Goal: Transaction & Acquisition: Book appointment/travel/reservation

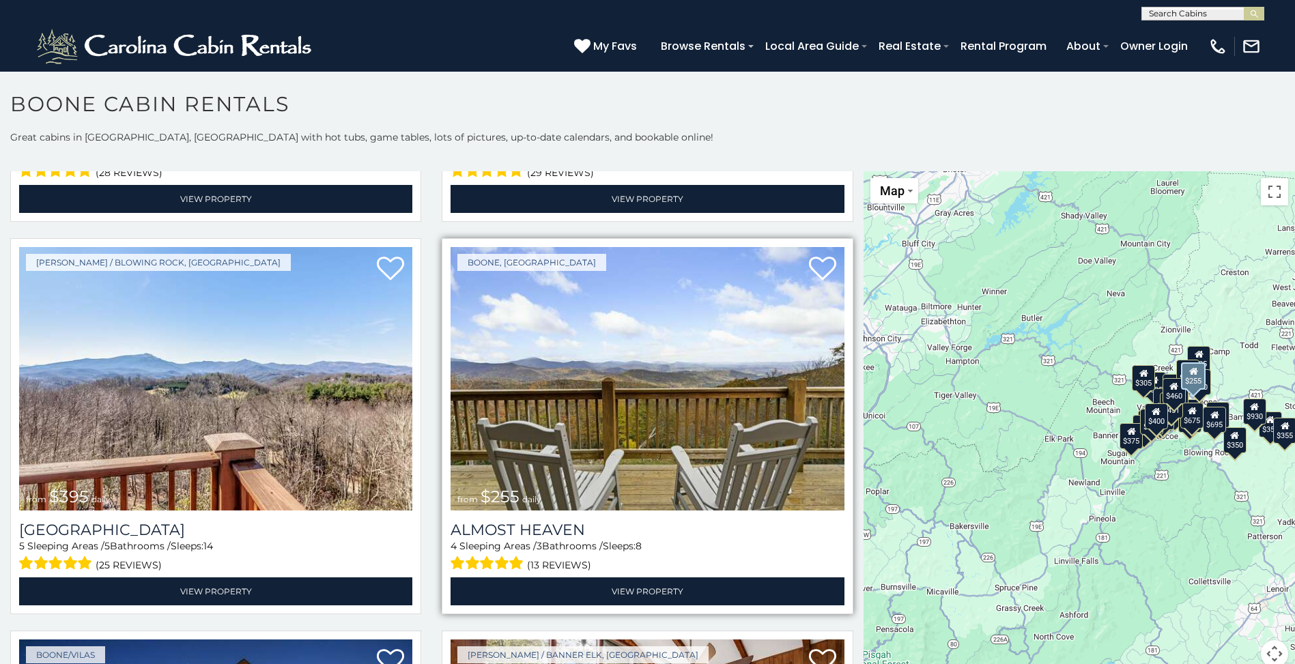
scroll to position [2730, 0]
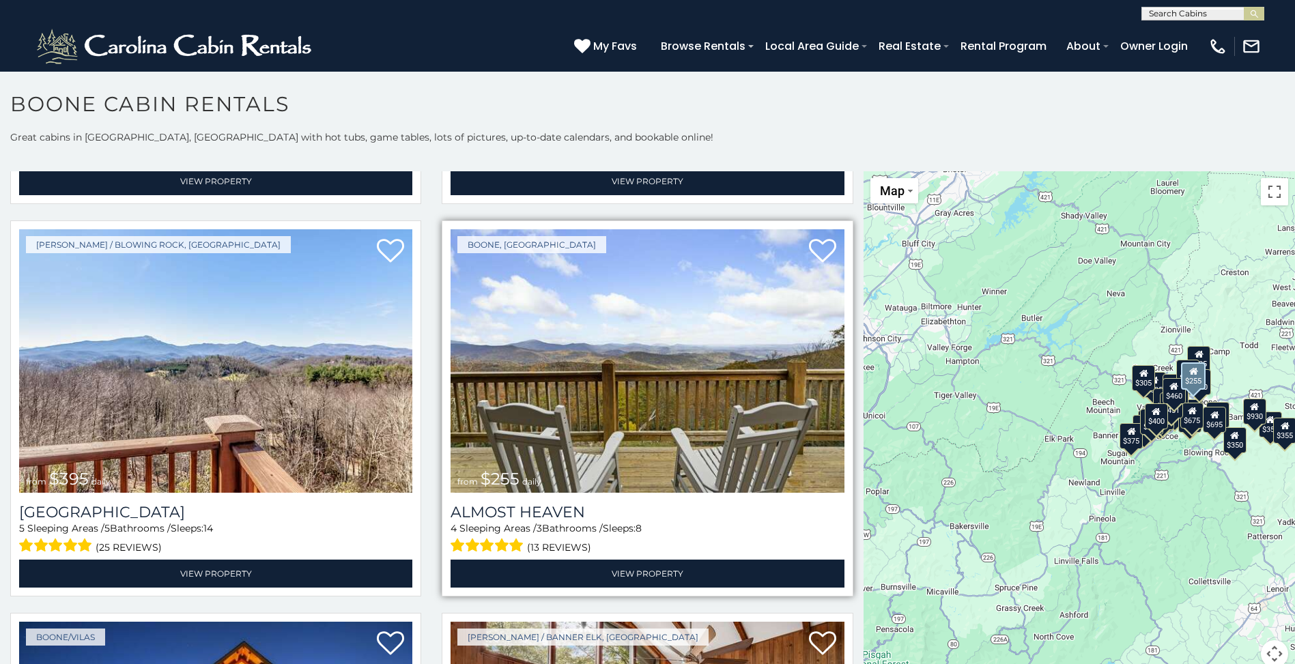
click at [640, 352] on img at bounding box center [646, 360] width 393 height 263
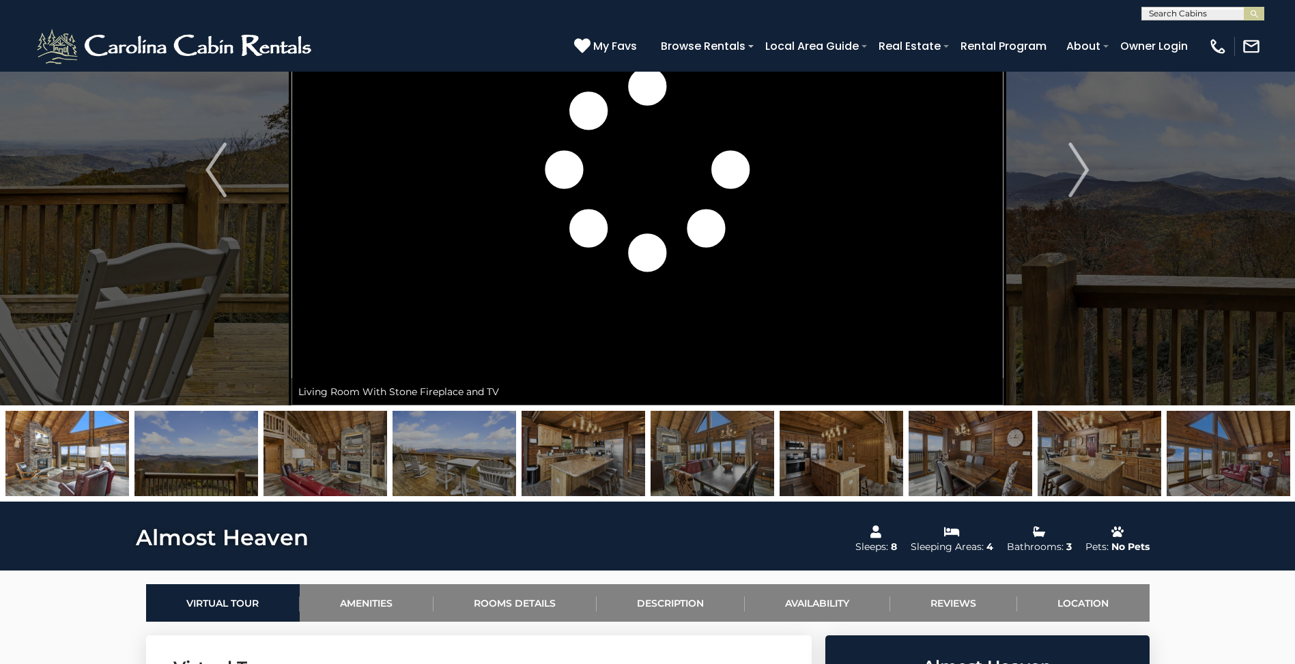
click at [74, 466] on img at bounding box center [67, 453] width 124 height 85
click at [1082, 166] on img "Next" at bounding box center [1078, 170] width 20 height 55
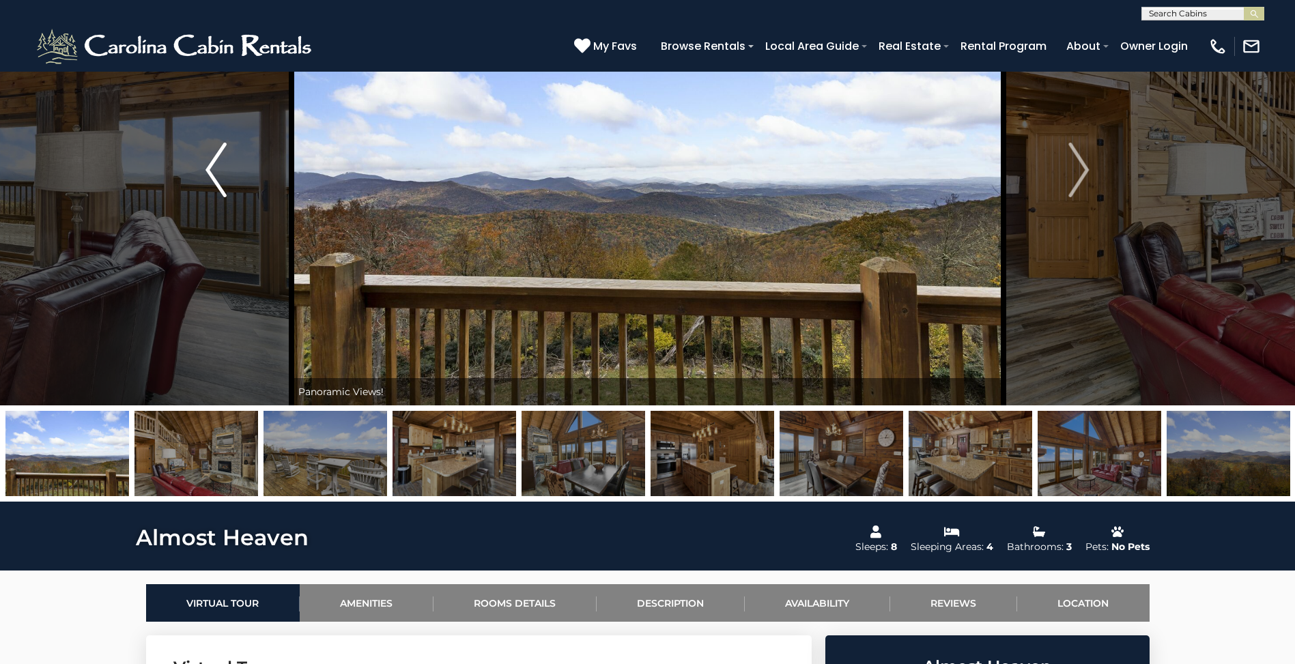
click at [207, 157] on img "Previous" at bounding box center [215, 170] width 20 height 55
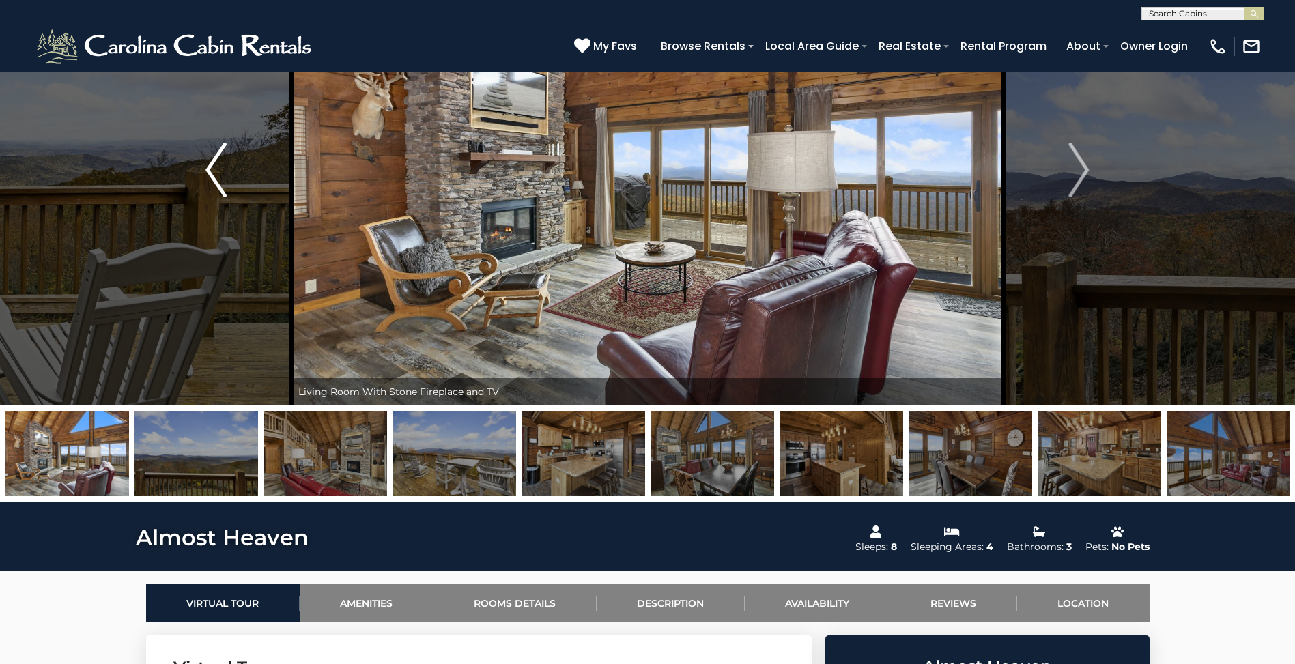
click at [212, 167] on img "Previous" at bounding box center [215, 170] width 20 height 55
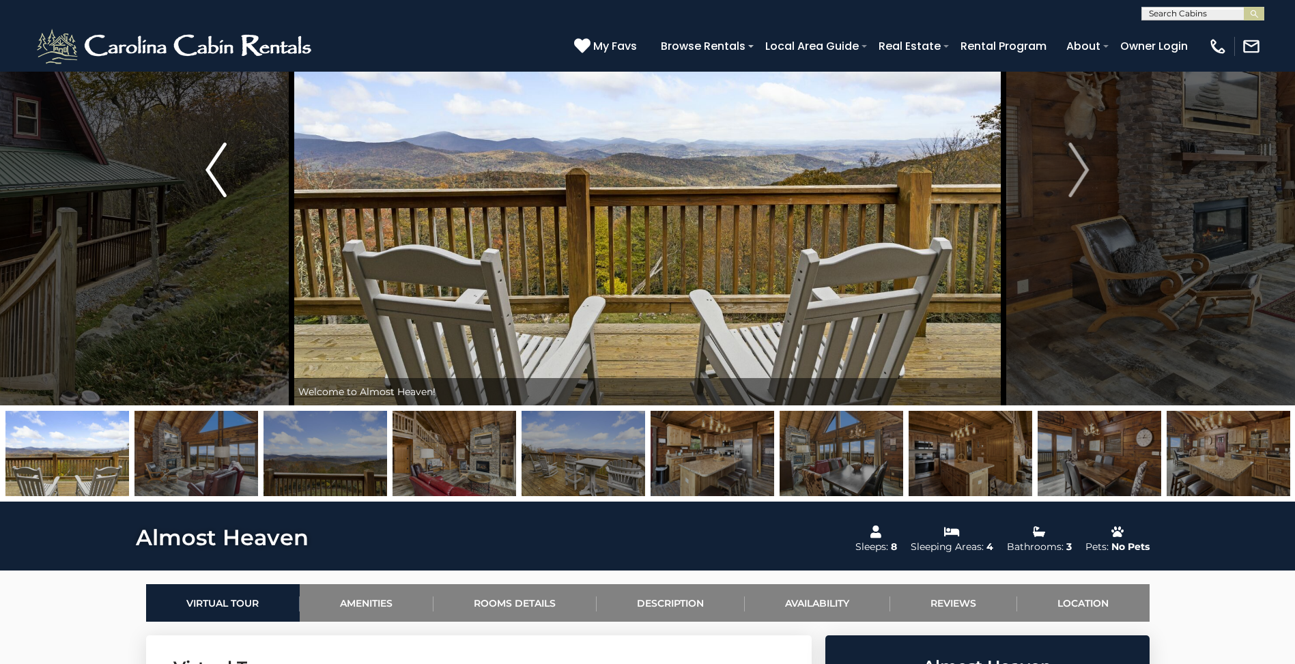
click at [212, 167] on img "Previous" at bounding box center [215, 170] width 20 height 55
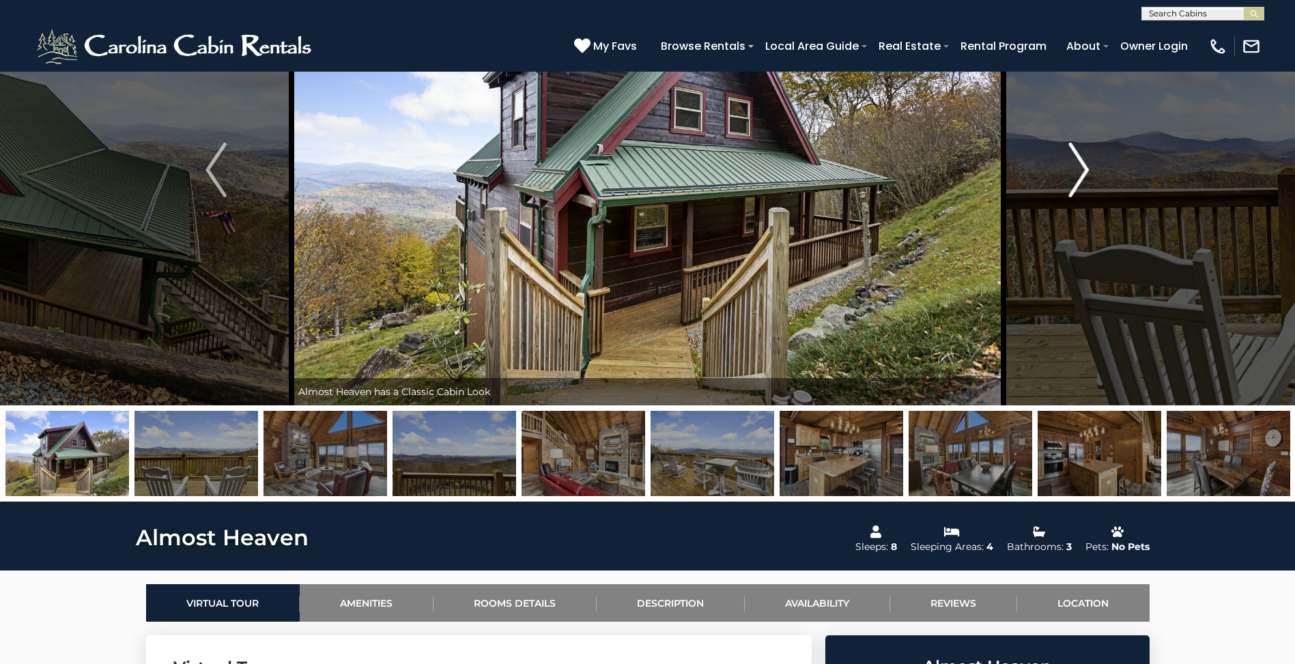
click at [1084, 161] on img "Next" at bounding box center [1078, 170] width 20 height 55
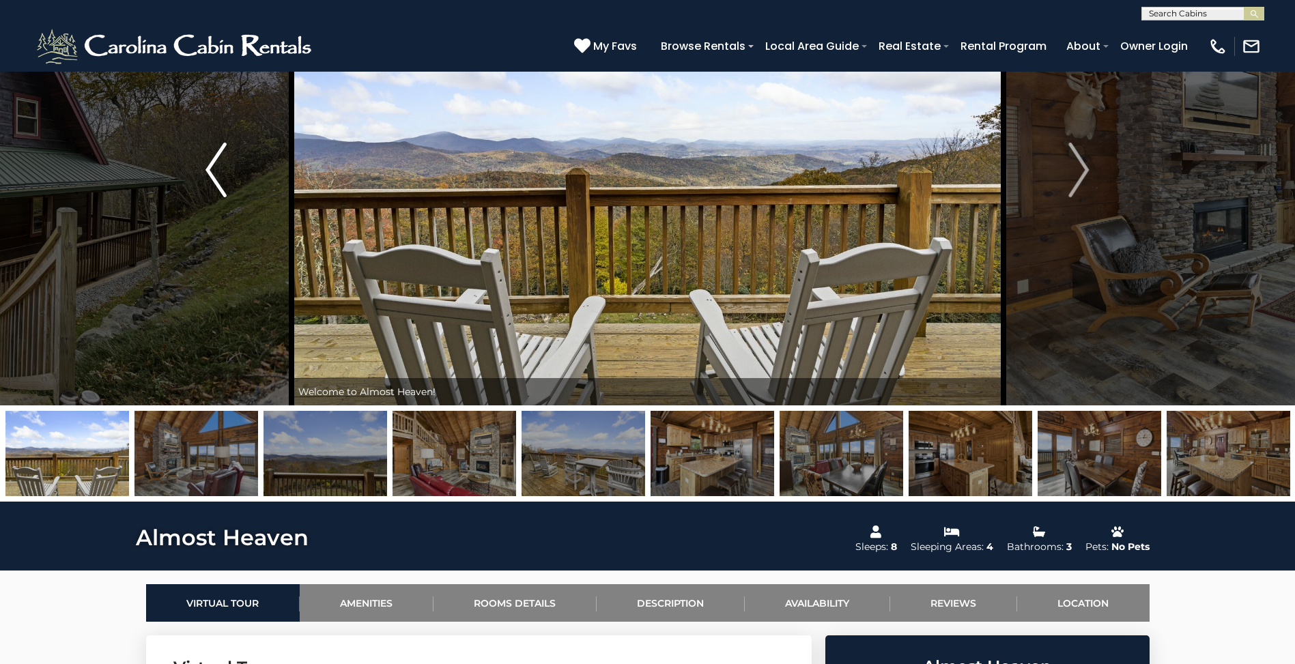
click at [217, 170] on img "Previous" at bounding box center [215, 170] width 20 height 55
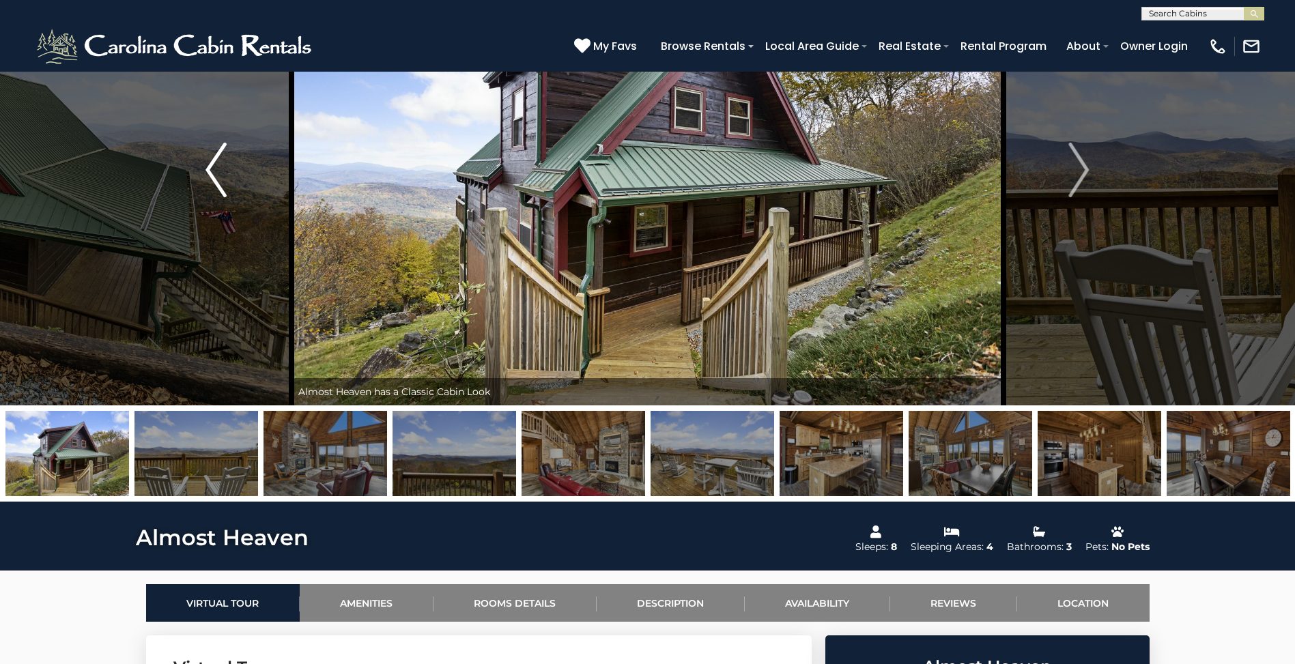
click at [218, 172] on img "Previous" at bounding box center [215, 170] width 20 height 55
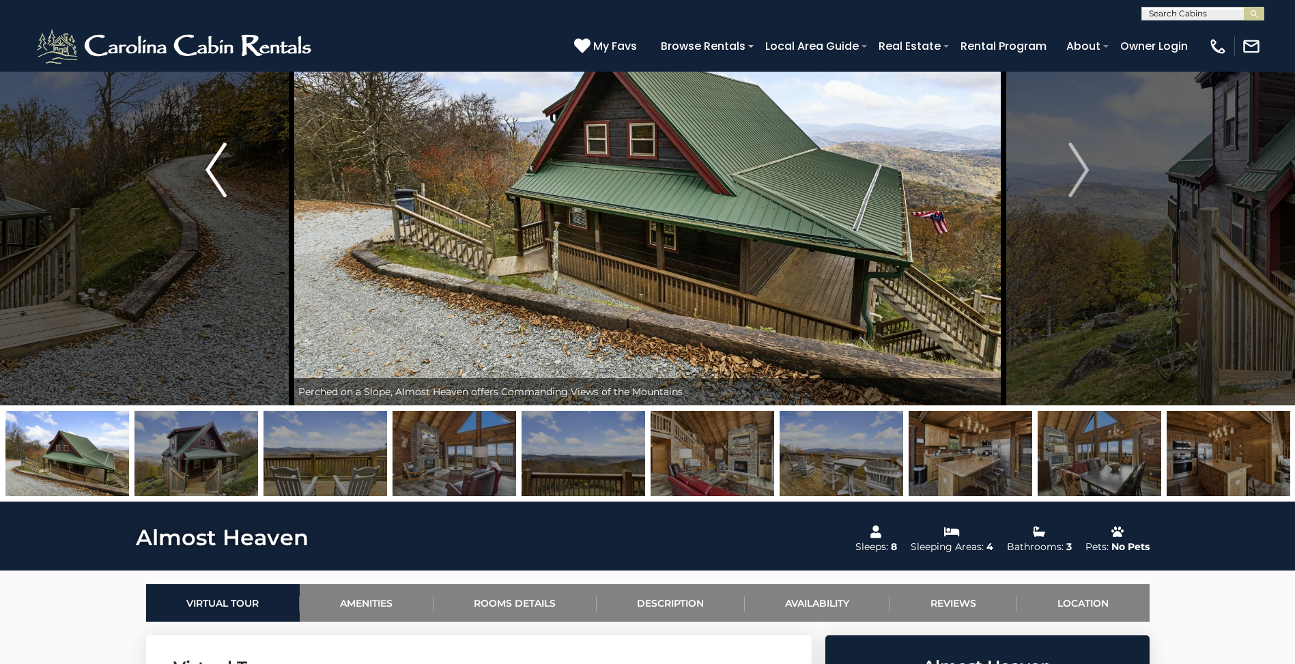
click at [216, 166] on img "Previous" at bounding box center [215, 170] width 20 height 55
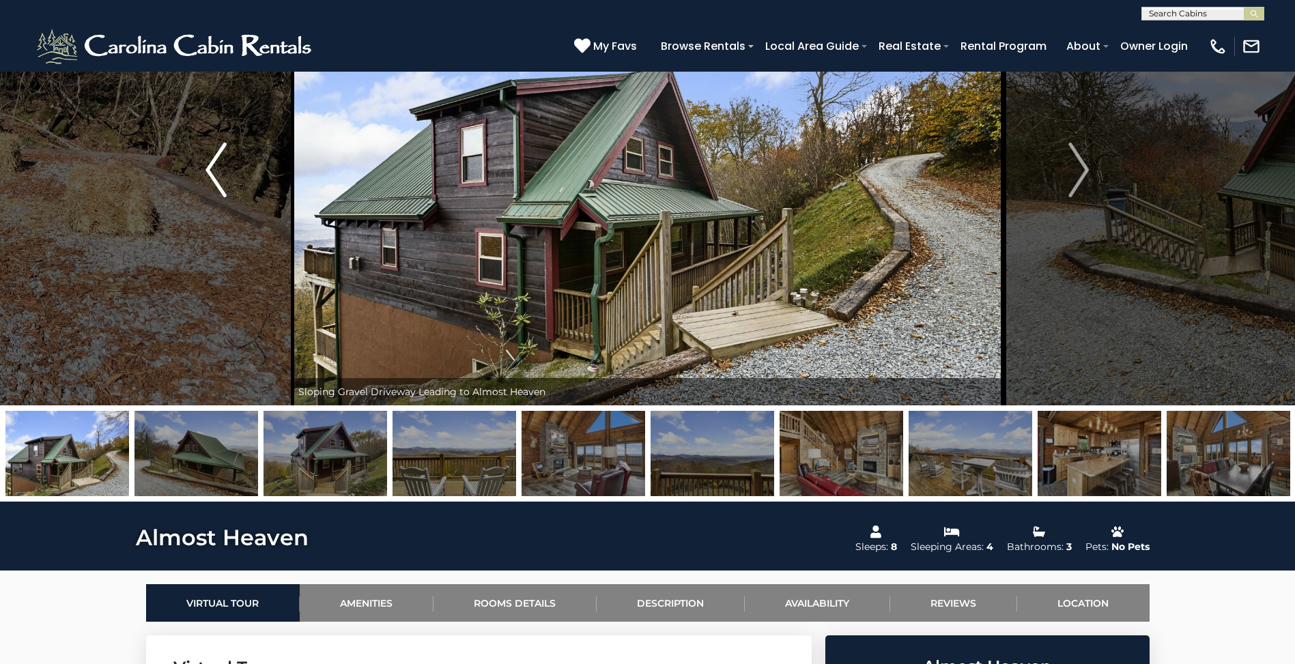
click at [217, 167] on img "Previous" at bounding box center [215, 170] width 20 height 55
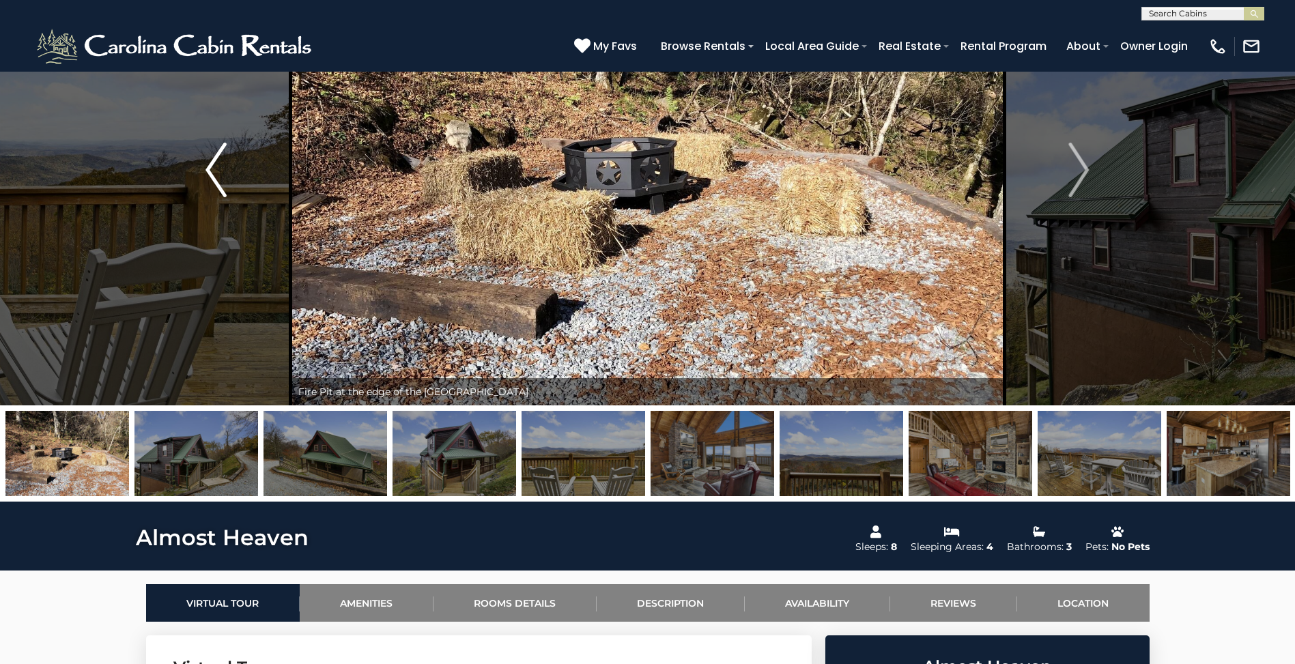
click at [218, 167] on img "Previous" at bounding box center [215, 170] width 20 height 55
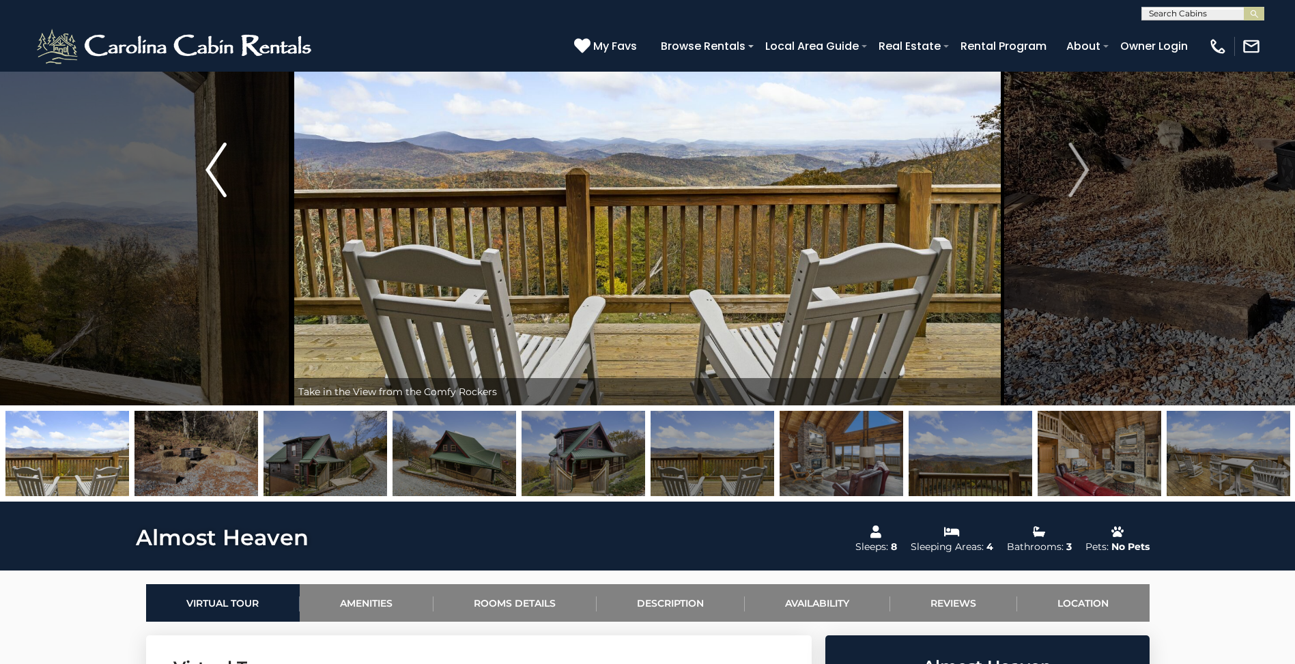
click at [218, 167] on img "Previous" at bounding box center [215, 170] width 20 height 55
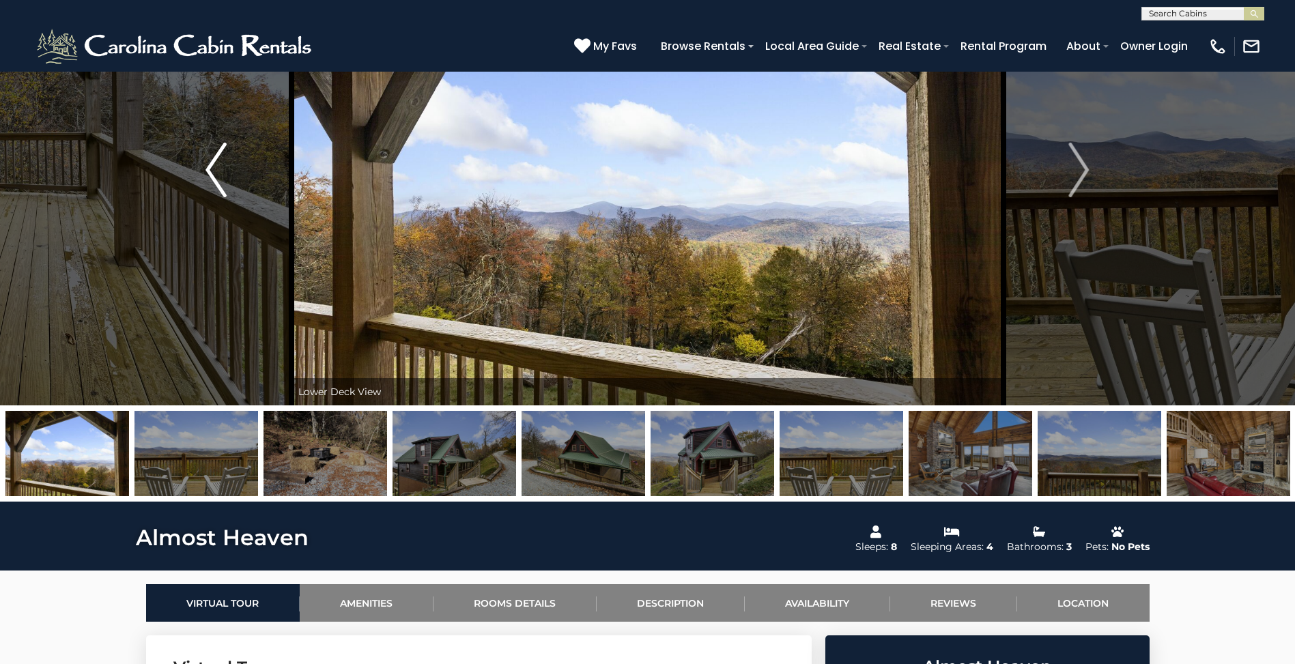
click at [218, 167] on img "Previous" at bounding box center [215, 170] width 20 height 55
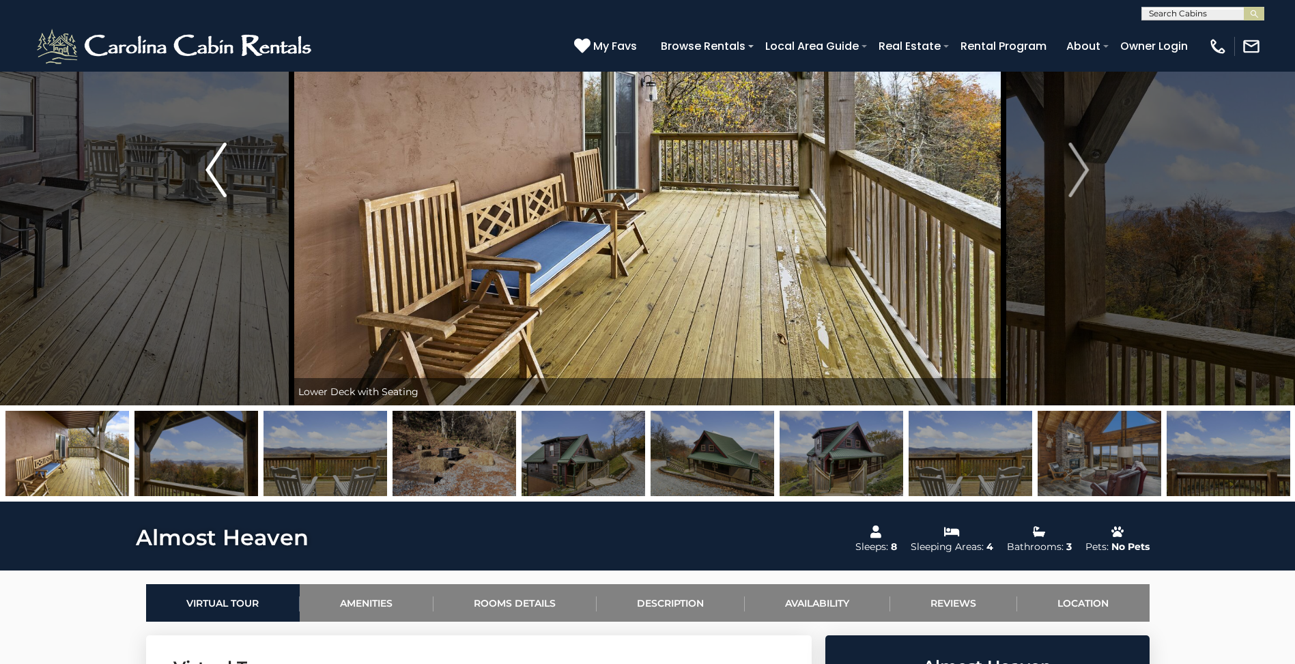
click at [218, 167] on img "Previous" at bounding box center [215, 170] width 20 height 55
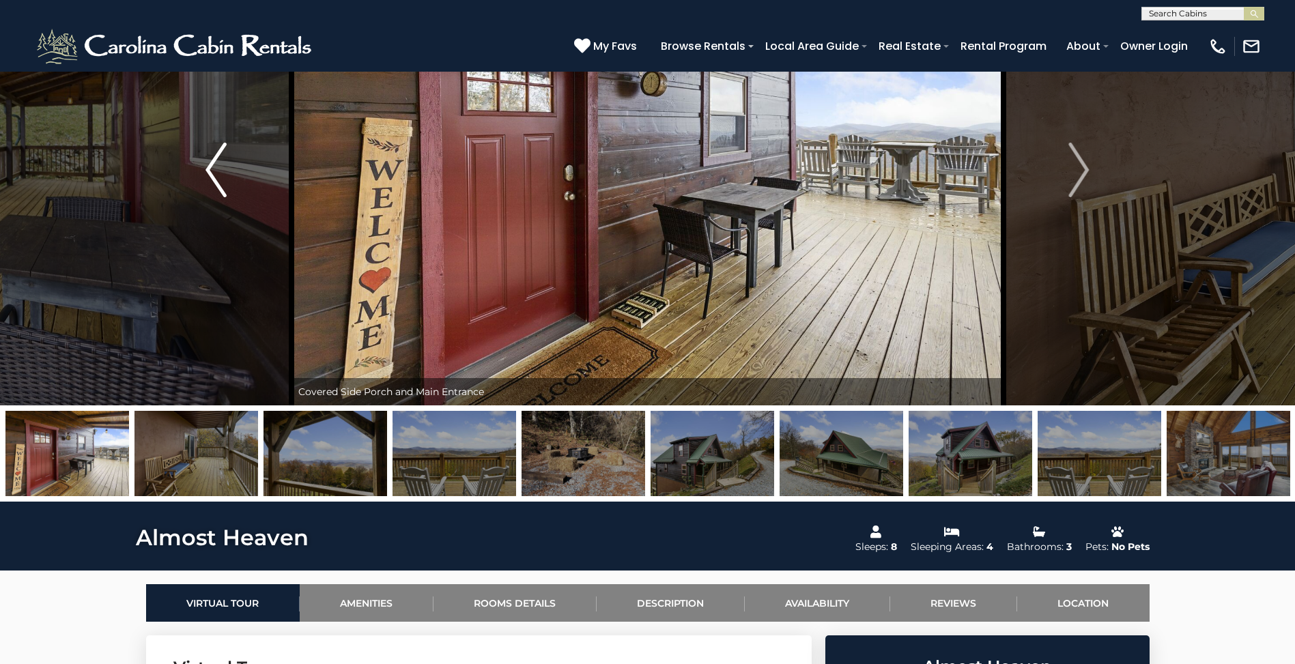
click at [218, 167] on img "Previous" at bounding box center [215, 170] width 20 height 55
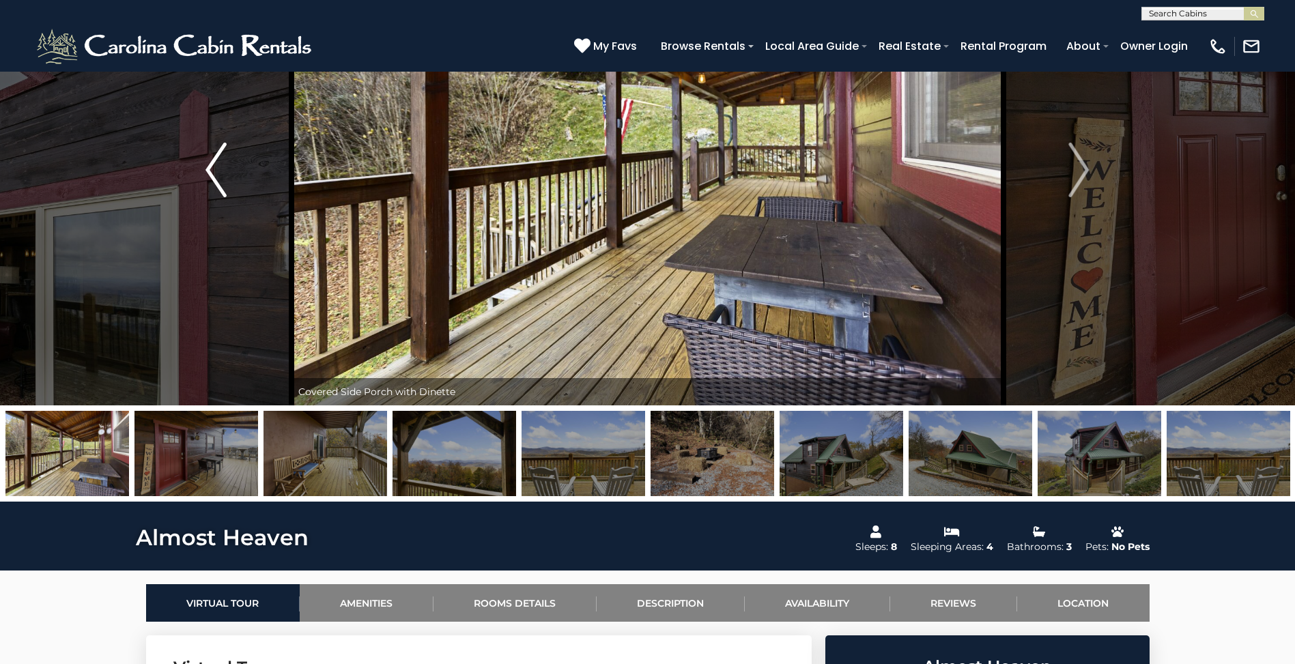
click at [218, 167] on img "Previous" at bounding box center [215, 170] width 20 height 55
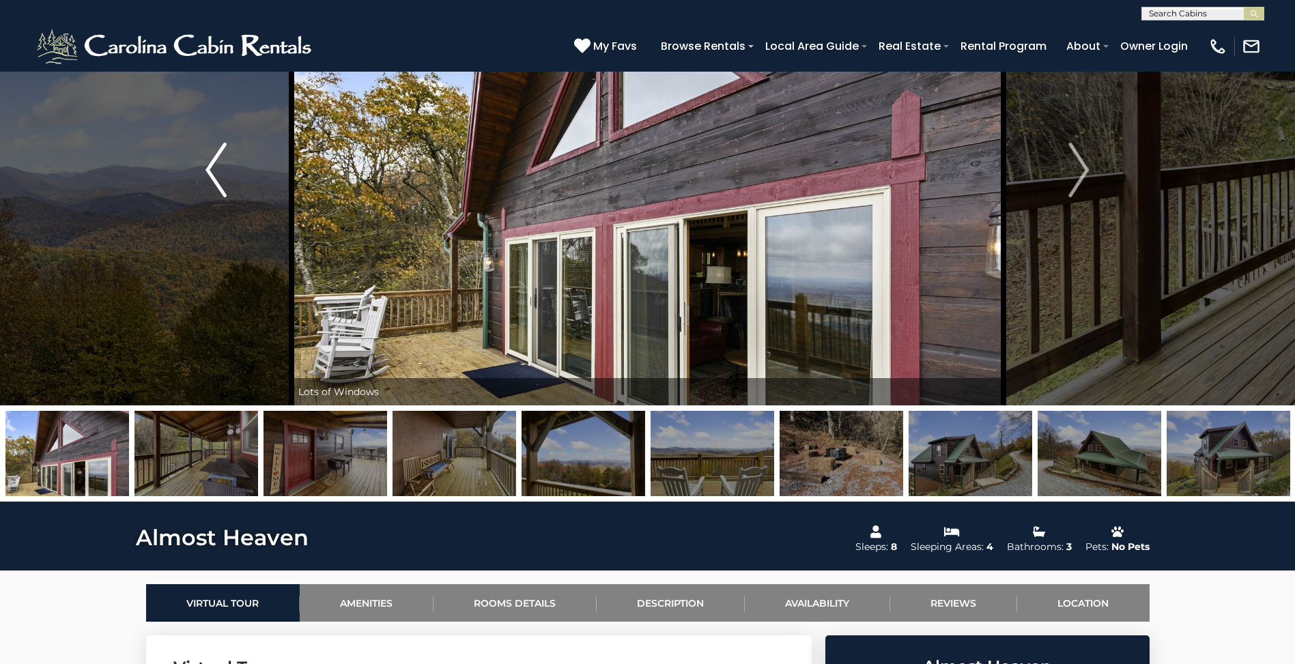
click at [218, 167] on img "Previous" at bounding box center [215, 170] width 20 height 55
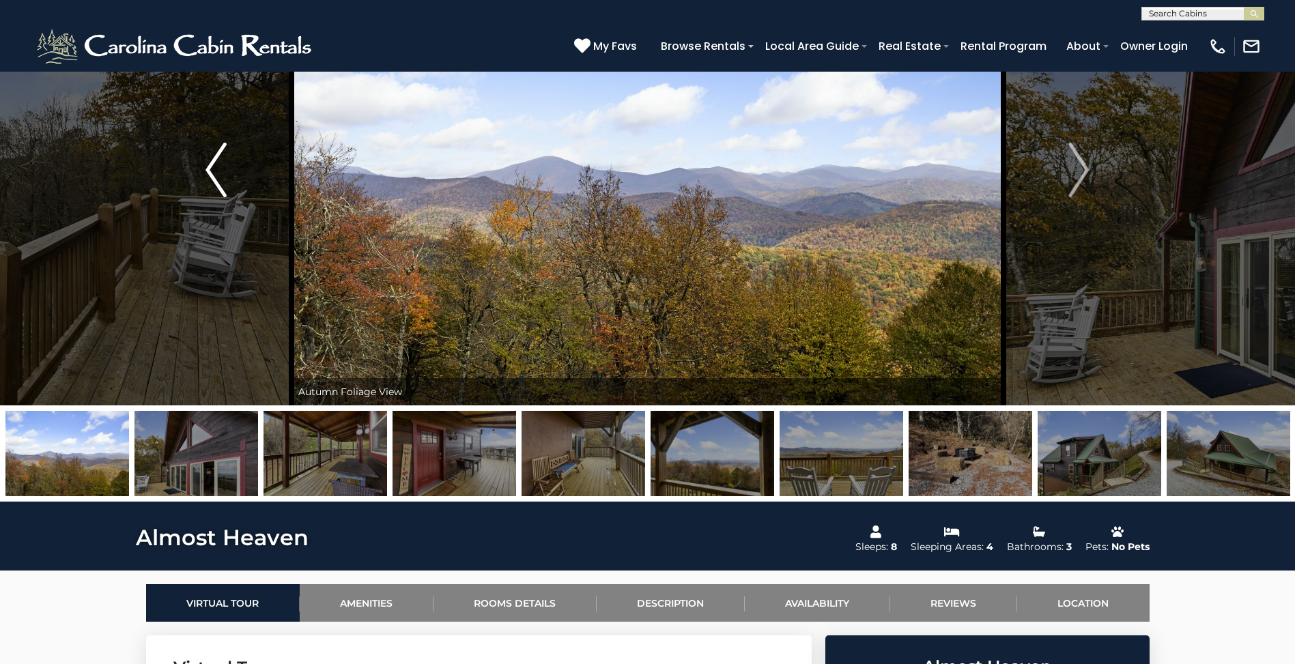
click at [218, 167] on img "Previous" at bounding box center [215, 170] width 20 height 55
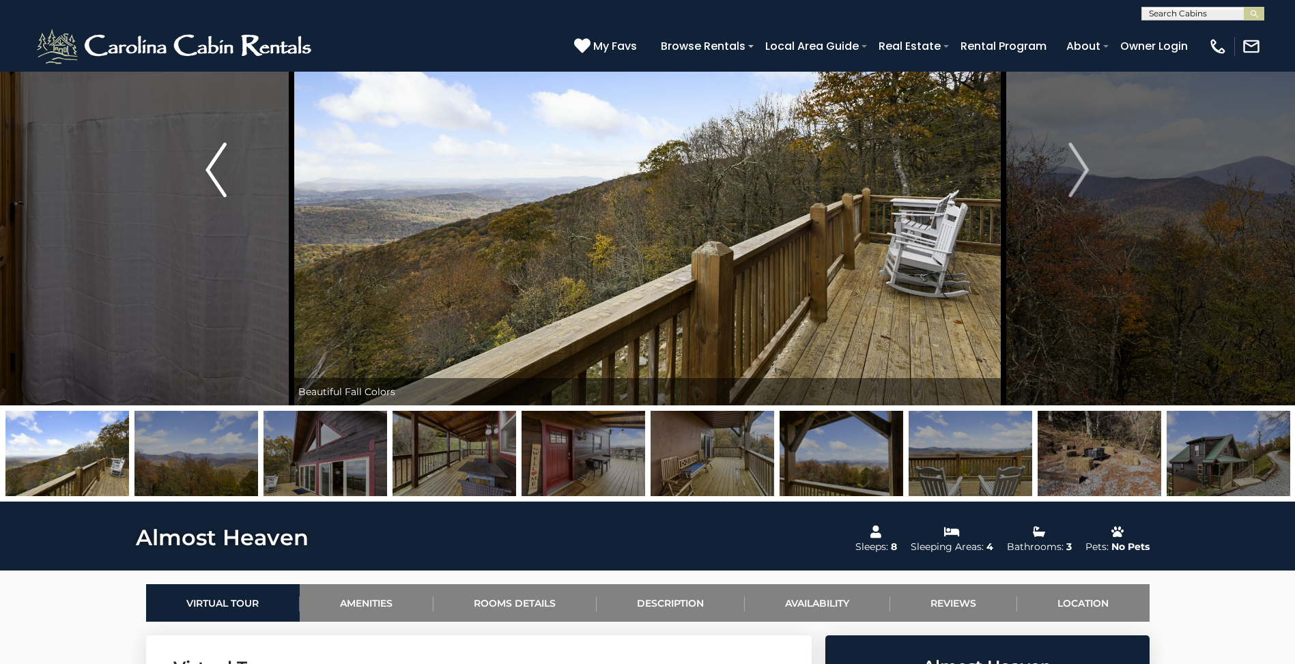
click at [218, 167] on img "Previous" at bounding box center [215, 170] width 20 height 55
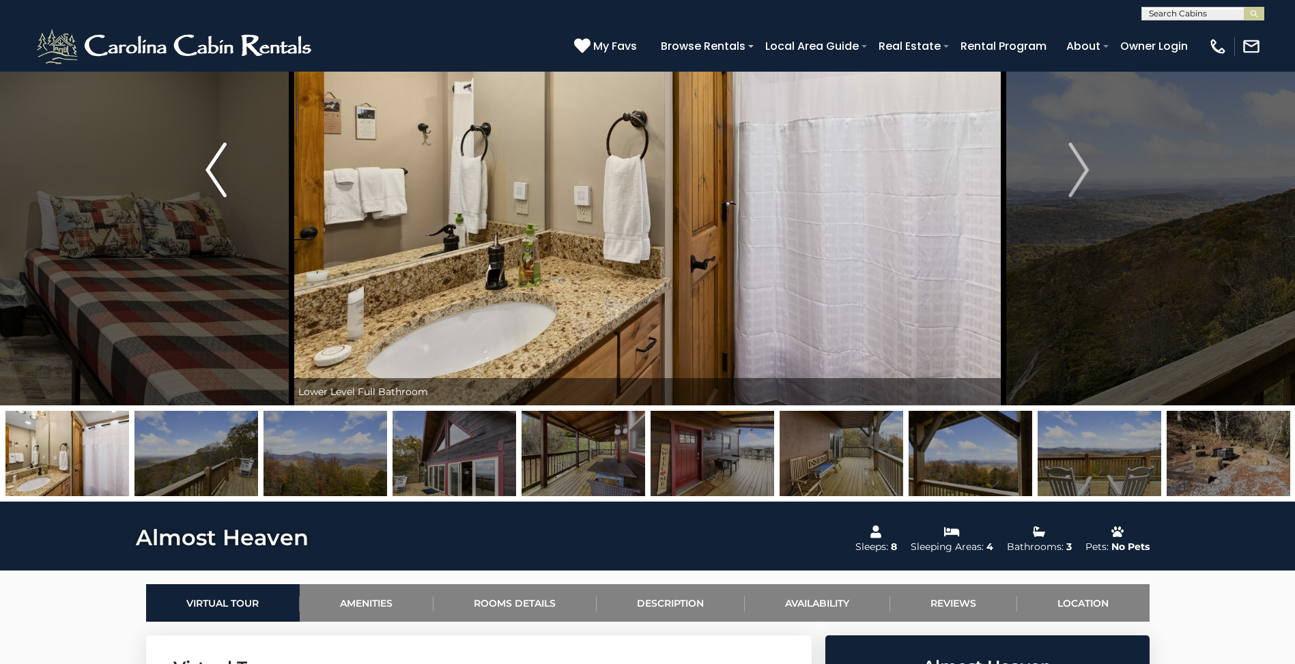
click at [218, 167] on img "Previous" at bounding box center [215, 170] width 20 height 55
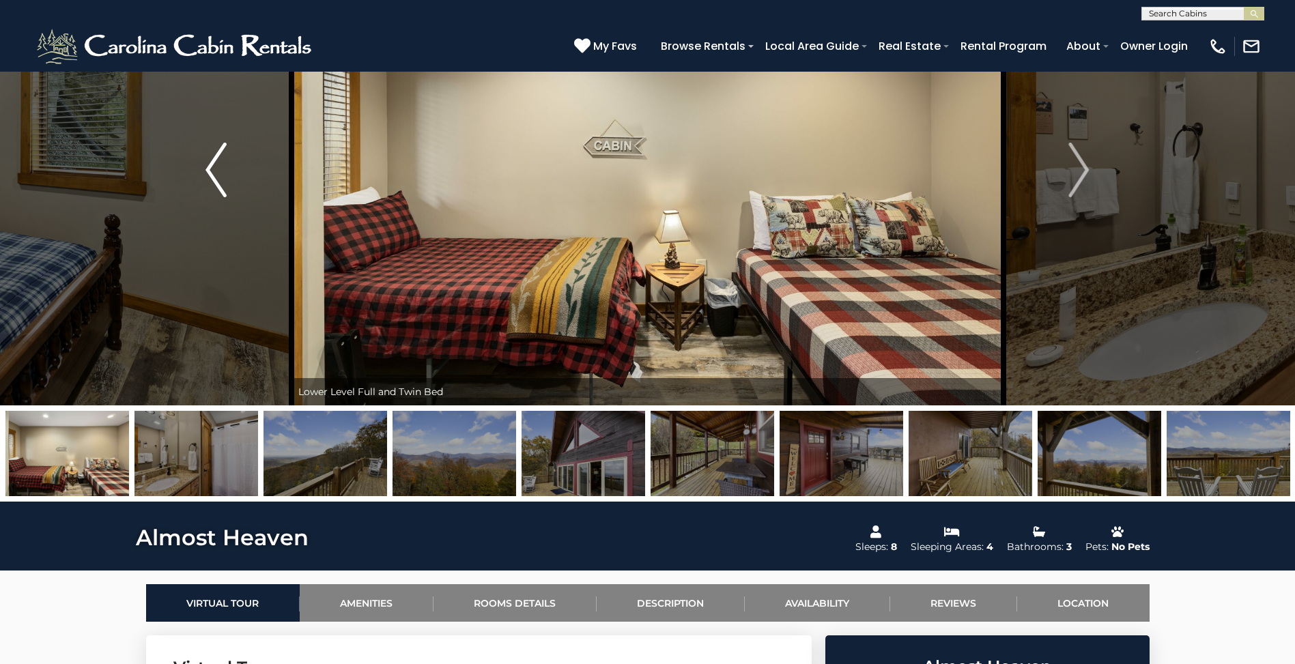
click at [218, 167] on img "Previous" at bounding box center [215, 170] width 20 height 55
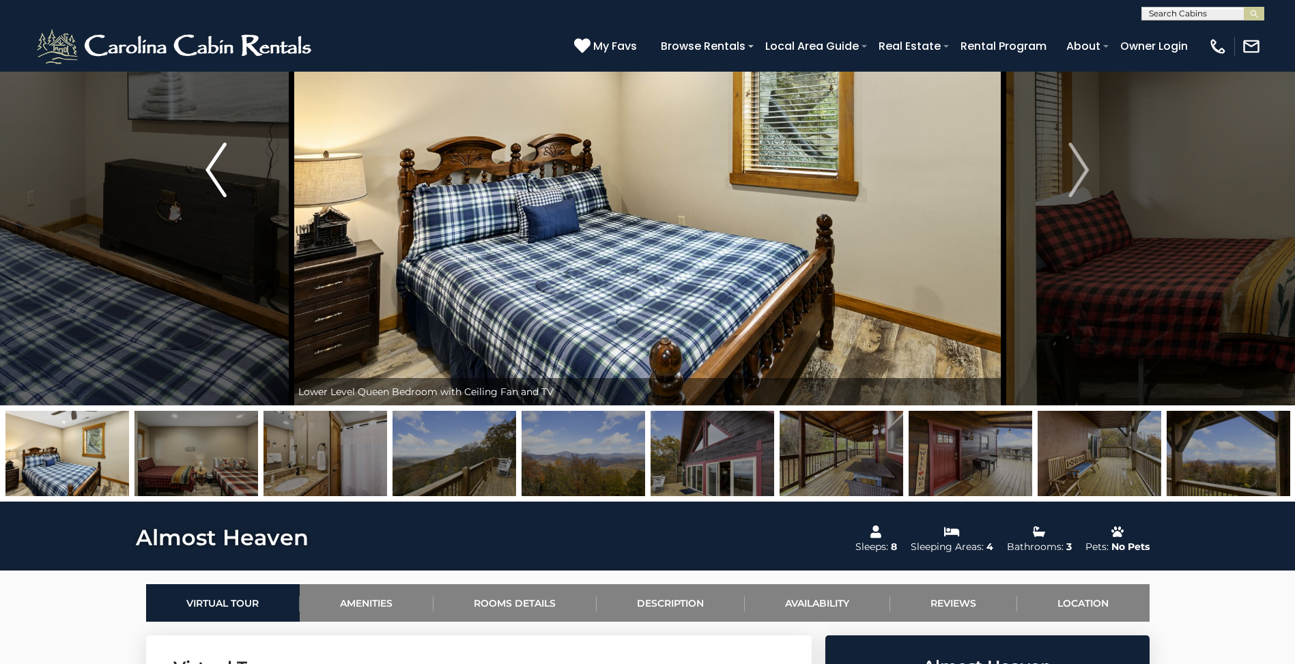
click at [218, 166] on img "Previous" at bounding box center [215, 170] width 20 height 55
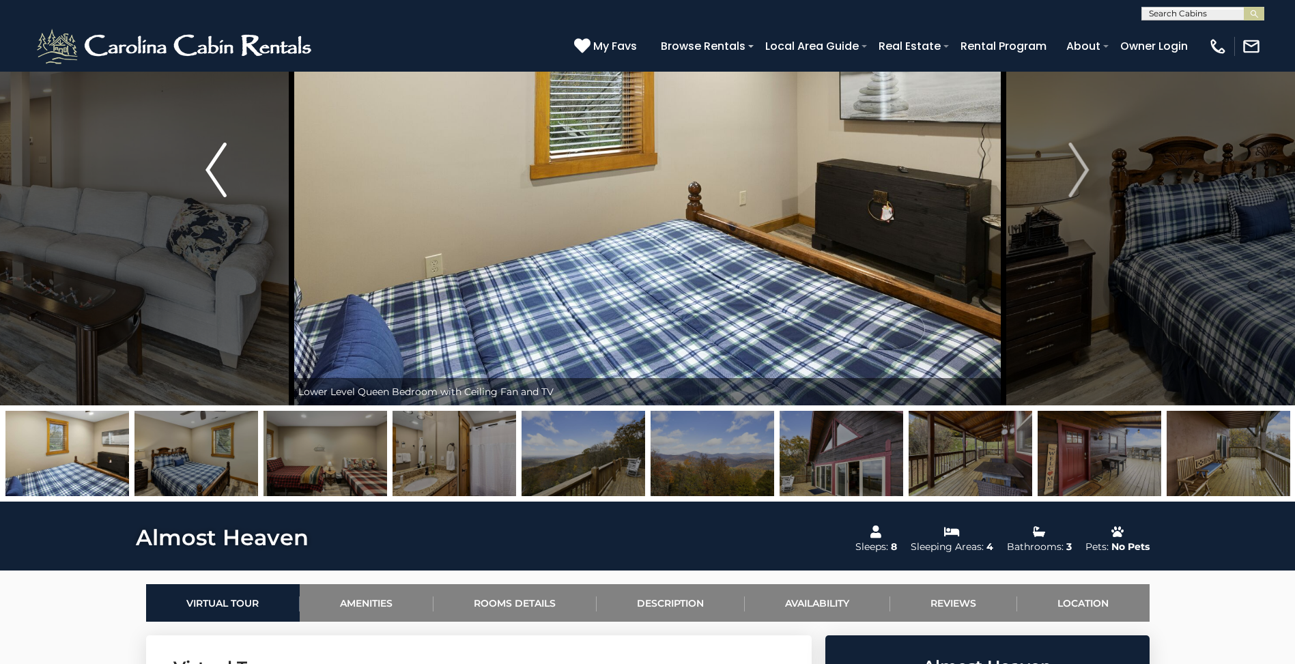
click at [219, 165] on img "Previous" at bounding box center [215, 170] width 20 height 55
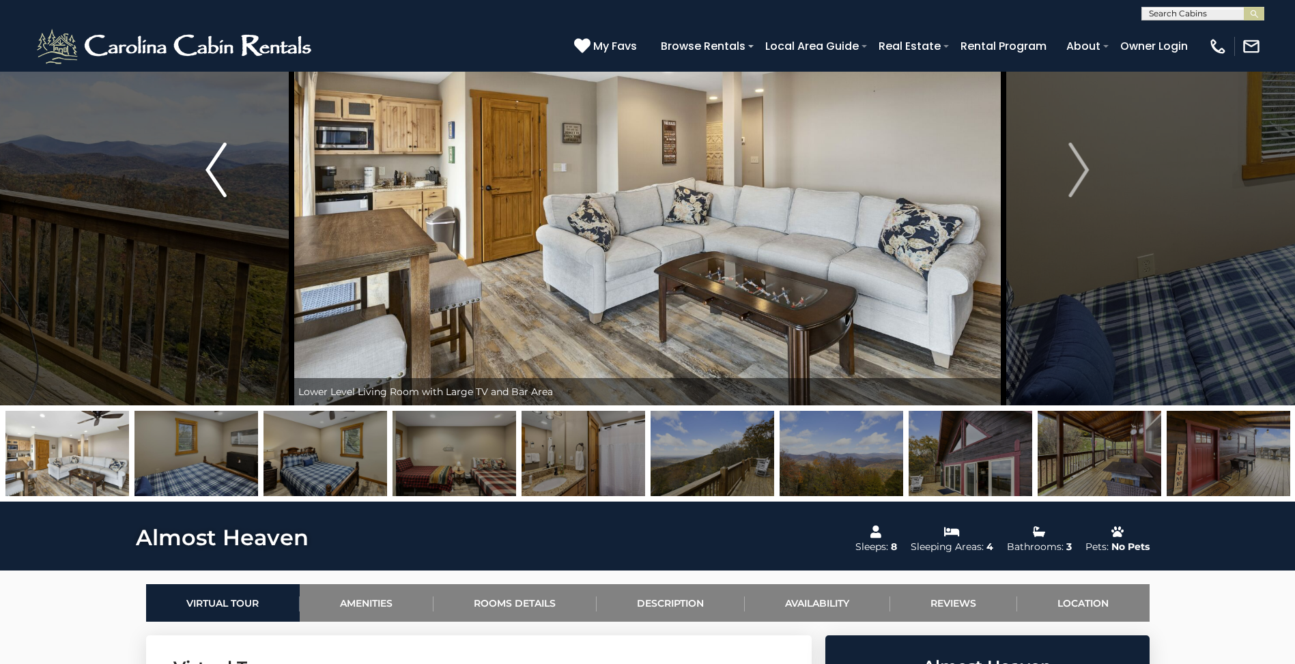
click at [215, 165] on img "Previous" at bounding box center [215, 170] width 20 height 55
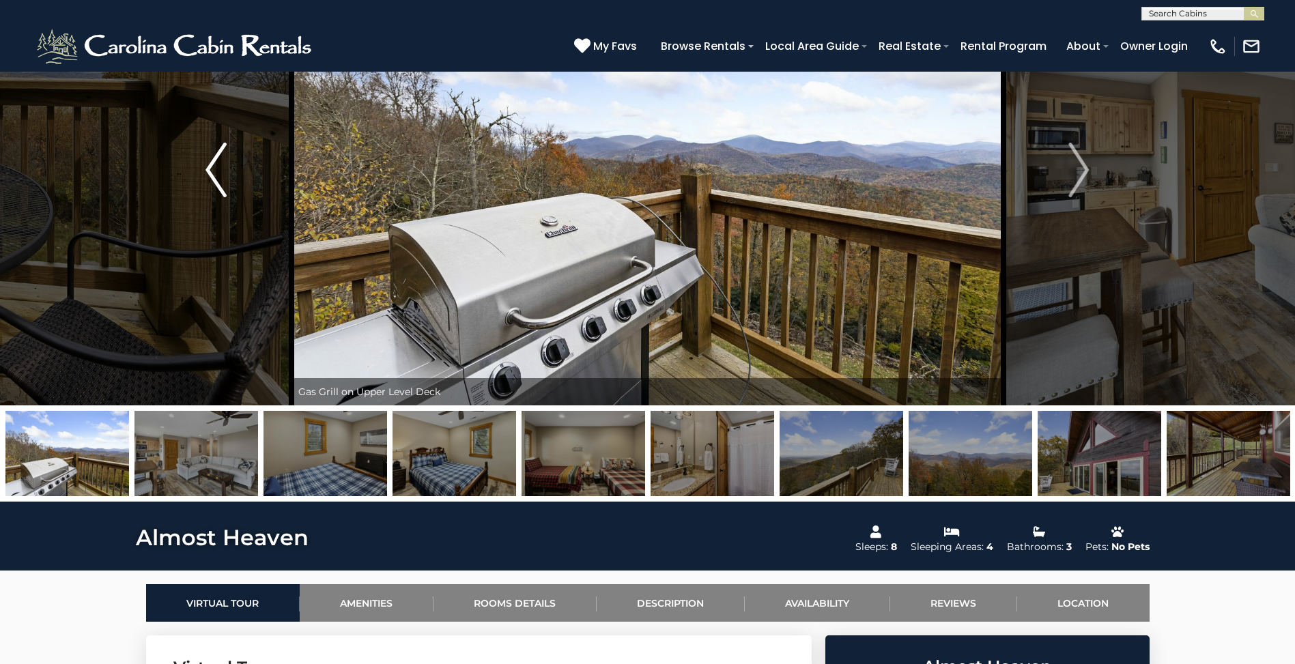
click at [215, 165] on img "Previous" at bounding box center [215, 170] width 20 height 55
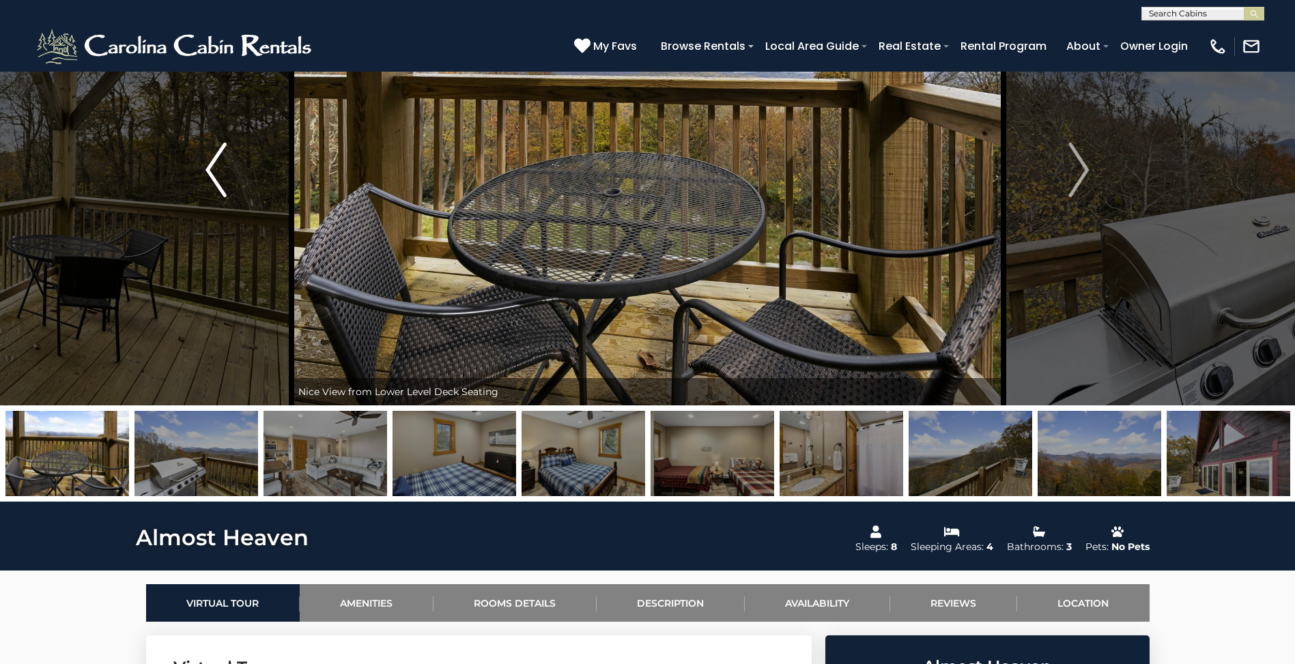
click at [215, 165] on img "Previous" at bounding box center [215, 170] width 20 height 55
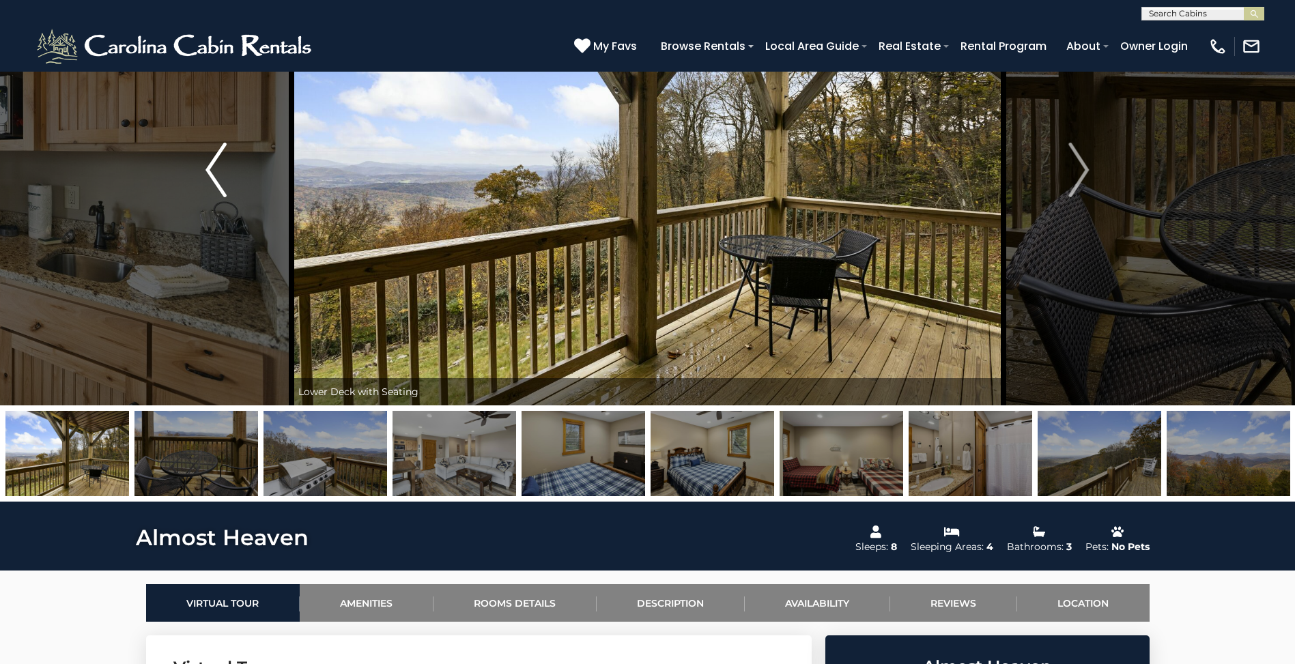
click at [215, 165] on img "Previous" at bounding box center [215, 170] width 20 height 55
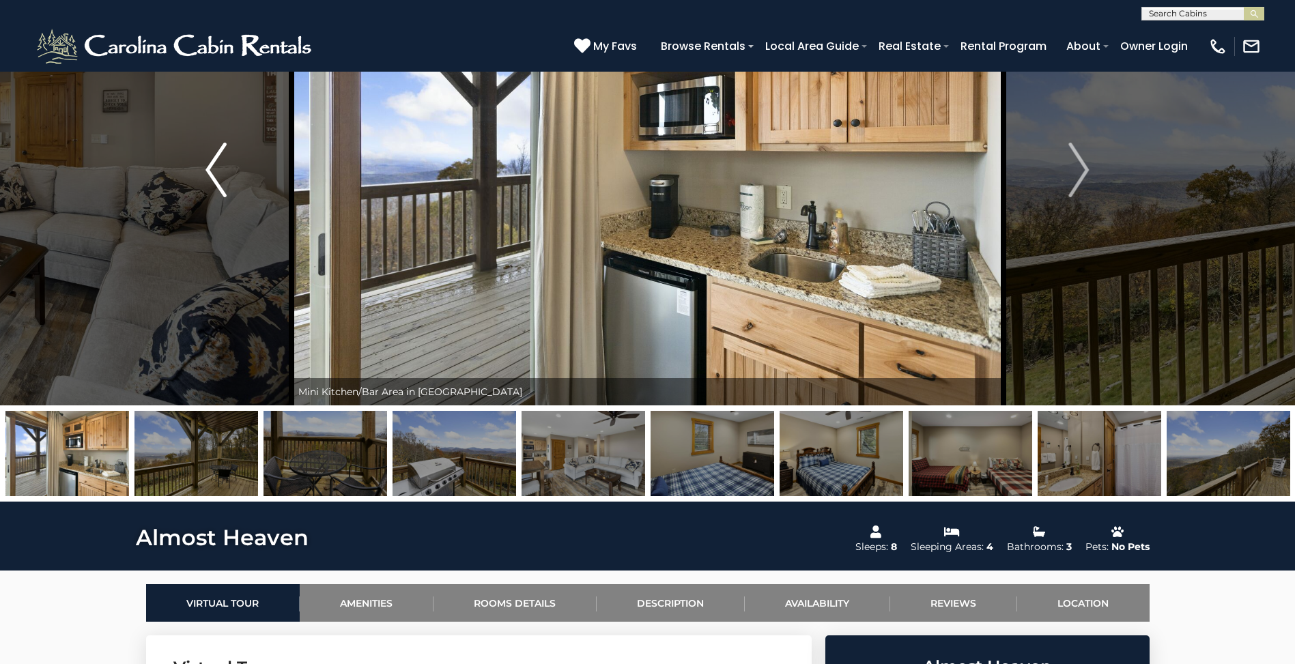
click at [215, 165] on img "Previous" at bounding box center [215, 170] width 20 height 55
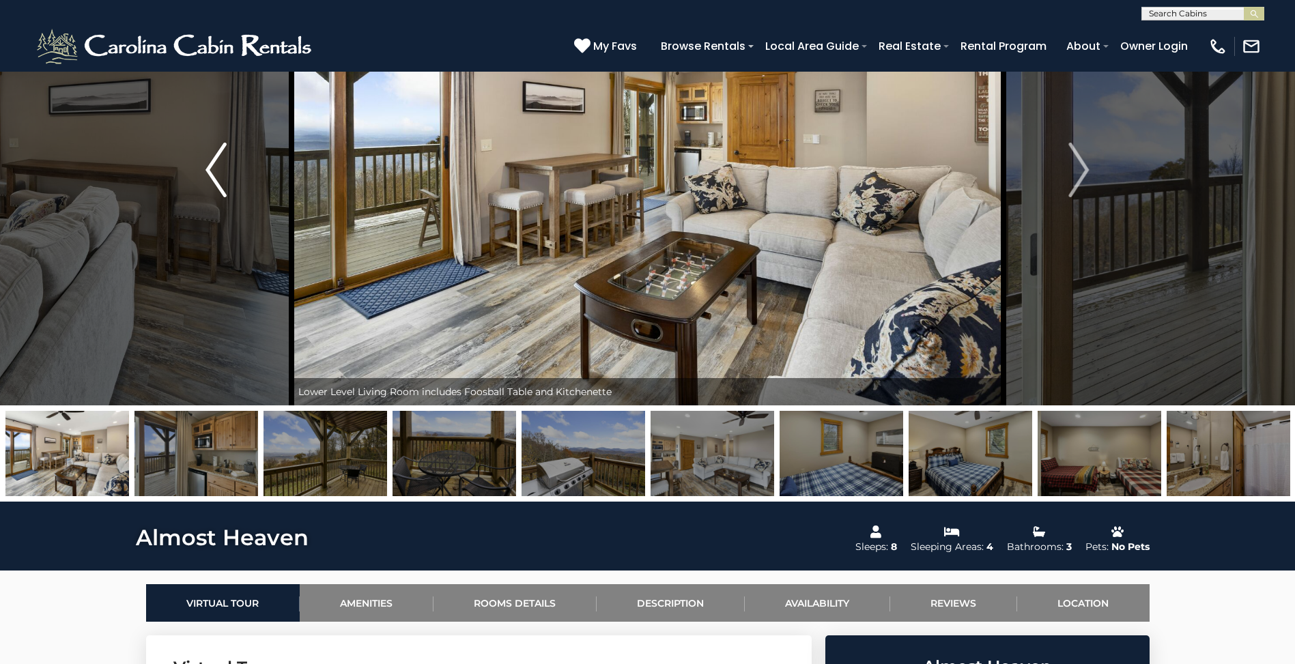
click at [216, 164] on img "Previous" at bounding box center [215, 170] width 20 height 55
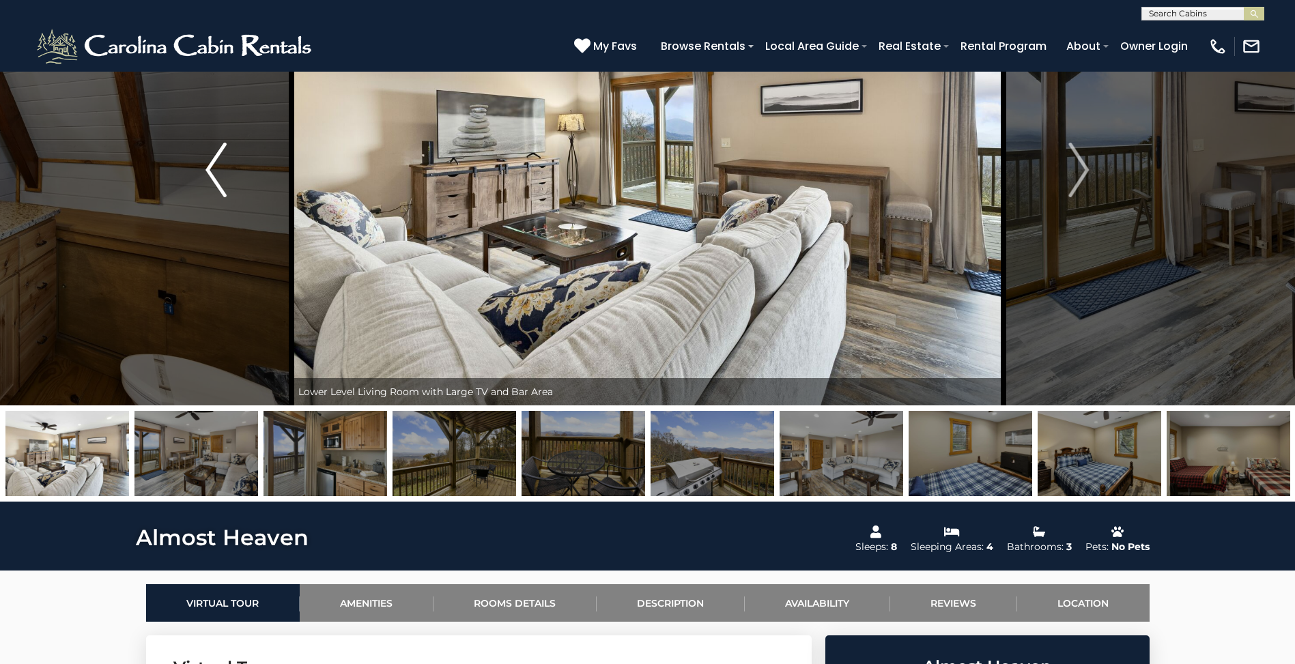
click at [216, 164] on img "Previous" at bounding box center [215, 170] width 20 height 55
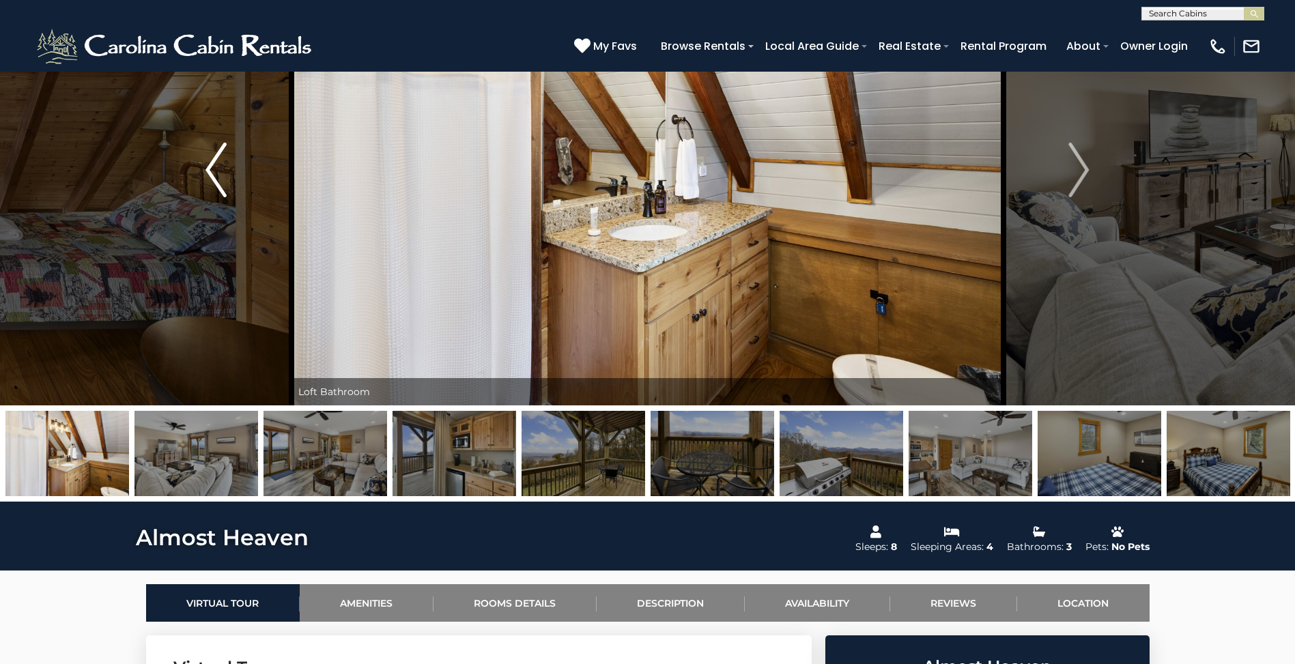
click at [220, 159] on img "Previous" at bounding box center [215, 170] width 20 height 55
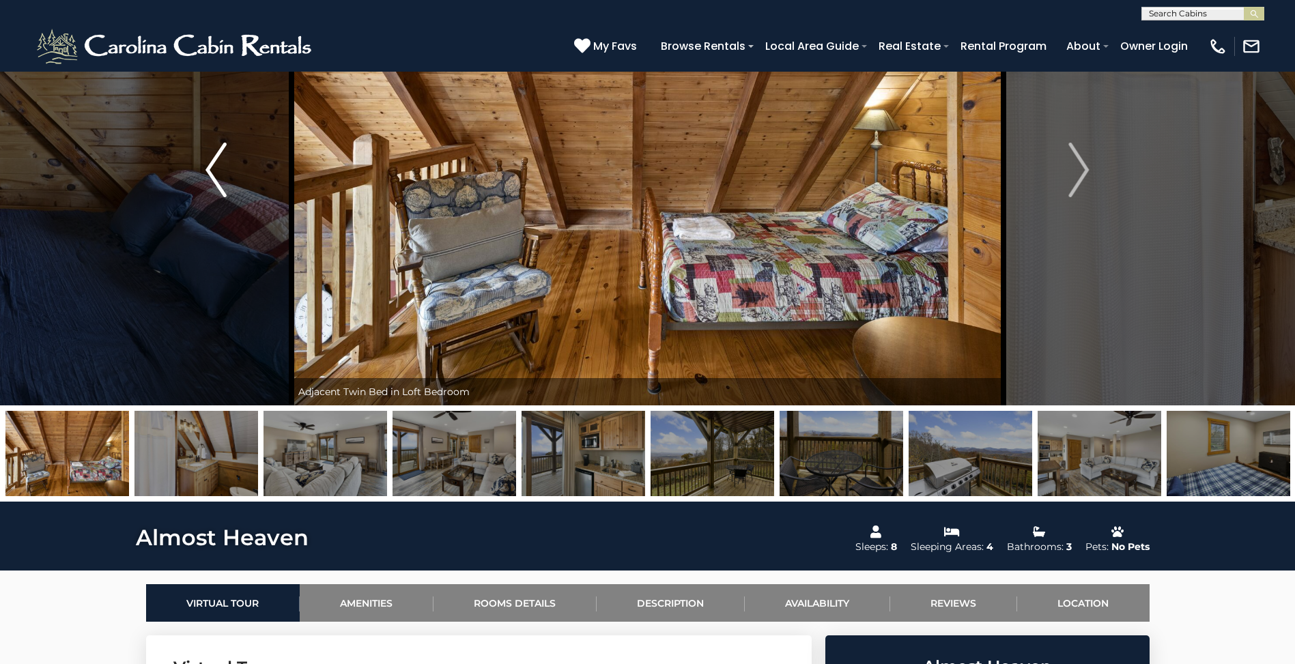
click at [220, 158] on img "Previous" at bounding box center [215, 170] width 20 height 55
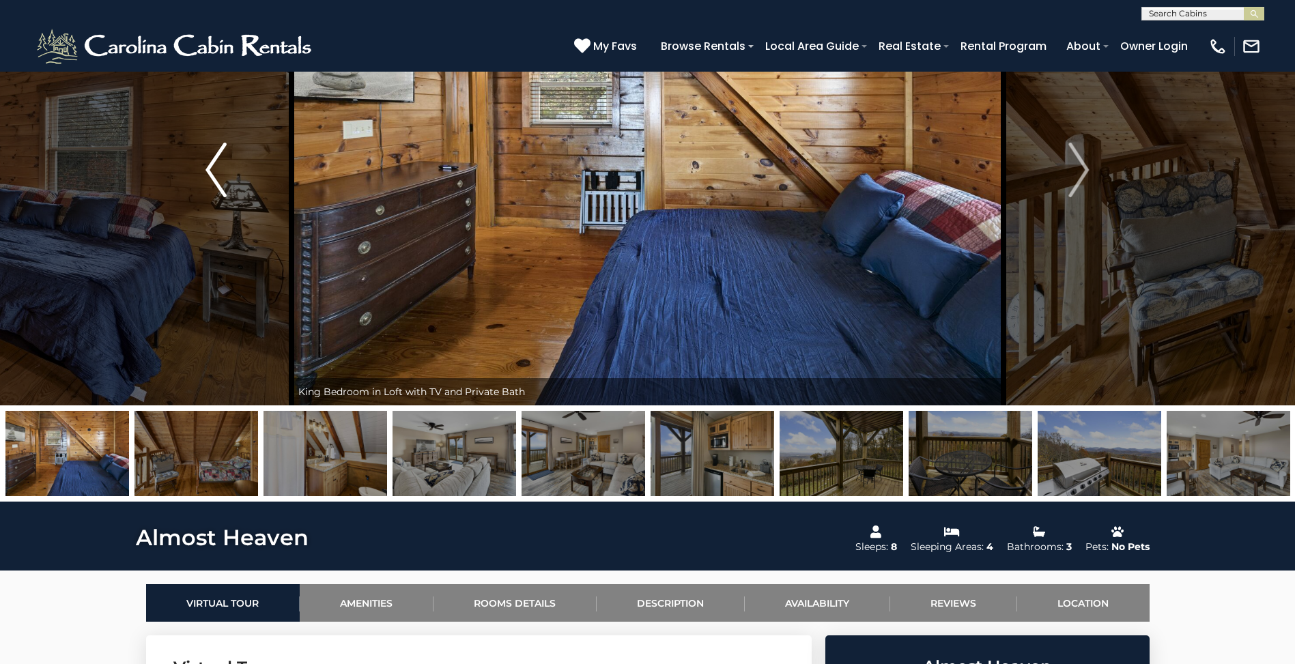
click at [211, 167] on img "Previous" at bounding box center [215, 170] width 20 height 55
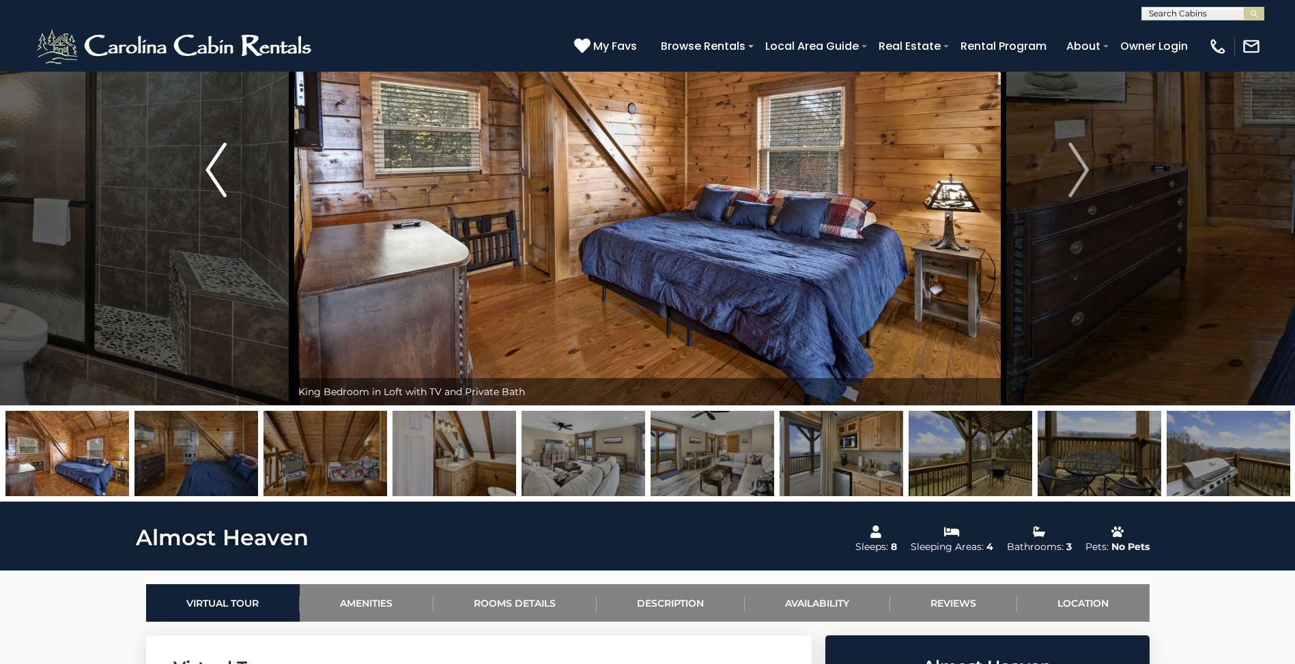
click at [207, 171] on img "Previous" at bounding box center [215, 170] width 20 height 55
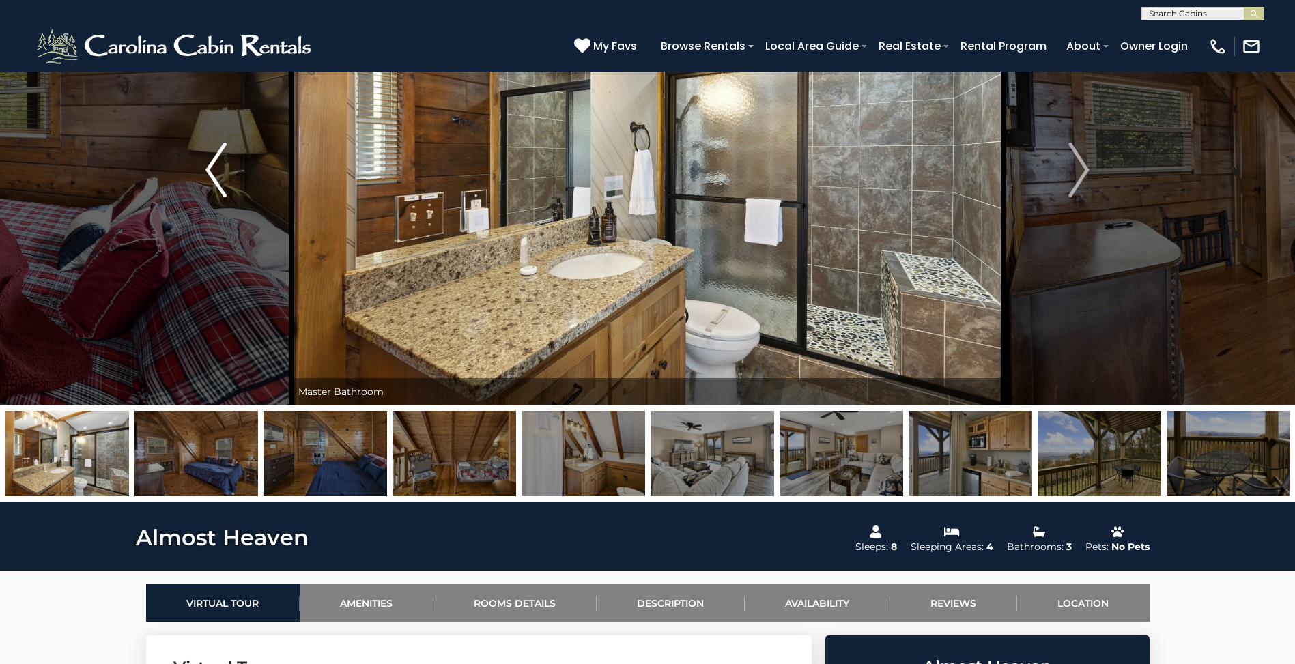
click at [207, 171] on img "Previous" at bounding box center [215, 170] width 20 height 55
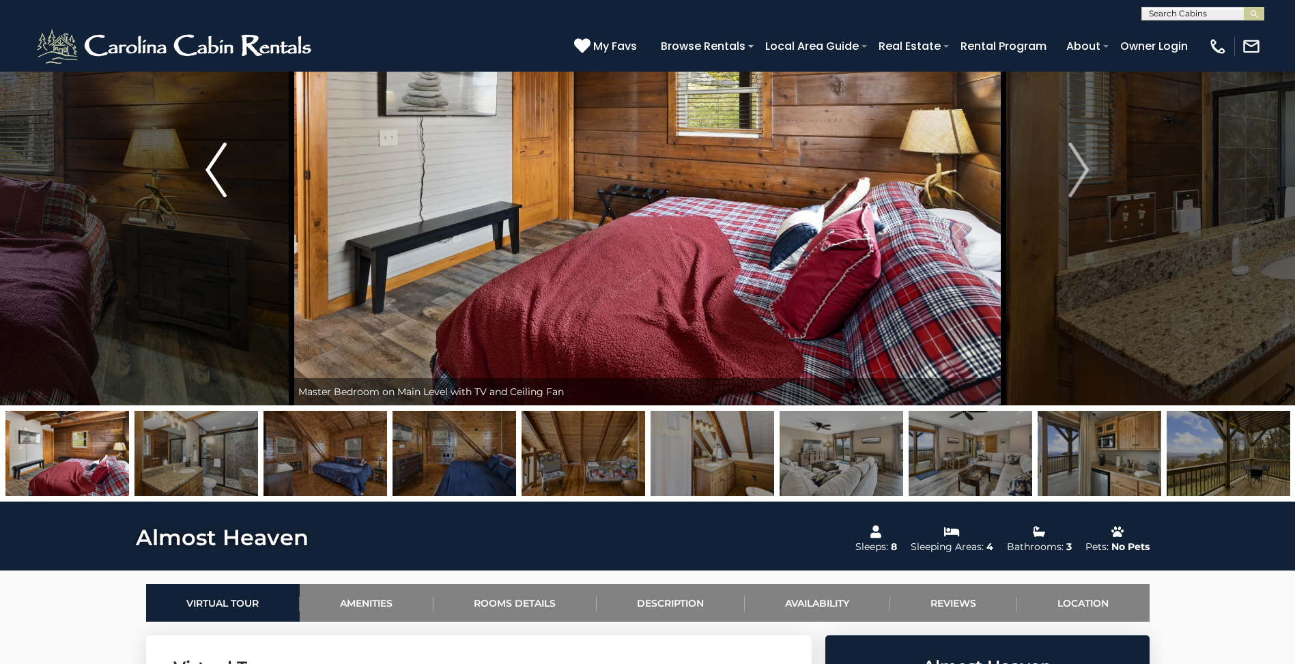
click at [208, 172] on img "Previous" at bounding box center [215, 170] width 20 height 55
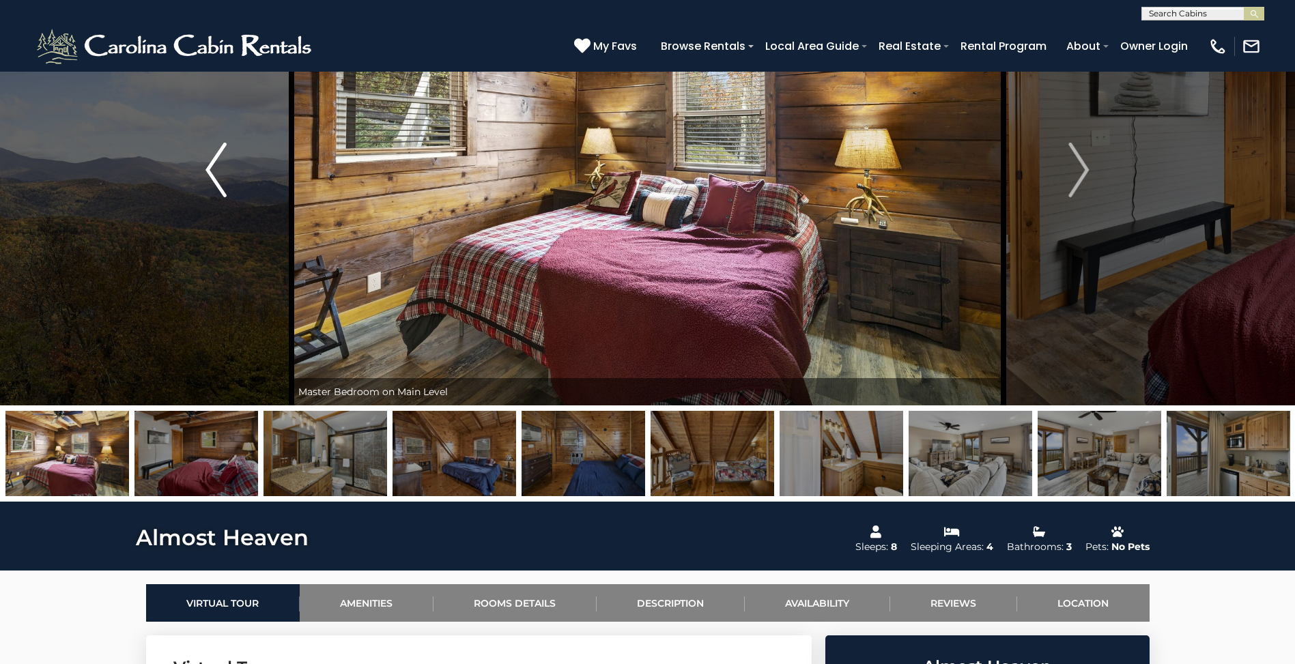
click at [208, 172] on img "Previous" at bounding box center [215, 170] width 20 height 55
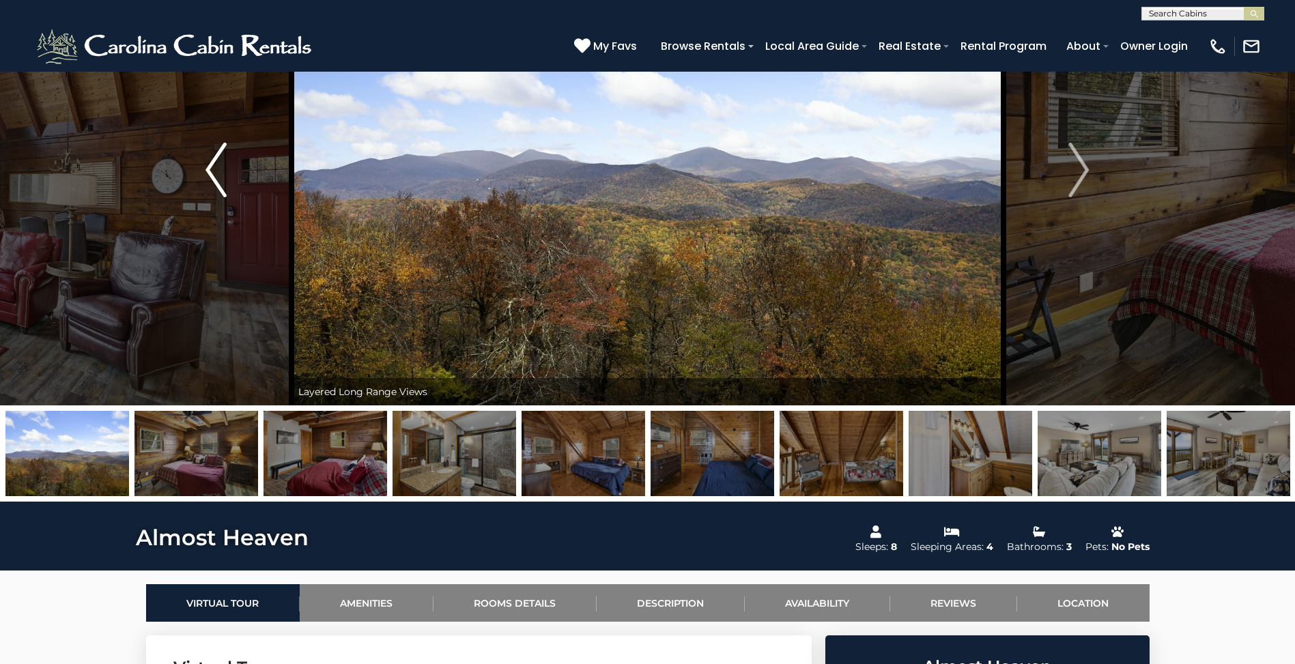
click at [208, 172] on img "Previous" at bounding box center [215, 170] width 20 height 55
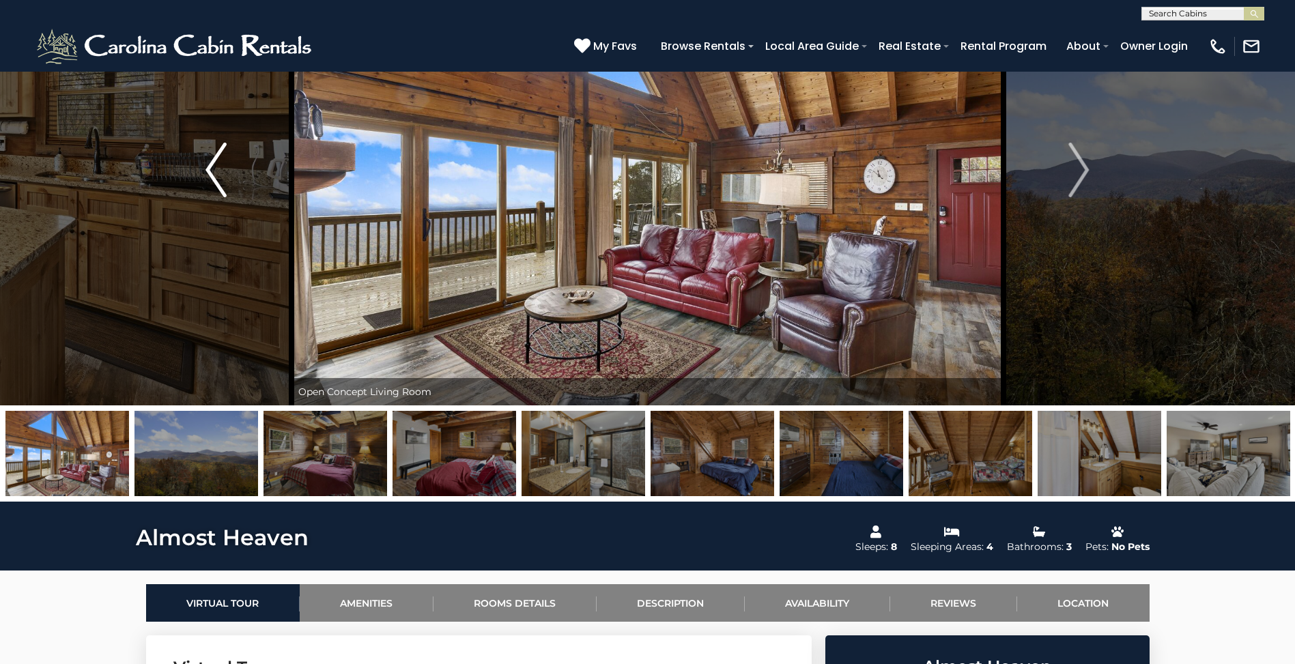
click at [208, 172] on img "Previous" at bounding box center [215, 170] width 20 height 55
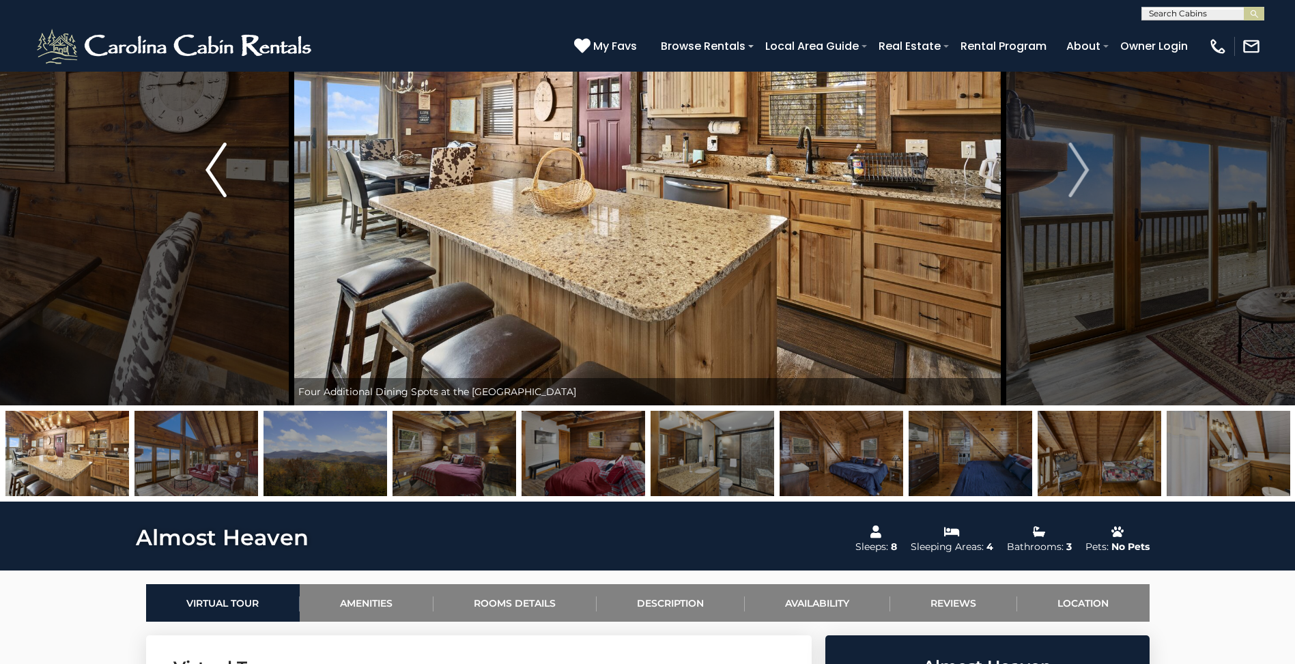
click at [209, 172] on img "Previous" at bounding box center [215, 170] width 20 height 55
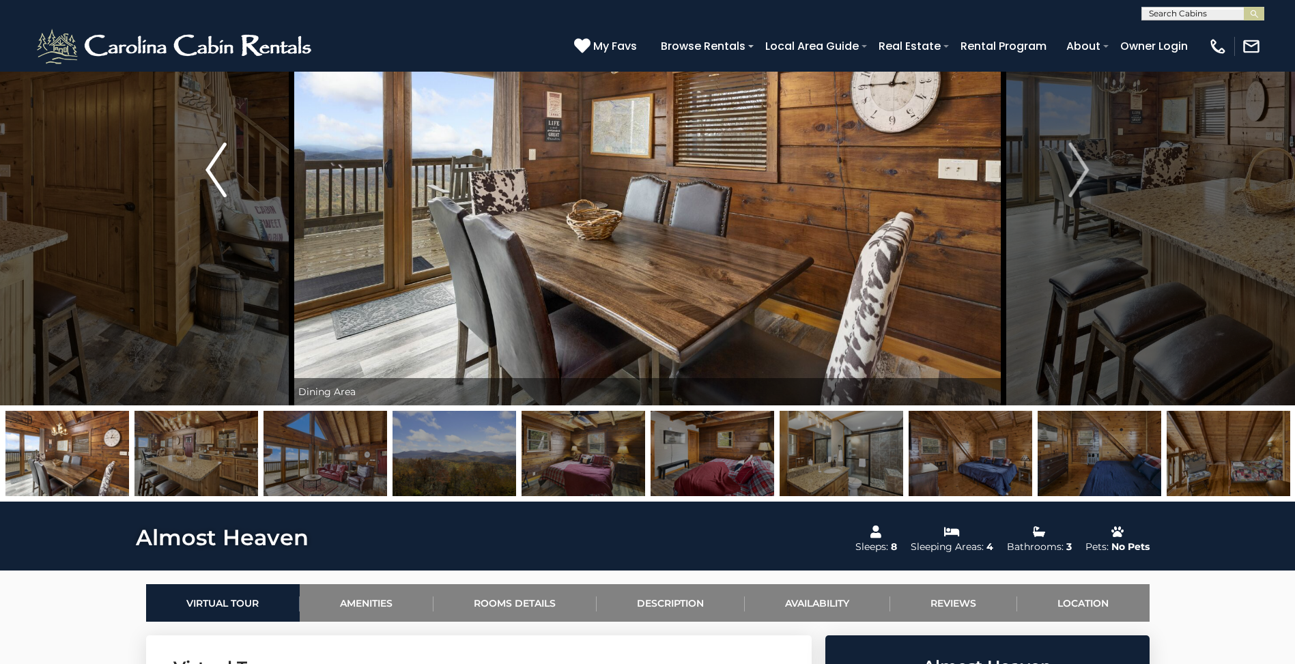
click at [209, 172] on img "Previous" at bounding box center [215, 170] width 20 height 55
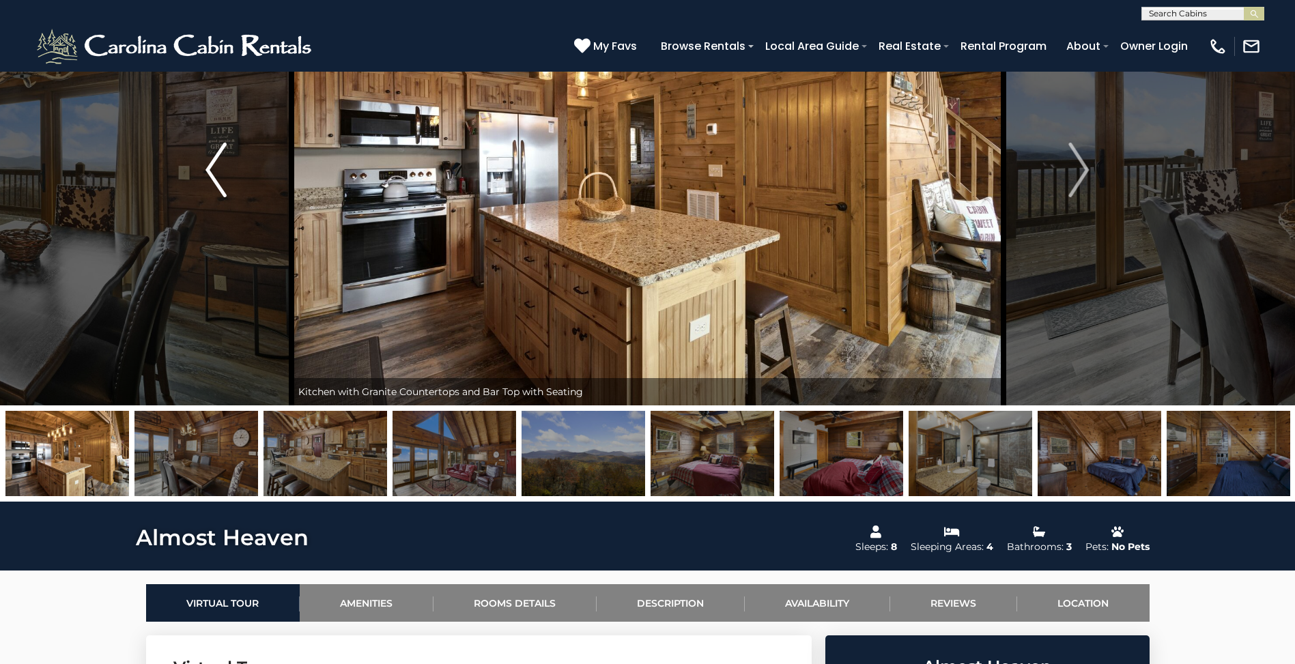
click at [209, 172] on img "Previous" at bounding box center [215, 170] width 20 height 55
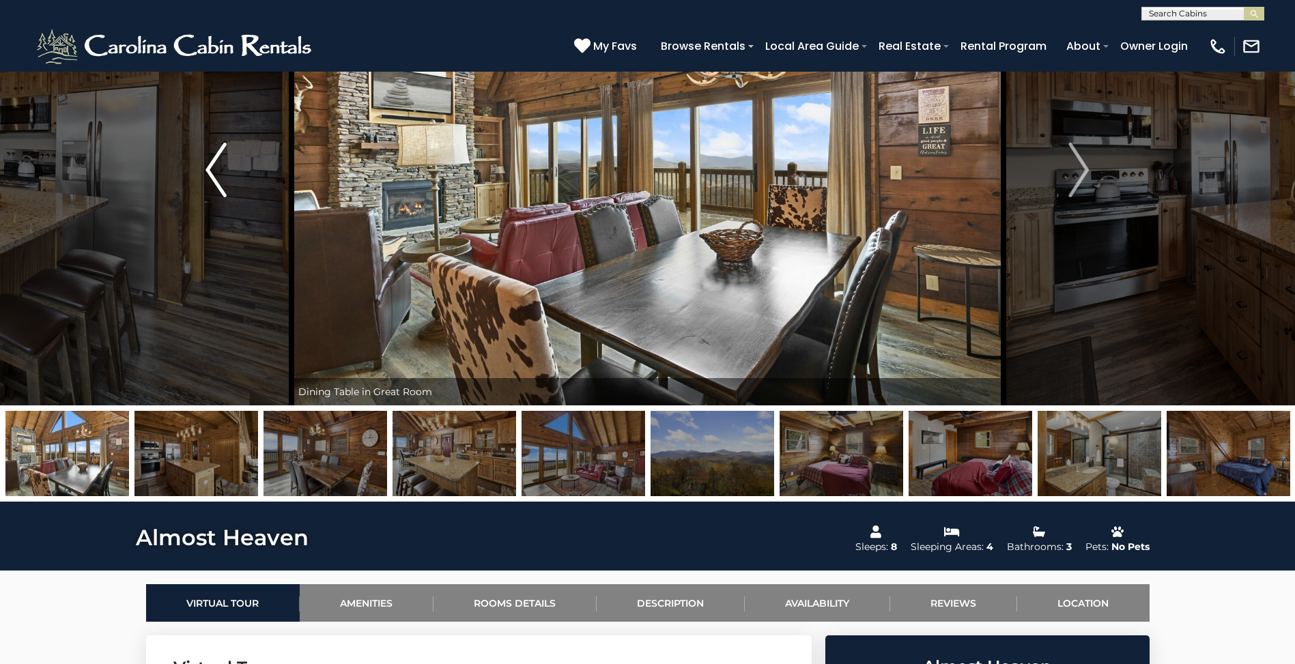
click at [209, 172] on img "Previous" at bounding box center [215, 170] width 20 height 55
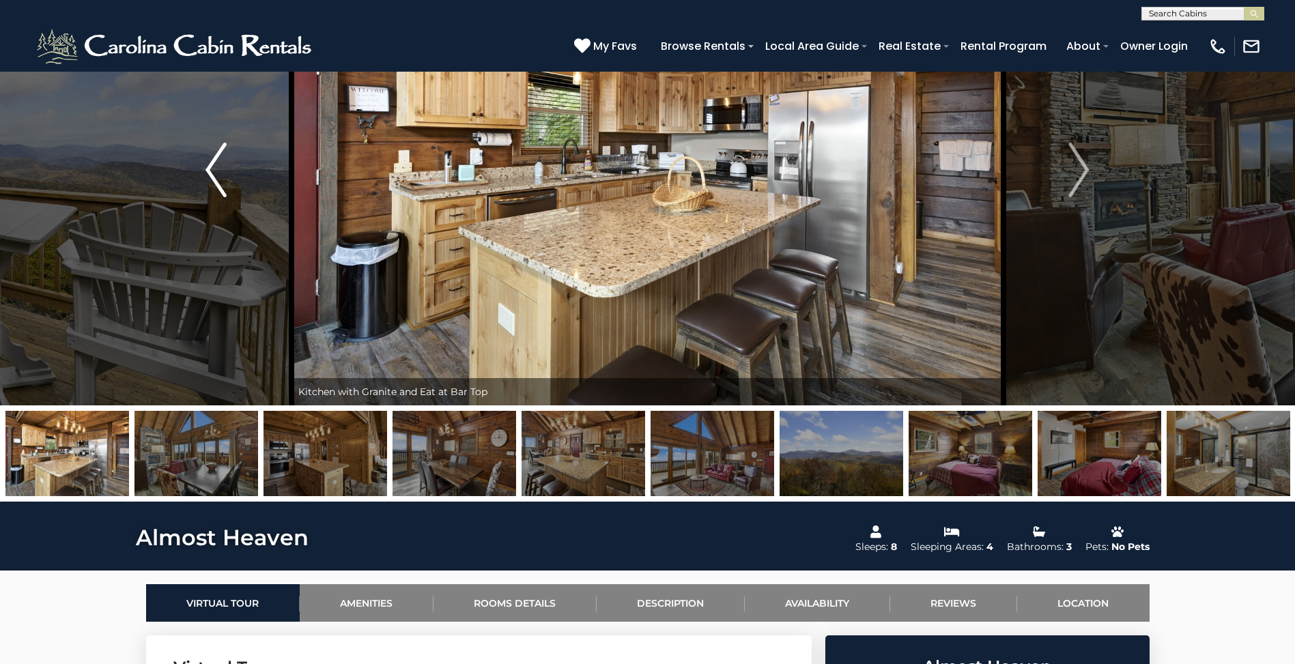
click at [209, 172] on img "Previous" at bounding box center [215, 170] width 20 height 55
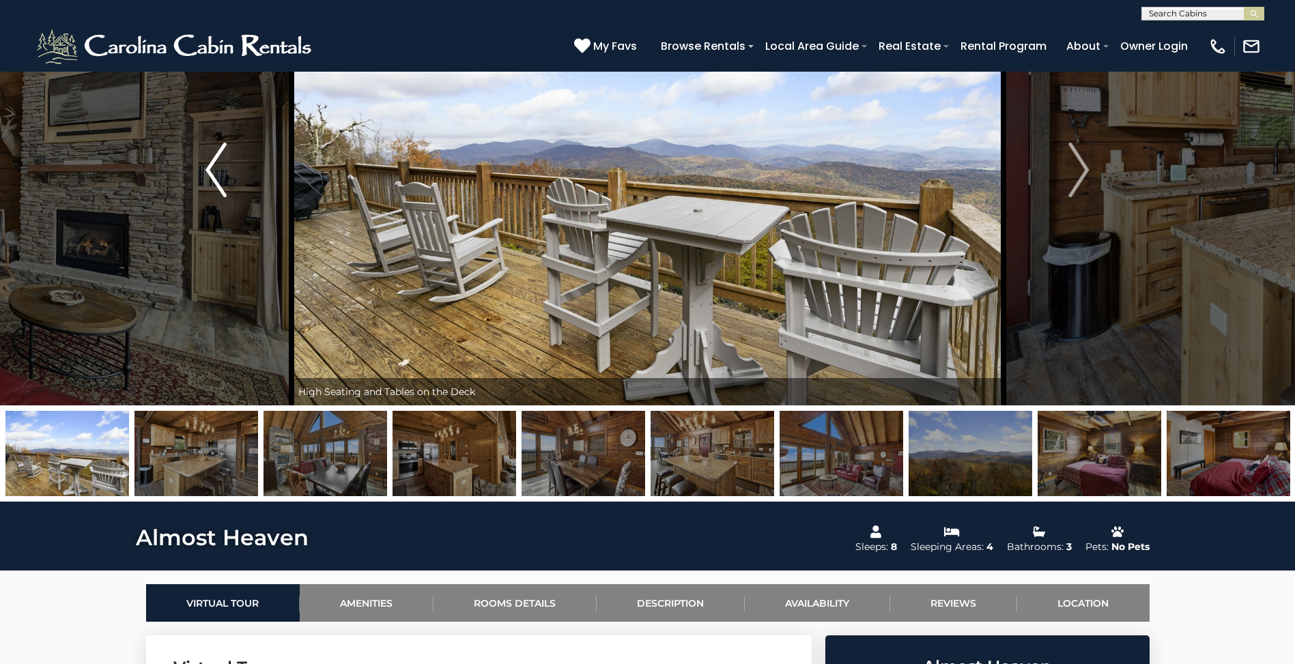
click at [209, 172] on img "Previous" at bounding box center [215, 170] width 20 height 55
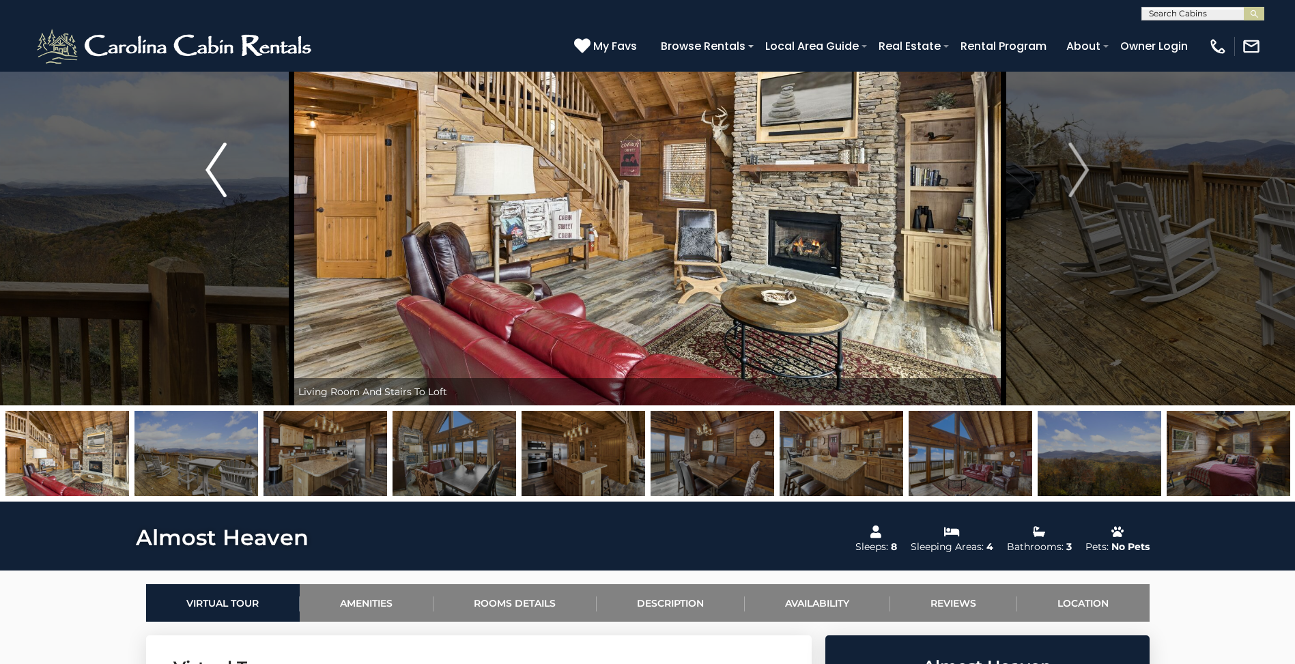
click at [209, 172] on img "Previous" at bounding box center [215, 170] width 20 height 55
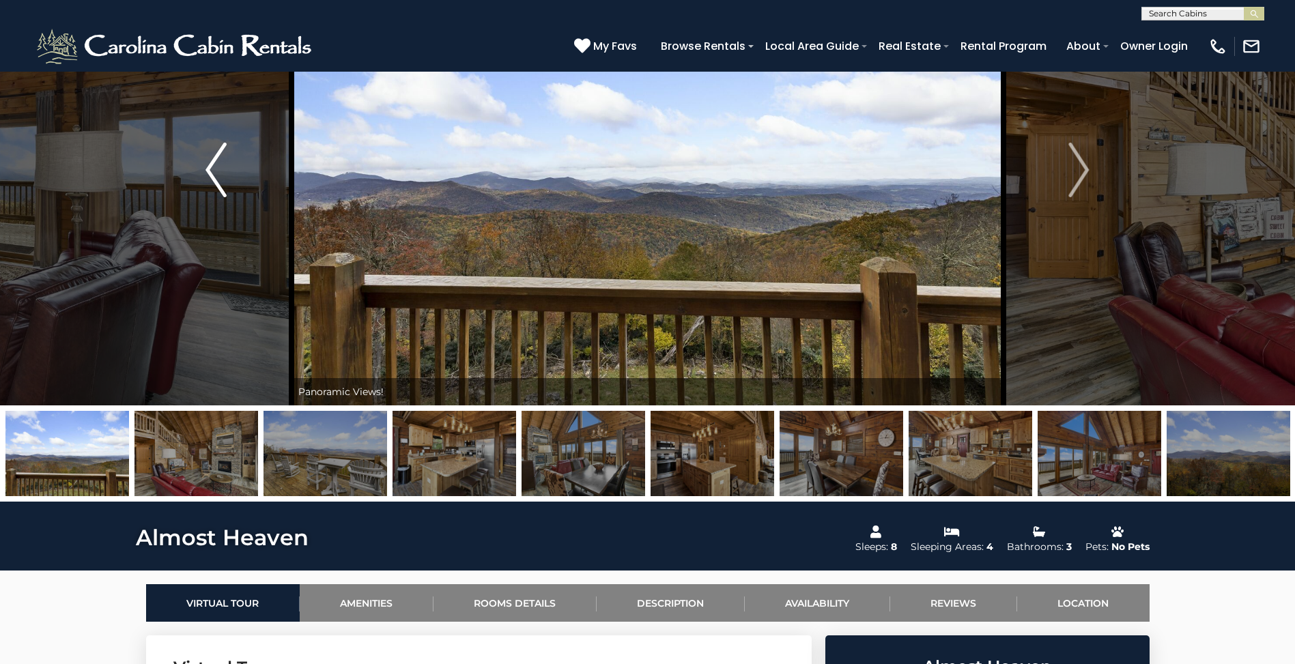
click at [209, 172] on img "Previous" at bounding box center [215, 170] width 20 height 55
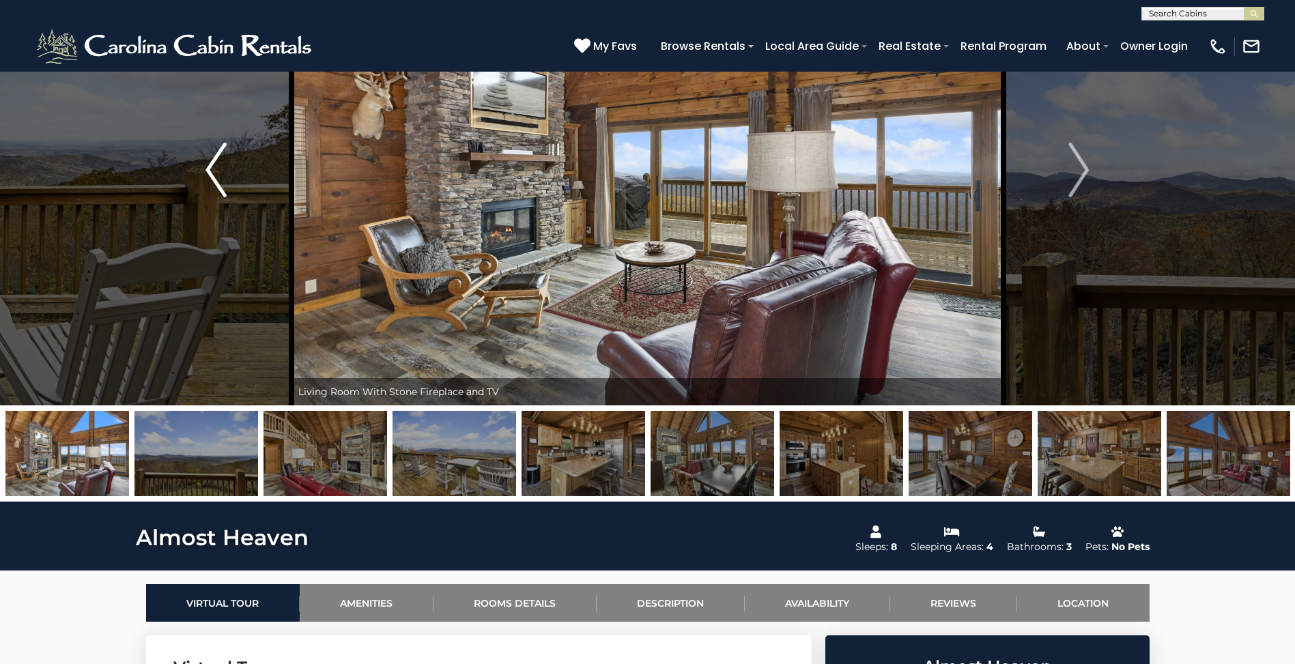
click at [209, 172] on img "Previous" at bounding box center [215, 170] width 20 height 55
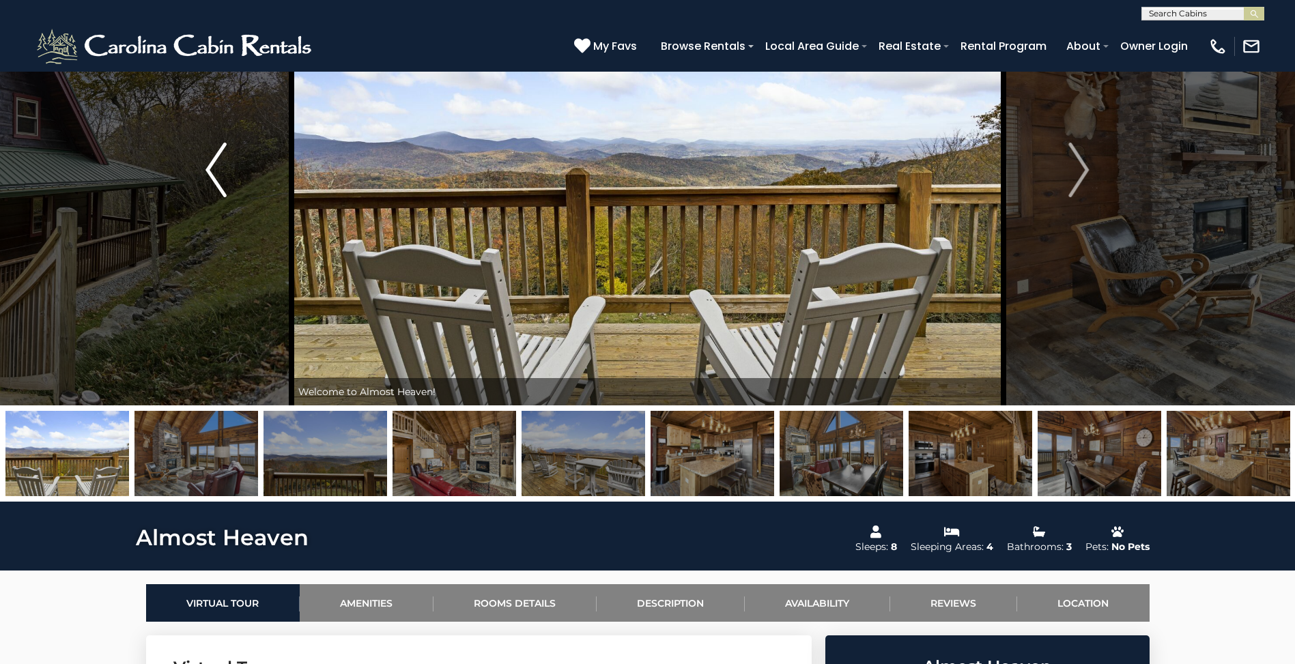
click at [209, 172] on img "Previous" at bounding box center [215, 170] width 20 height 55
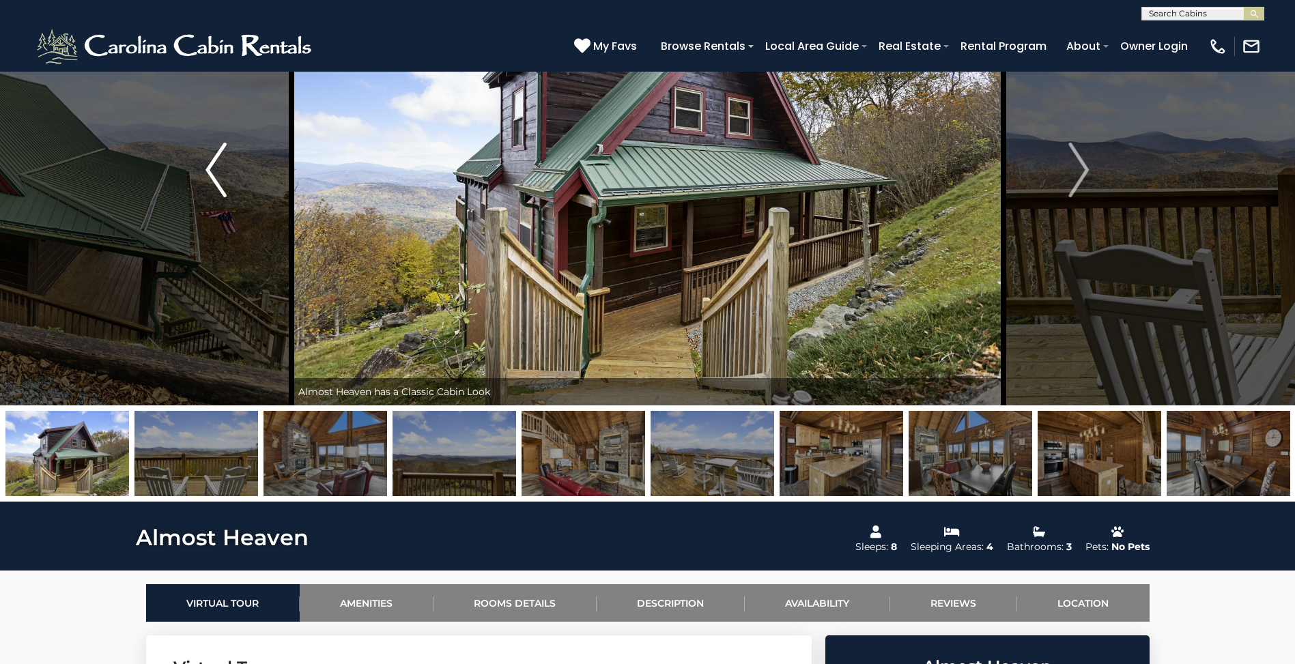
click at [209, 172] on img "Previous" at bounding box center [215, 170] width 20 height 55
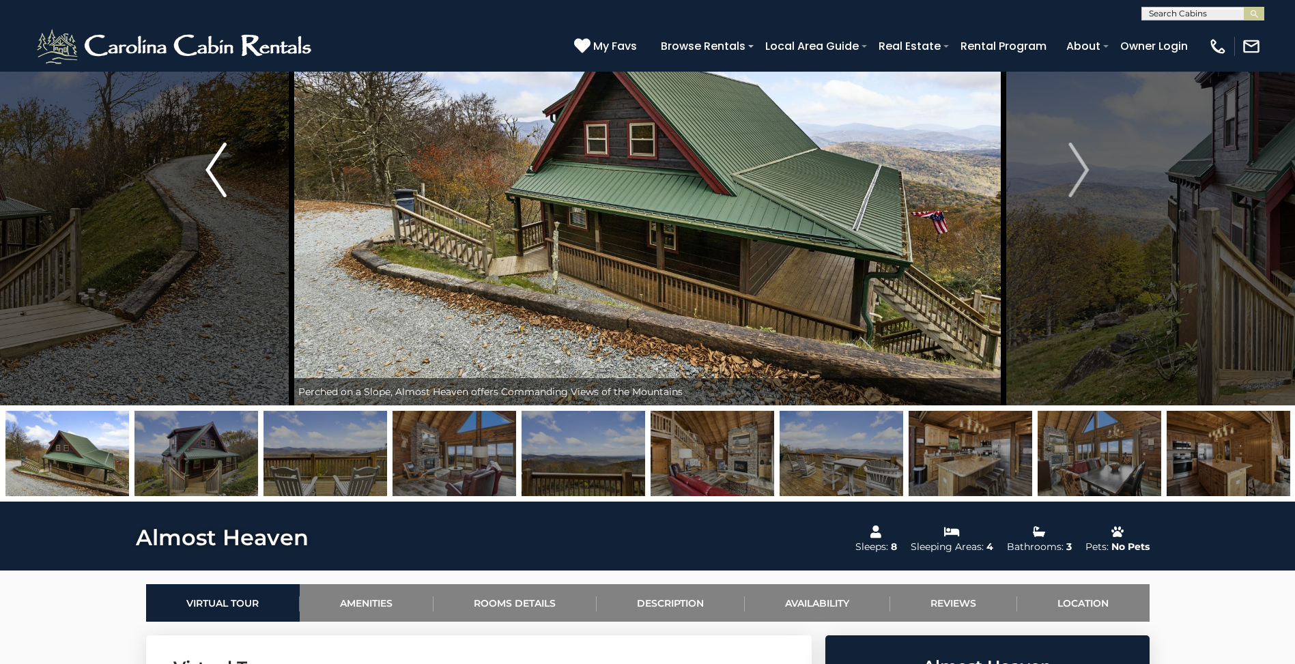
click at [209, 172] on img "Previous" at bounding box center [215, 170] width 20 height 55
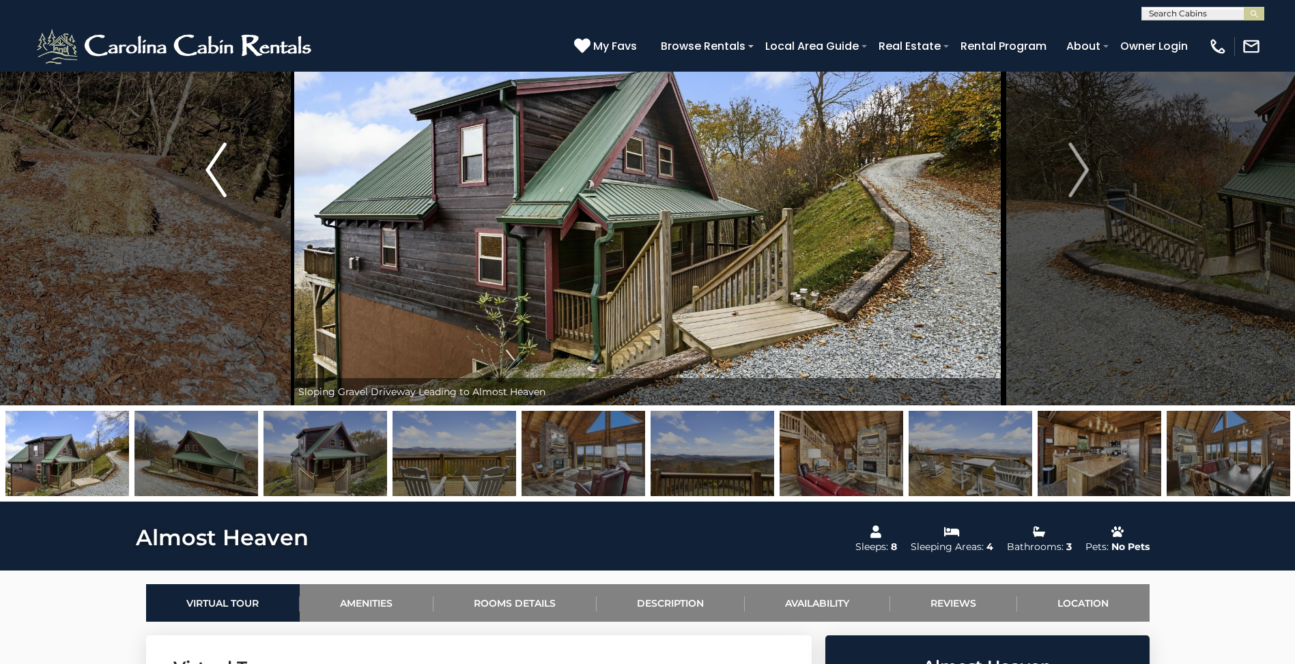
click at [210, 173] on img "Previous" at bounding box center [215, 170] width 20 height 55
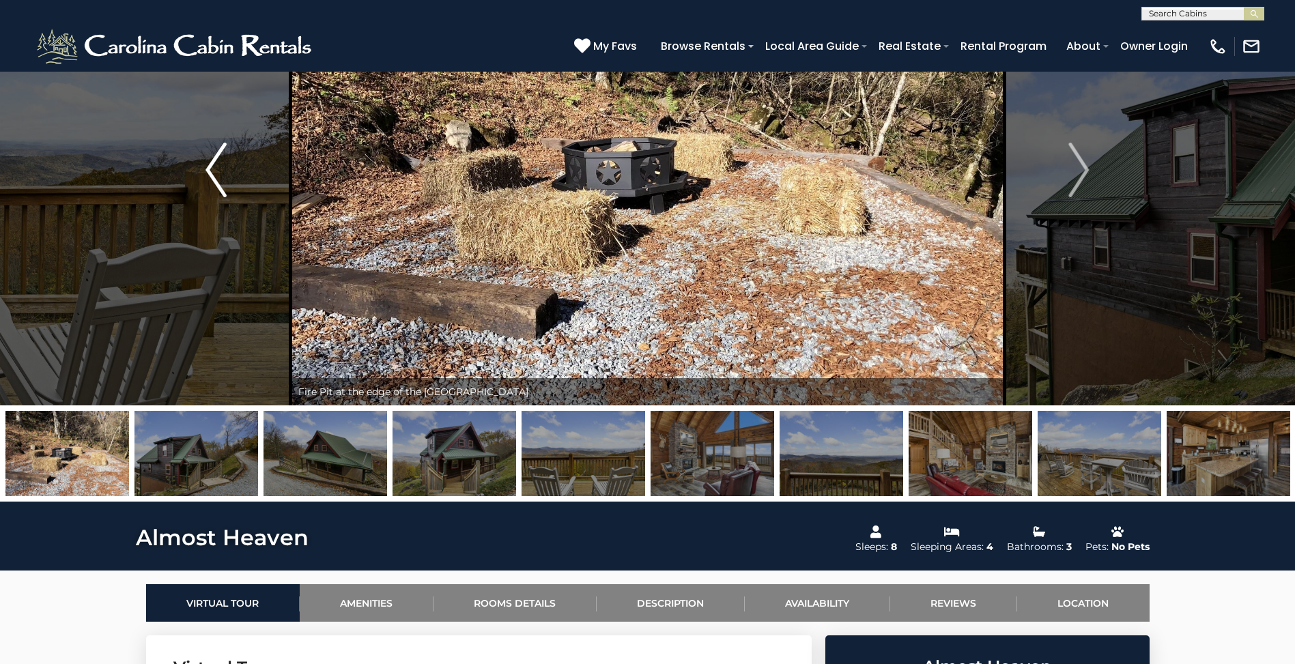
click at [210, 174] on img "Previous" at bounding box center [215, 170] width 20 height 55
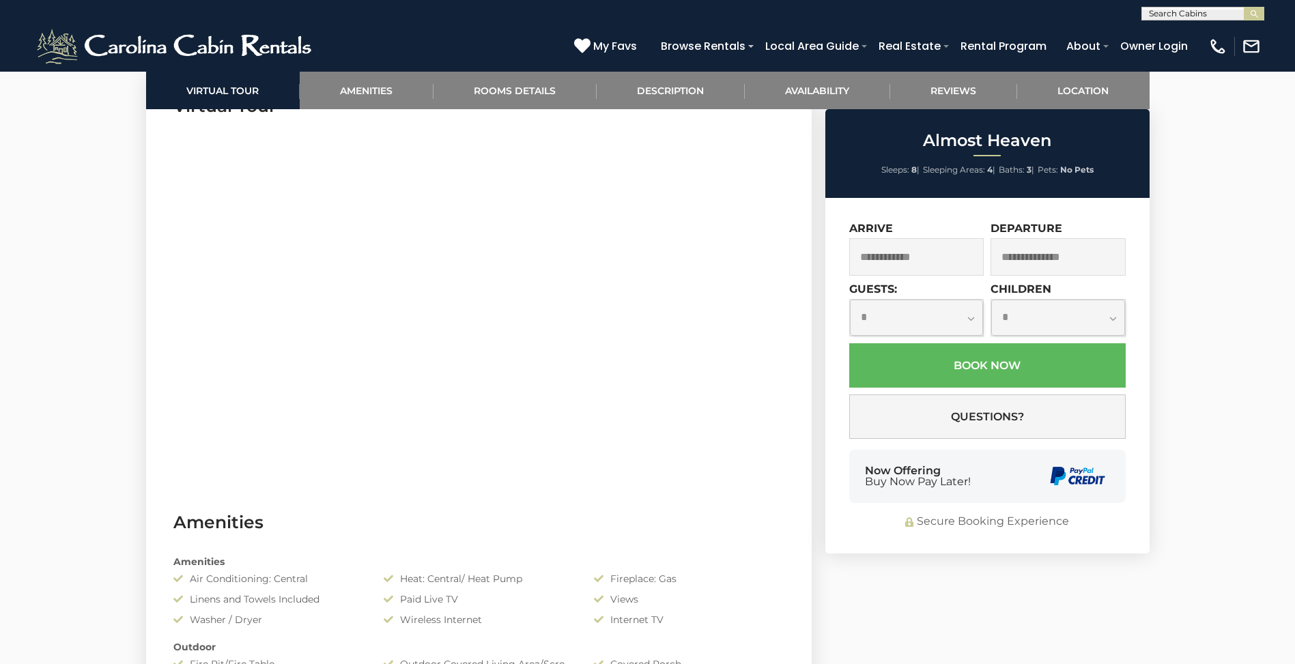
scroll to position [599, 0]
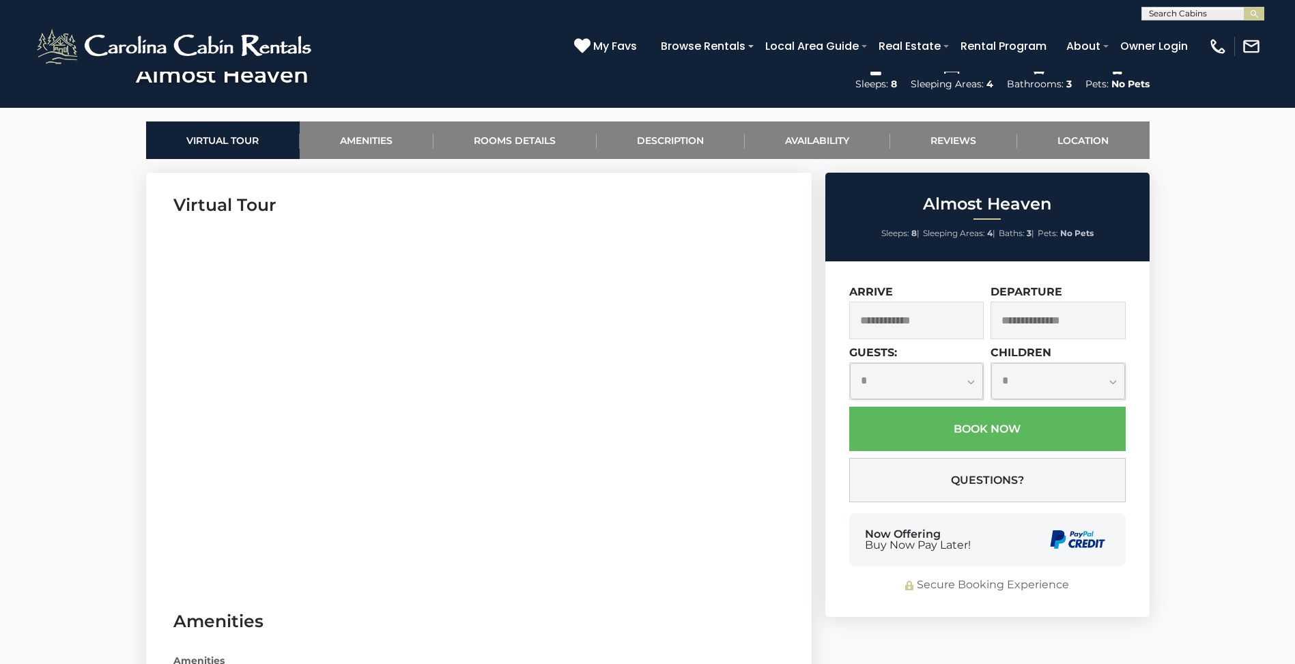
click at [171, 398] on section "Virtual Tour" at bounding box center [478, 381] width 665 height 416
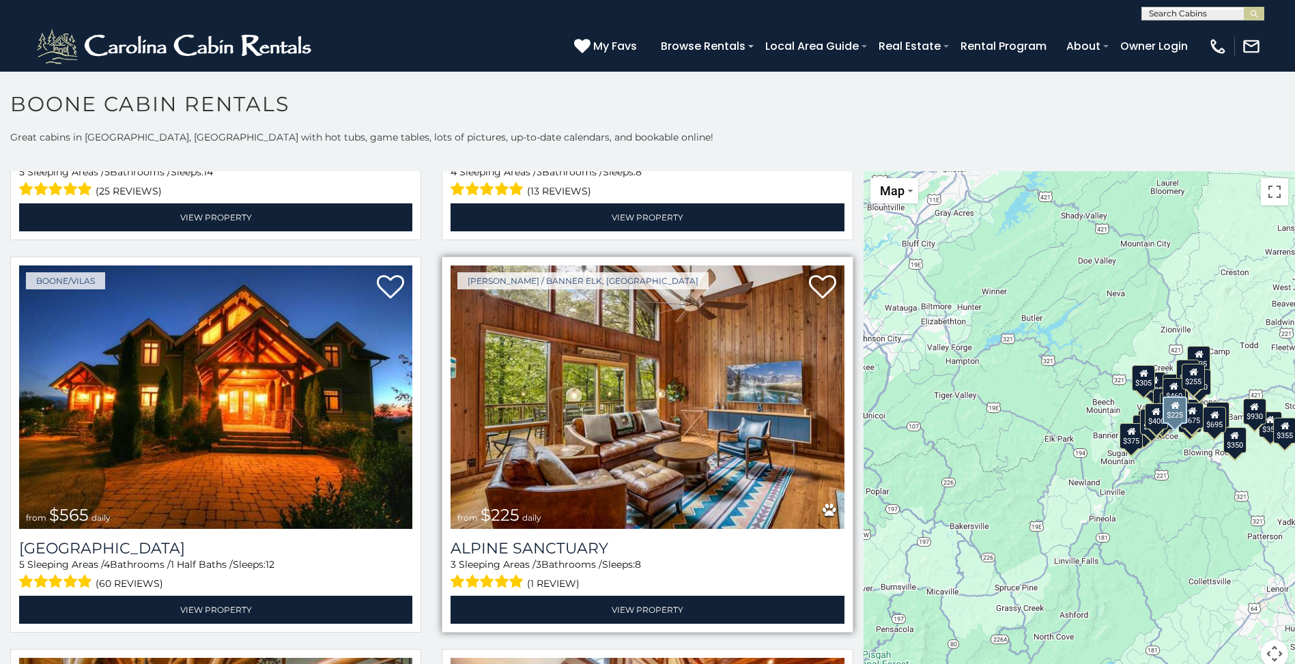
scroll to position [3139, 0]
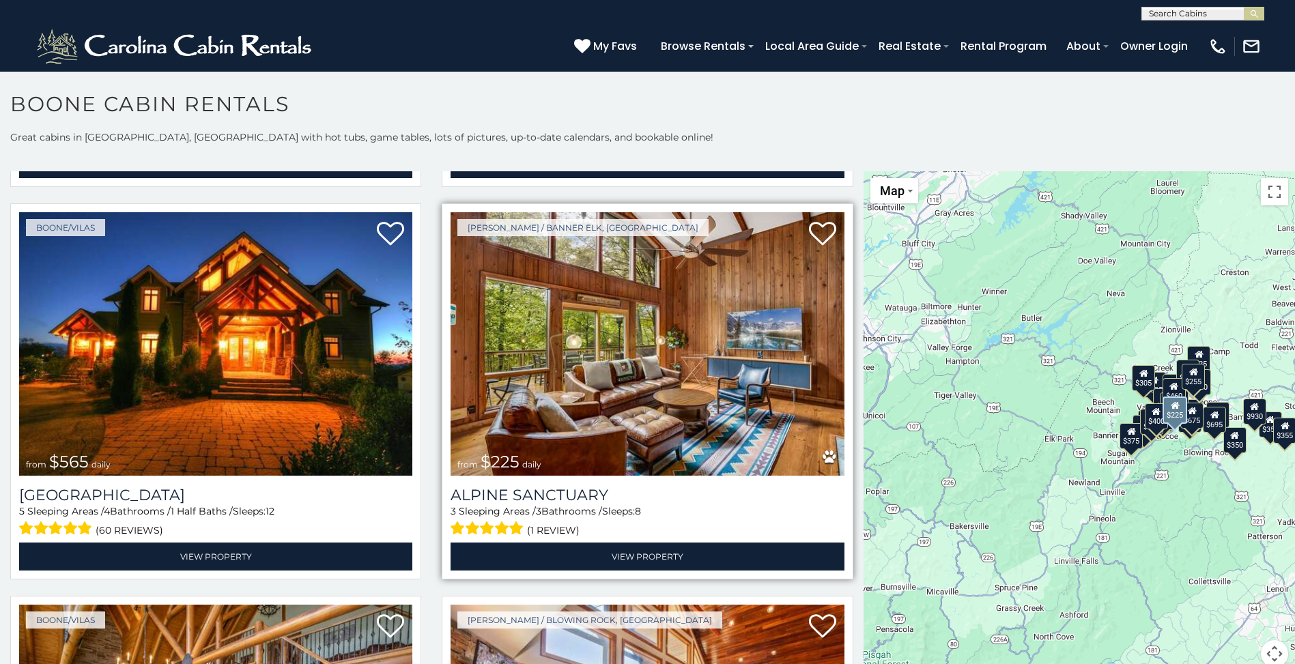
click at [644, 356] on img at bounding box center [646, 343] width 393 height 263
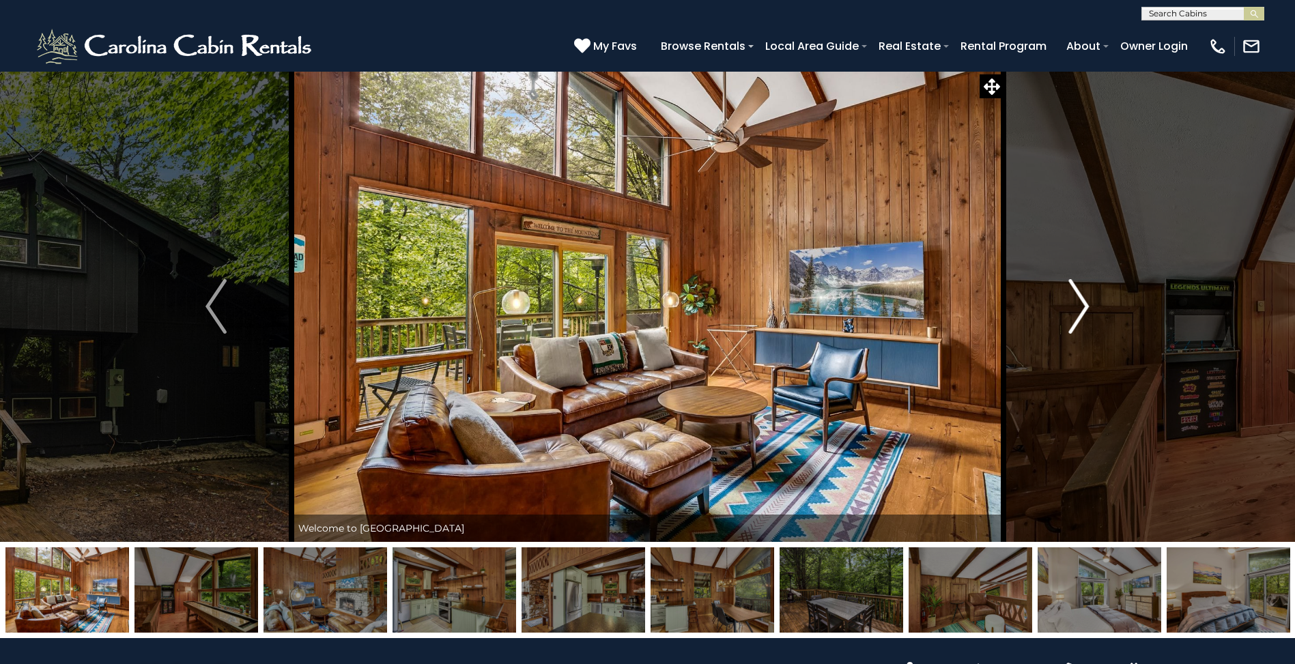
click at [1081, 304] on img "Next" at bounding box center [1078, 306] width 20 height 55
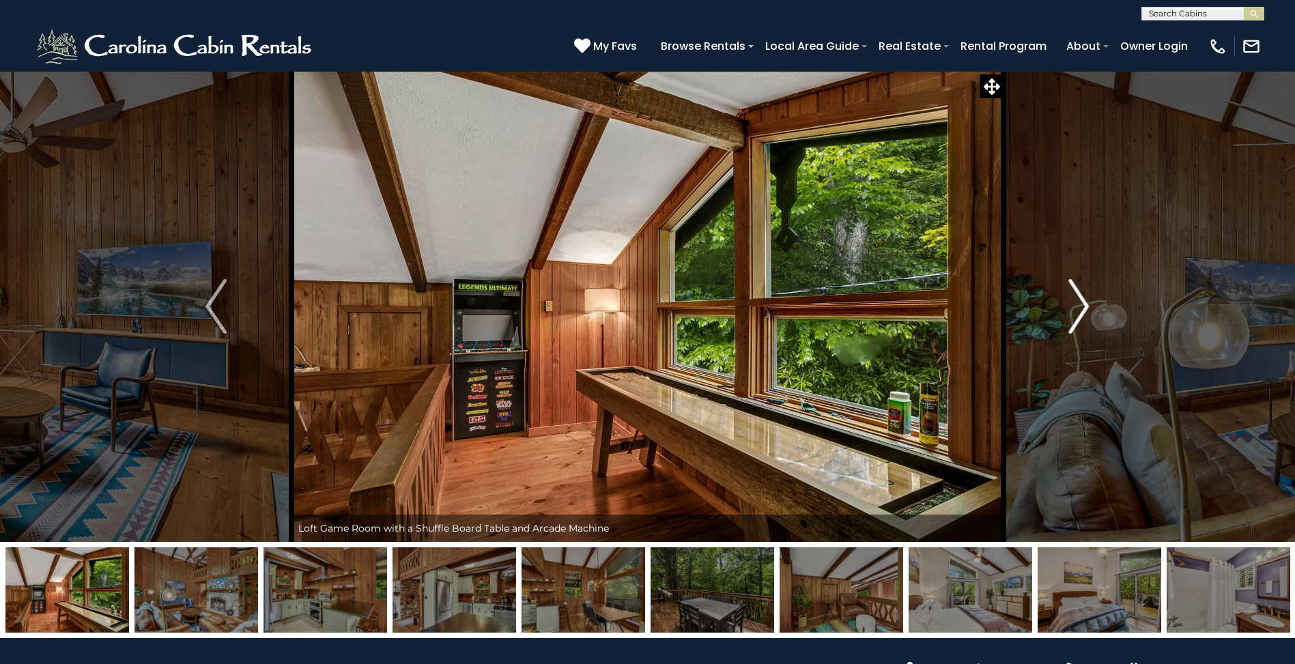
click at [1081, 304] on img "Next" at bounding box center [1078, 306] width 20 height 55
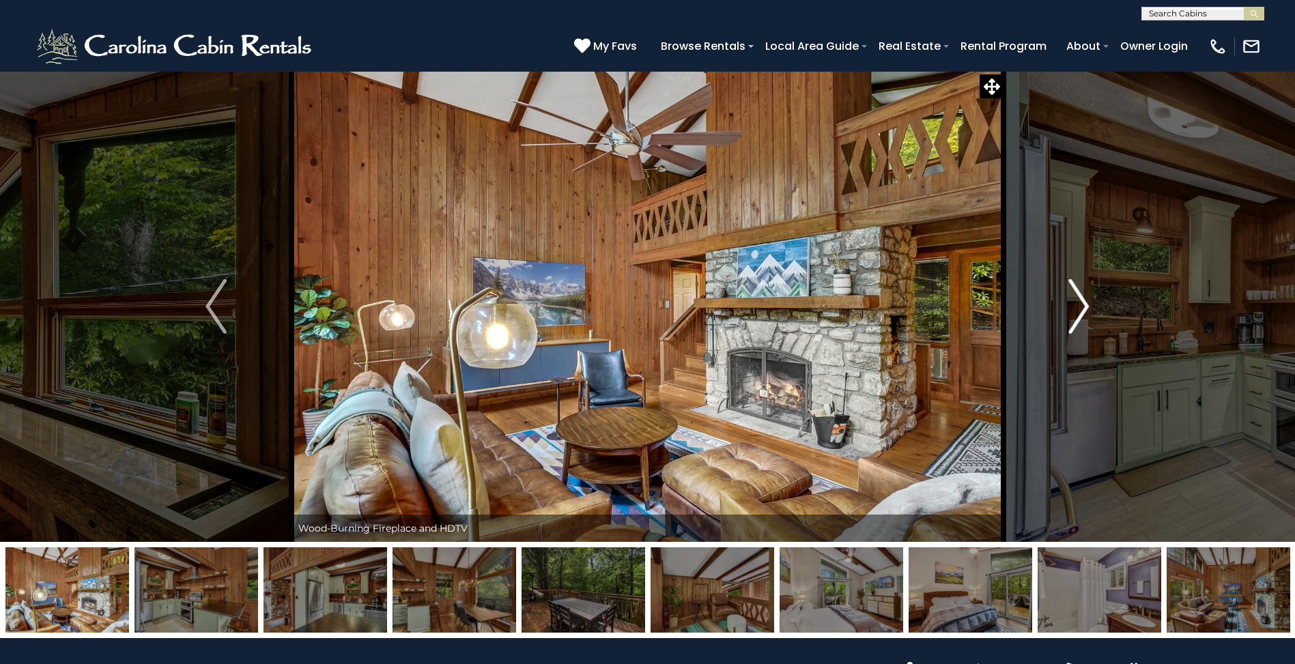
click at [1082, 304] on img "Next" at bounding box center [1078, 306] width 20 height 55
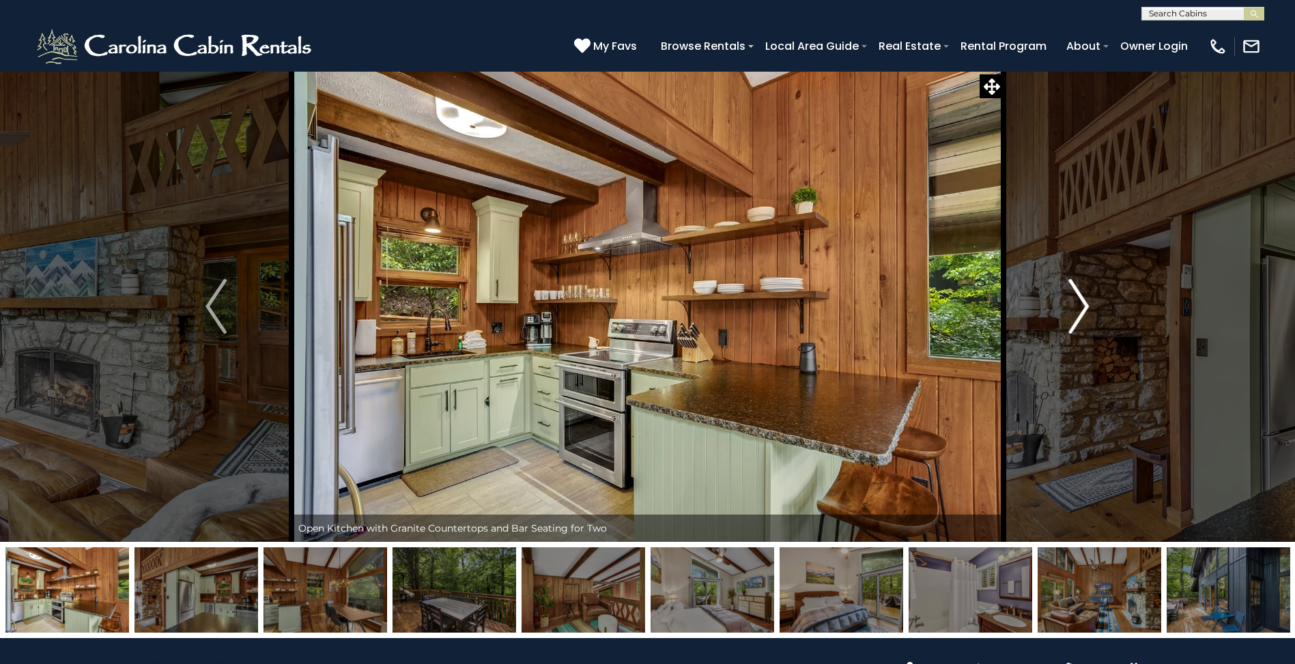
click at [1082, 304] on img "Next" at bounding box center [1078, 306] width 20 height 55
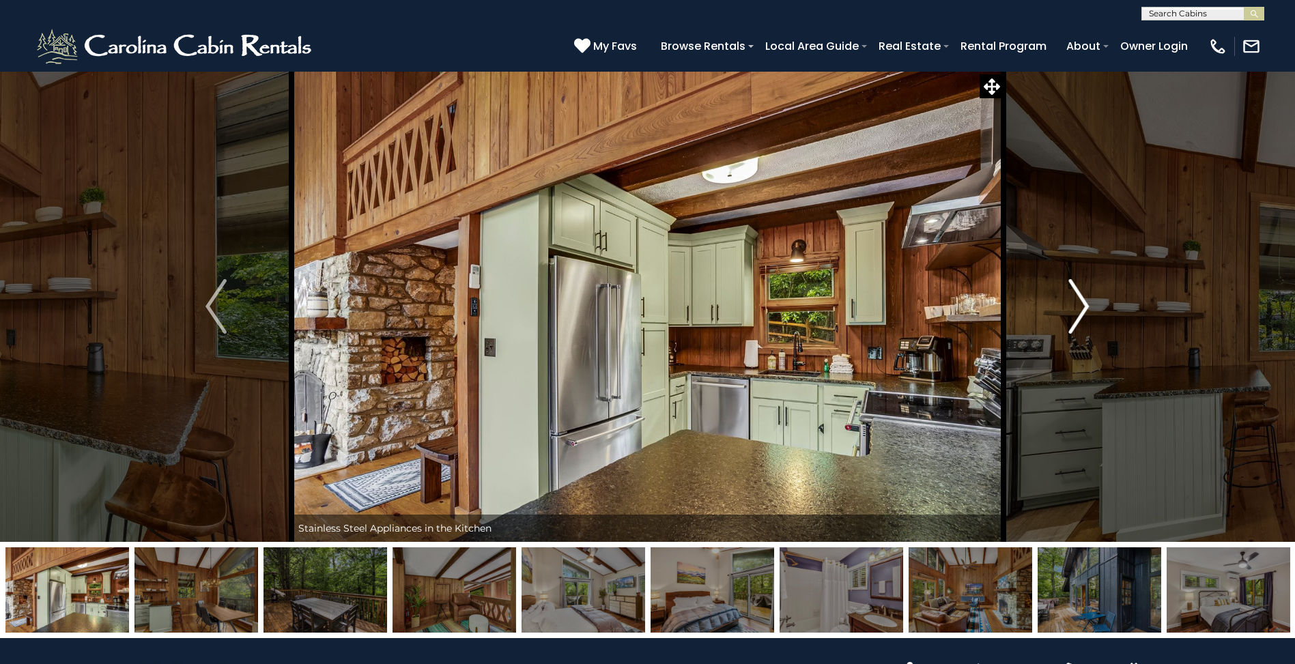
click at [1082, 304] on img "Next" at bounding box center [1078, 306] width 20 height 55
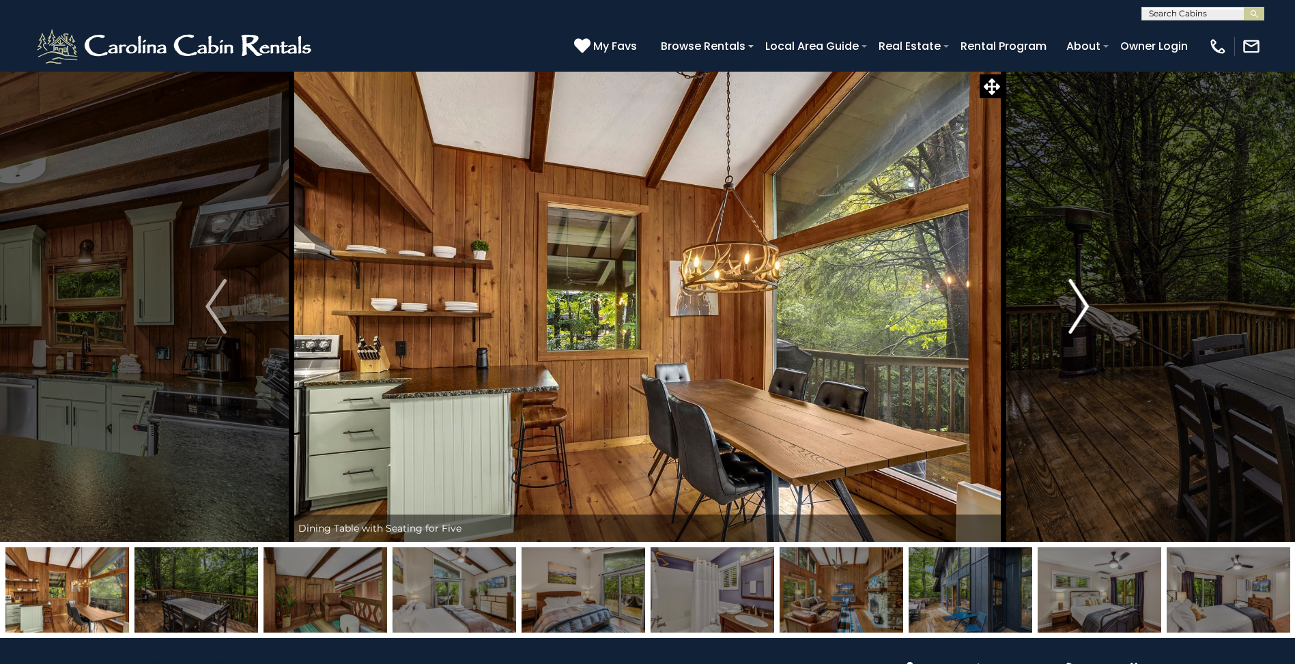
click at [1082, 304] on img "Next" at bounding box center [1078, 306] width 20 height 55
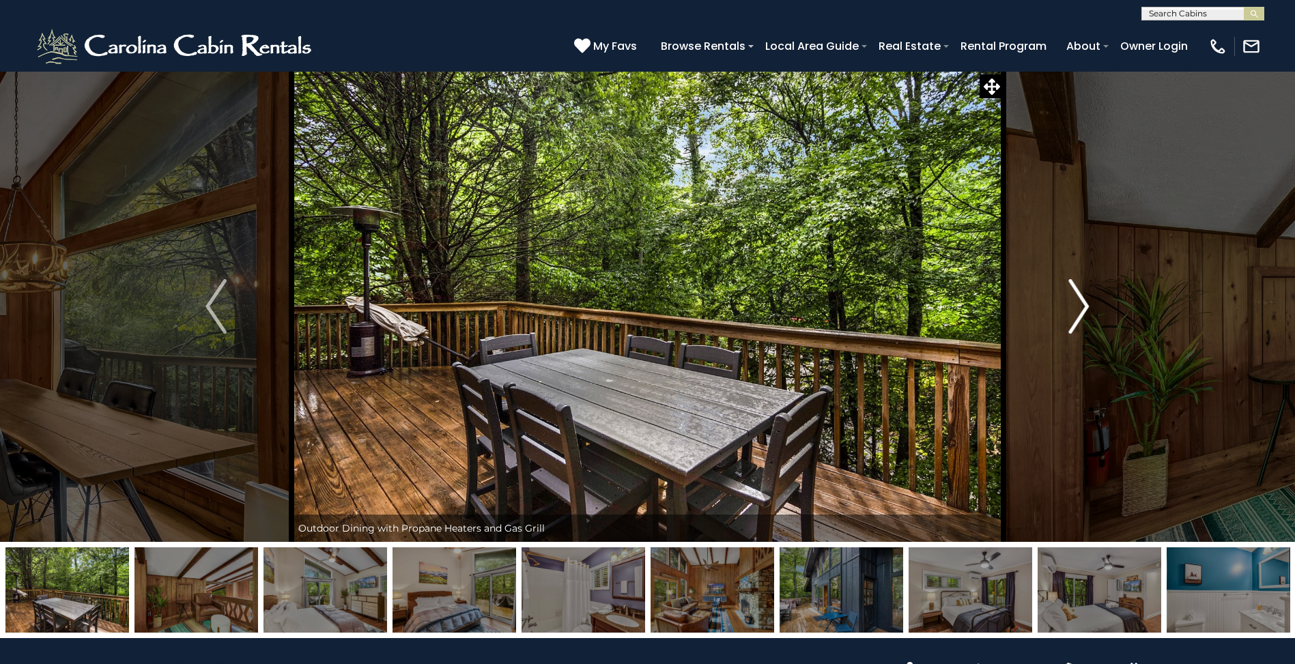
click at [1082, 304] on img "Next" at bounding box center [1078, 306] width 20 height 55
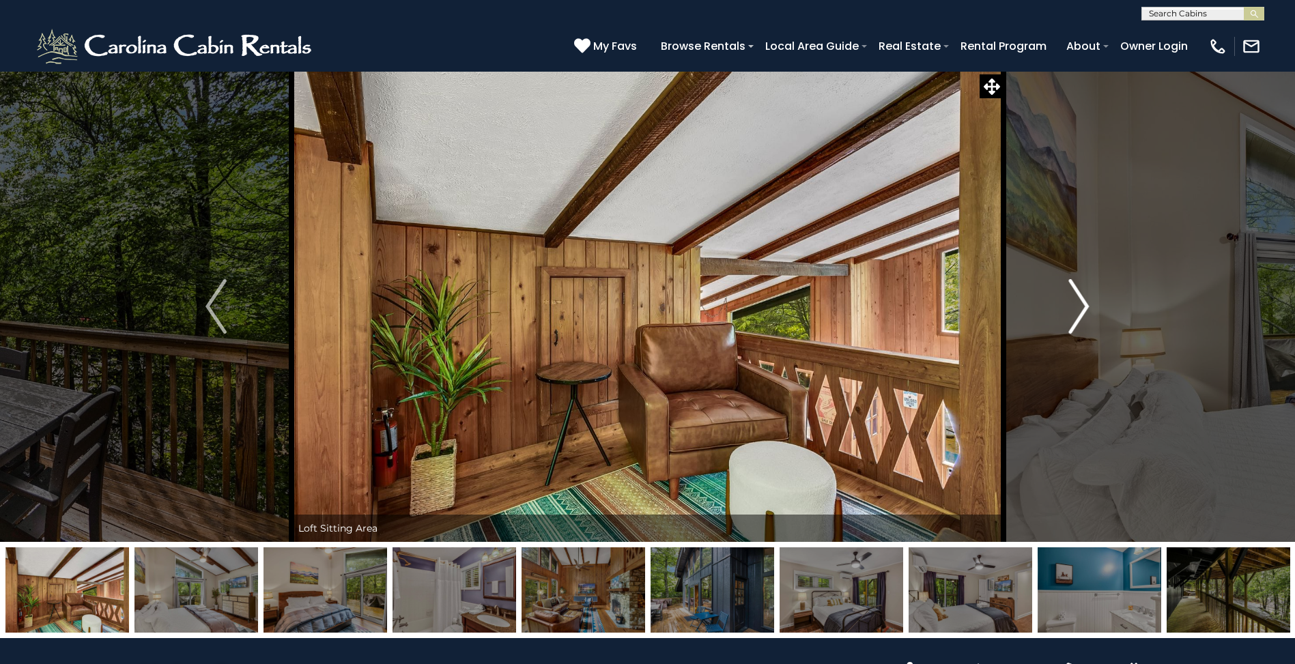
click at [1082, 304] on img "Next" at bounding box center [1078, 306] width 20 height 55
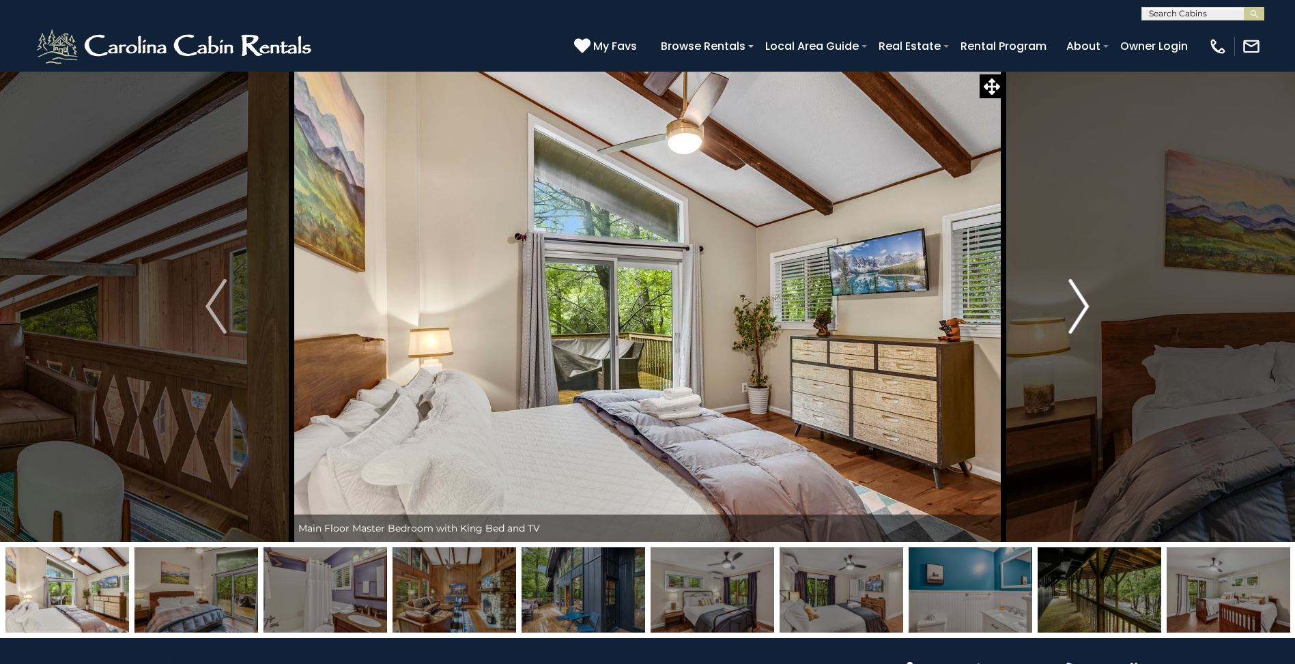
click at [1082, 305] on img "Next" at bounding box center [1078, 306] width 20 height 55
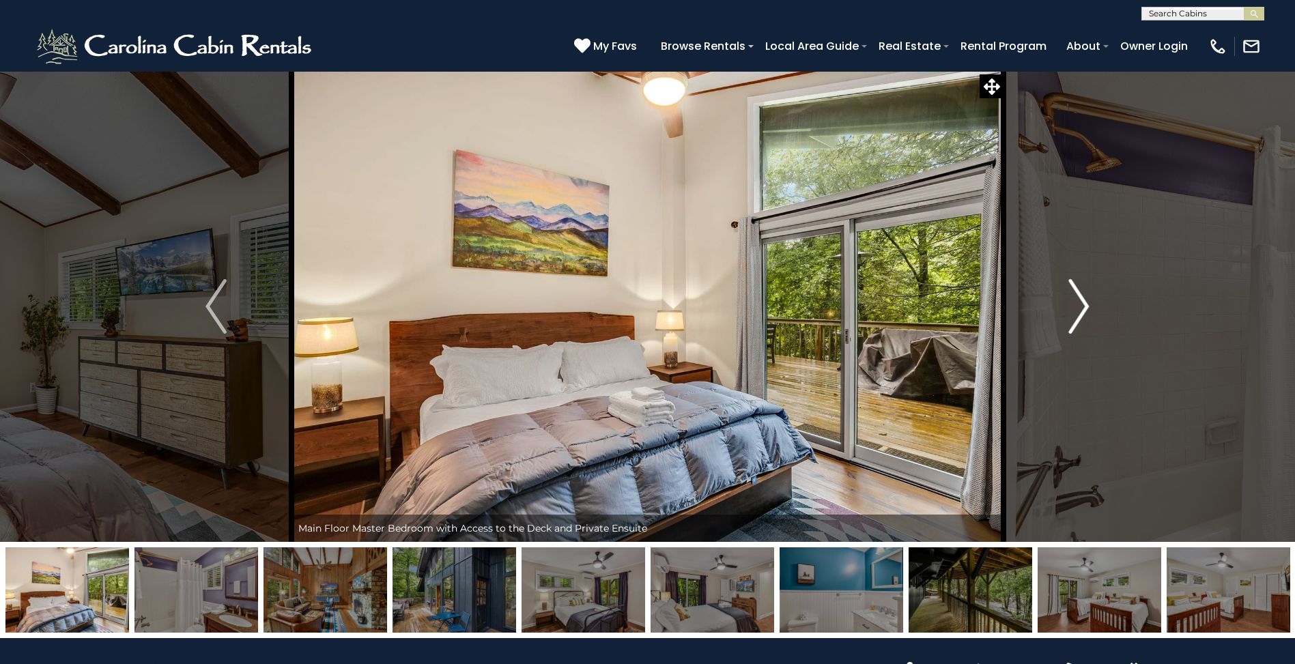
click at [1082, 305] on img "Next" at bounding box center [1078, 306] width 20 height 55
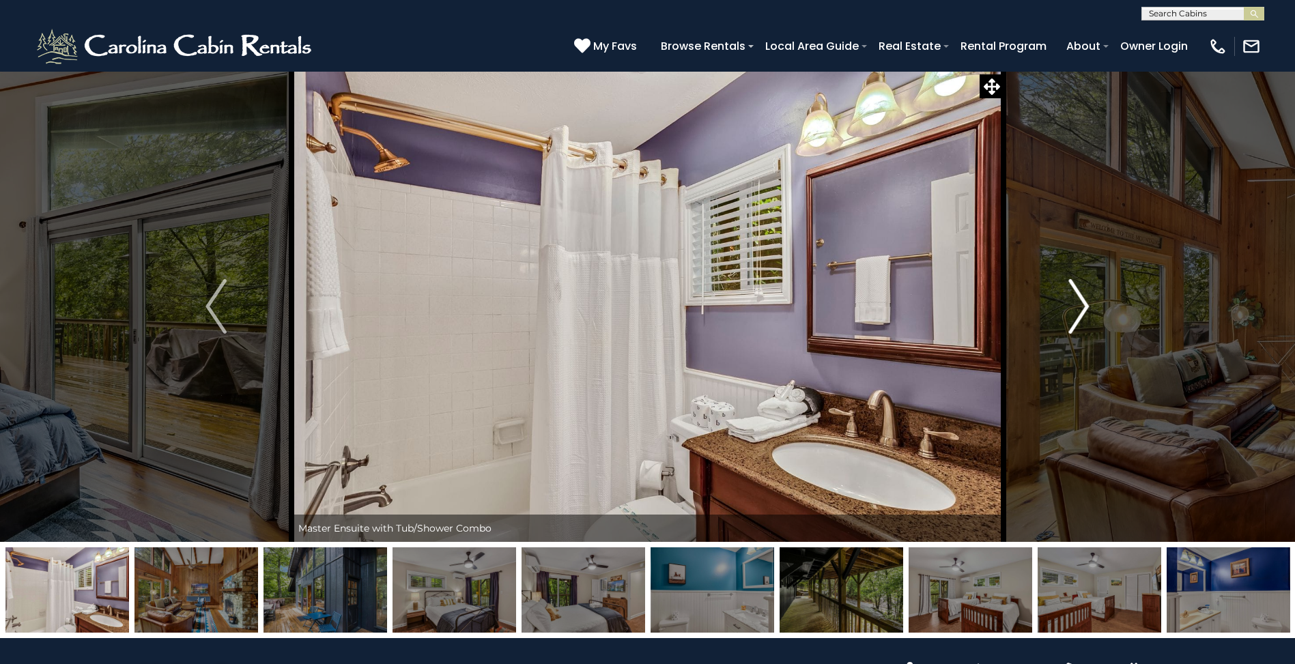
click at [1082, 305] on img "Next" at bounding box center [1078, 306] width 20 height 55
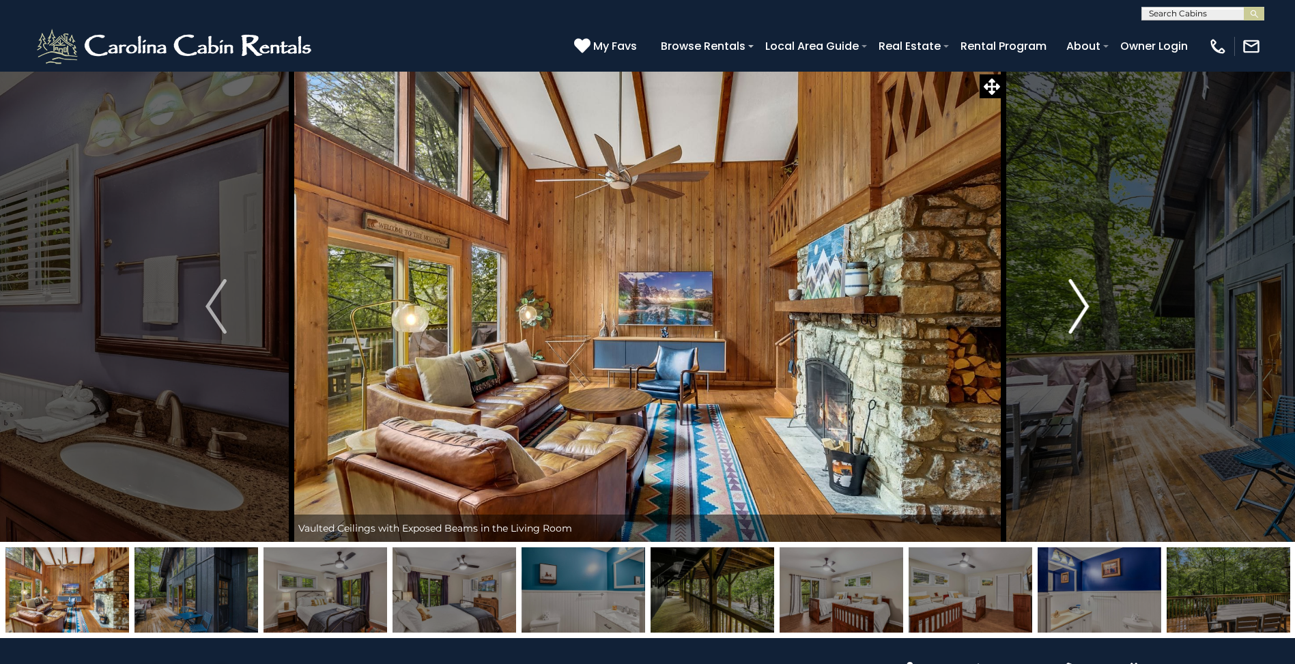
click at [1082, 305] on img "Next" at bounding box center [1078, 306] width 20 height 55
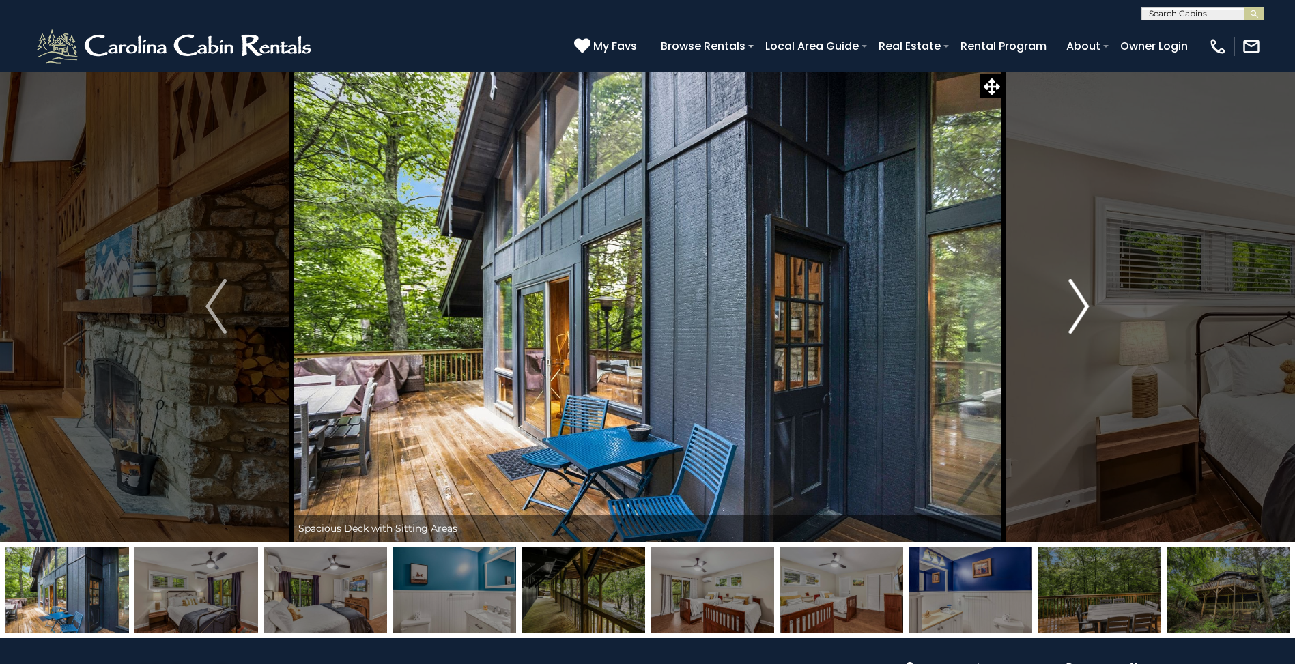
click at [1082, 305] on img "Next" at bounding box center [1078, 306] width 20 height 55
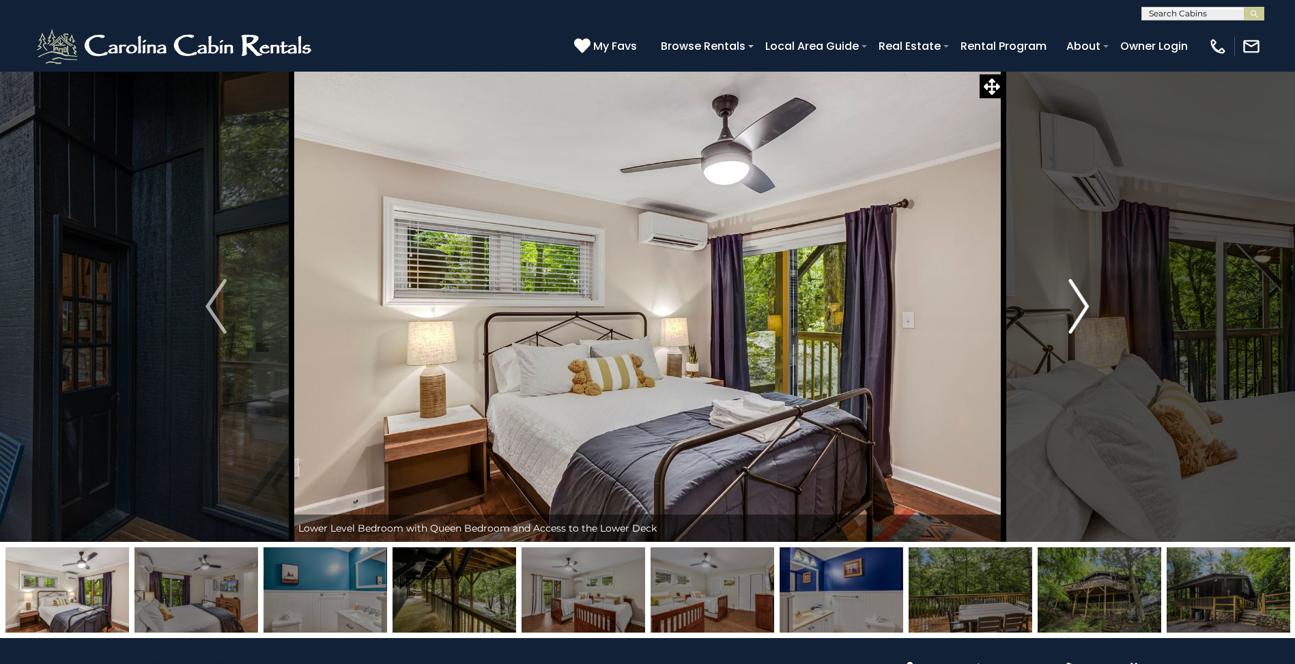
click at [1082, 305] on img "Next" at bounding box center [1078, 306] width 20 height 55
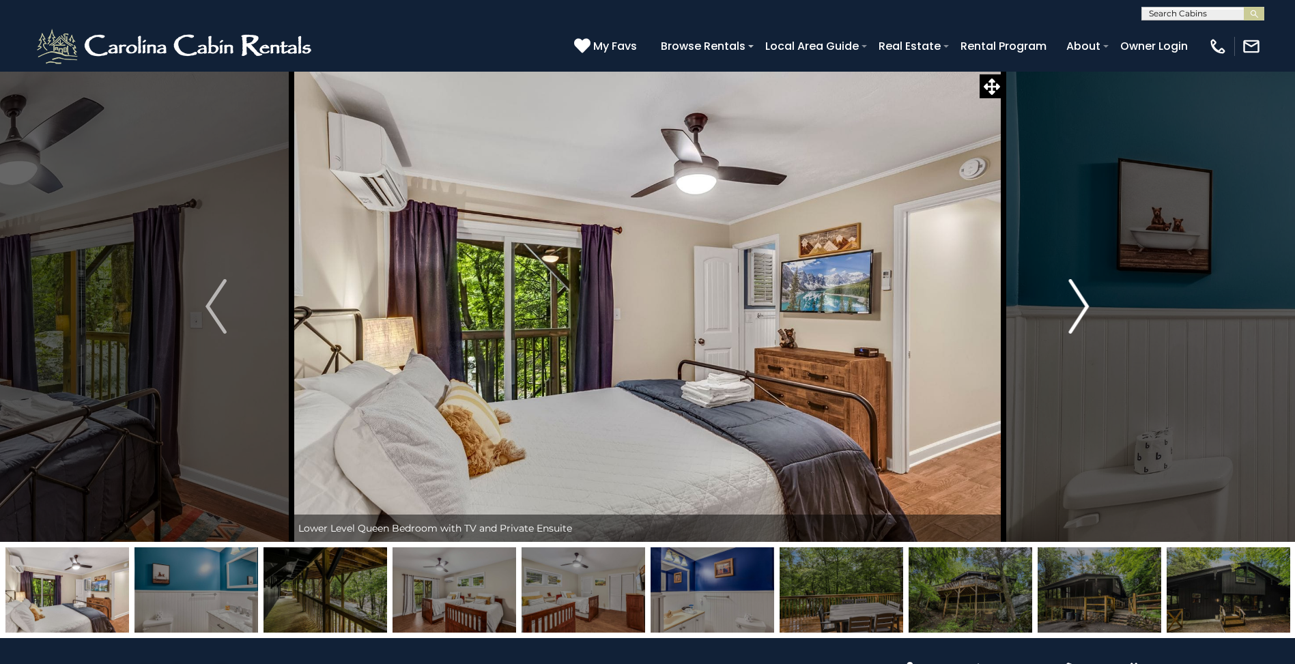
click at [1082, 305] on img "Next" at bounding box center [1078, 306] width 20 height 55
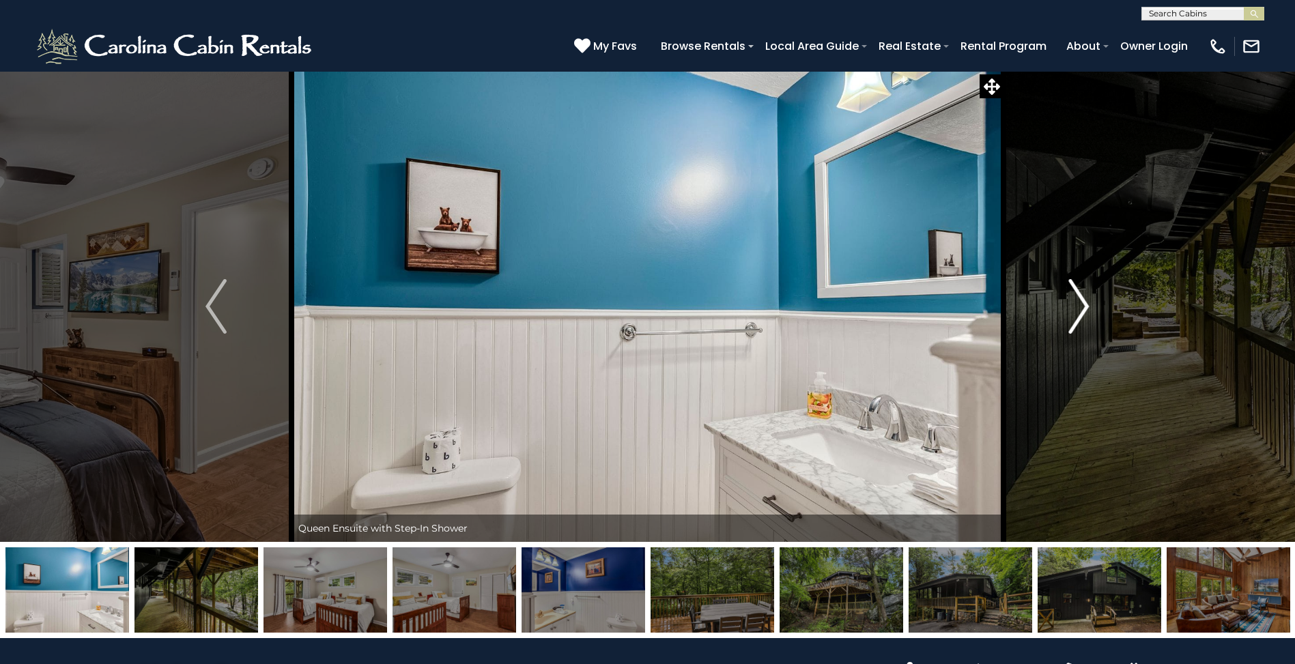
click at [1082, 305] on img "Next" at bounding box center [1078, 306] width 20 height 55
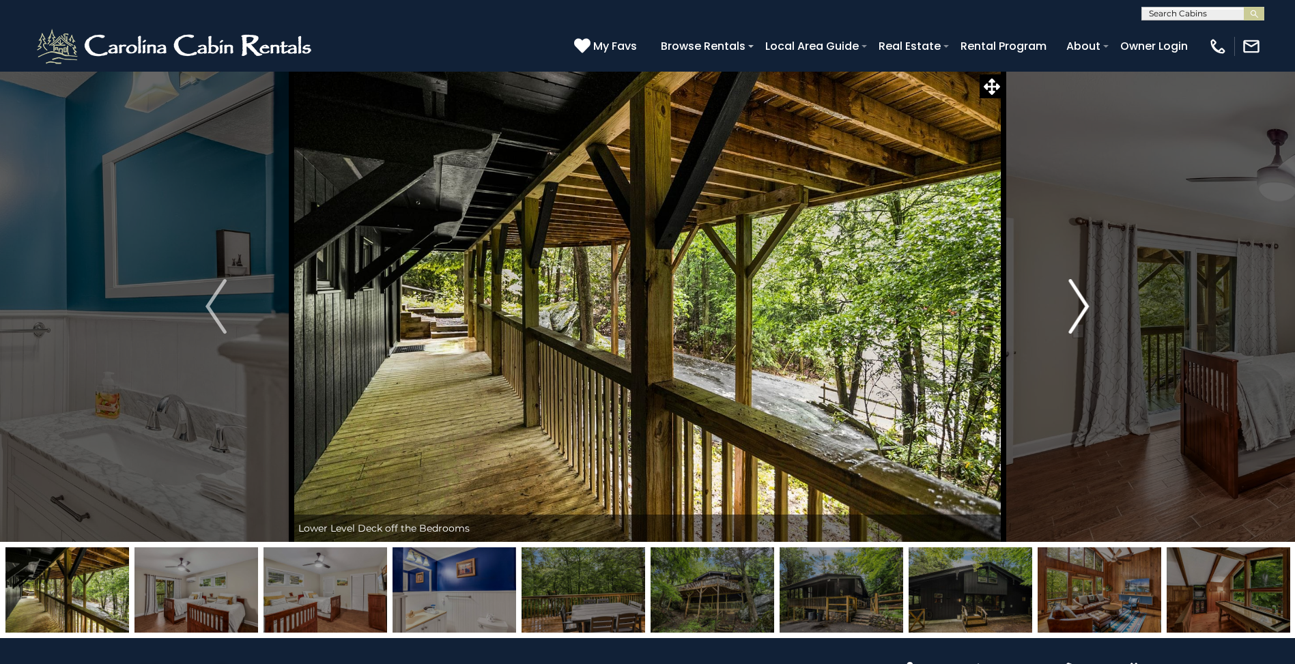
click at [1082, 305] on img "Next" at bounding box center [1078, 306] width 20 height 55
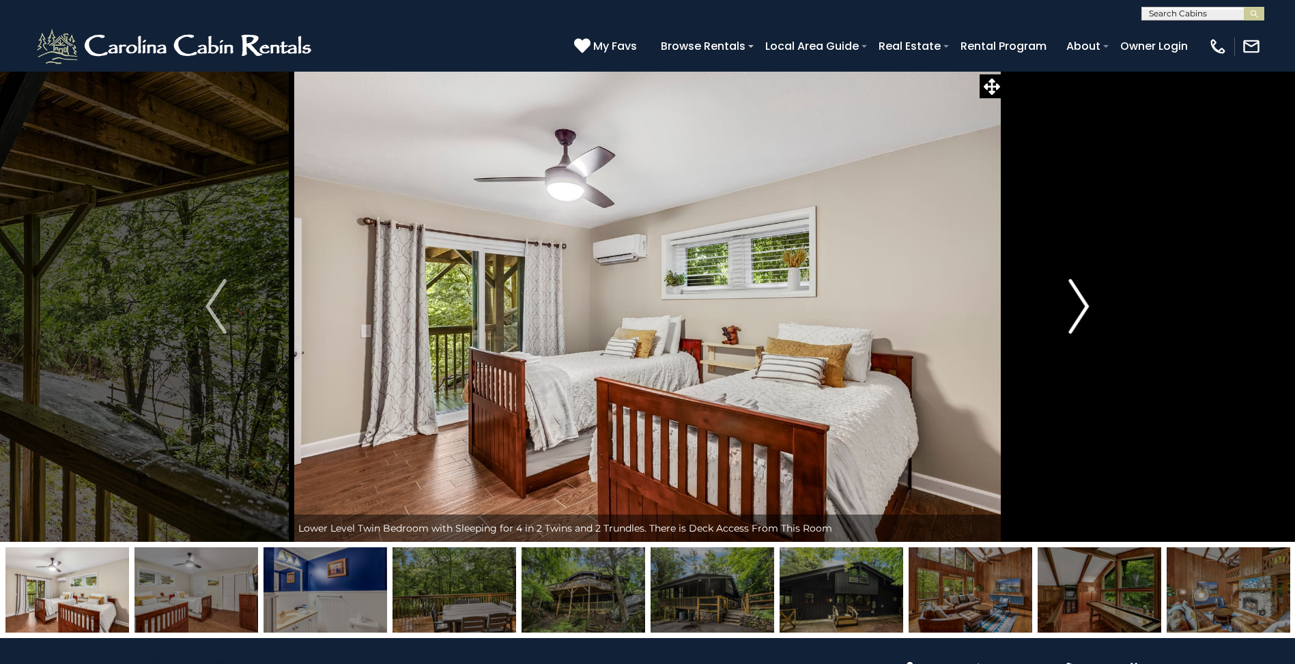
click at [1082, 305] on img "Next" at bounding box center [1078, 306] width 20 height 55
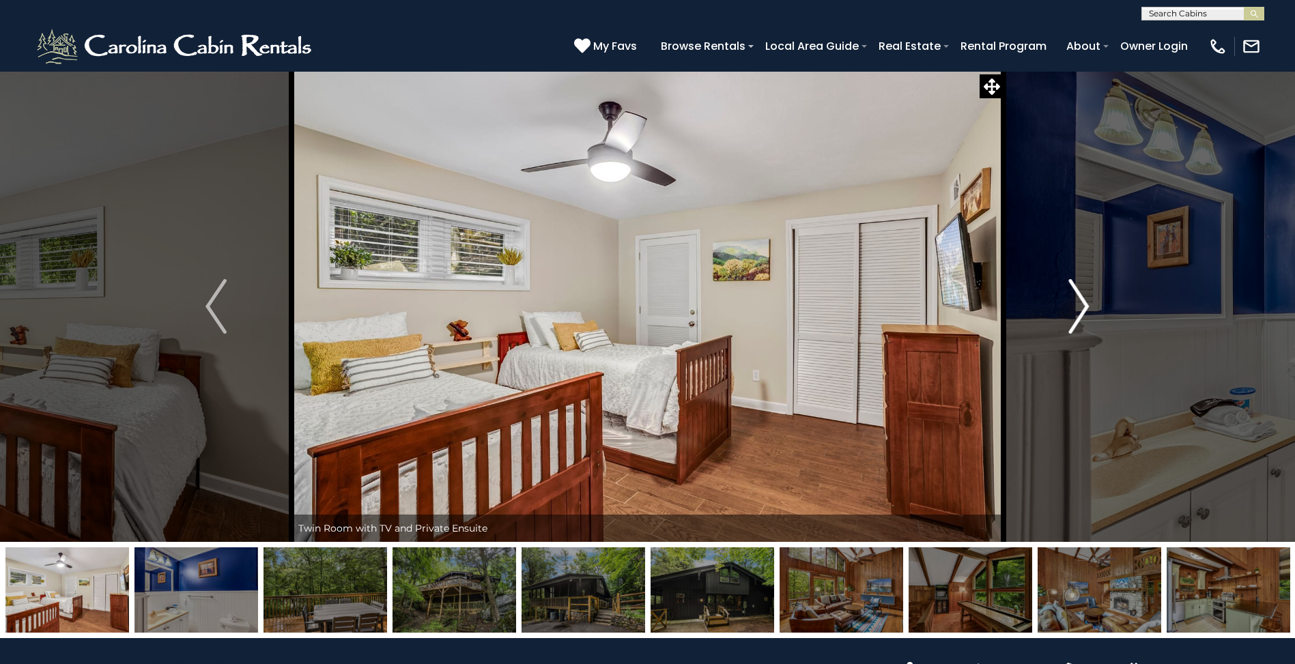
click at [1082, 305] on img "Next" at bounding box center [1078, 306] width 20 height 55
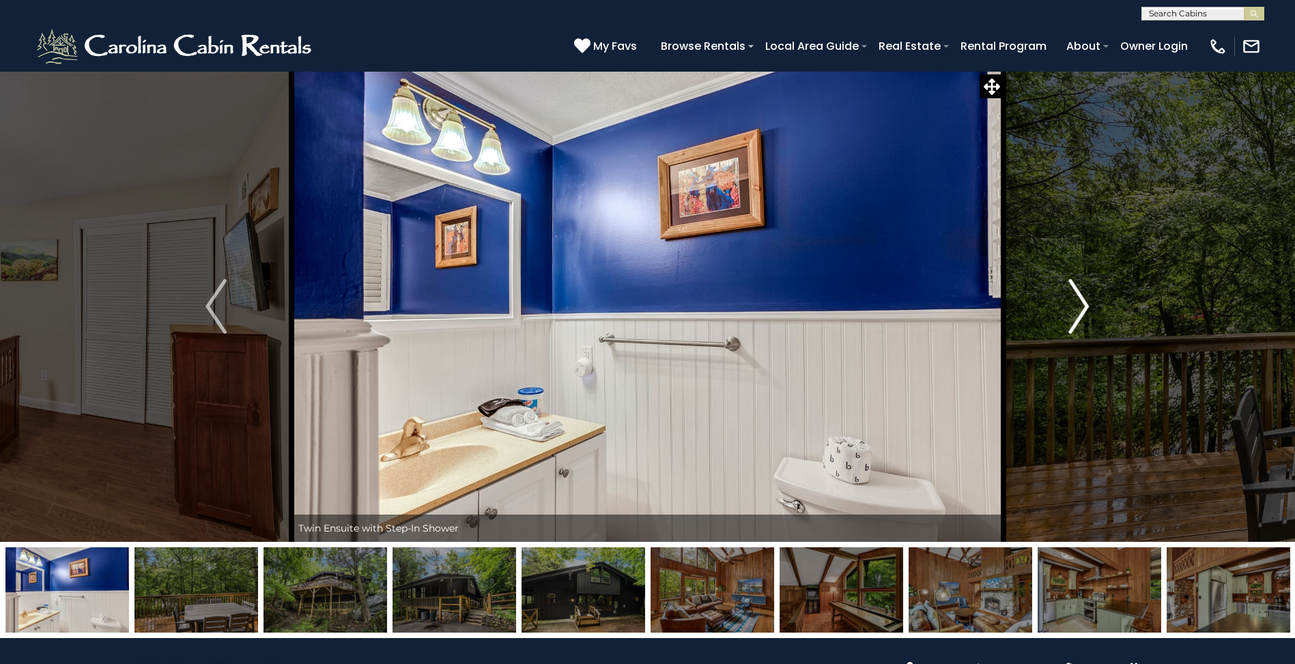
click at [1082, 305] on img "Next" at bounding box center [1078, 306] width 20 height 55
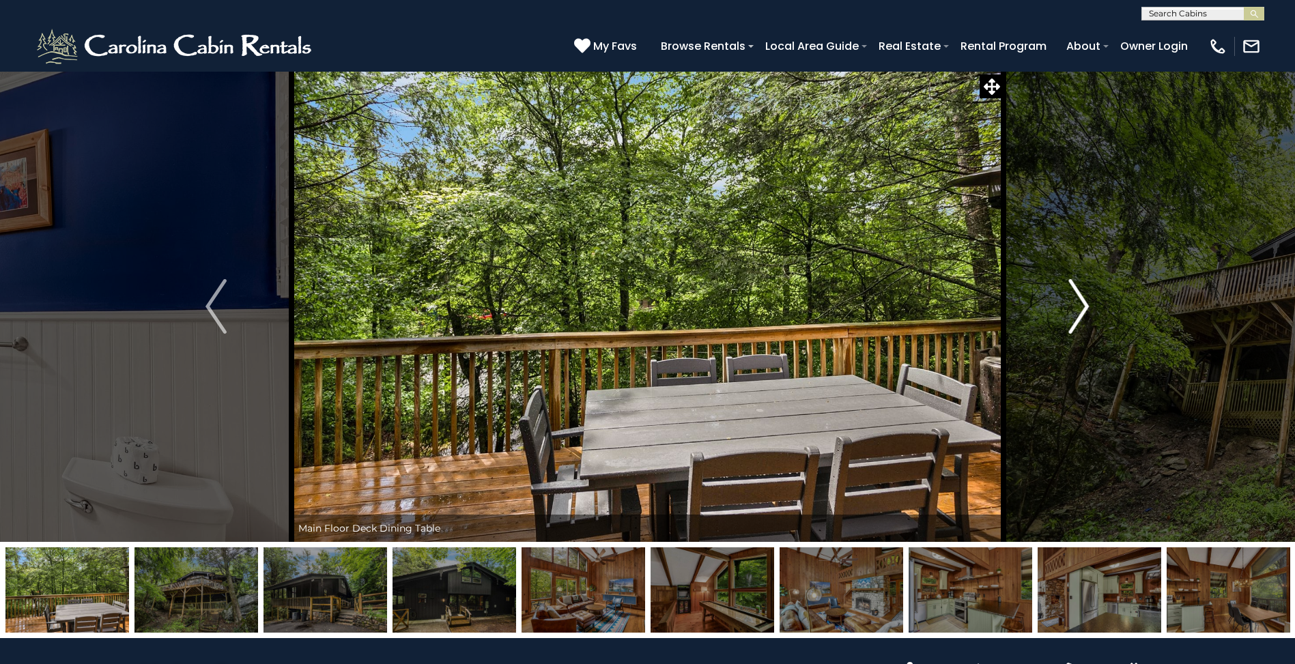
click at [1082, 305] on img "Next" at bounding box center [1078, 306] width 20 height 55
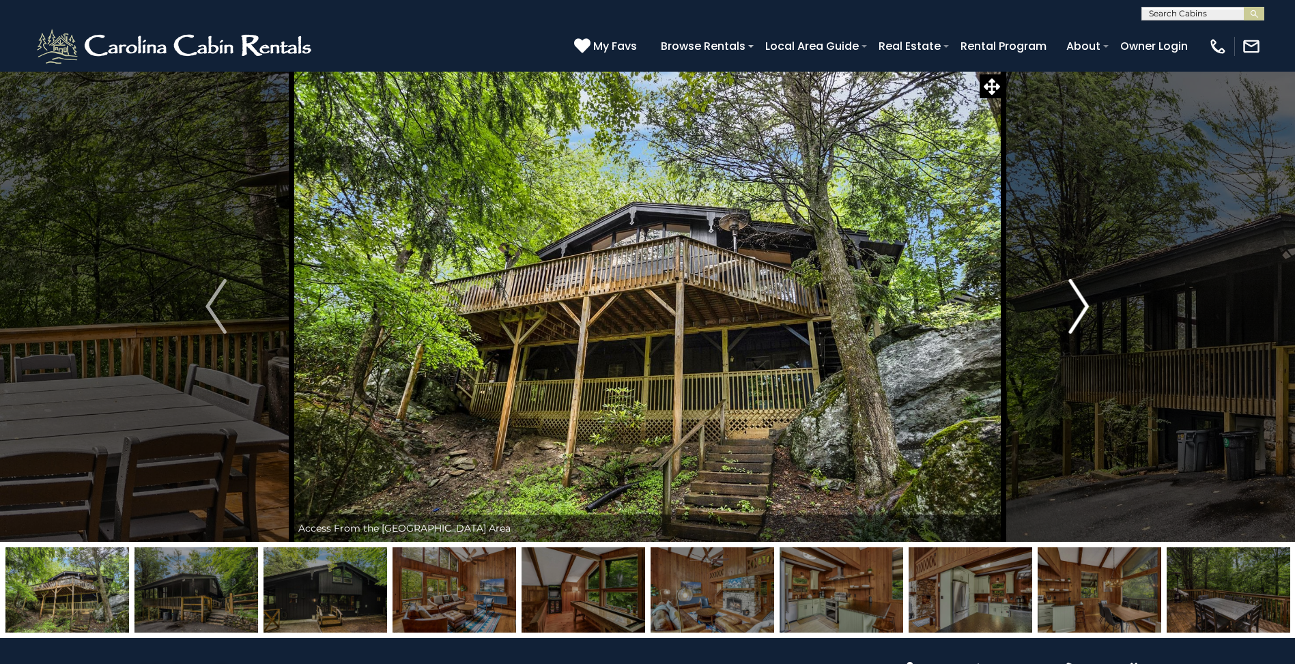
click at [1082, 306] on img "Next" at bounding box center [1078, 306] width 20 height 55
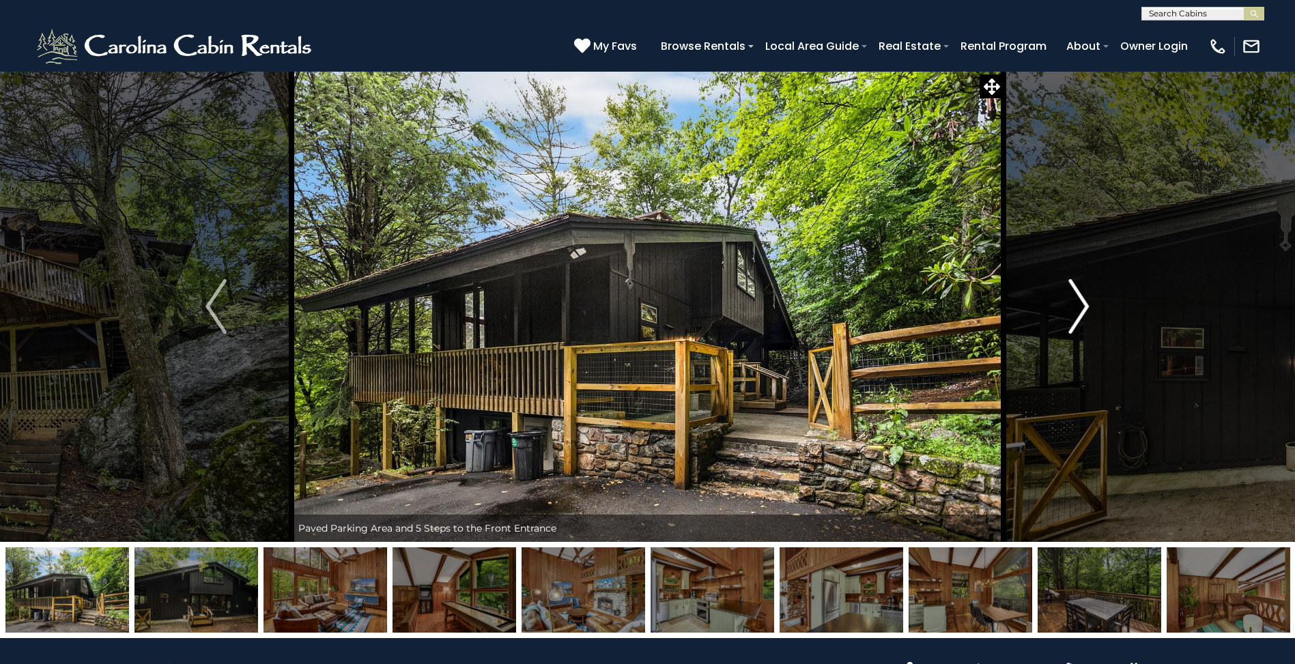
click at [1082, 306] on img "Next" at bounding box center [1078, 306] width 20 height 55
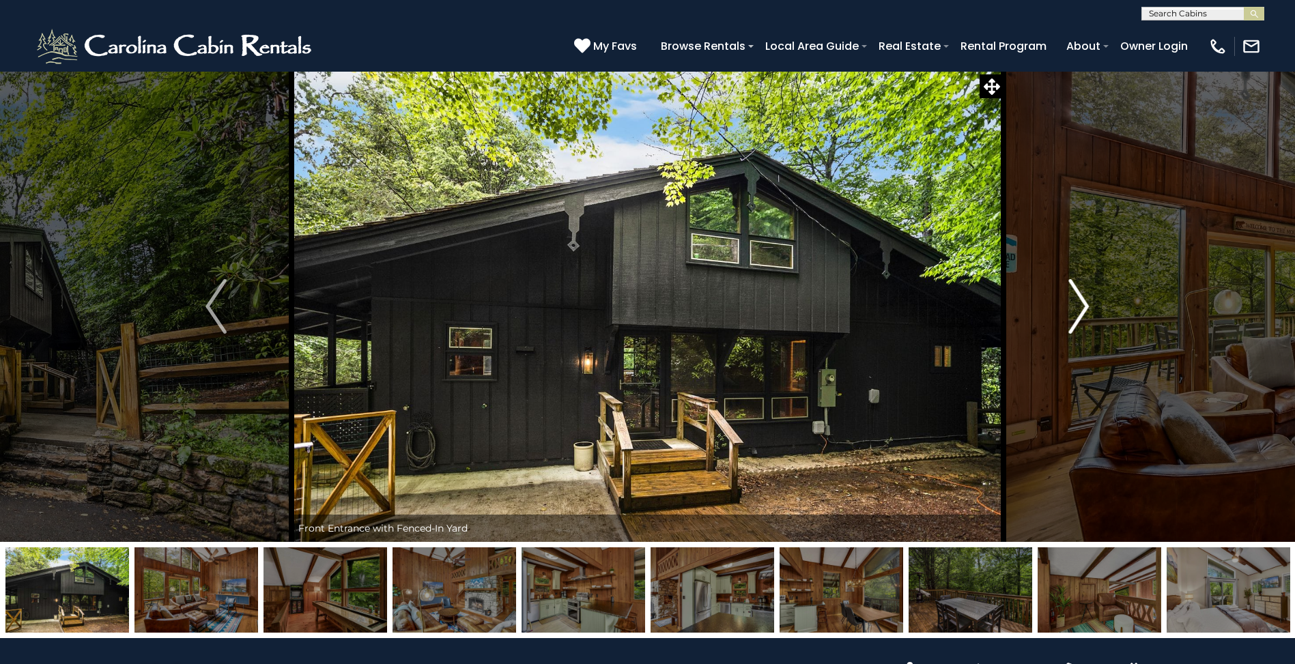
click at [1082, 306] on img "Next" at bounding box center [1078, 306] width 20 height 55
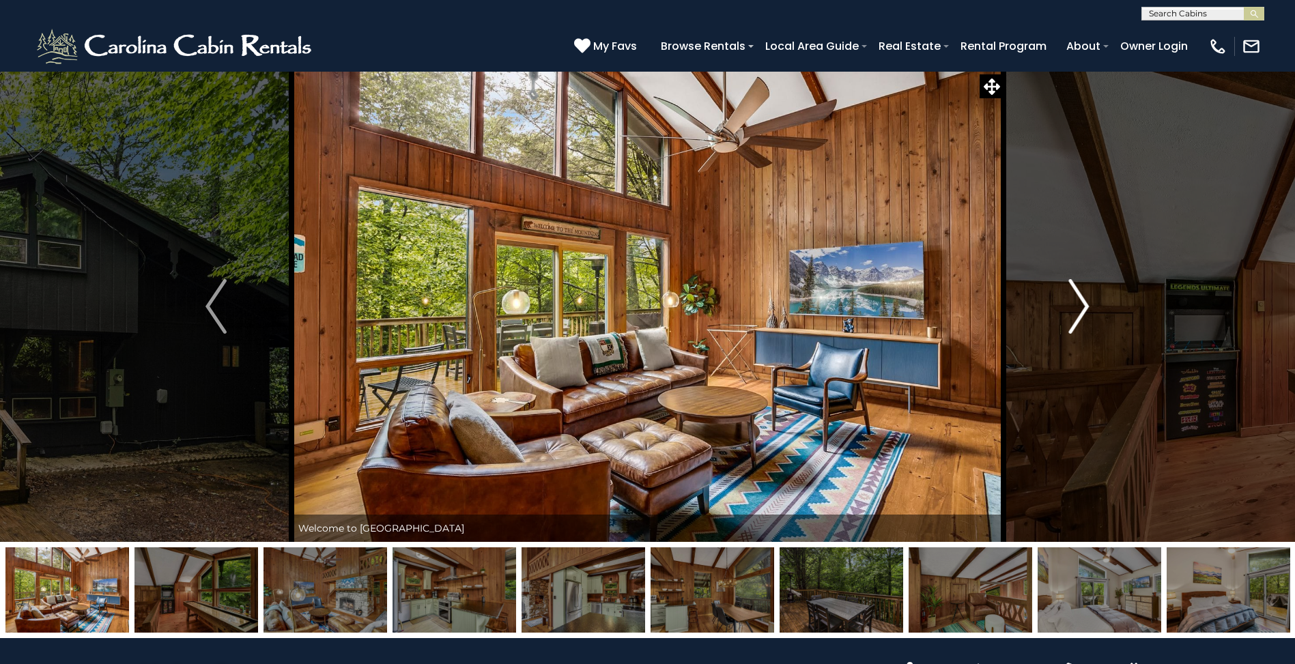
click at [1082, 306] on img "Next" at bounding box center [1078, 306] width 20 height 55
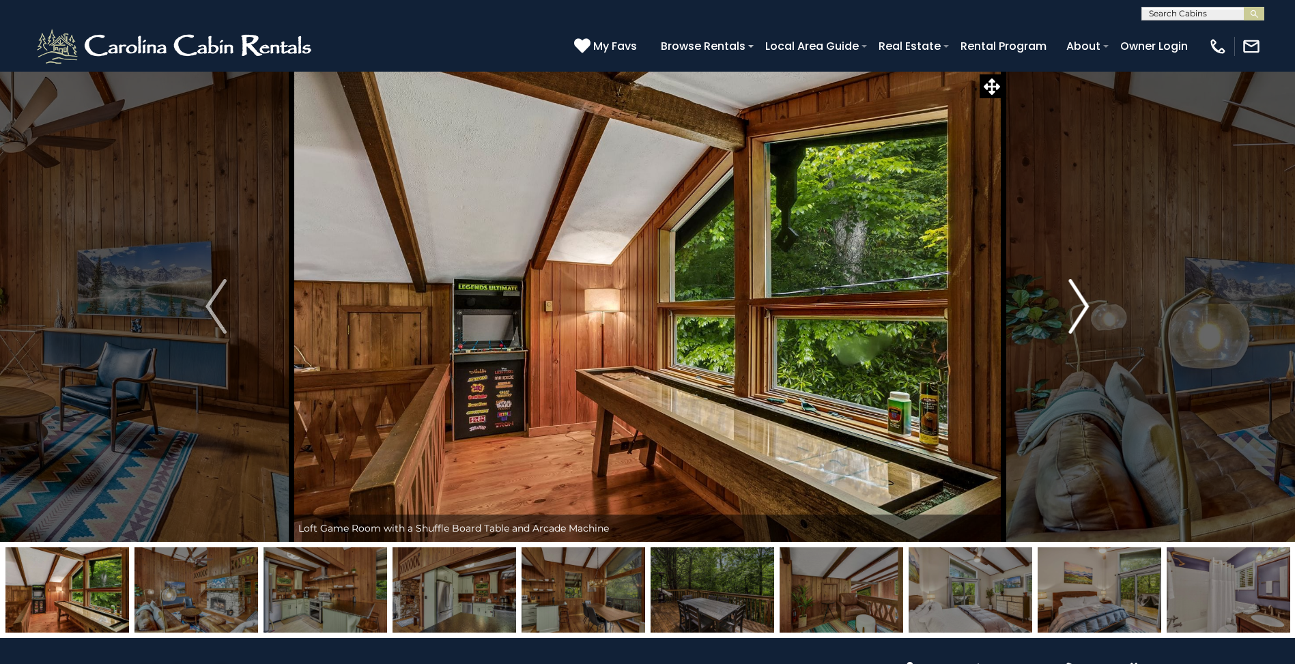
click at [1084, 302] on img "Next" at bounding box center [1078, 306] width 20 height 55
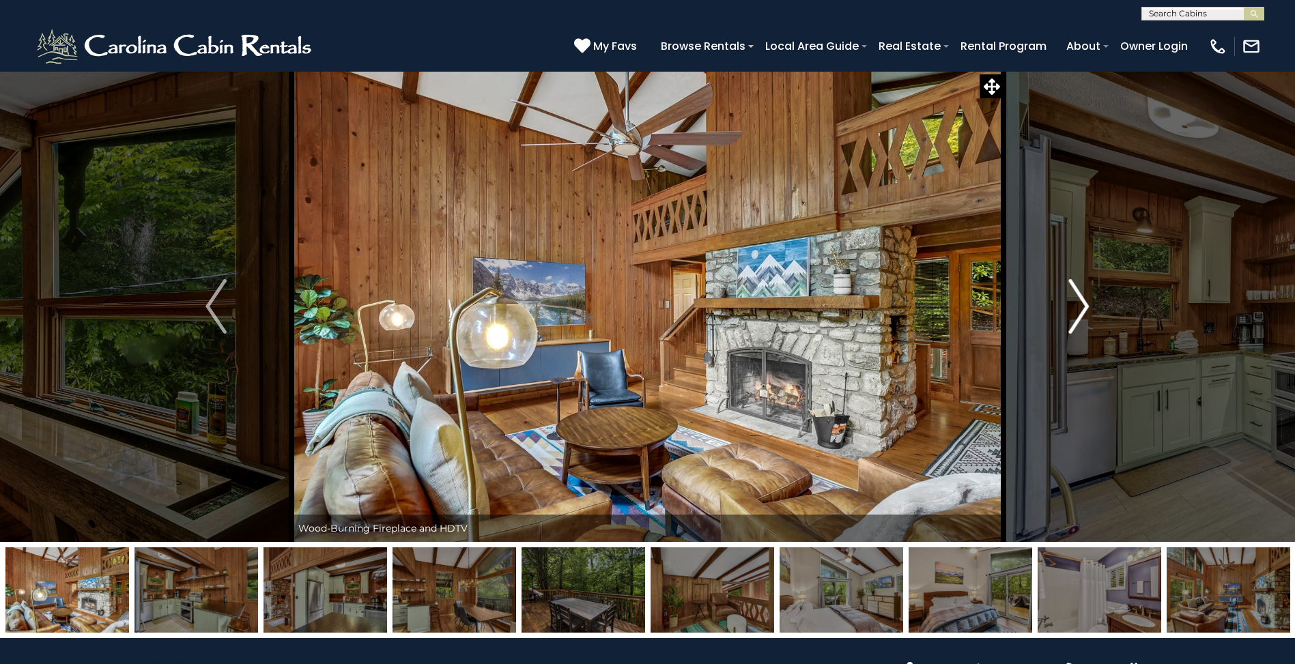
click at [1084, 302] on img "Next" at bounding box center [1078, 306] width 20 height 55
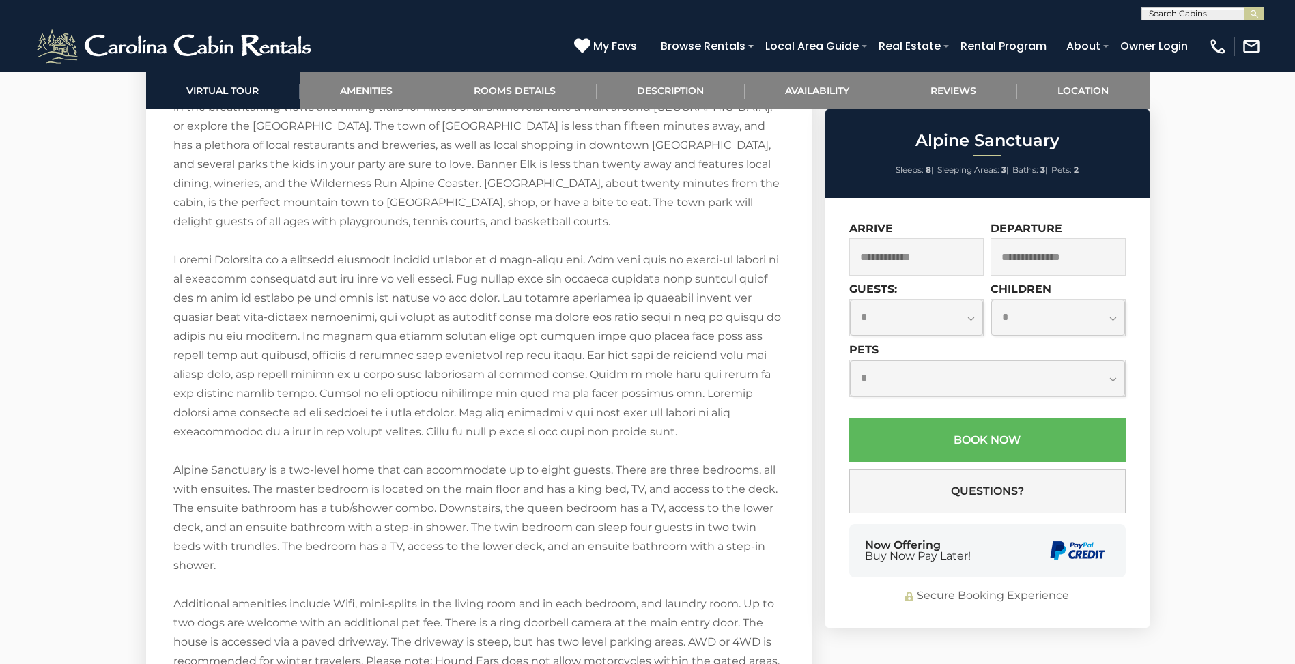
scroll to position [2184, 0]
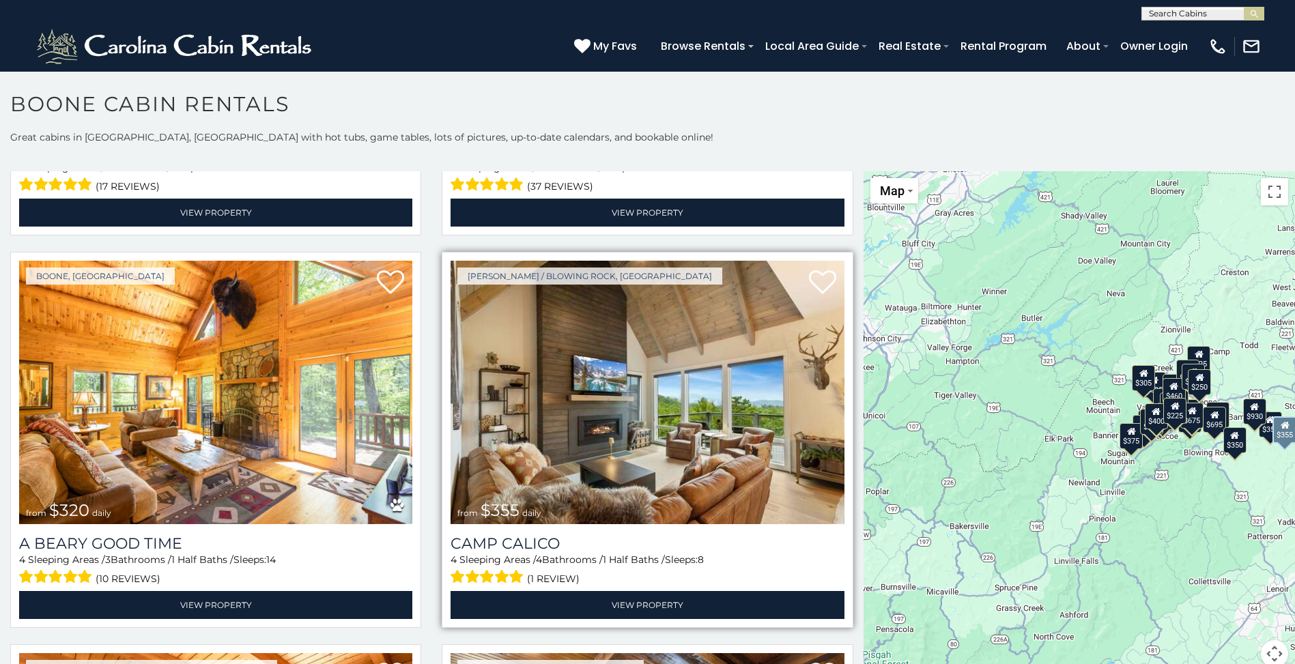
scroll to position [4299, 0]
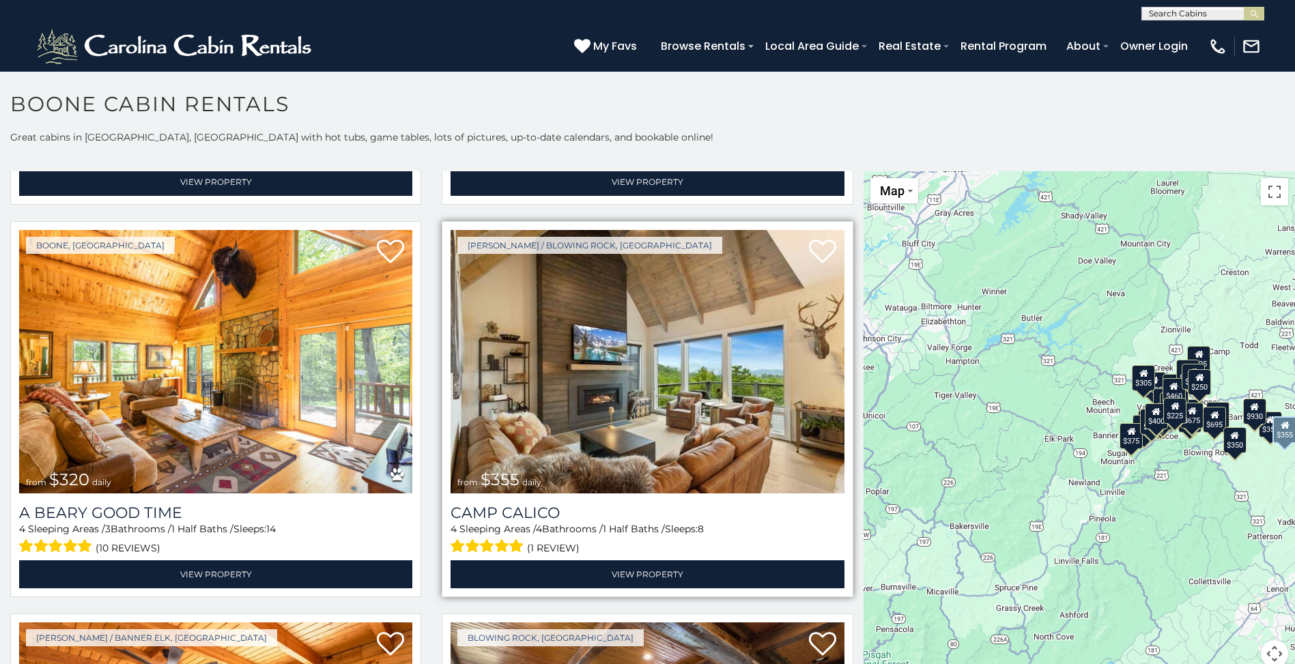
click at [596, 317] on img at bounding box center [646, 361] width 393 height 263
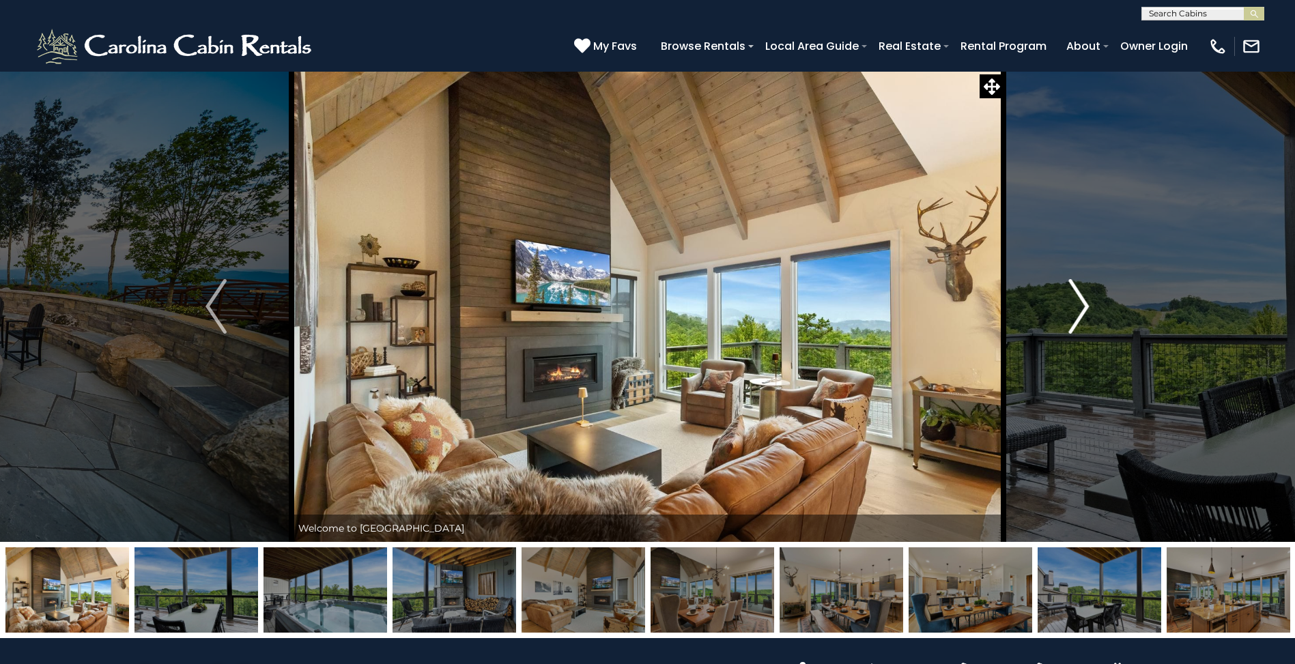
click at [1078, 298] on img "Next" at bounding box center [1078, 306] width 20 height 55
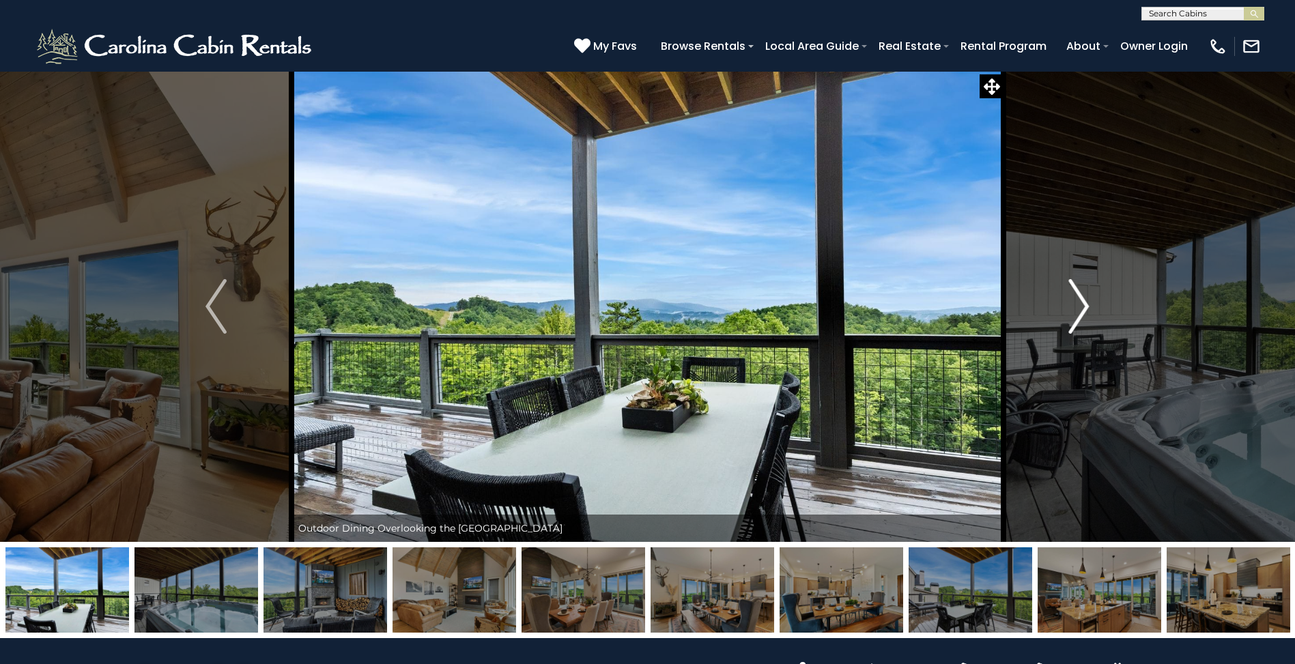
click at [1078, 298] on img "Next" at bounding box center [1078, 306] width 20 height 55
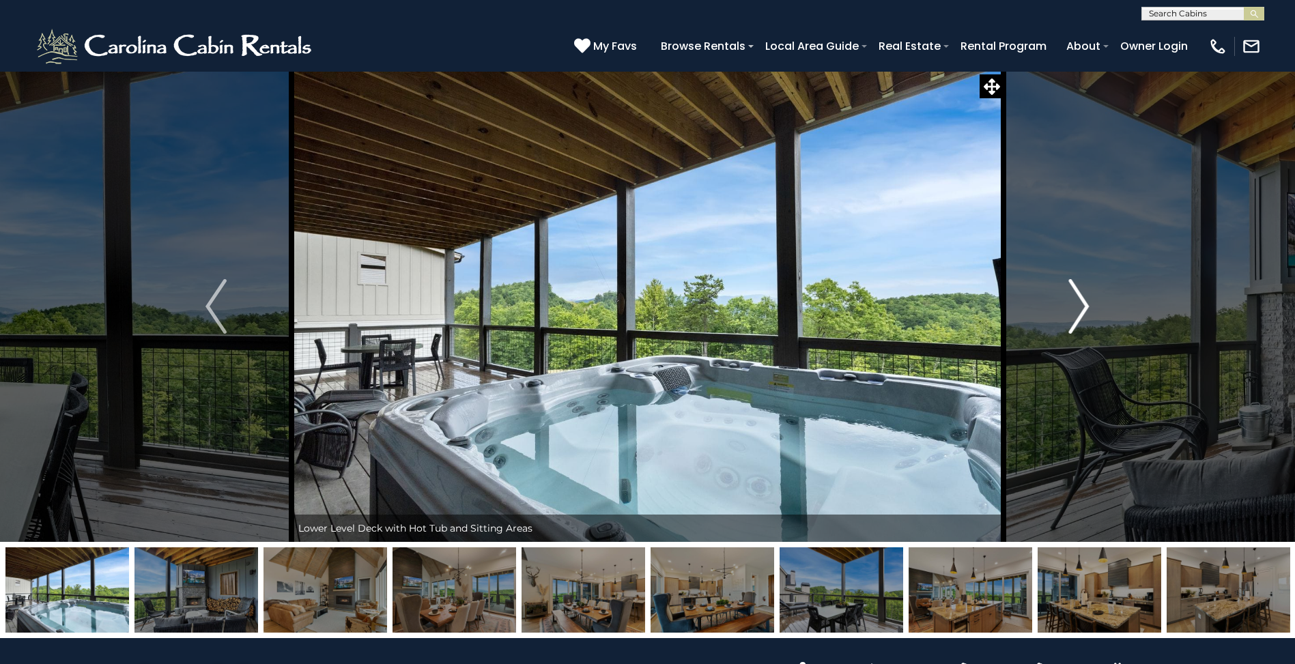
click at [1078, 299] on img "Next" at bounding box center [1078, 306] width 20 height 55
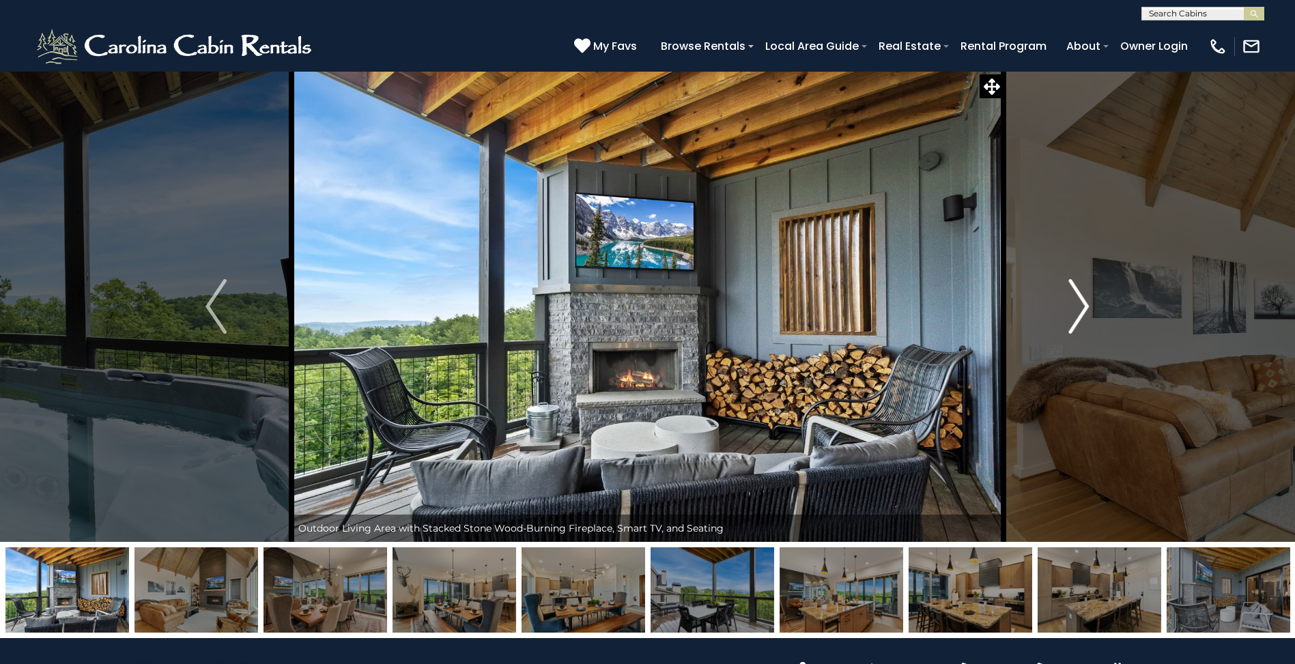
click at [1078, 299] on img "Next" at bounding box center [1078, 306] width 20 height 55
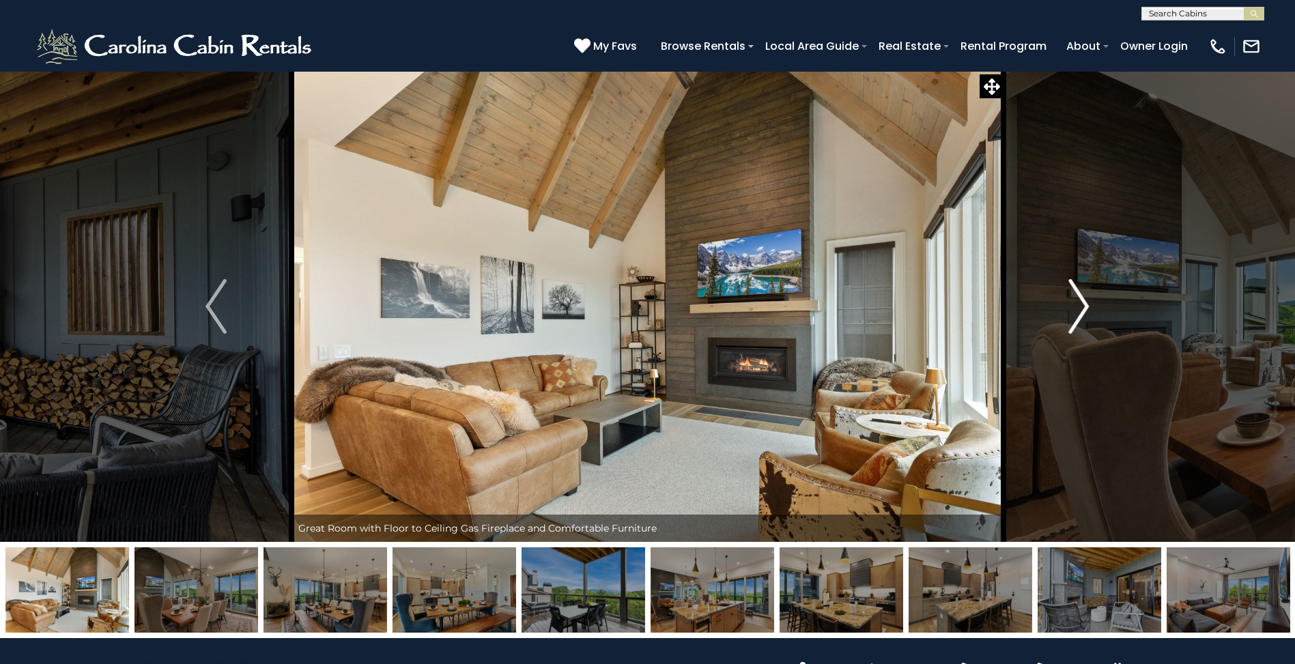
click at [1078, 299] on img "Next" at bounding box center [1078, 306] width 20 height 55
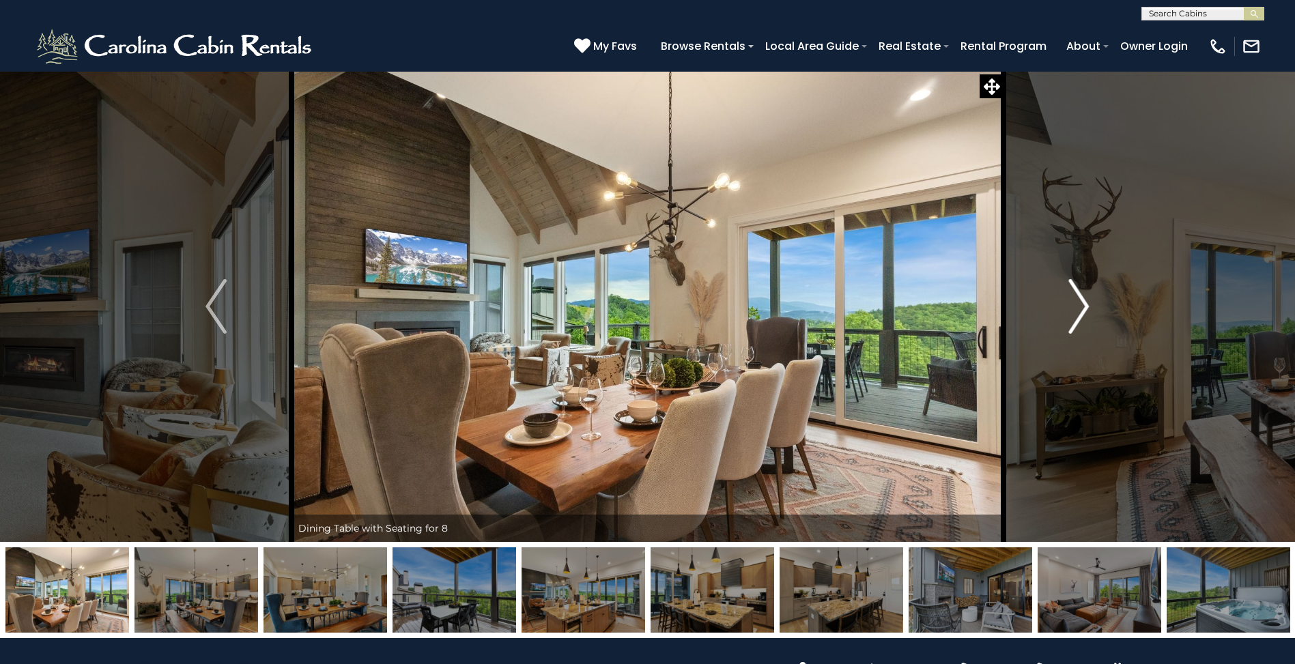
click at [1078, 299] on img "Next" at bounding box center [1078, 306] width 20 height 55
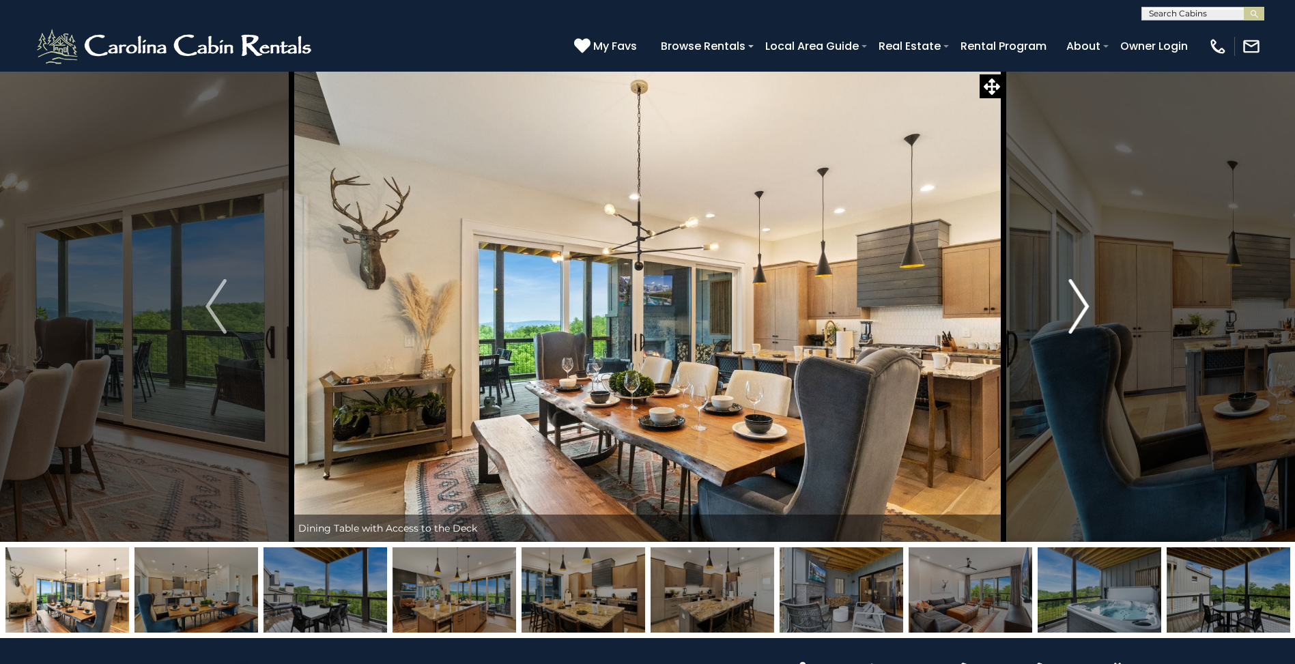
click at [1078, 299] on img "Next" at bounding box center [1078, 306] width 20 height 55
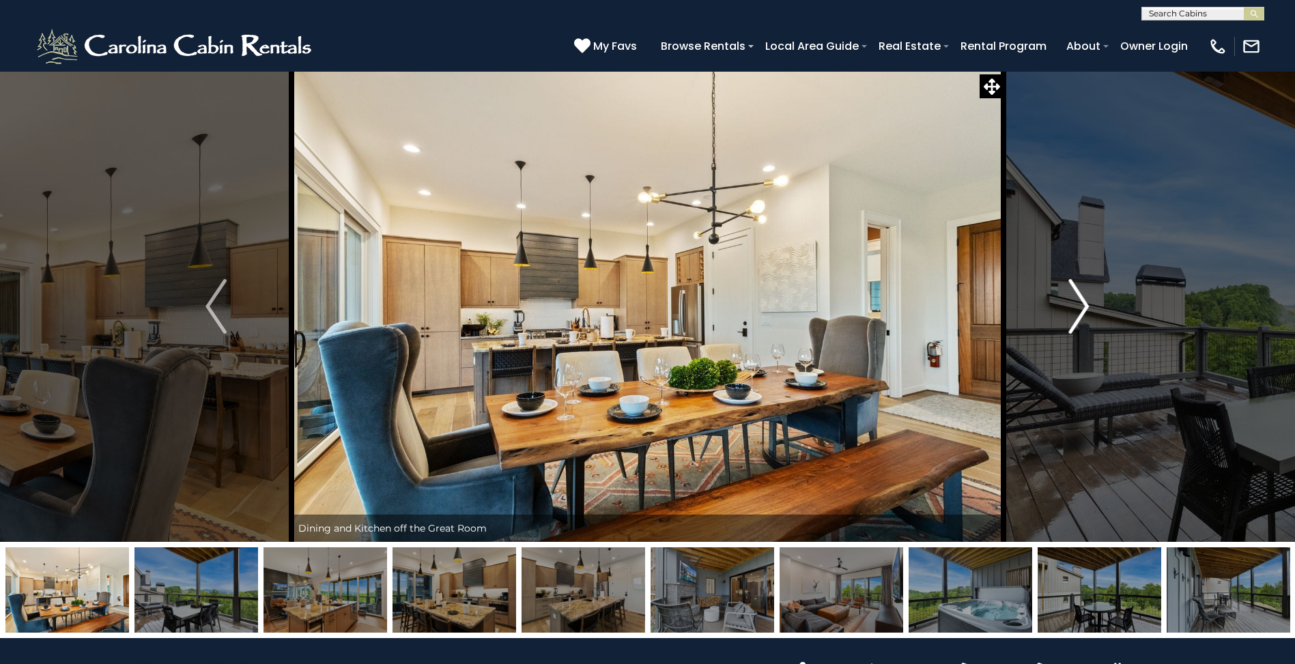
click at [1078, 299] on img "Next" at bounding box center [1078, 306] width 20 height 55
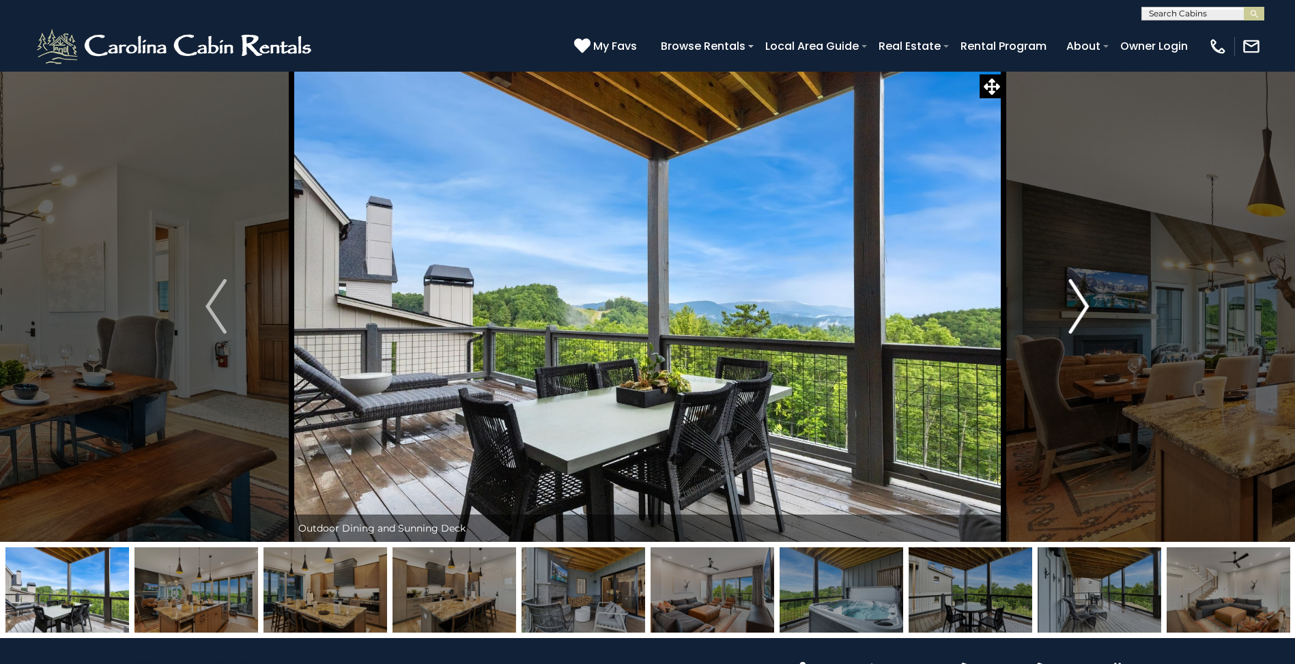
click at [1078, 299] on img "Next" at bounding box center [1078, 306] width 20 height 55
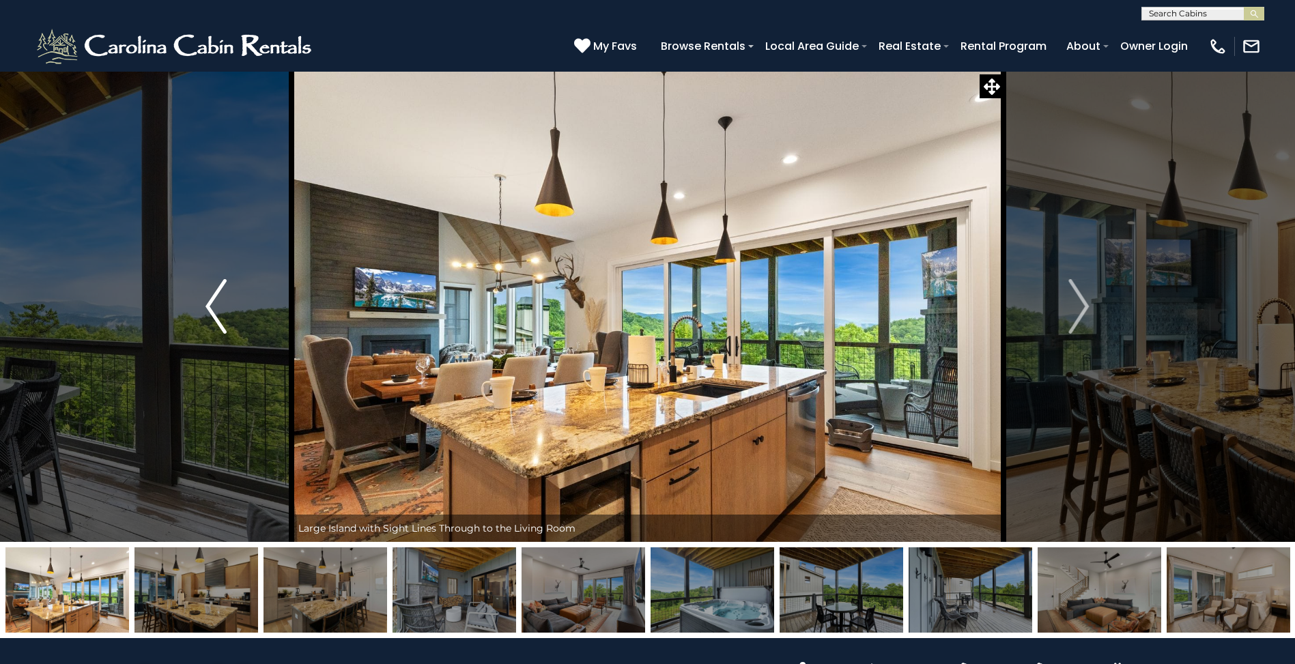
click at [207, 301] on img "Previous" at bounding box center [215, 306] width 20 height 55
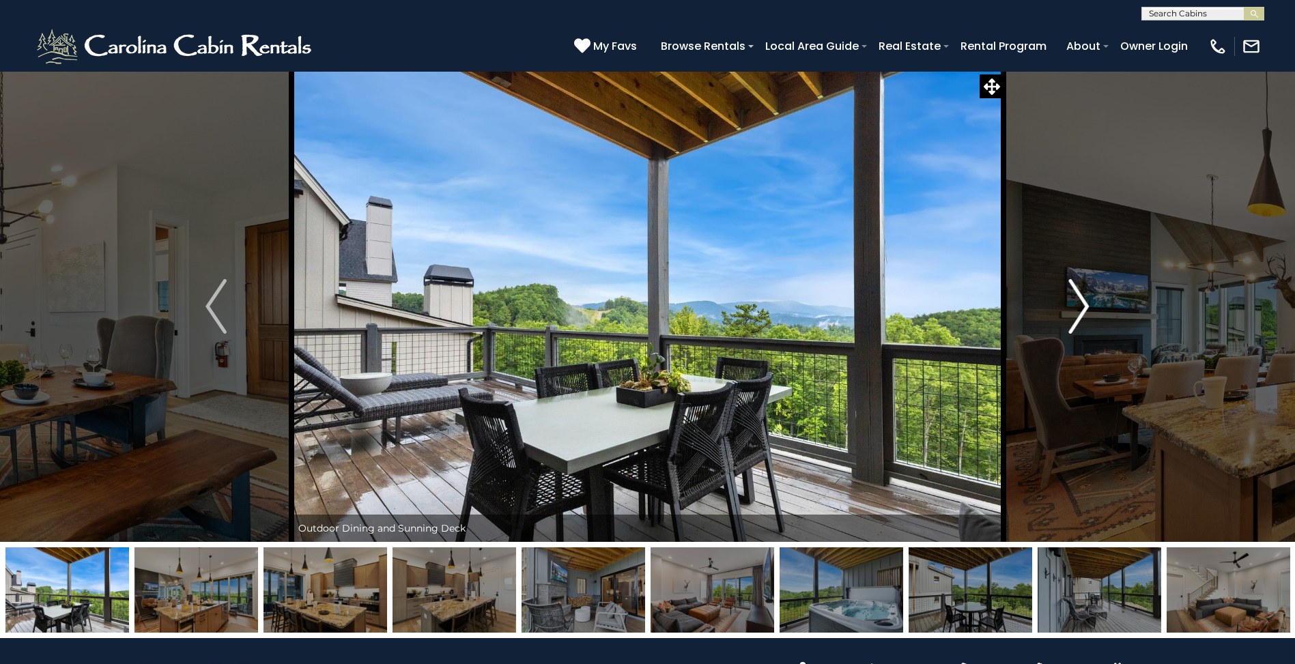
click at [1082, 304] on img "Next" at bounding box center [1078, 306] width 20 height 55
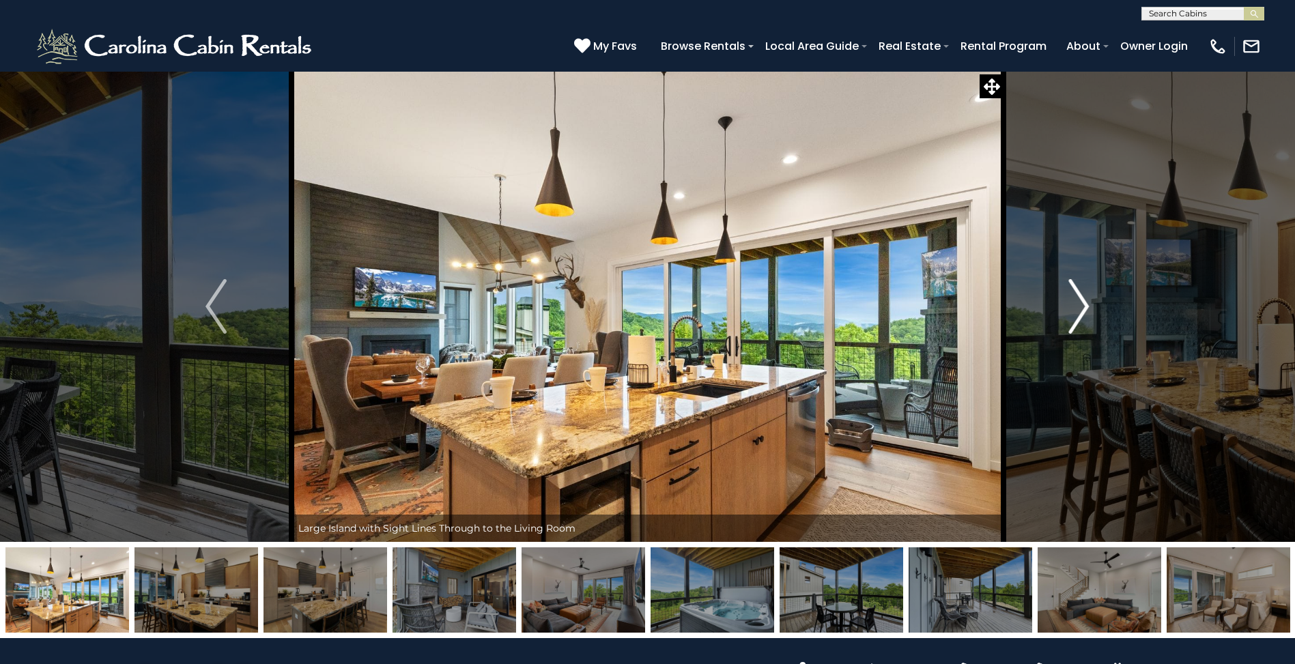
click at [1080, 304] on img "Next" at bounding box center [1078, 306] width 20 height 55
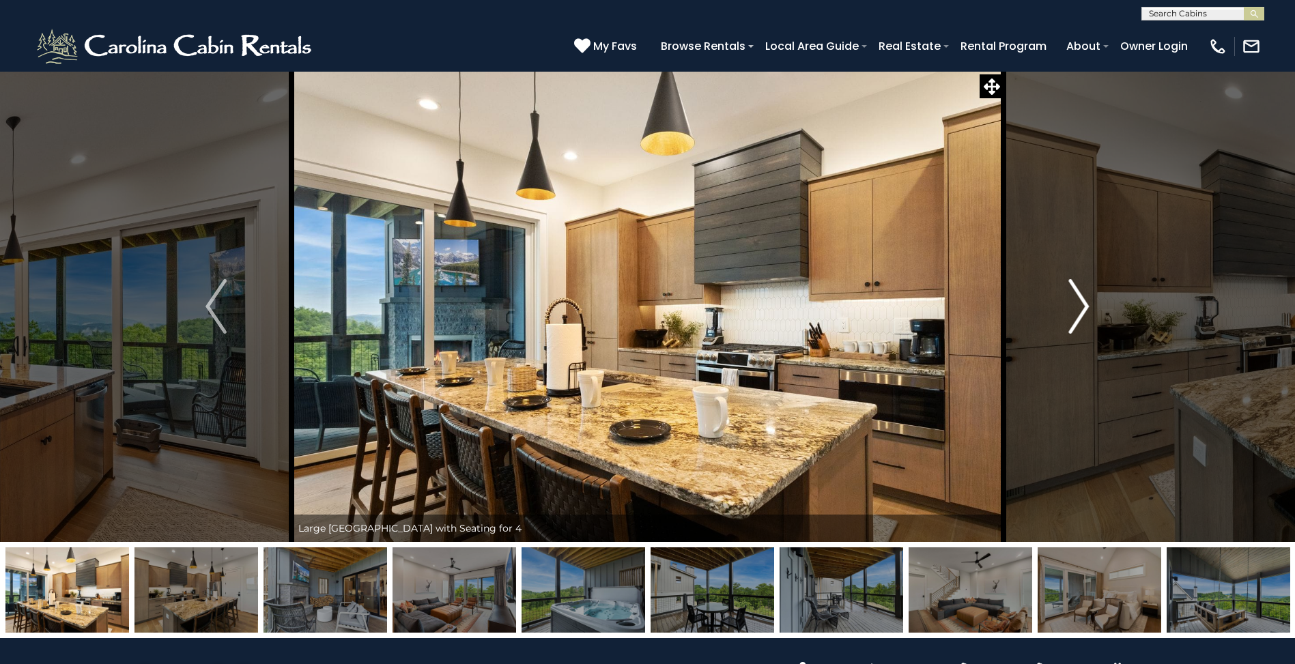
click at [1080, 304] on img "Next" at bounding box center [1078, 306] width 20 height 55
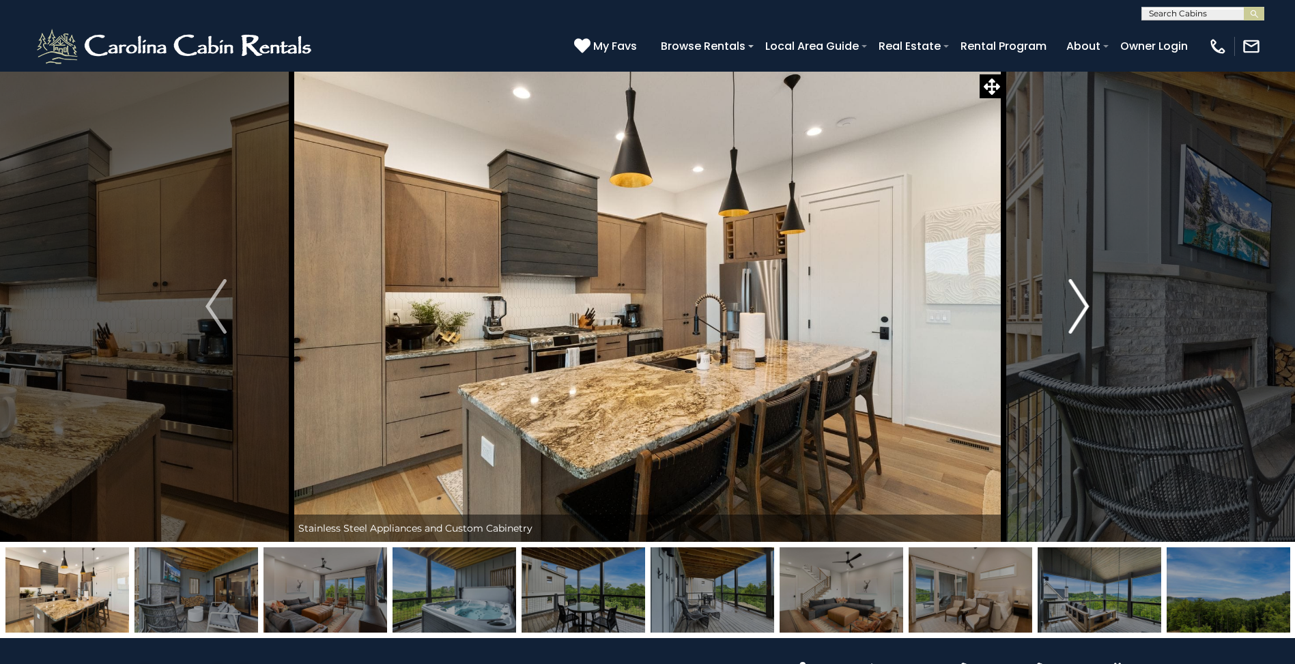
click at [1080, 304] on img "Next" at bounding box center [1078, 306] width 20 height 55
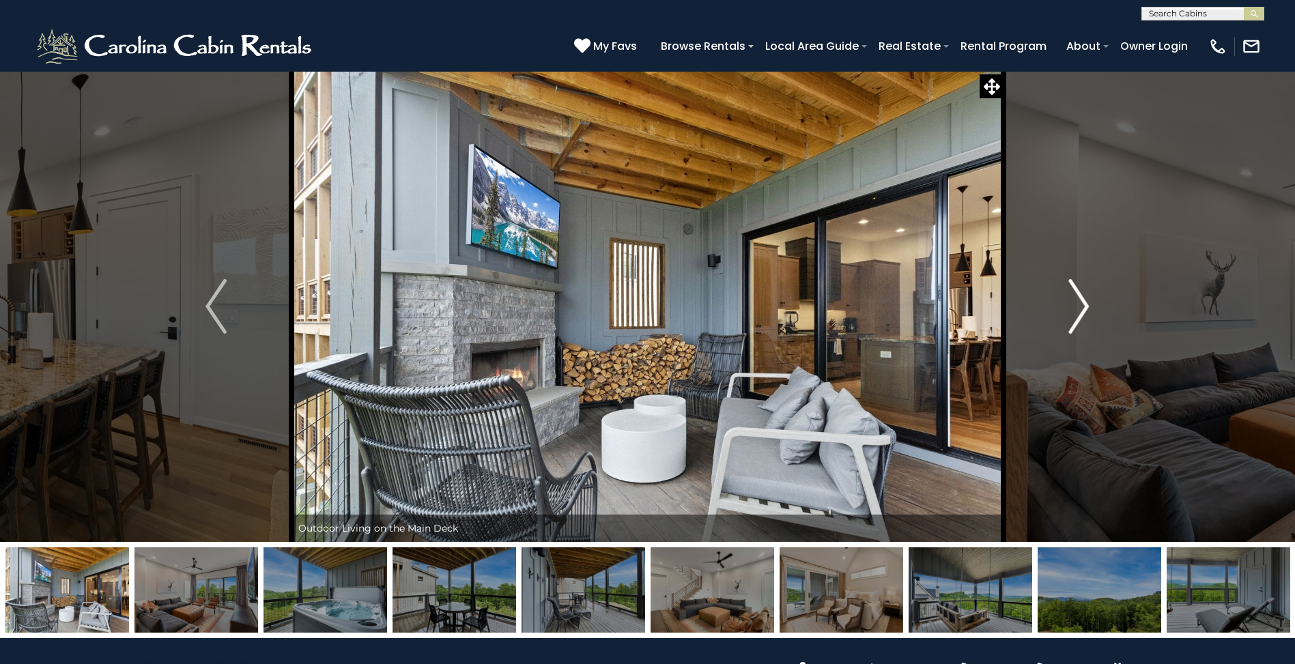
click at [1080, 304] on img "Next" at bounding box center [1078, 306] width 20 height 55
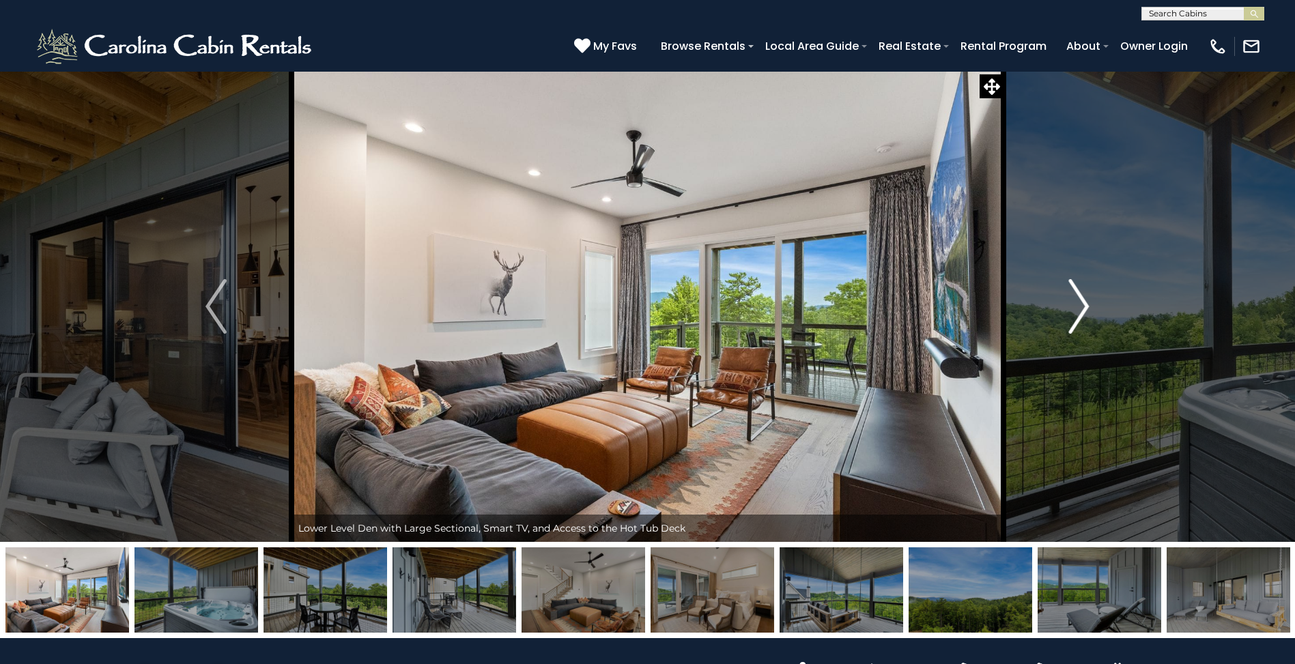
click at [1080, 304] on img "Next" at bounding box center [1078, 306] width 20 height 55
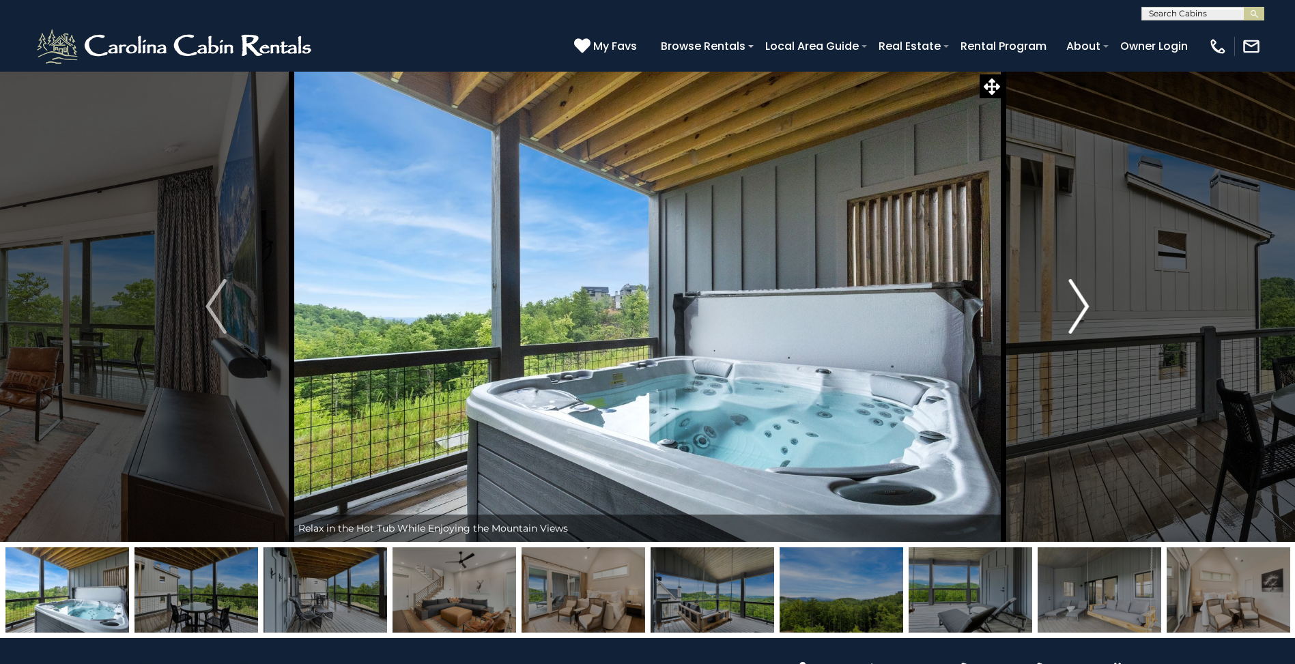
click at [1079, 304] on img "Next" at bounding box center [1078, 306] width 20 height 55
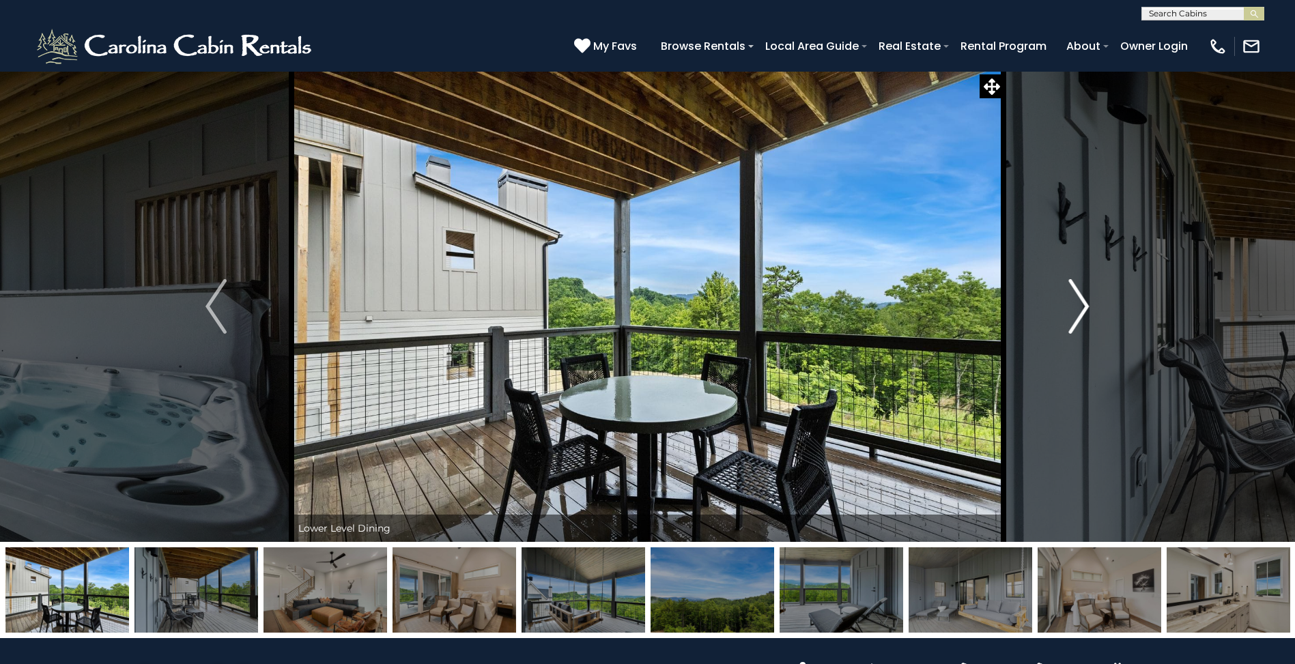
click at [1079, 304] on img "Next" at bounding box center [1078, 306] width 20 height 55
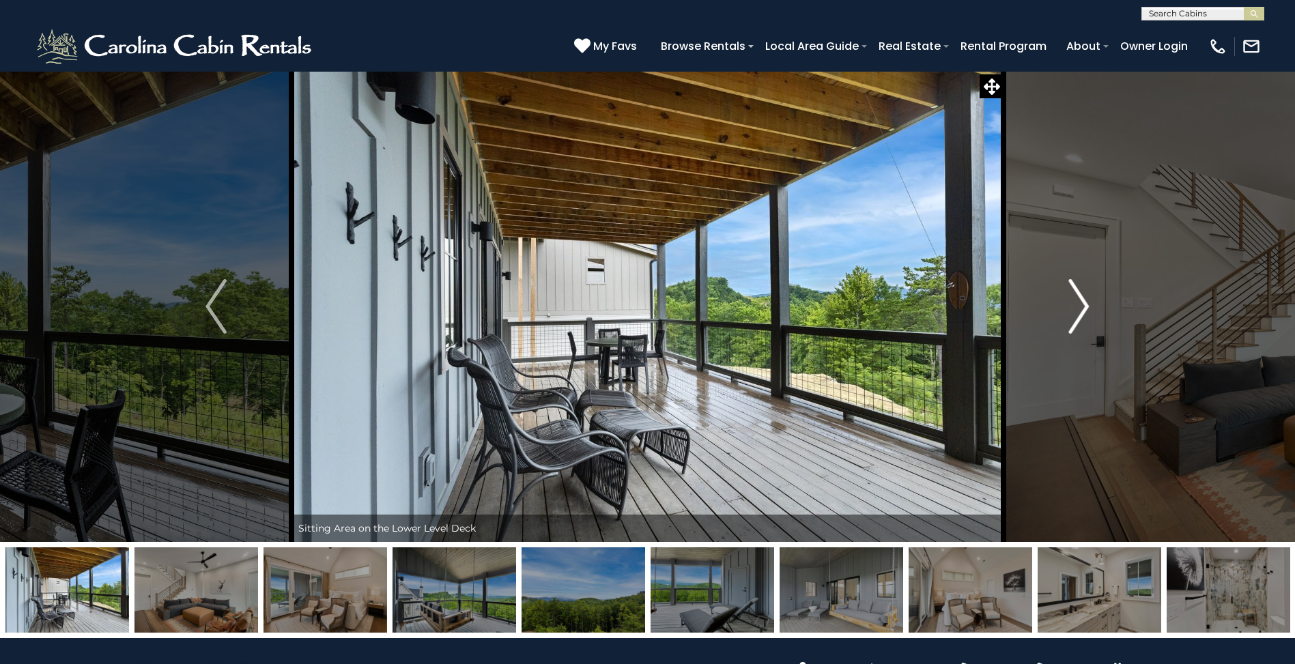
click at [1078, 304] on img "Next" at bounding box center [1078, 306] width 20 height 55
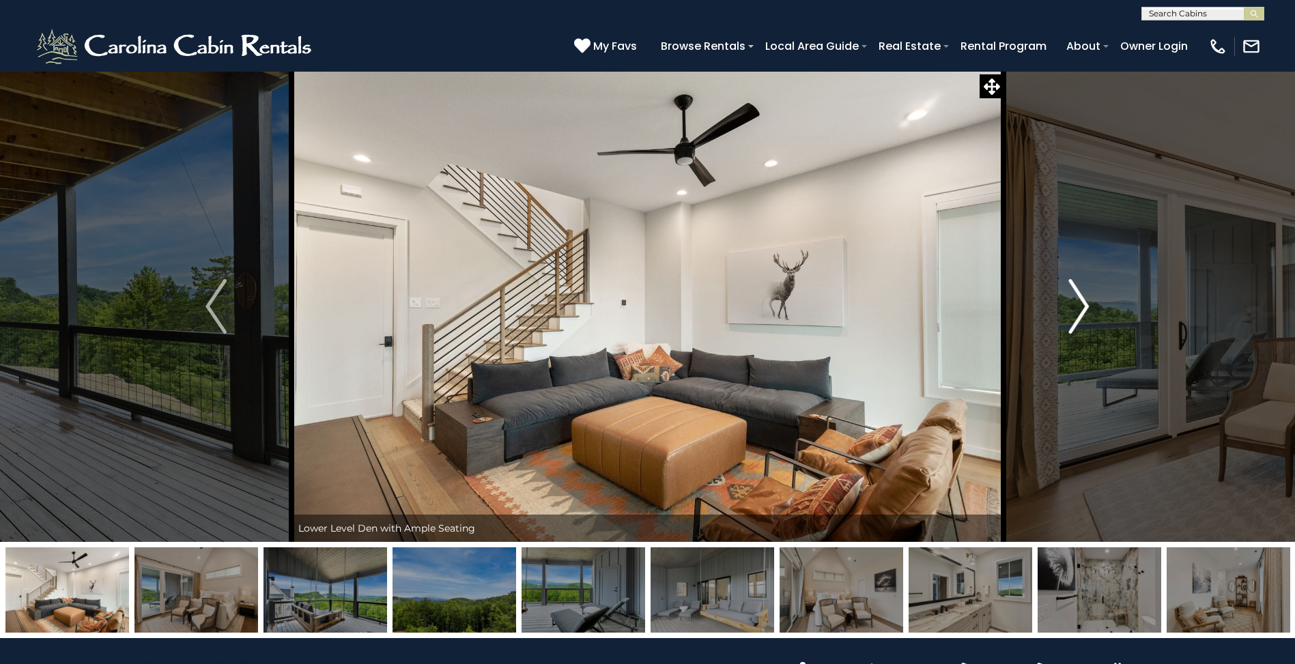
click at [1078, 304] on img "Next" at bounding box center [1078, 306] width 20 height 55
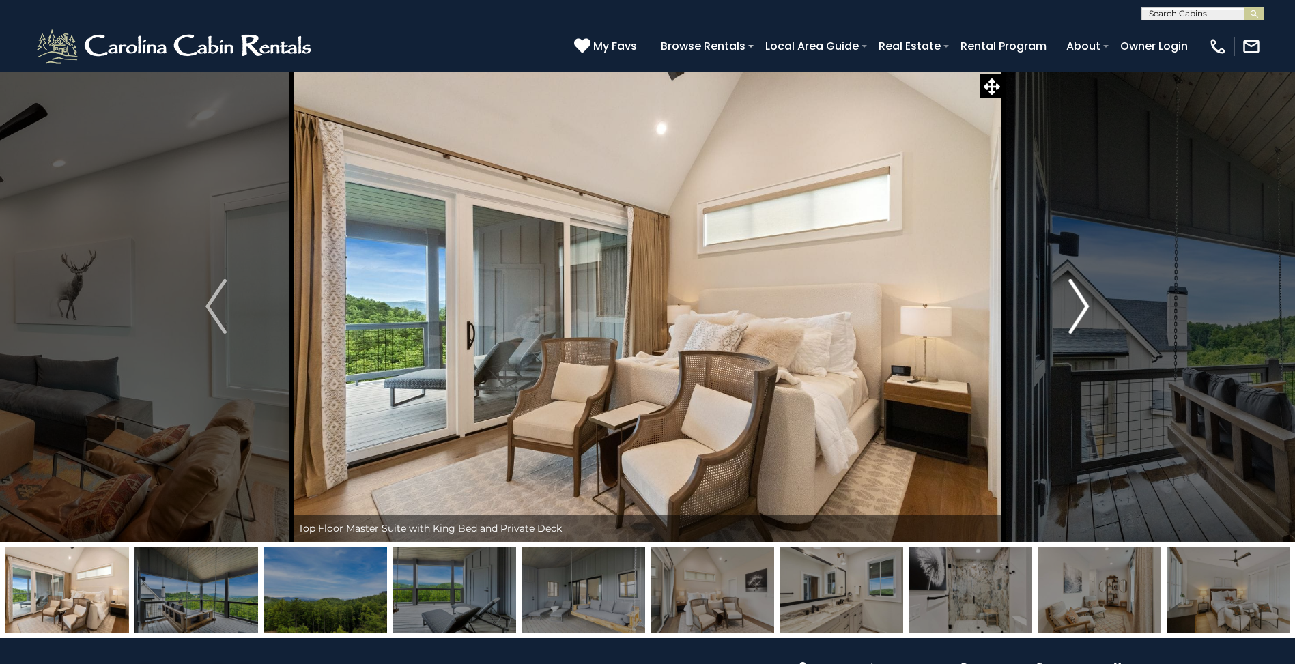
click at [1077, 304] on img "Next" at bounding box center [1078, 306] width 20 height 55
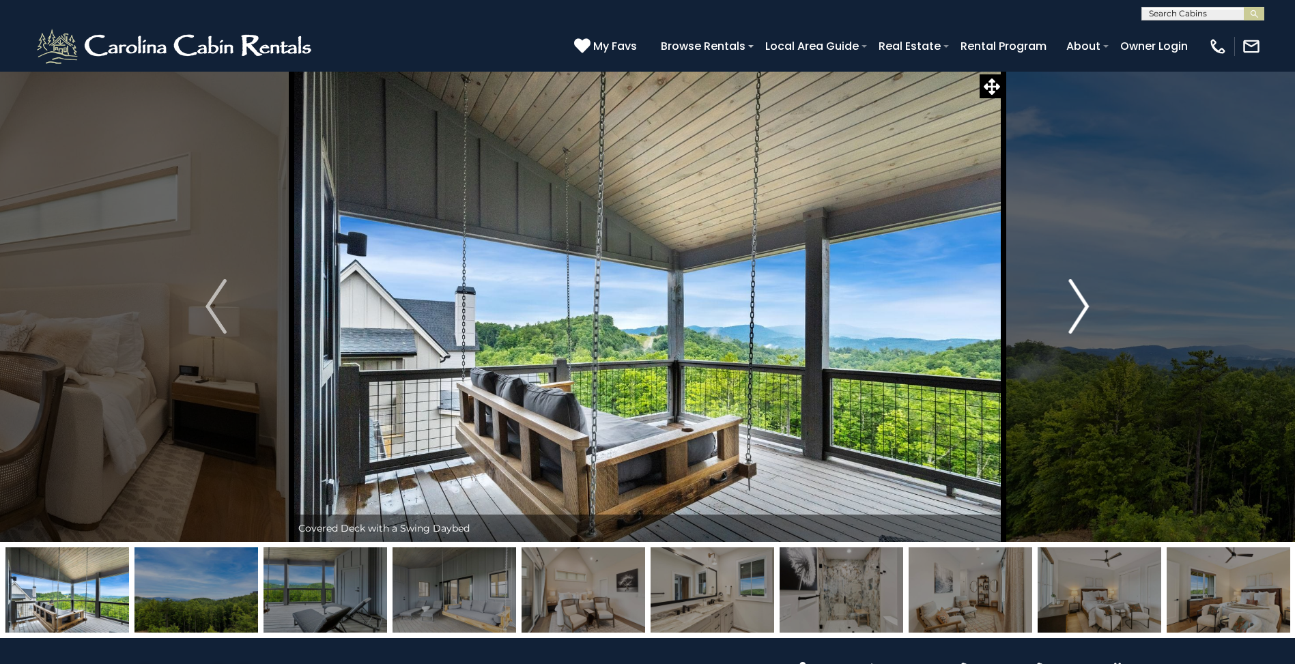
click at [1077, 304] on img "Next" at bounding box center [1078, 306] width 20 height 55
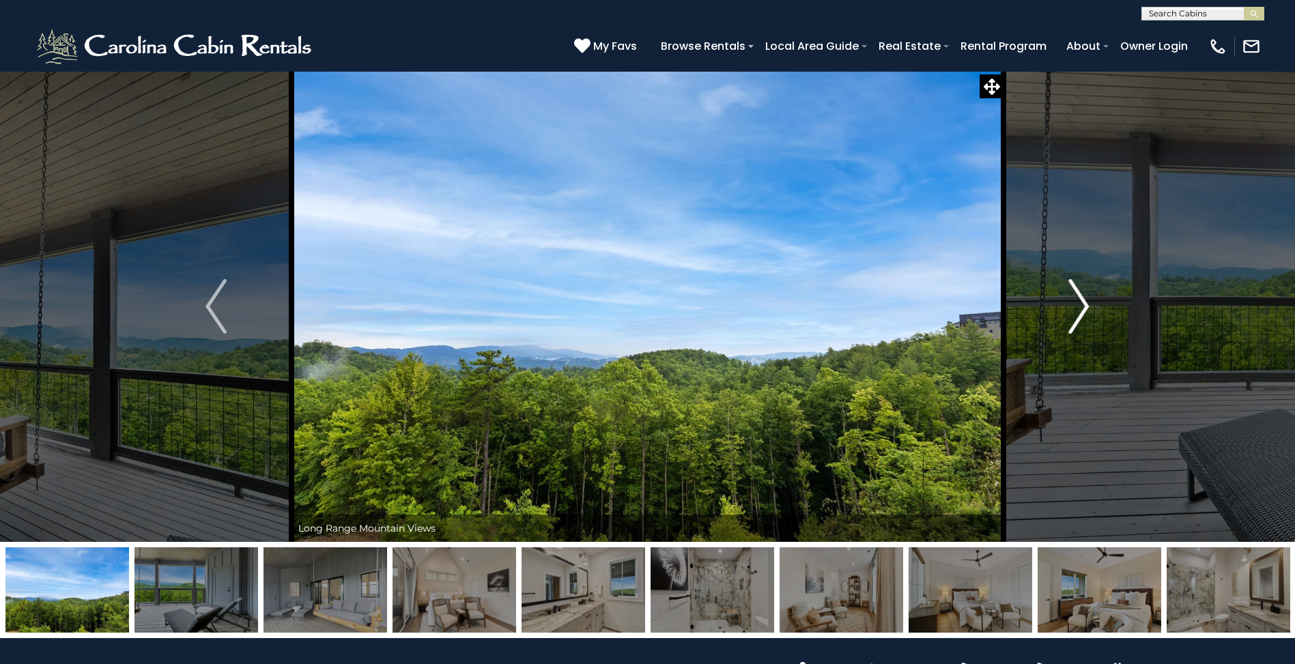
click at [1077, 304] on img "Next" at bounding box center [1078, 306] width 20 height 55
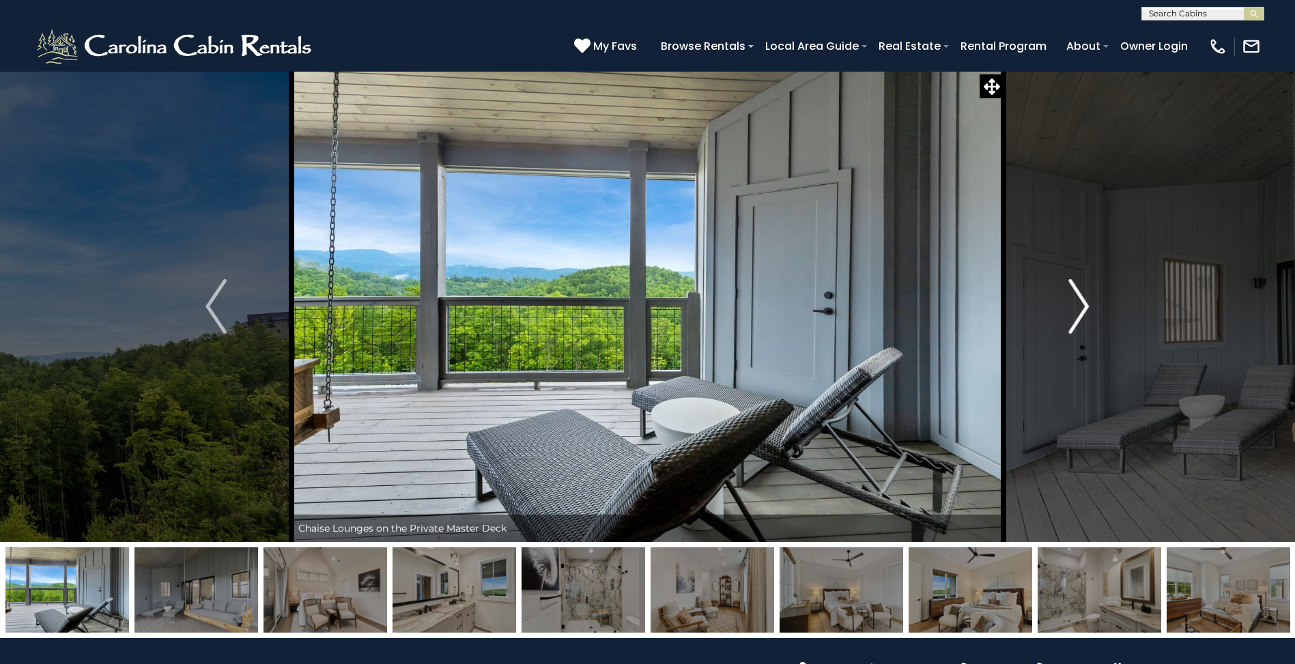
click at [1077, 304] on img "Next" at bounding box center [1078, 306] width 20 height 55
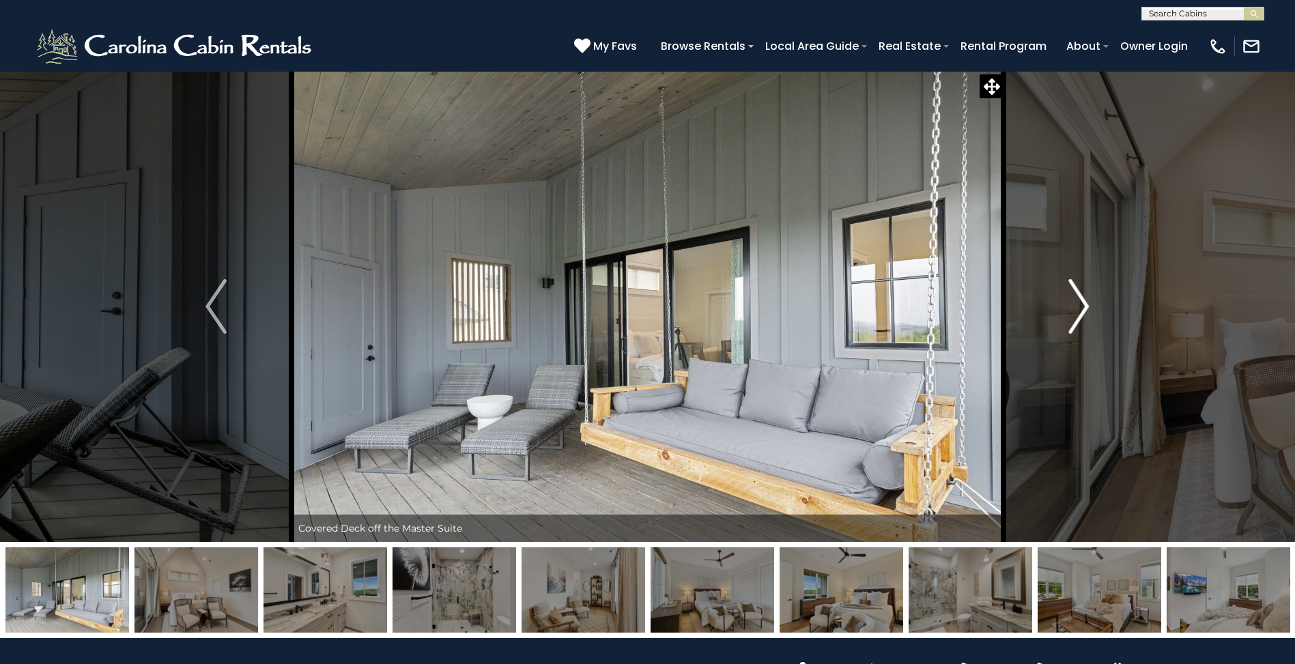
click at [1076, 304] on img "Next" at bounding box center [1078, 306] width 20 height 55
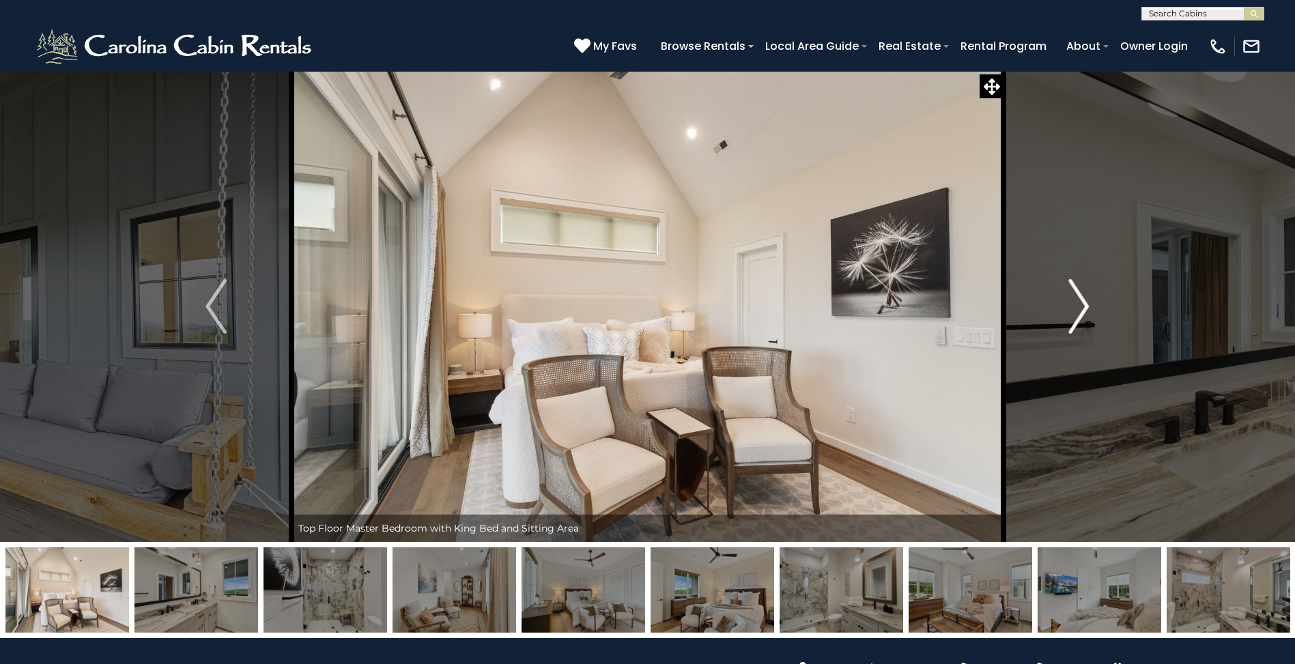
click at [1076, 304] on img "Next" at bounding box center [1078, 306] width 20 height 55
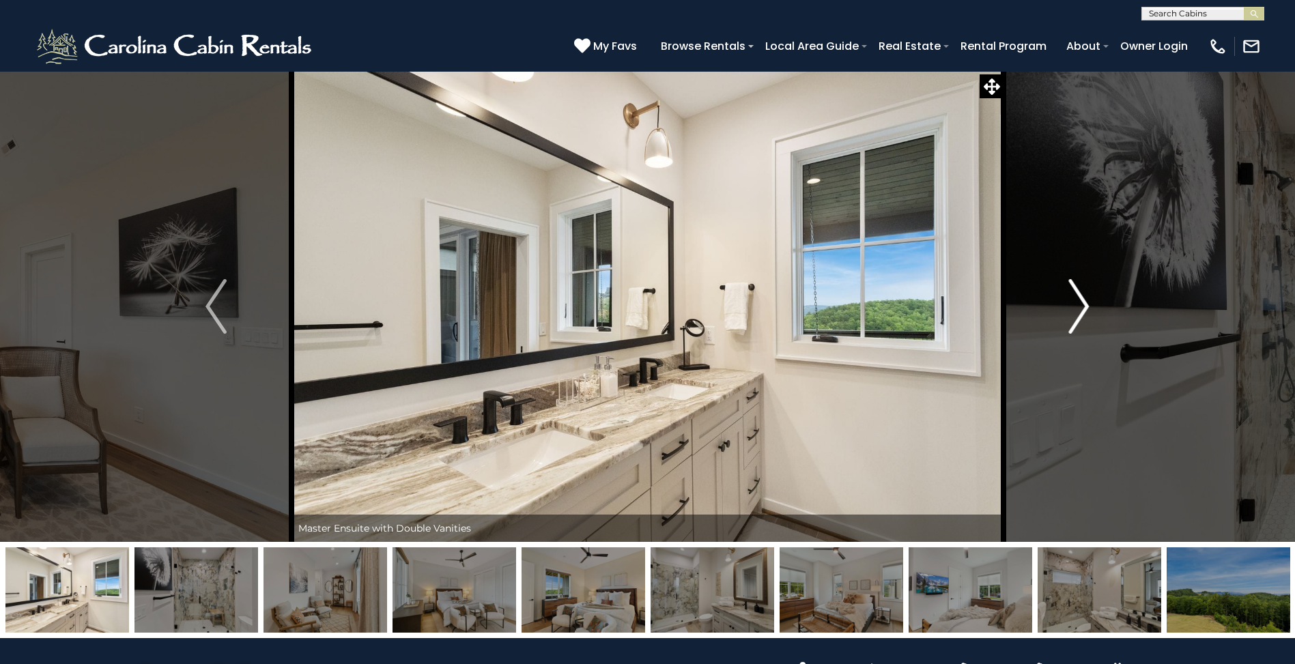
click at [1076, 304] on img "Next" at bounding box center [1078, 306] width 20 height 55
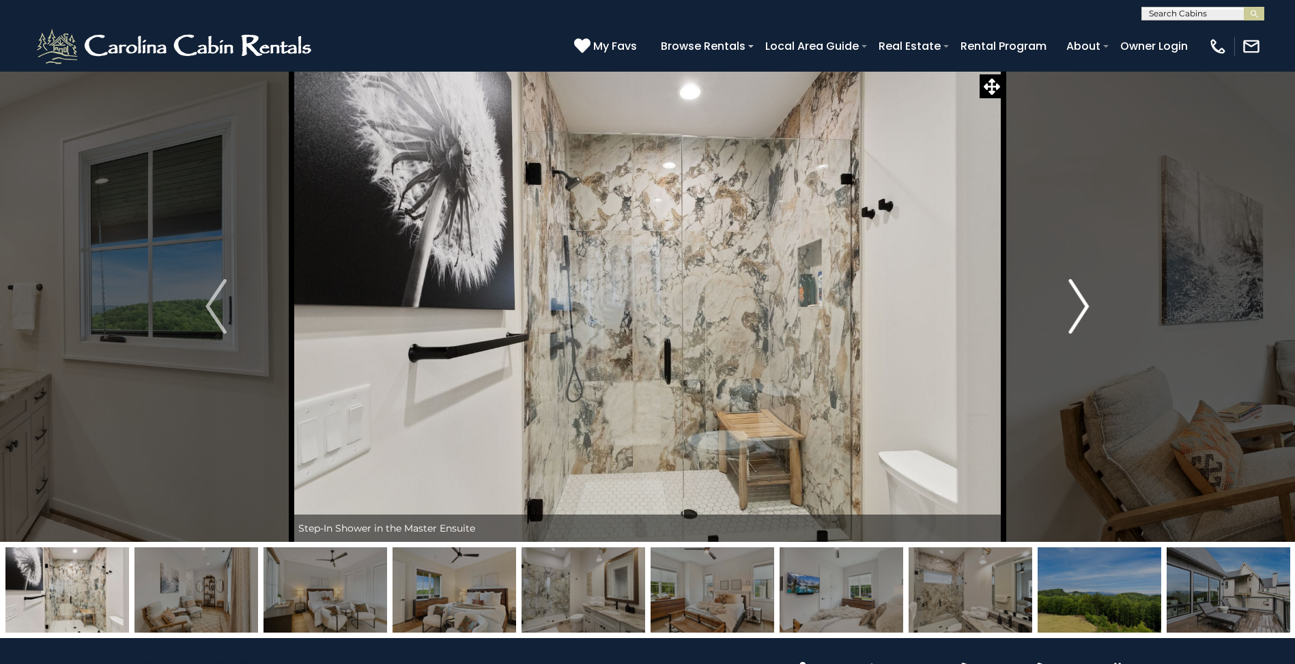
click at [1075, 304] on img "Next" at bounding box center [1078, 306] width 20 height 55
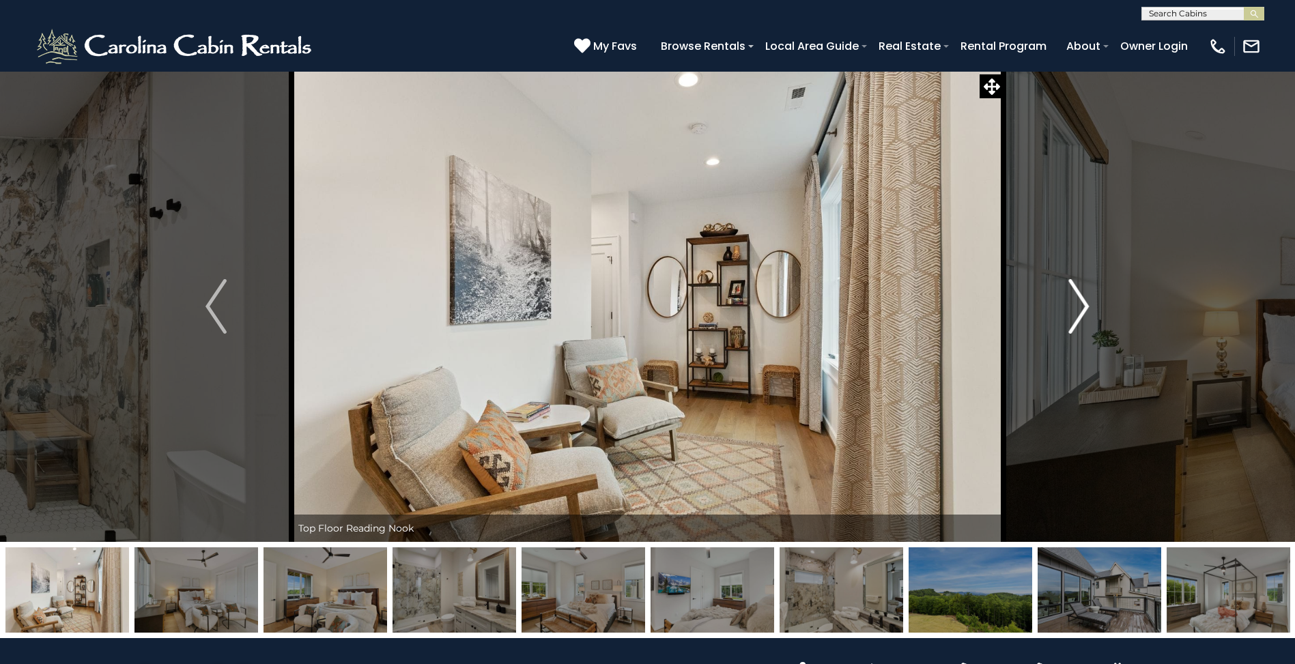
click at [1075, 305] on img "Next" at bounding box center [1078, 306] width 20 height 55
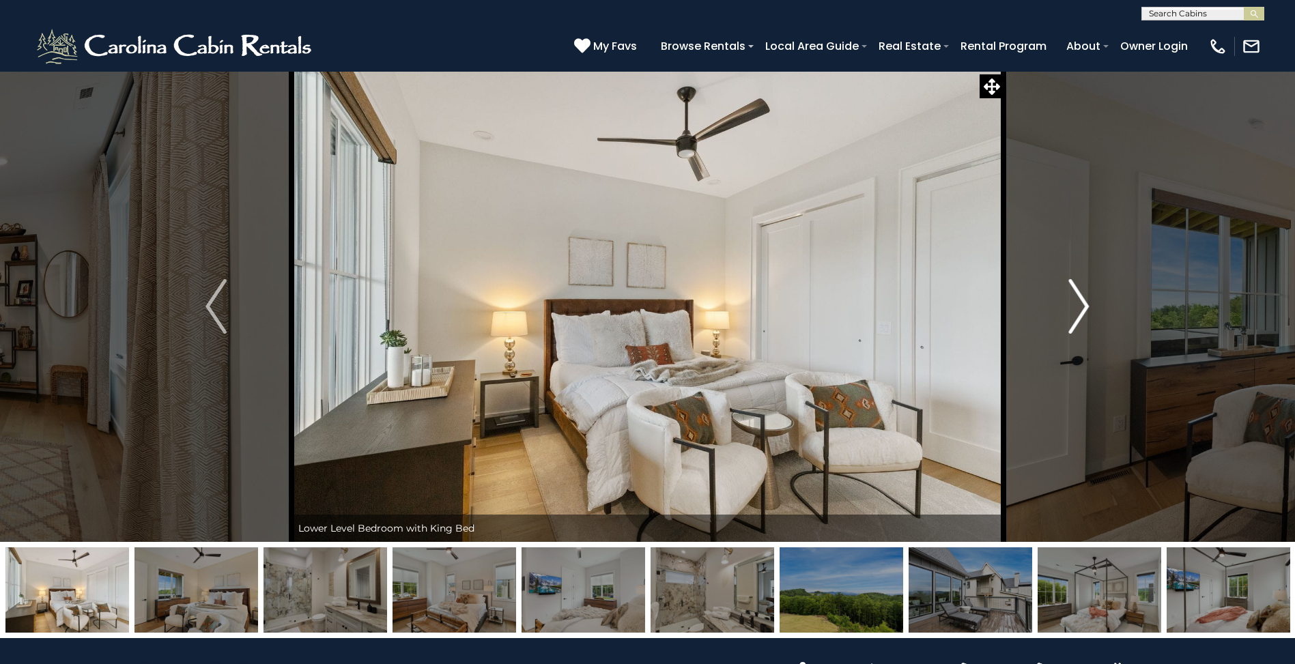
click at [1073, 306] on img "Next" at bounding box center [1078, 306] width 20 height 55
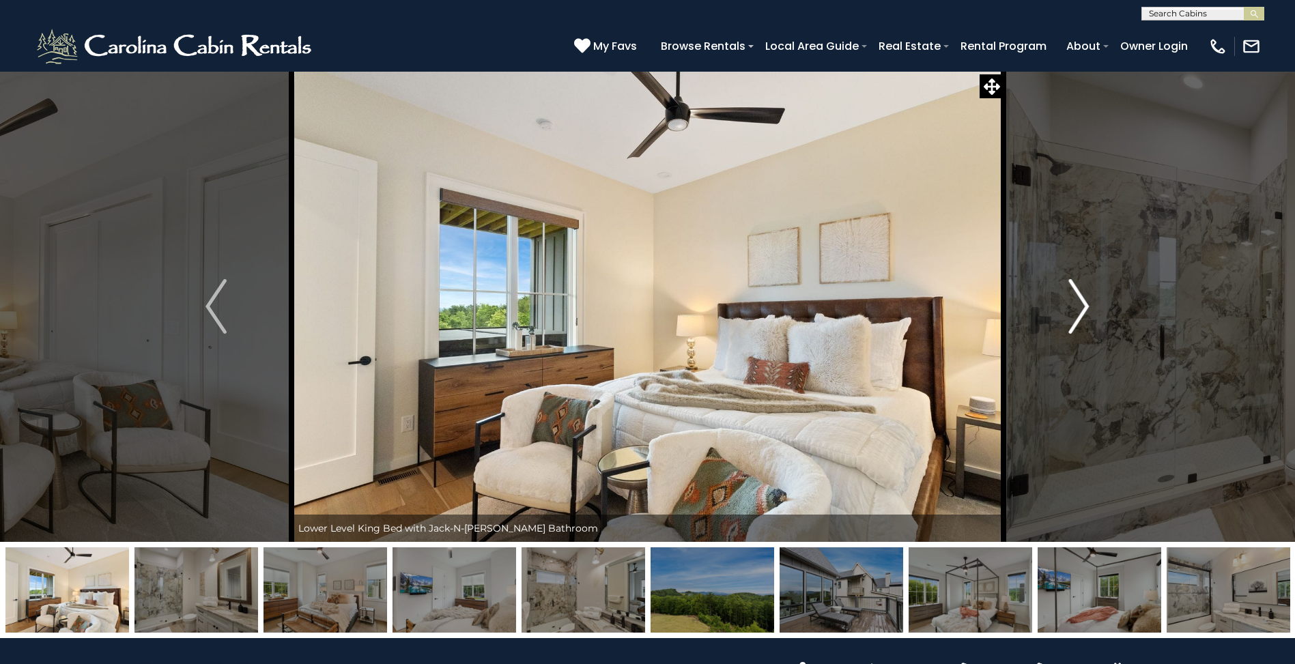
click at [1073, 306] on img "Next" at bounding box center [1078, 306] width 20 height 55
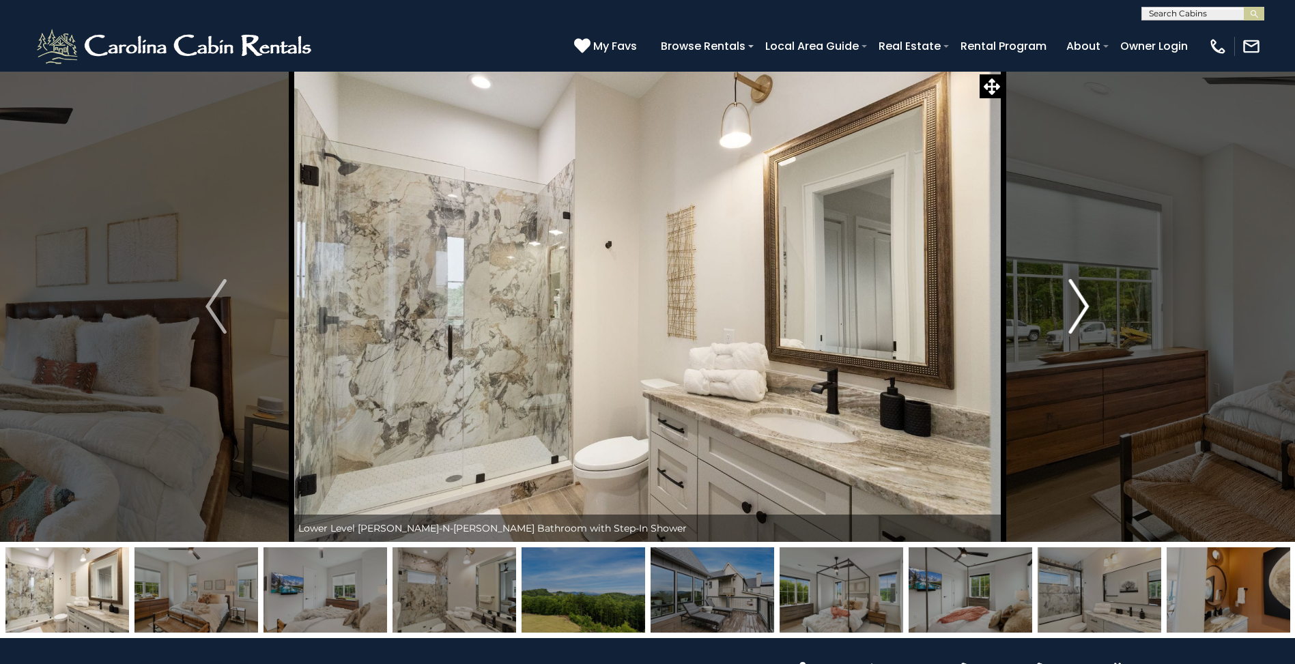
click at [1073, 306] on img "Next" at bounding box center [1078, 306] width 20 height 55
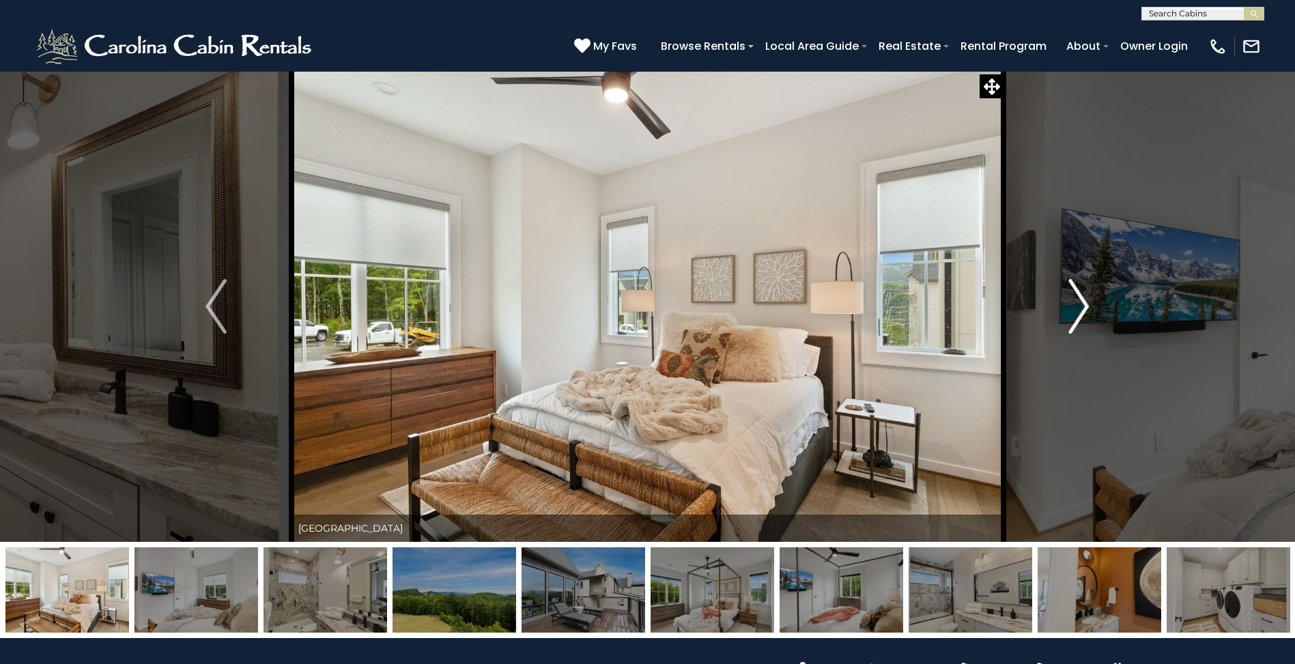
click at [1073, 306] on img "Next" at bounding box center [1078, 306] width 20 height 55
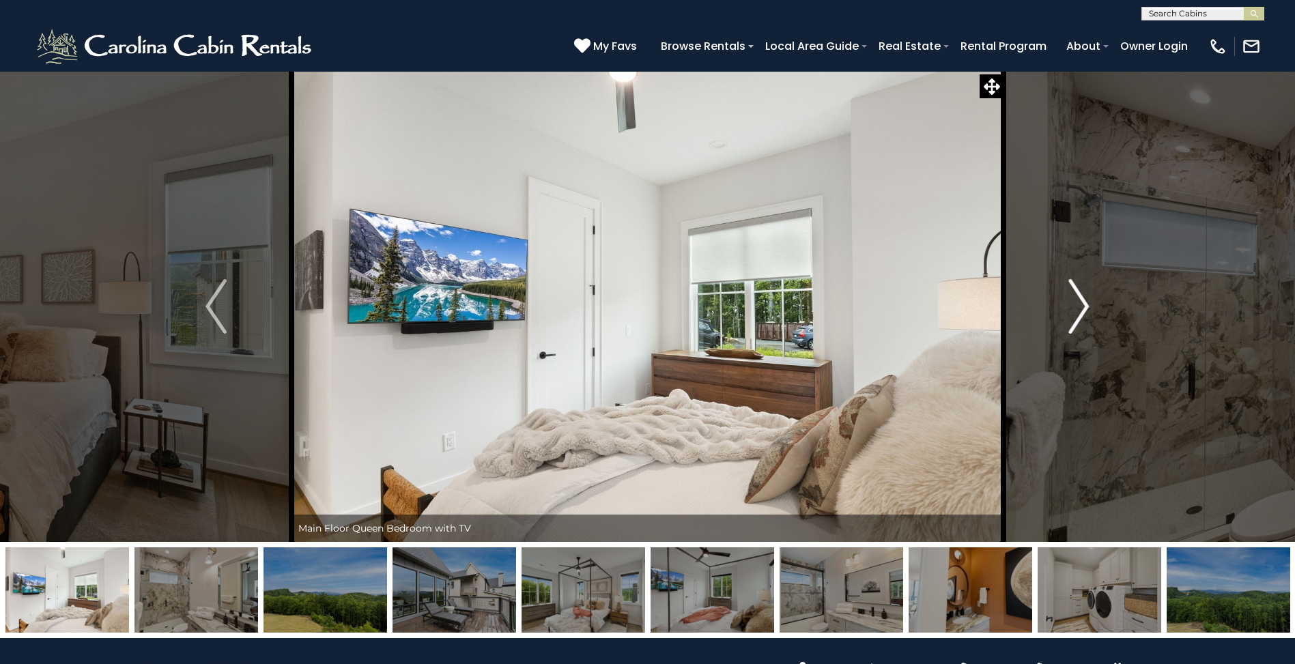
click at [1073, 306] on img "Next" at bounding box center [1078, 306] width 20 height 55
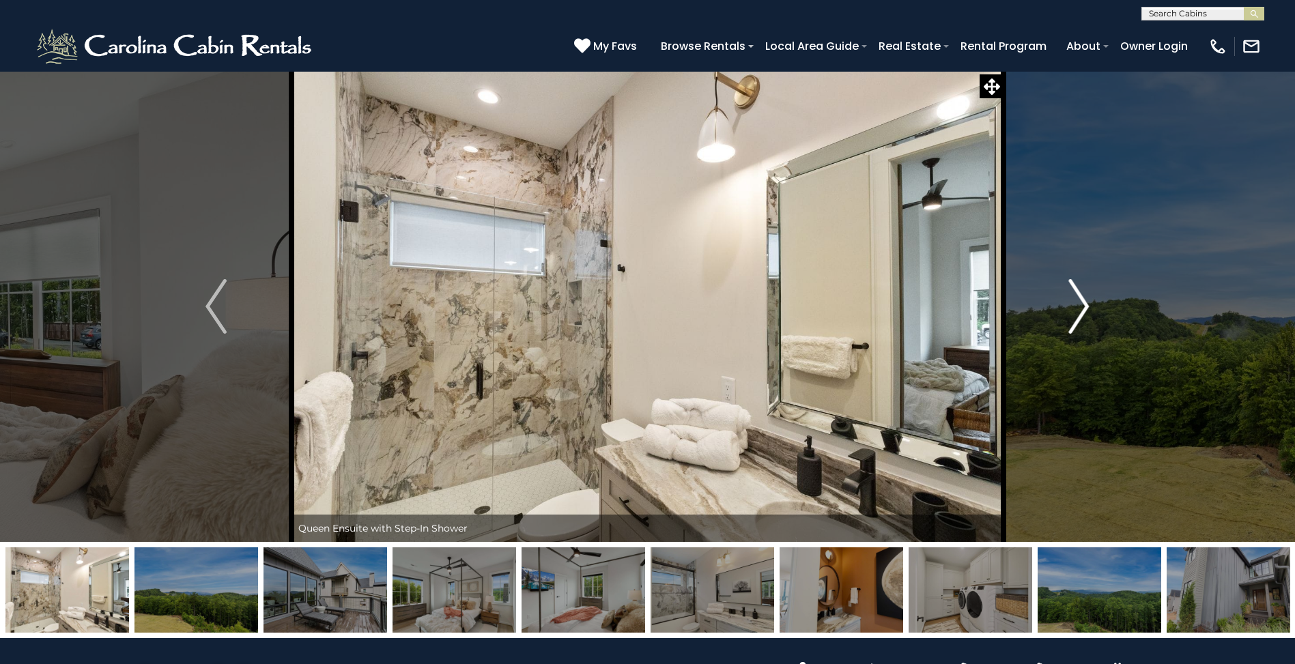
click at [1073, 306] on img "Next" at bounding box center [1078, 306] width 20 height 55
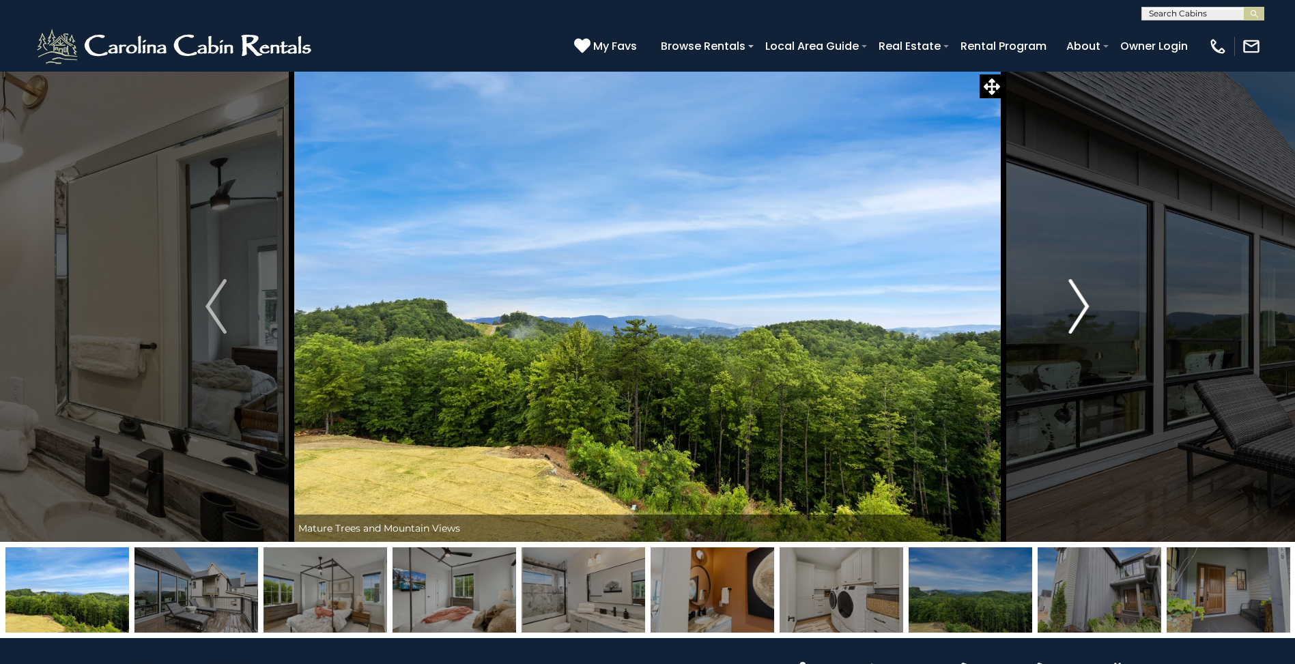
click at [1073, 306] on img "Next" at bounding box center [1078, 306] width 20 height 55
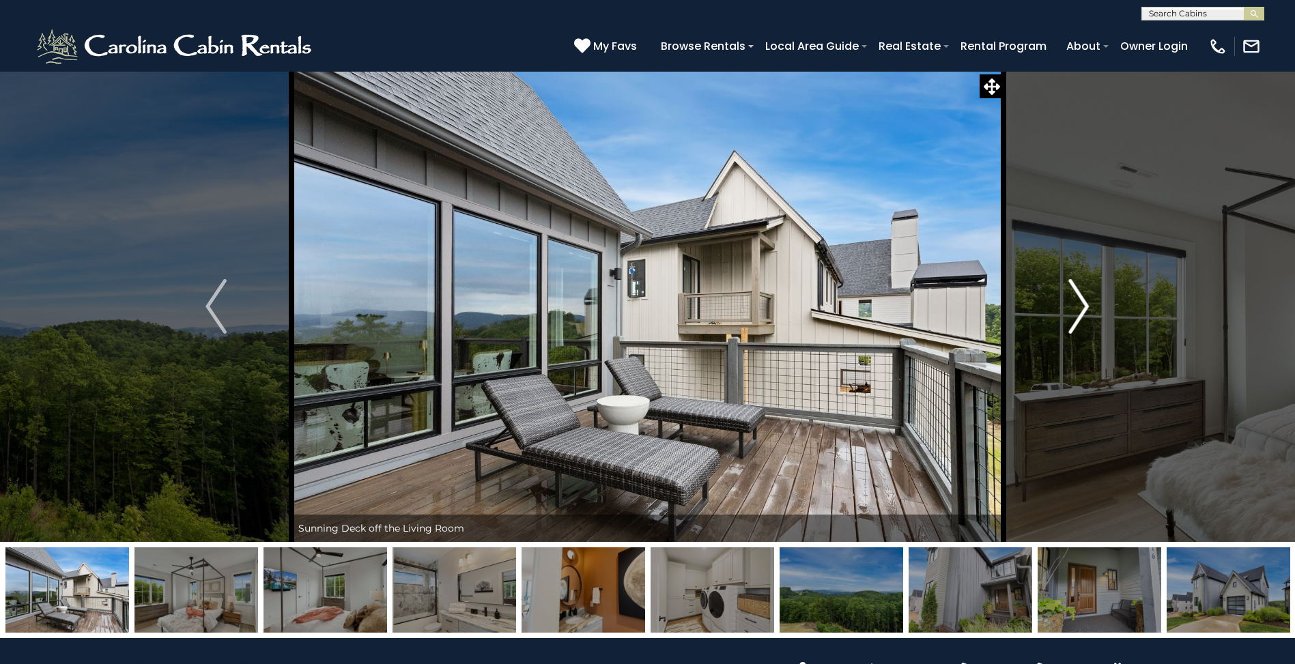
click at [1073, 306] on img "Next" at bounding box center [1078, 306] width 20 height 55
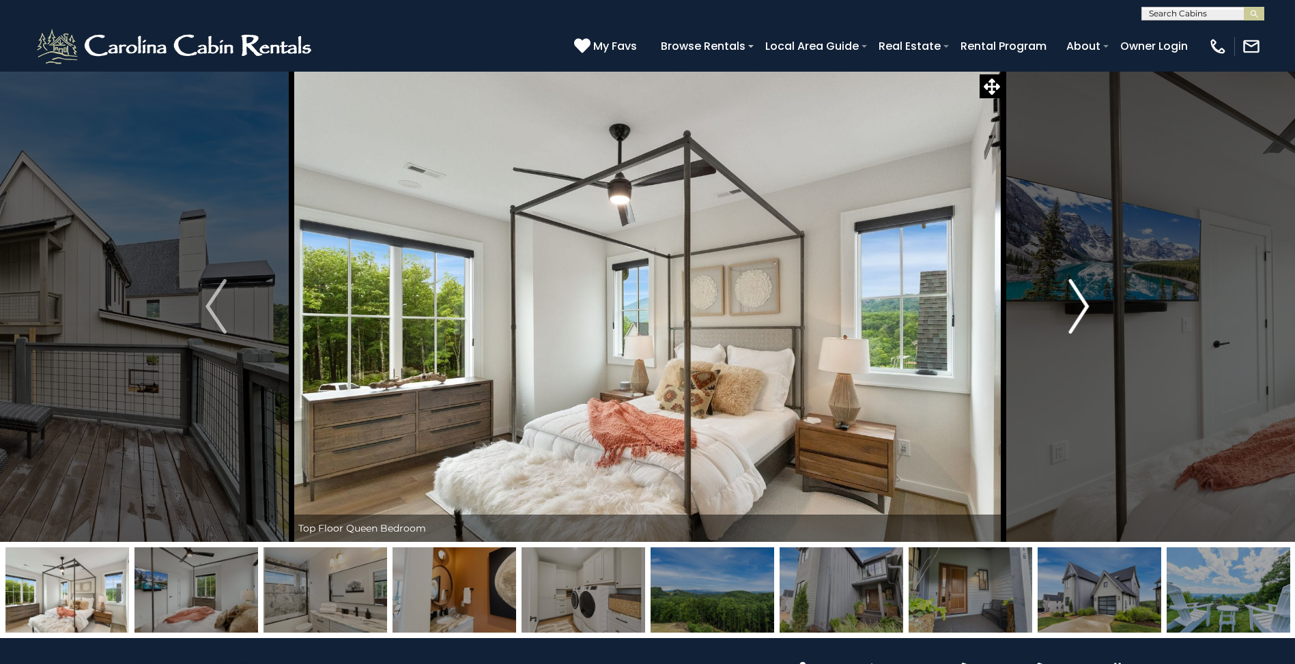
click at [1073, 300] on img "Next" at bounding box center [1078, 306] width 20 height 55
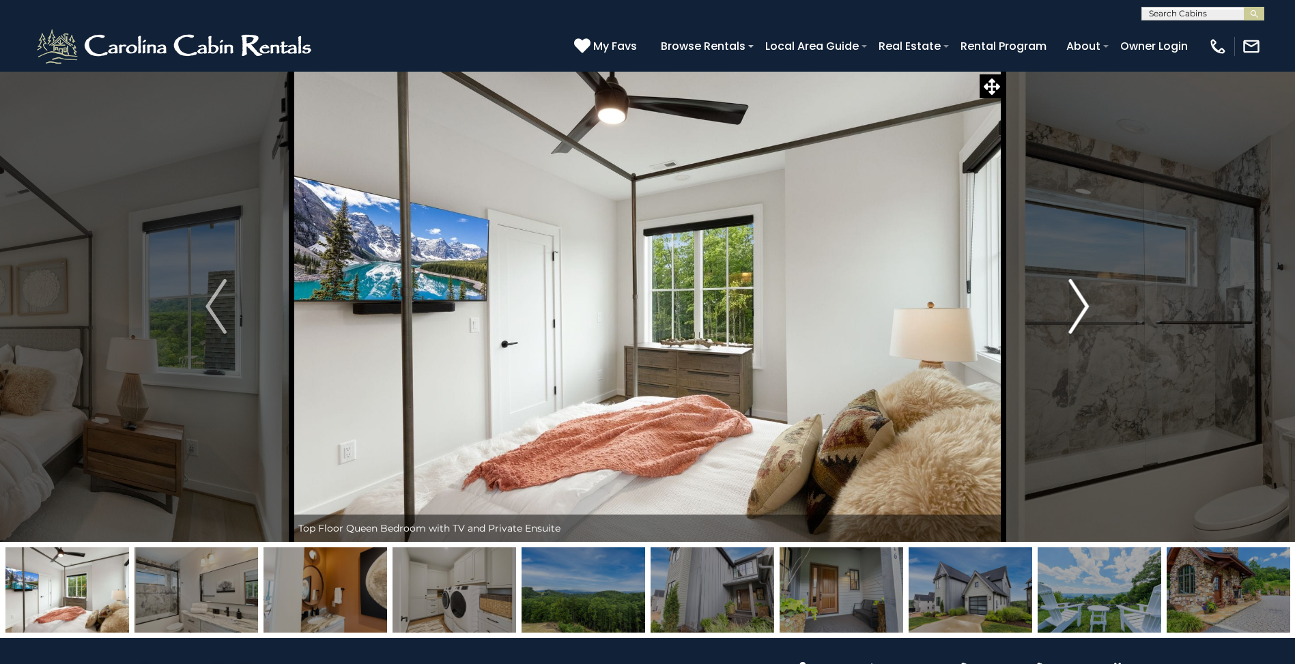
click at [1078, 300] on img "Next" at bounding box center [1078, 306] width 20 height 55
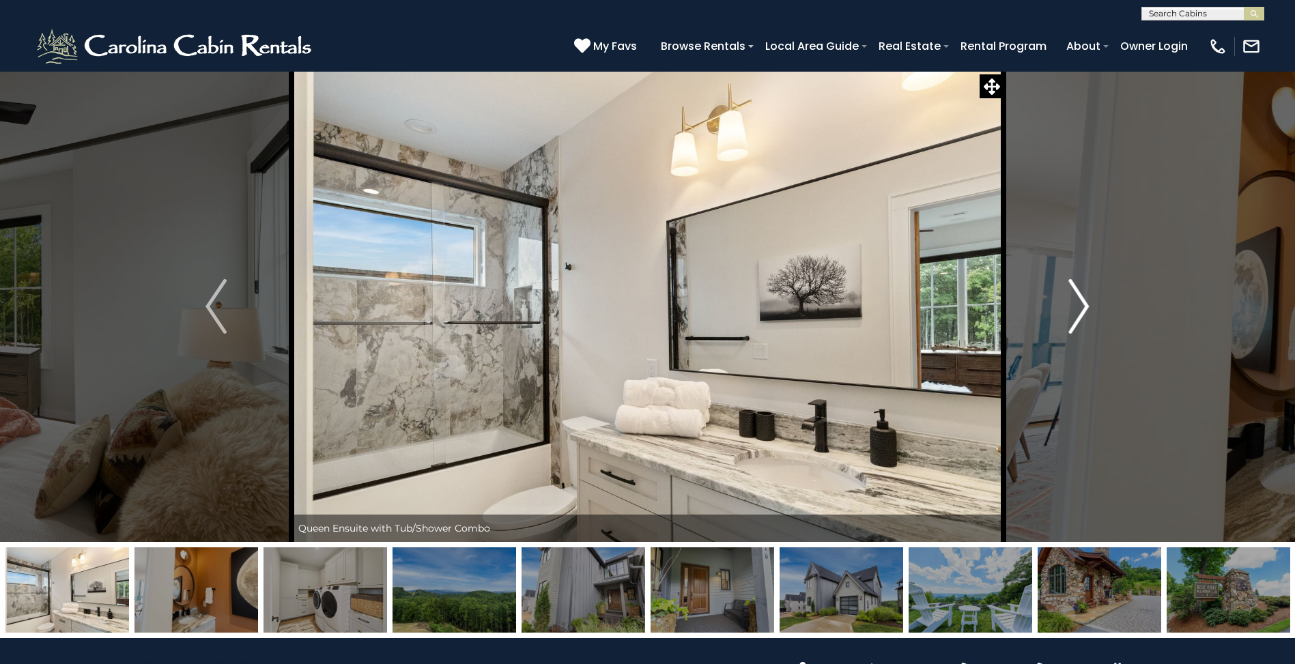
click at [1081, 304] on img "Next" at bounding box center [1078, 306] width 20 height 55
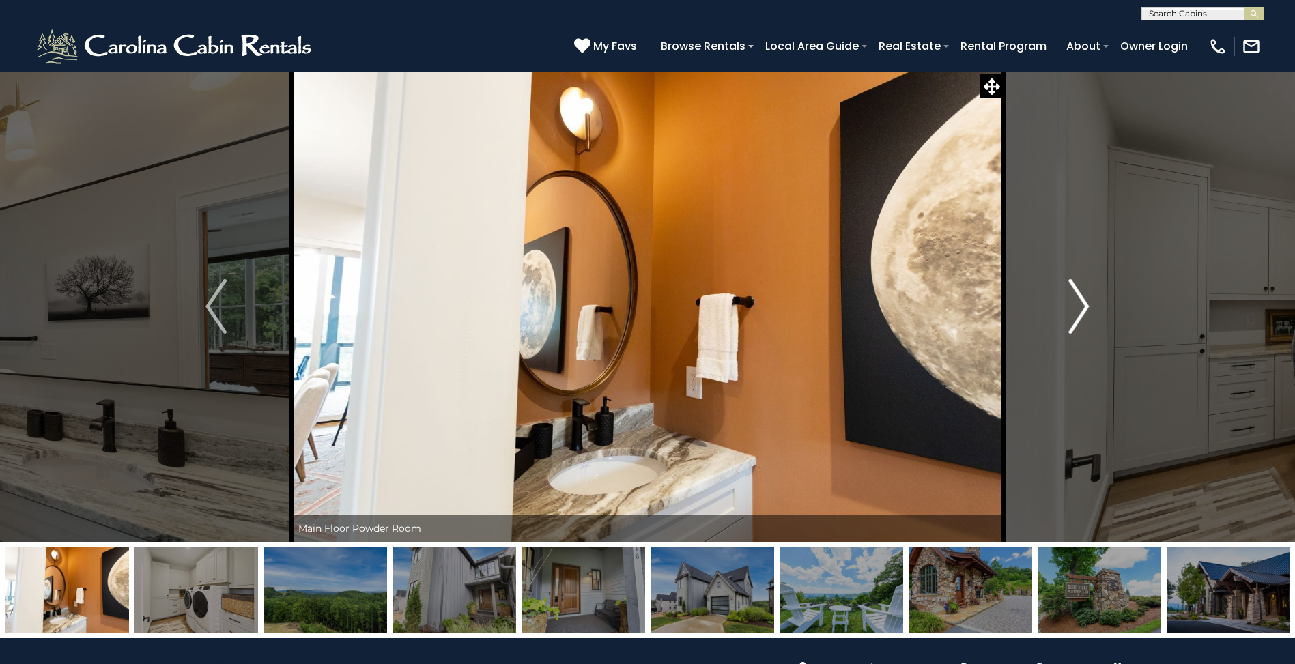
click at [1081, 305] on img "Next" at bounding box center [1078, 306] width 20 height 55
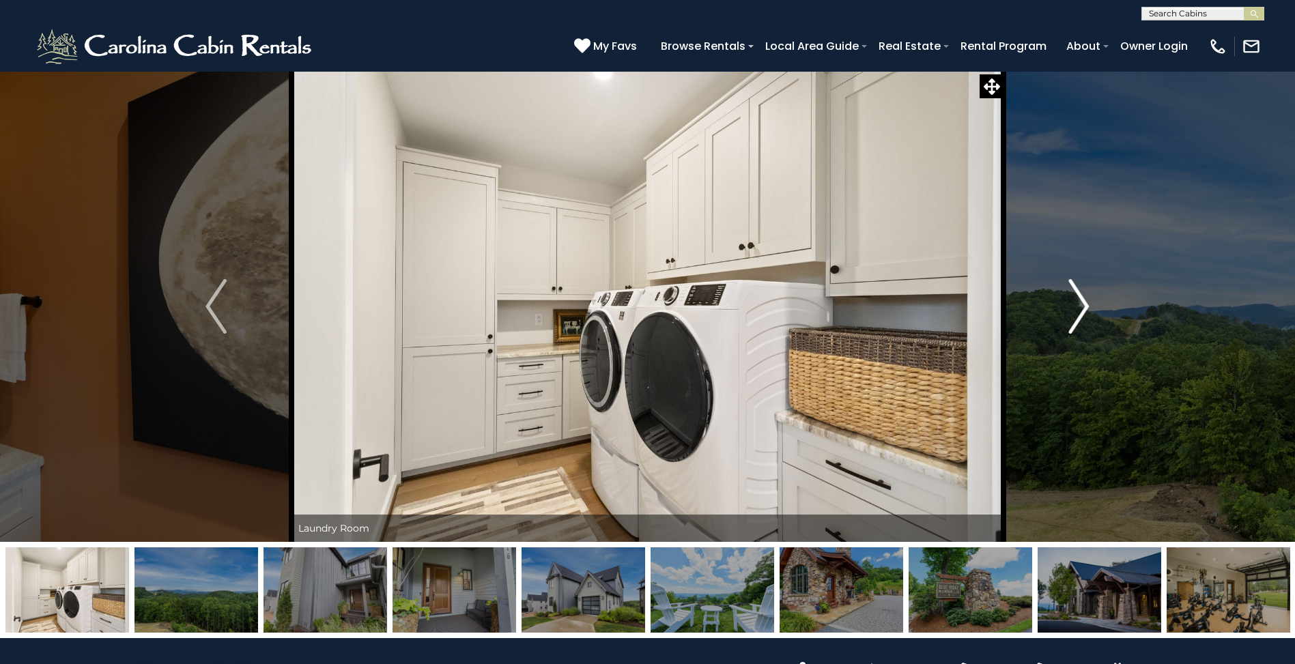
click at [1081, 305] on img "Next" at bounding box center [1078, 306] width 20 height 55
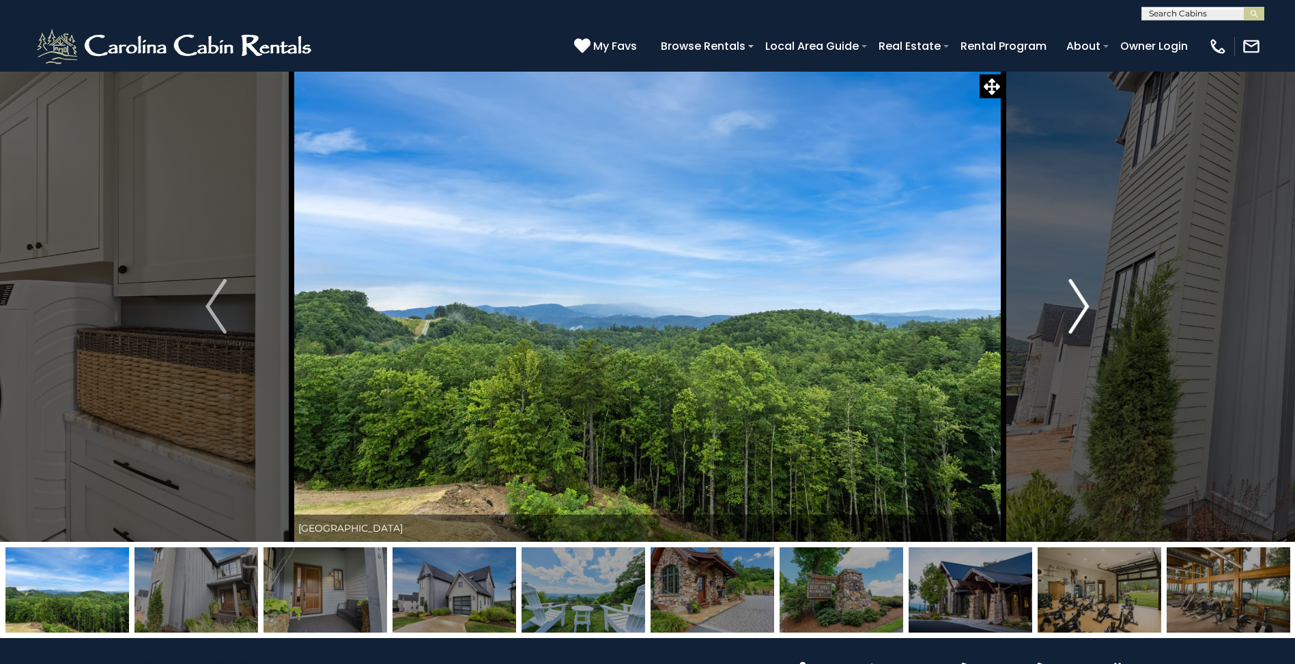
click at [1081, 305] on img "Next" at bounding box center [1078, 306] width 20 height 55
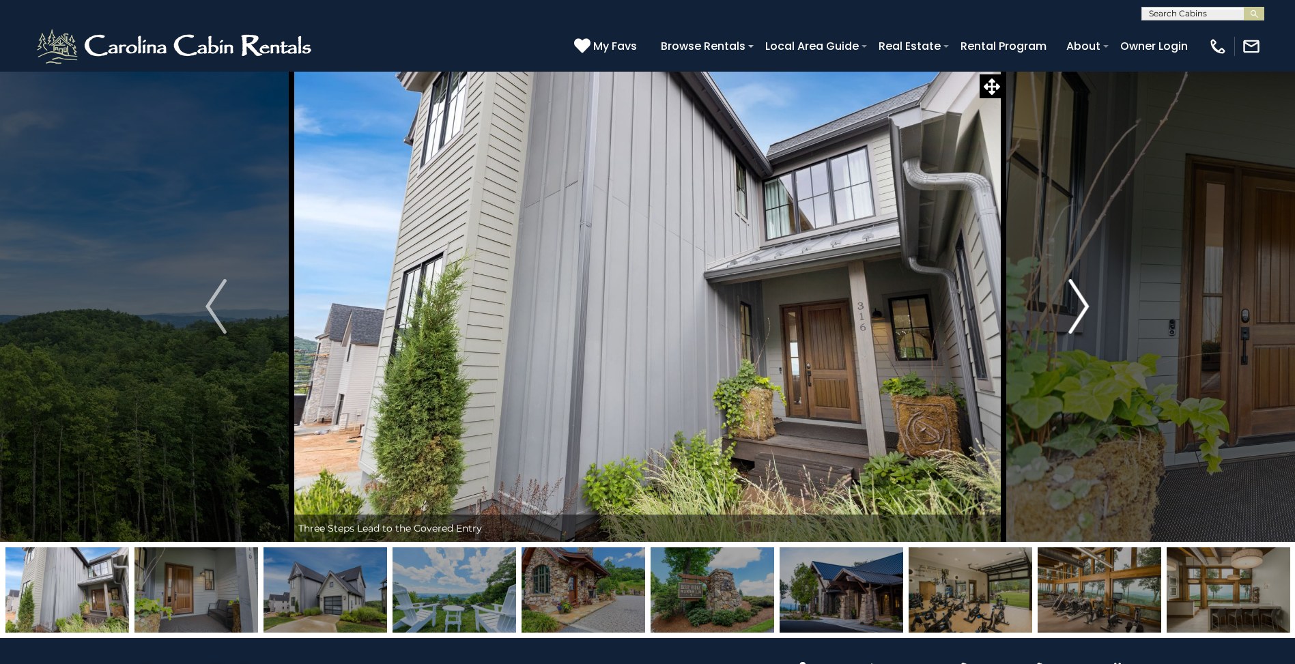
click at [1080, 306] on img "Next" at bounding box center [1078, 306] width 20 height 55
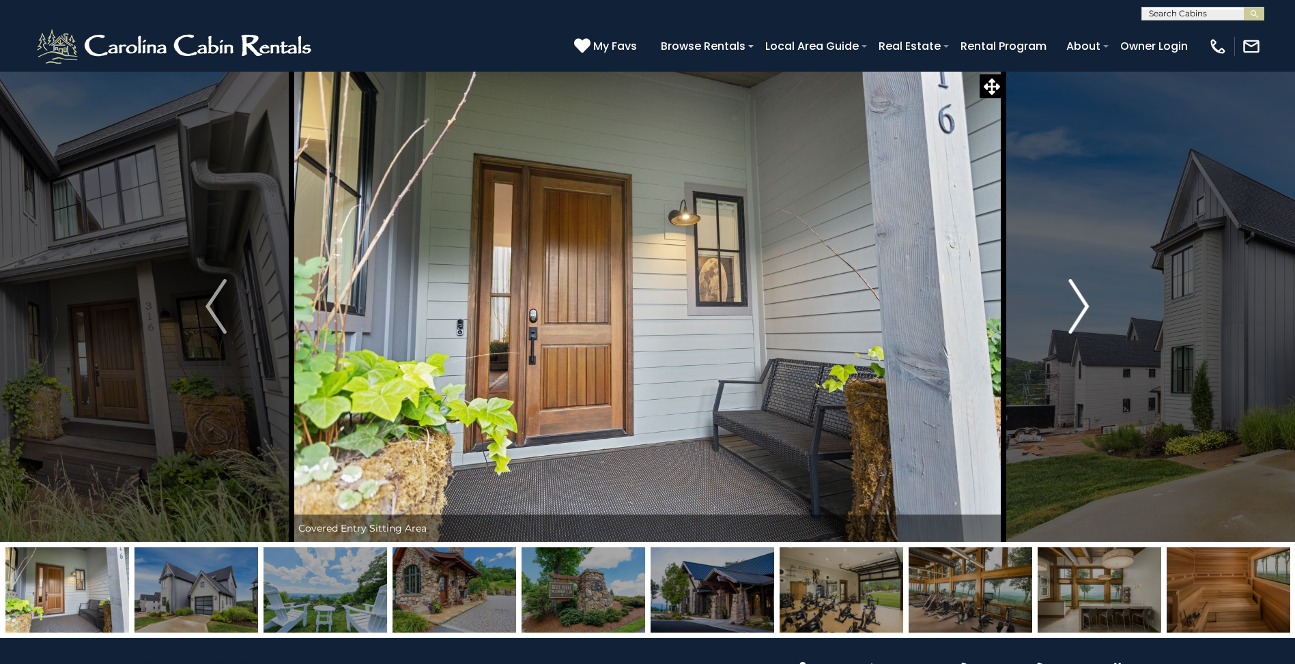
click at [1080, 306] on img "Next" at bounding box center [1078, 306] width 20 height 55
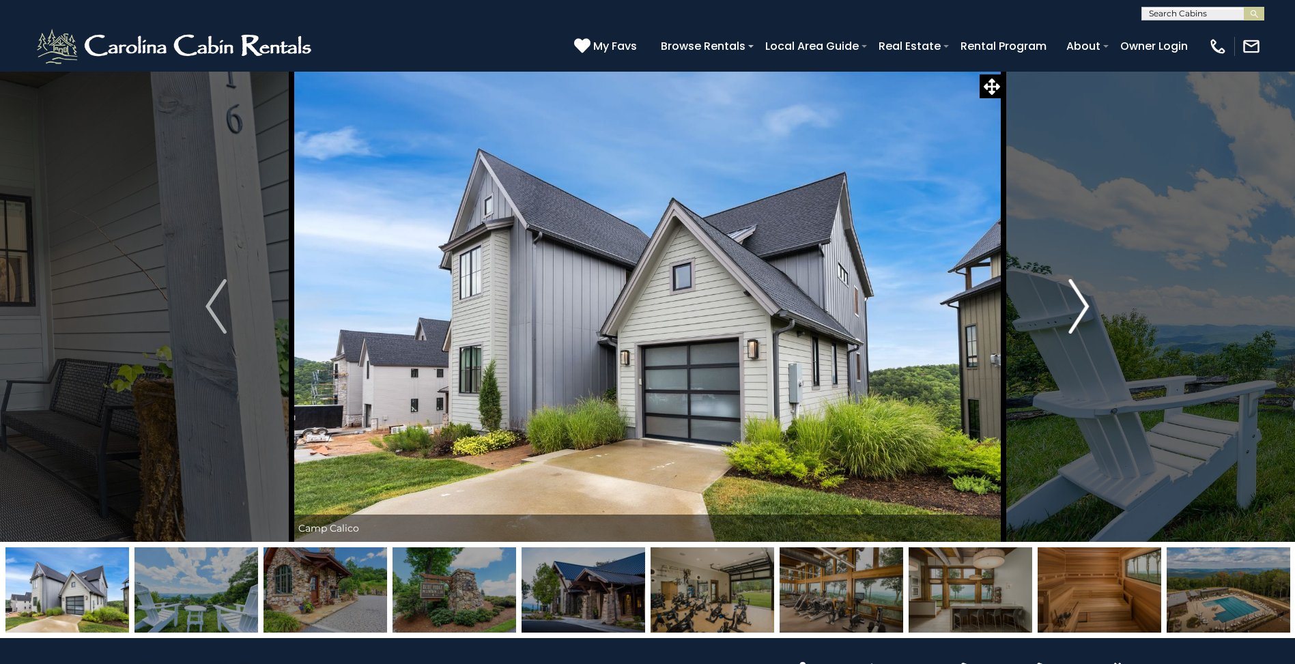
click at [1080, 307] on img "Next" at bounding box center [1078, 306] width 20 height 55
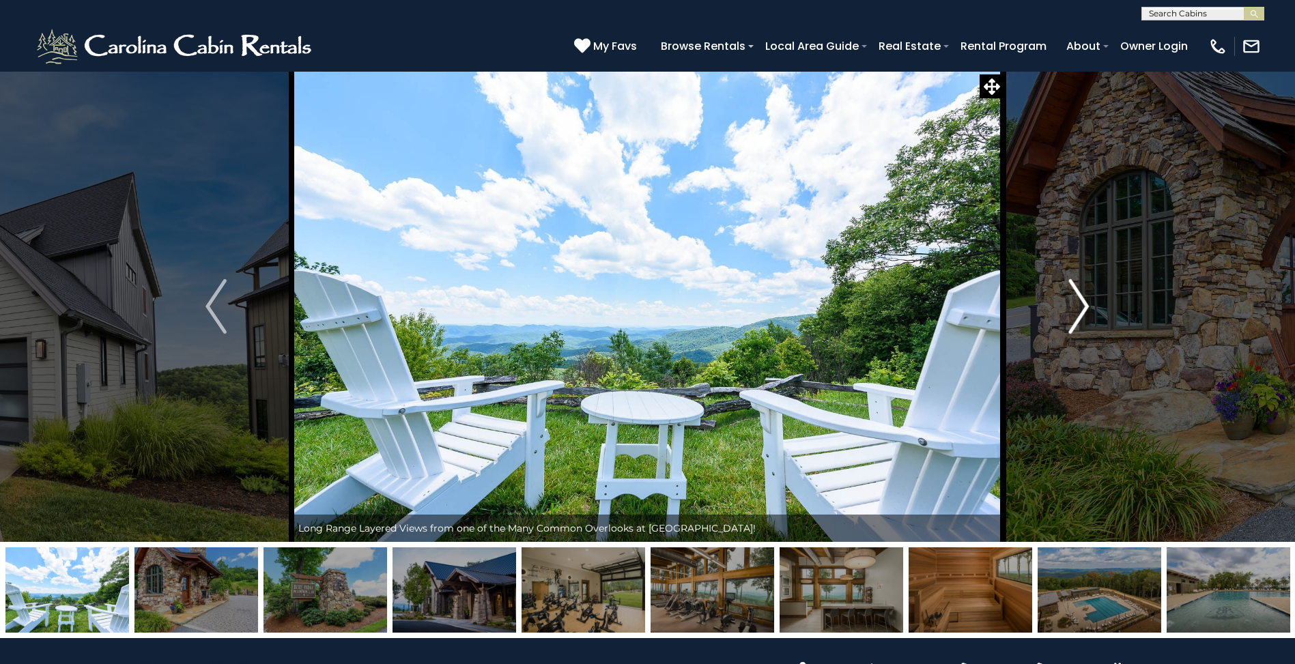
click at [1081, 298] on img "Next" at bounding box center [1078, 306] width 20 height 55
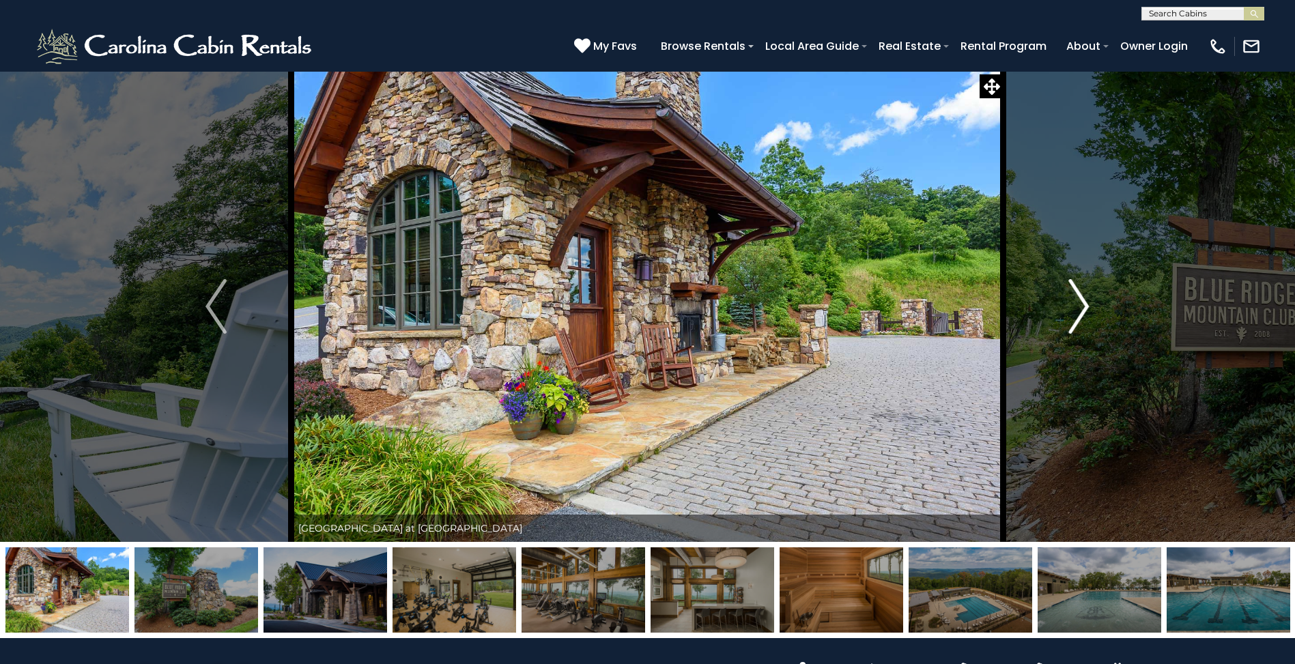
click at [1080, 300] on img "Next" at bounding box center [1078, 306] width 20 height 55
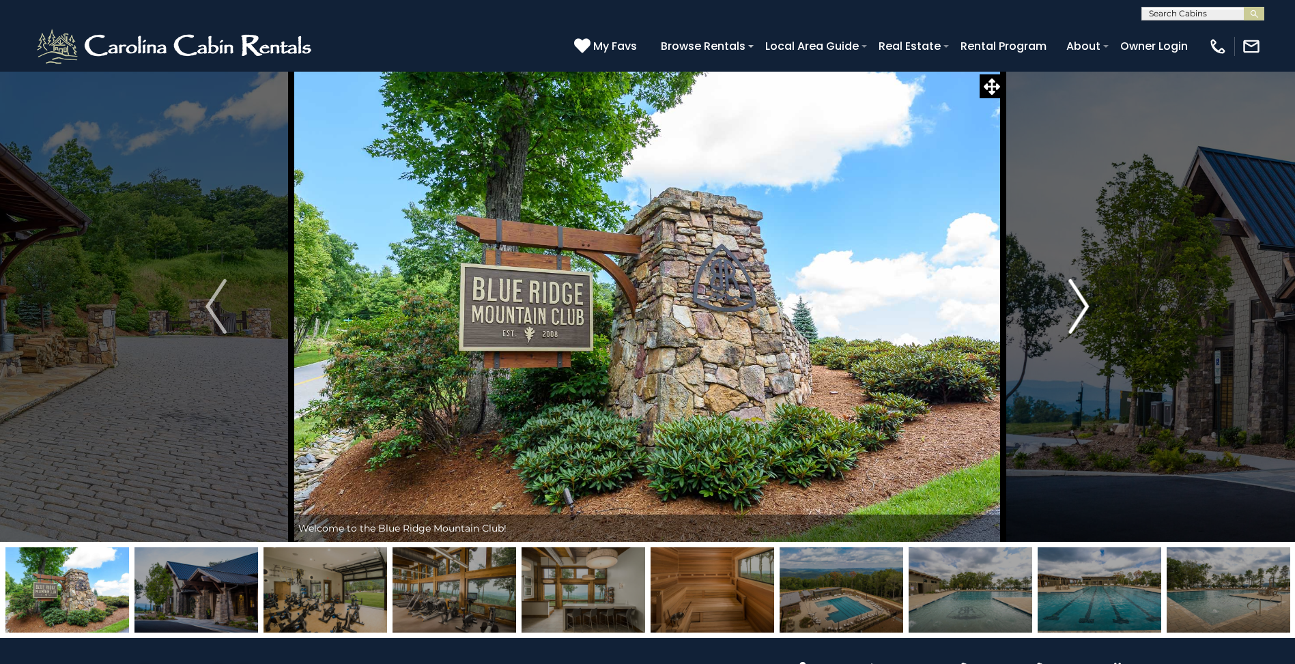
click at [1080, 300] on img "Next" at bounding box center [1078, 306] width 20 height 55
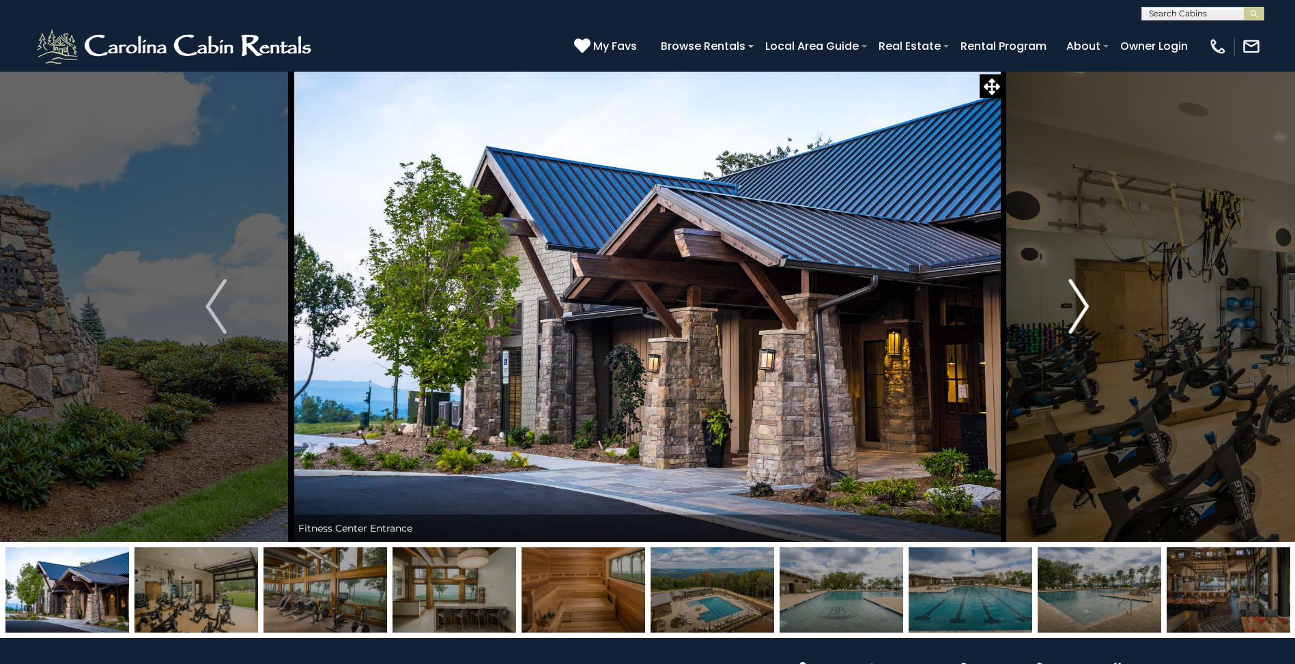
click at [1080, 300] on img "Next" at bounding box center [1078, 306] width 20 height 55
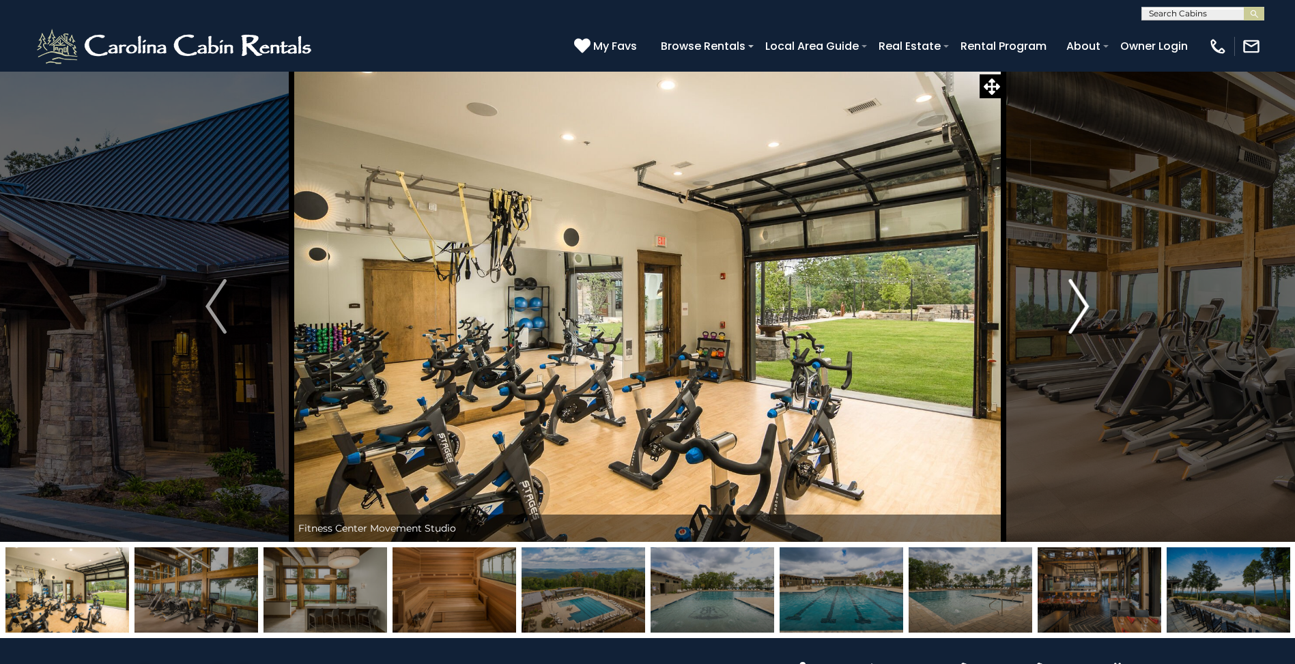
click at [1080, 300] on img "Next" at bounding box center [1078, 306] width 20 height 55
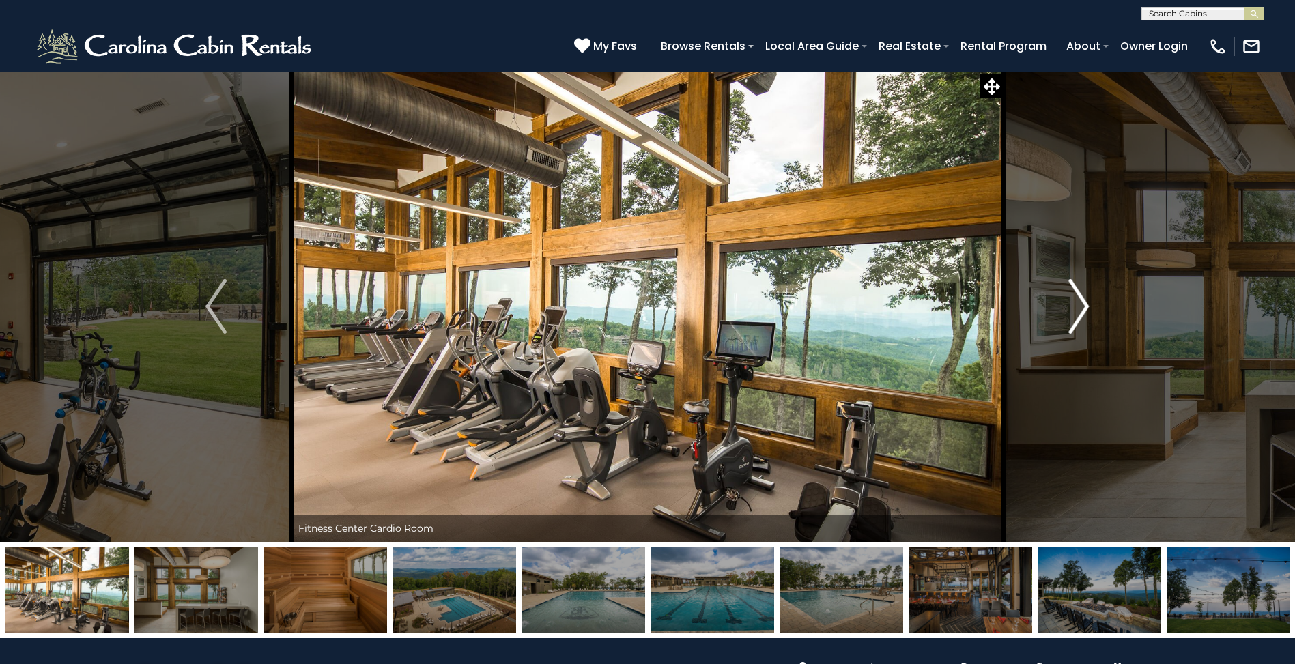
click at [1080, 300] on img "Next" at bounding box center [1078, 306] width 20 height 55
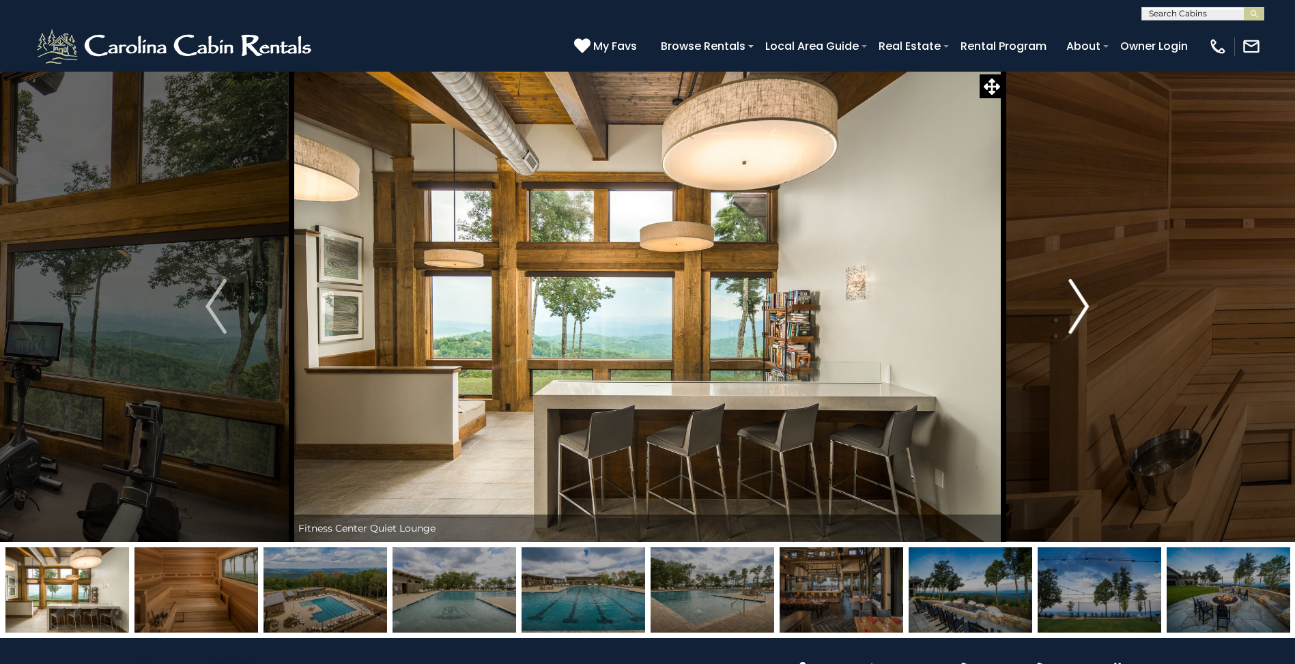
click at [1080, 301] on img "Next" at bounding box center [1078, 306] width 20 height 55
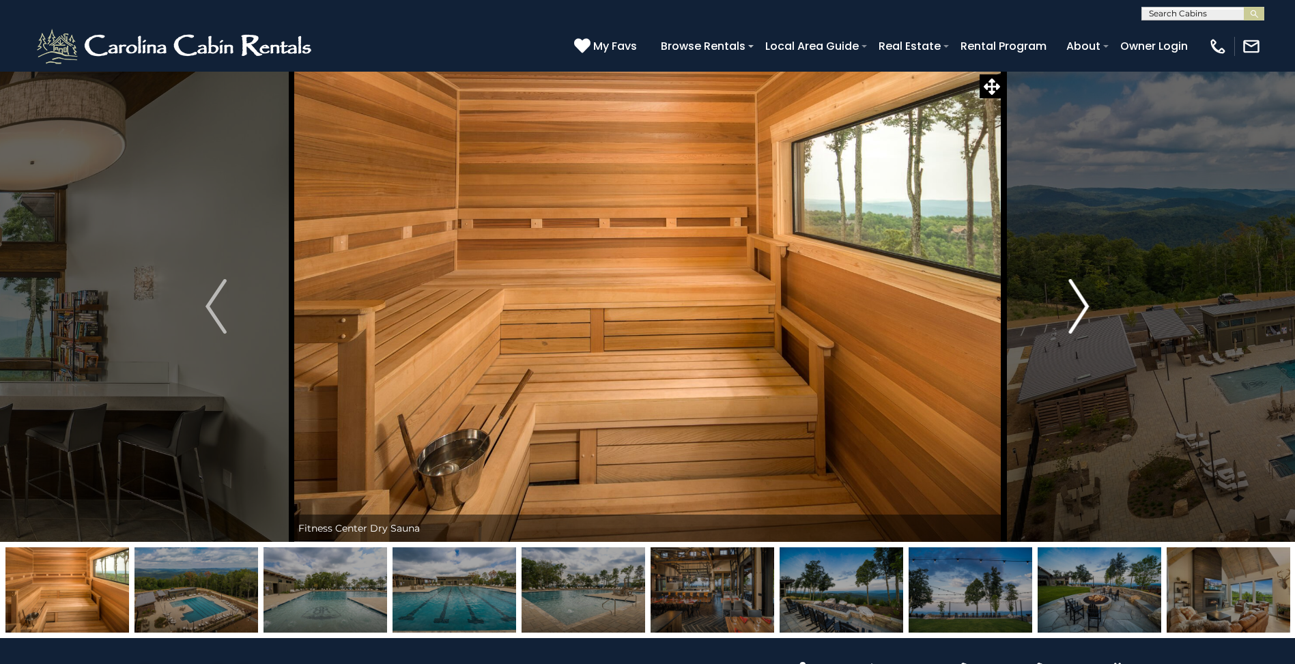
click at [1079, 301] on img "Next" at bounding box center [1078, 306] width 20 height 55
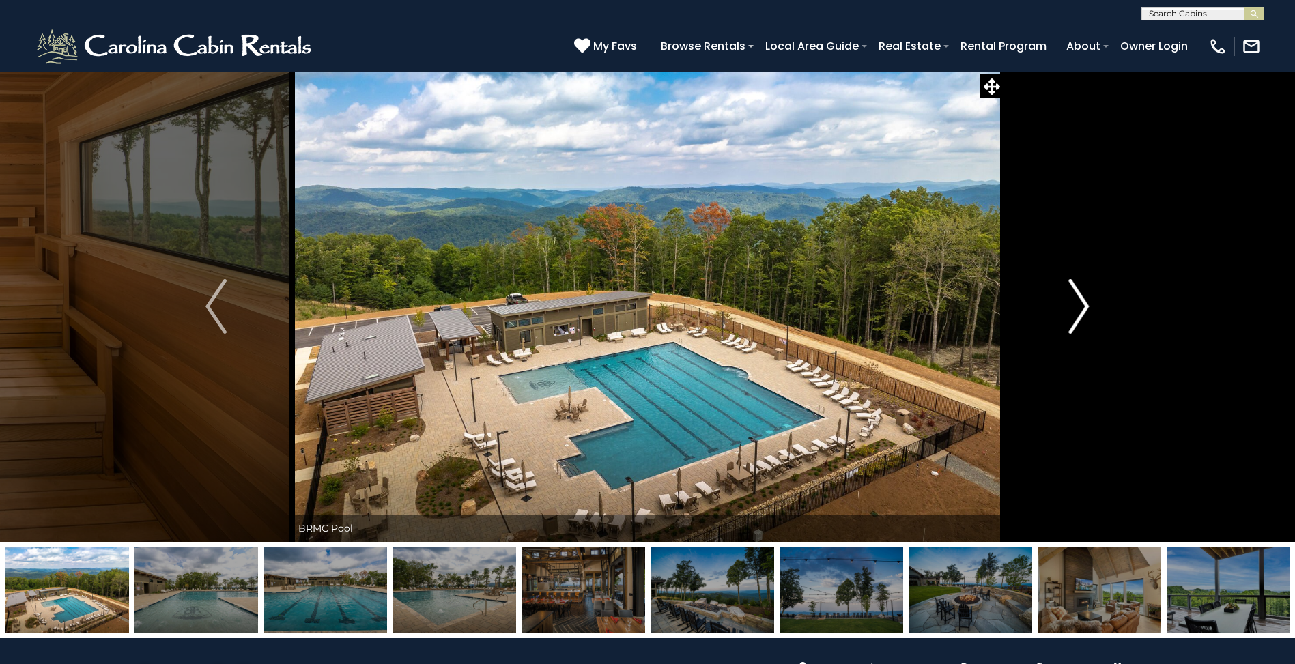
click at [1079, 301] on img "Next" at bounding box center [1078, 306] width 20 height 55
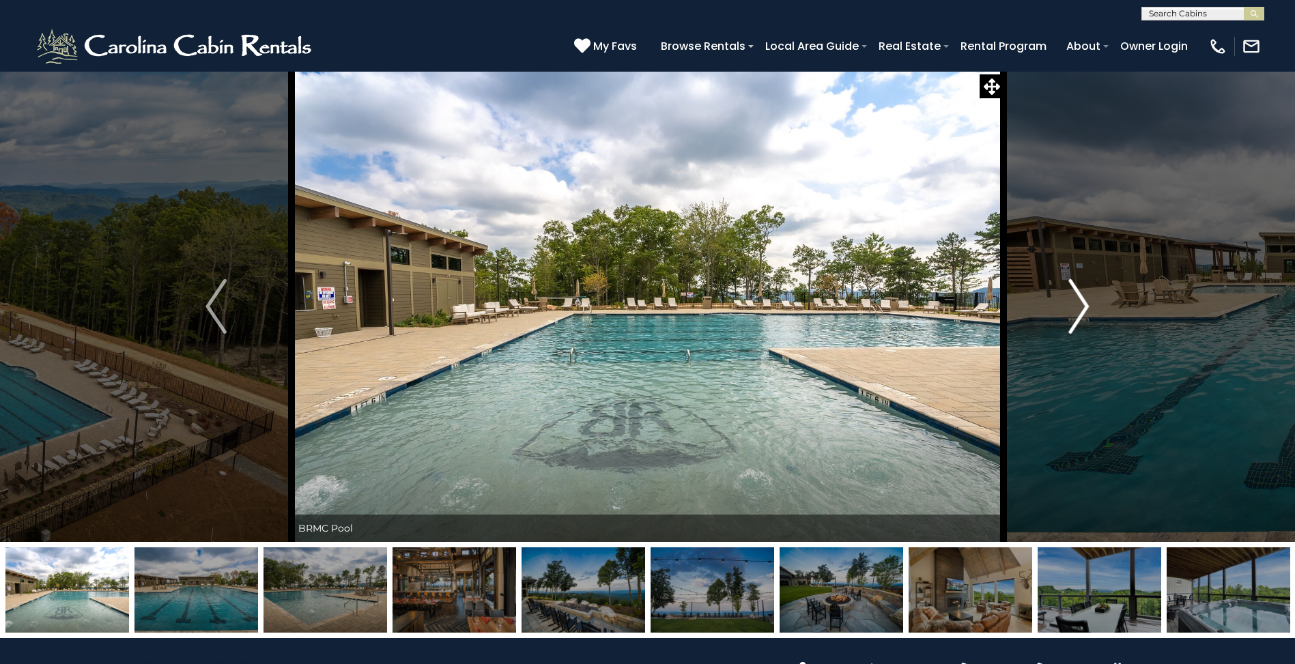
click at [1078, 302] on img "Next" at bounding box center [1078, 306] width 20 height 55
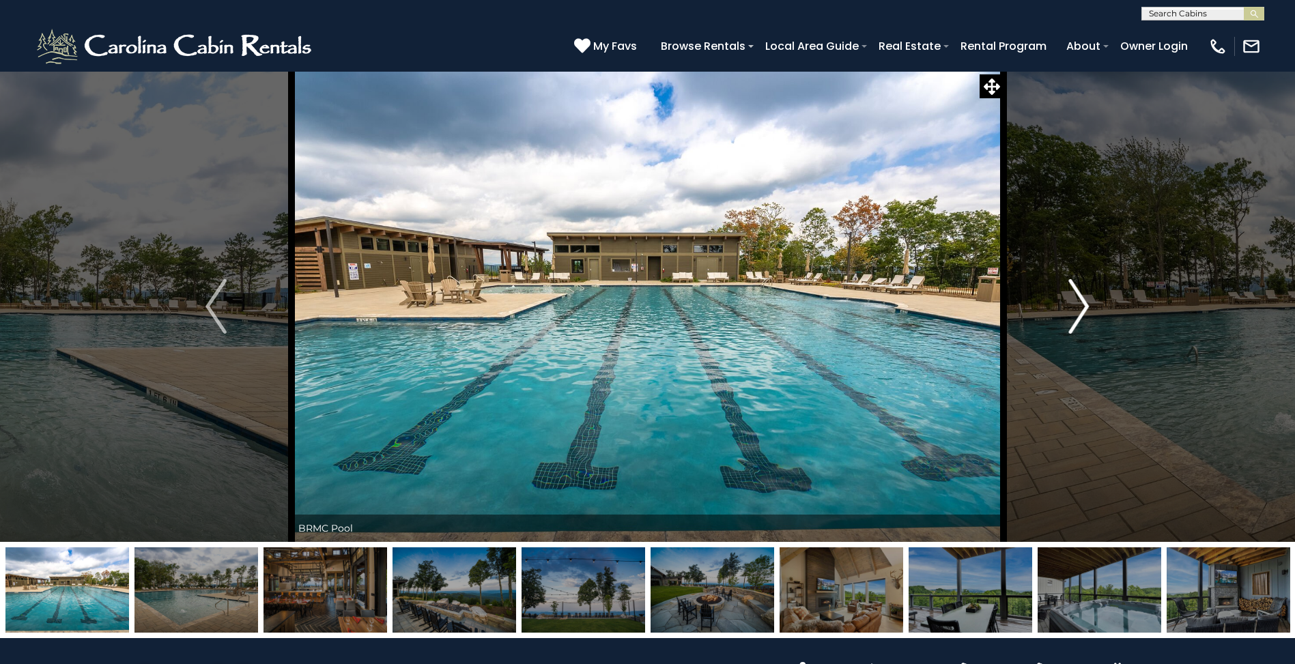
click at [1078, 302] on img "Next" at bounding box center [1078, 306] width 20 height 55
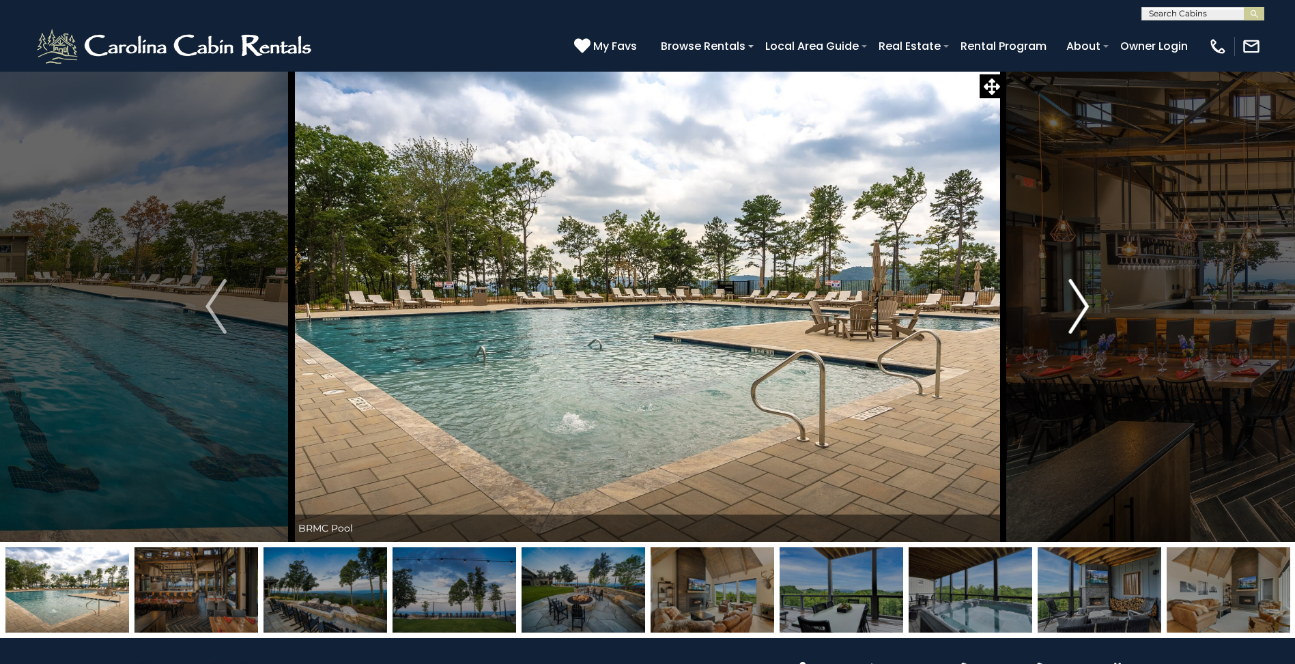
click at [1078, 302] on img "Next" at bounding box center [1078, 306] width 20 height 55
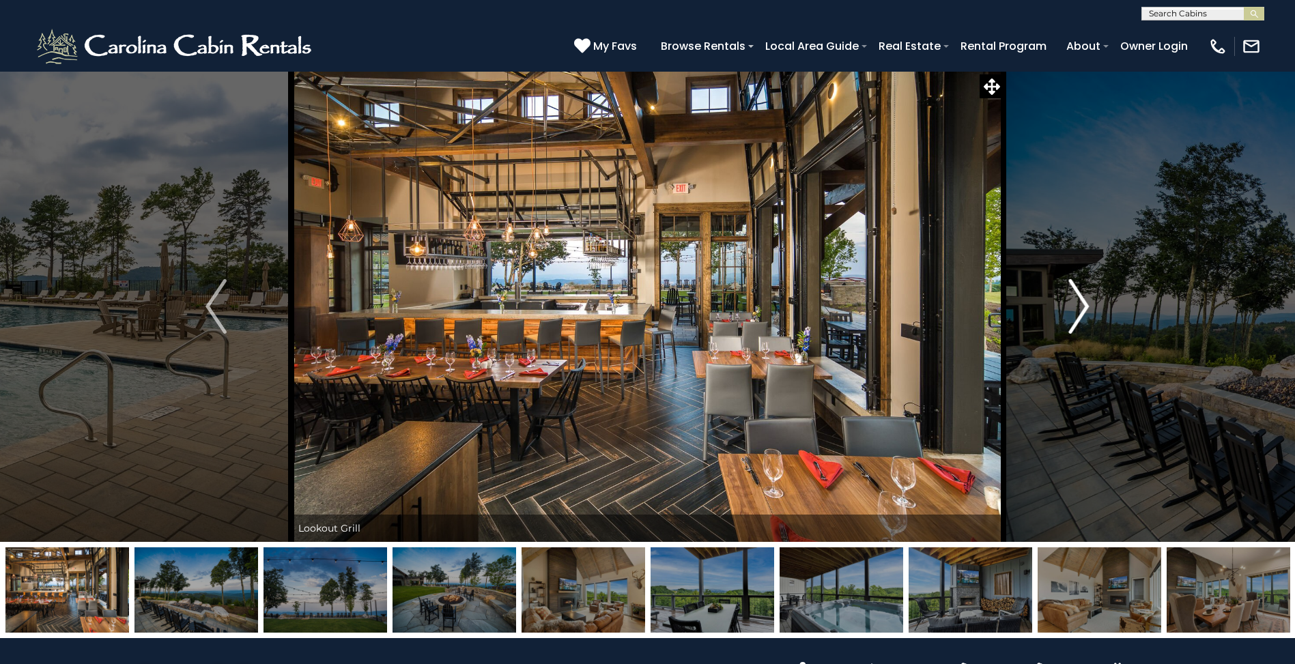
click at [1078, 304] on img "Next" at bounding box center [1078, 306] width 20 height 55
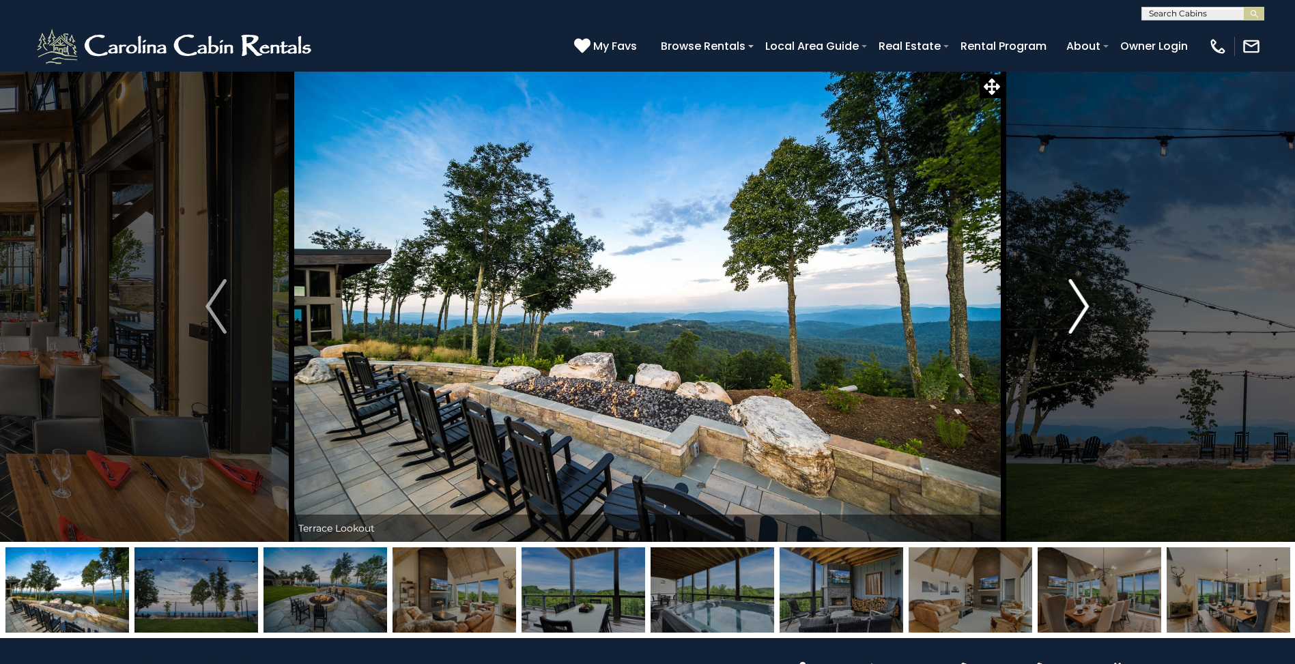
click at [1078, 304] on img "Next" at bounding box center [1078, 306] width 20 height 55
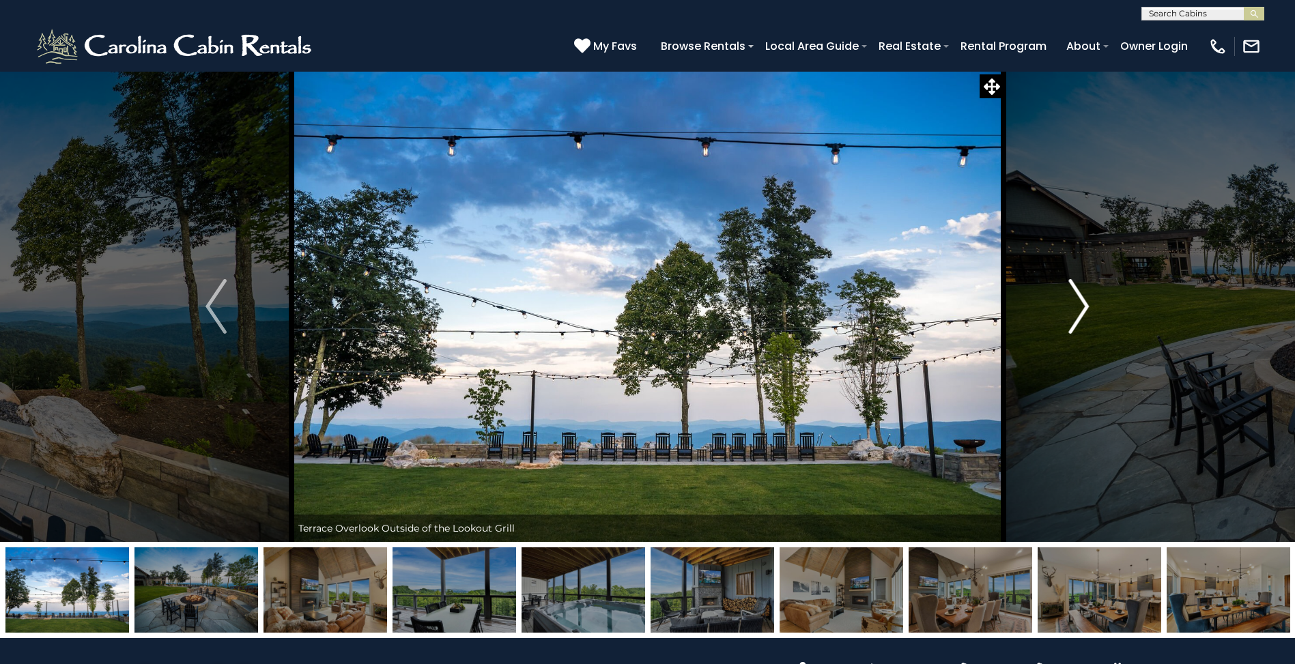
click at [1078, 304] on img "Next" at bounding box center [1078, 306] width 20 height 55
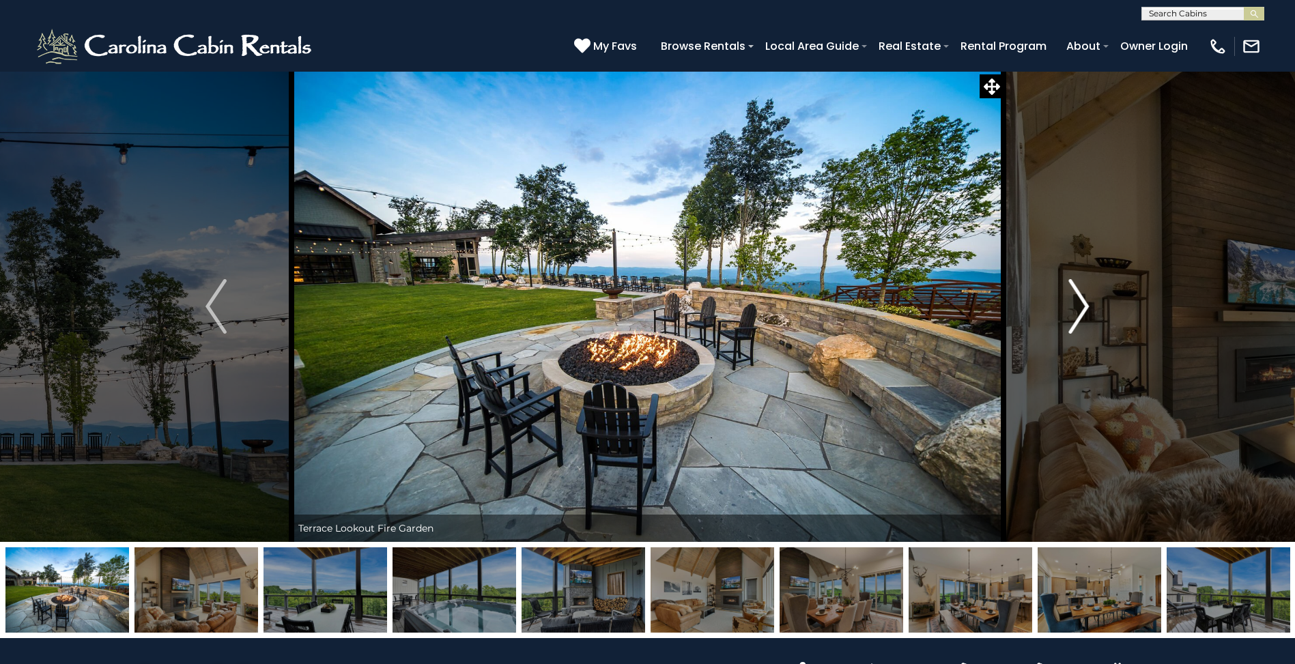
click at [1078, 304] on img "Next" at bounding box center [1078, 306] width 20 height 55
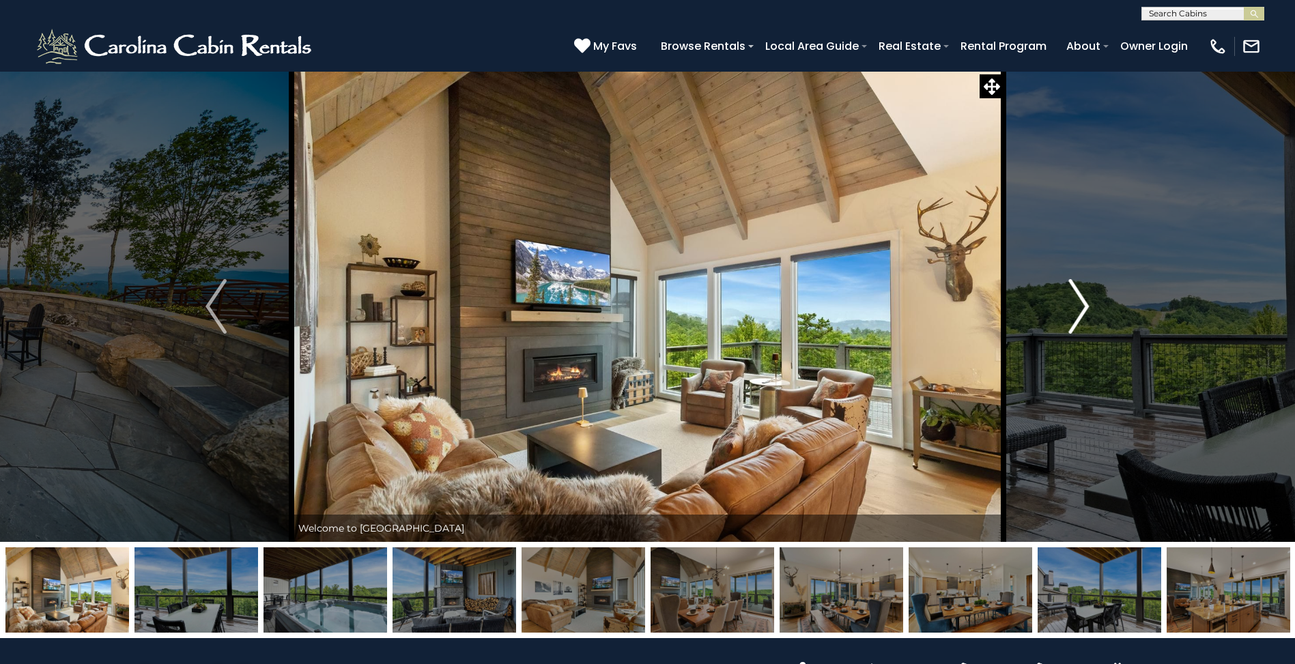
click at [1078, 304] on img "Next" at bounding box center [1078, 306] width 20 height 55
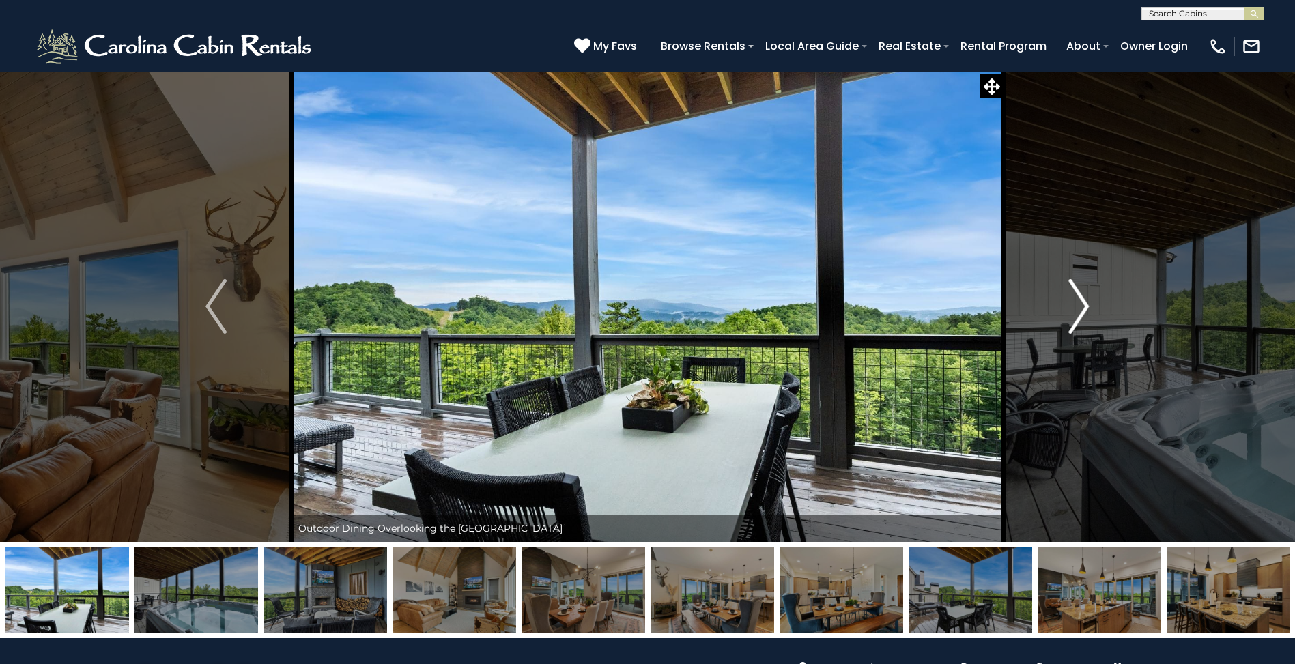
click at [1078, 304] on img "Next" at bounding box center [1078, 306] width 20 height 55
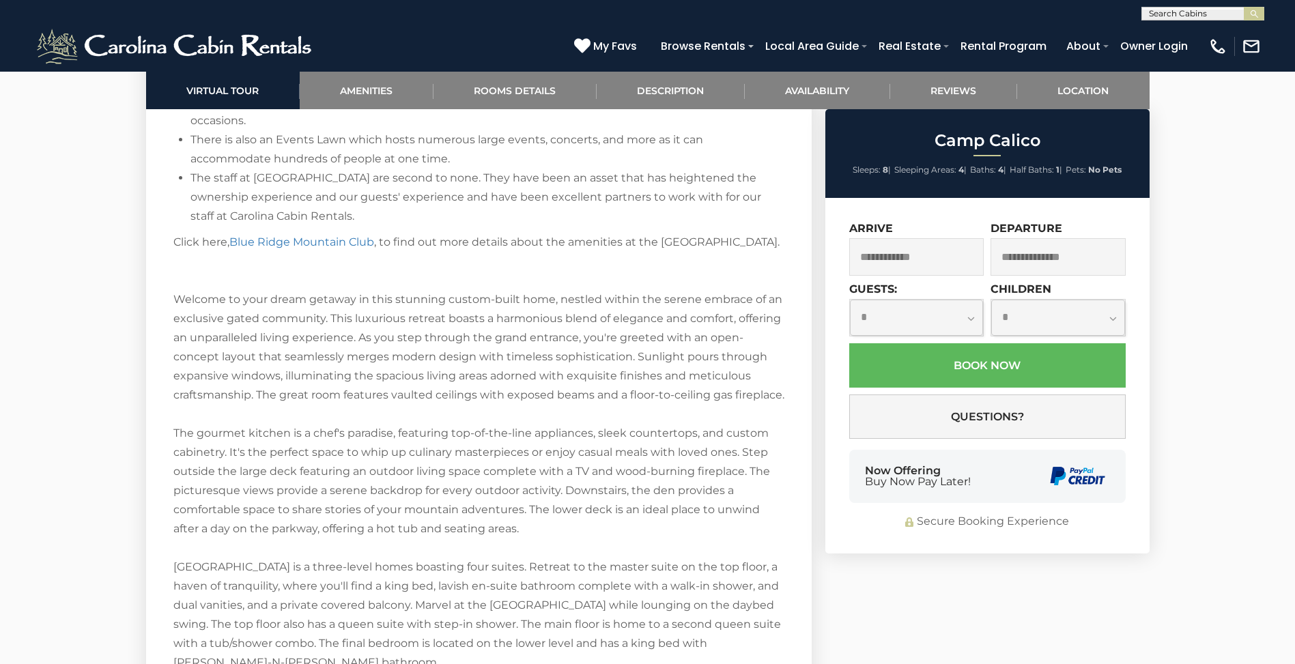
scroll to position [2593, 0]
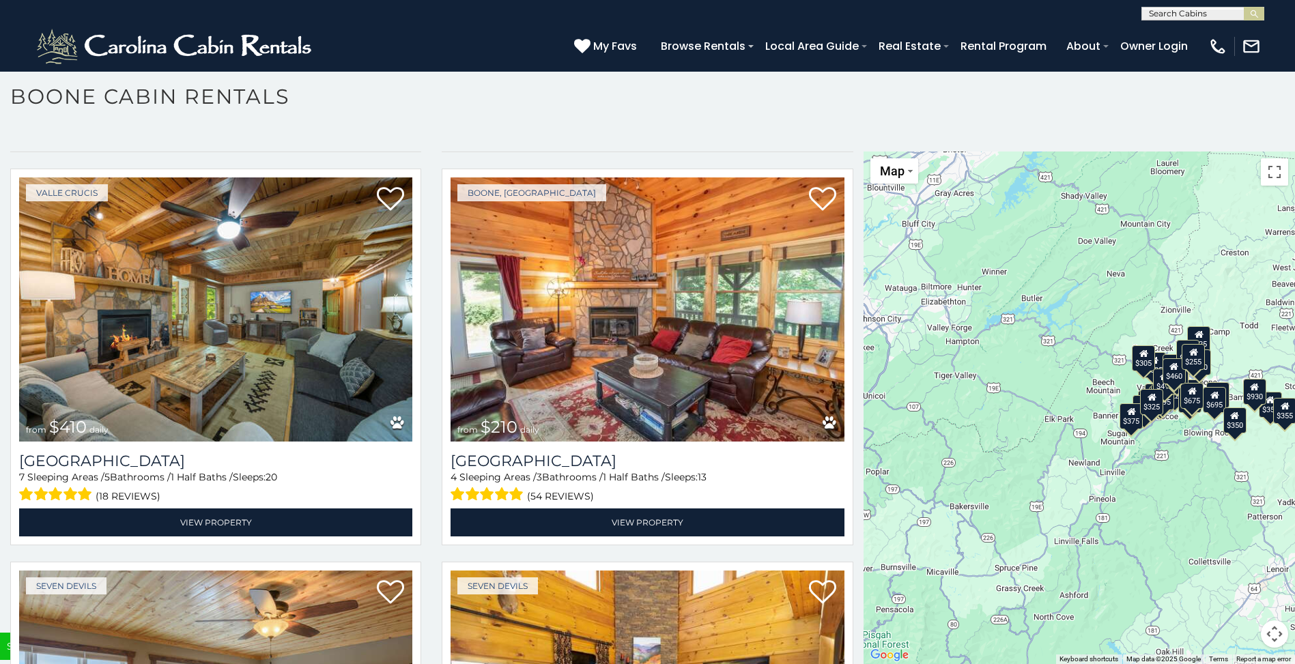
scroll to position [5118, 0]
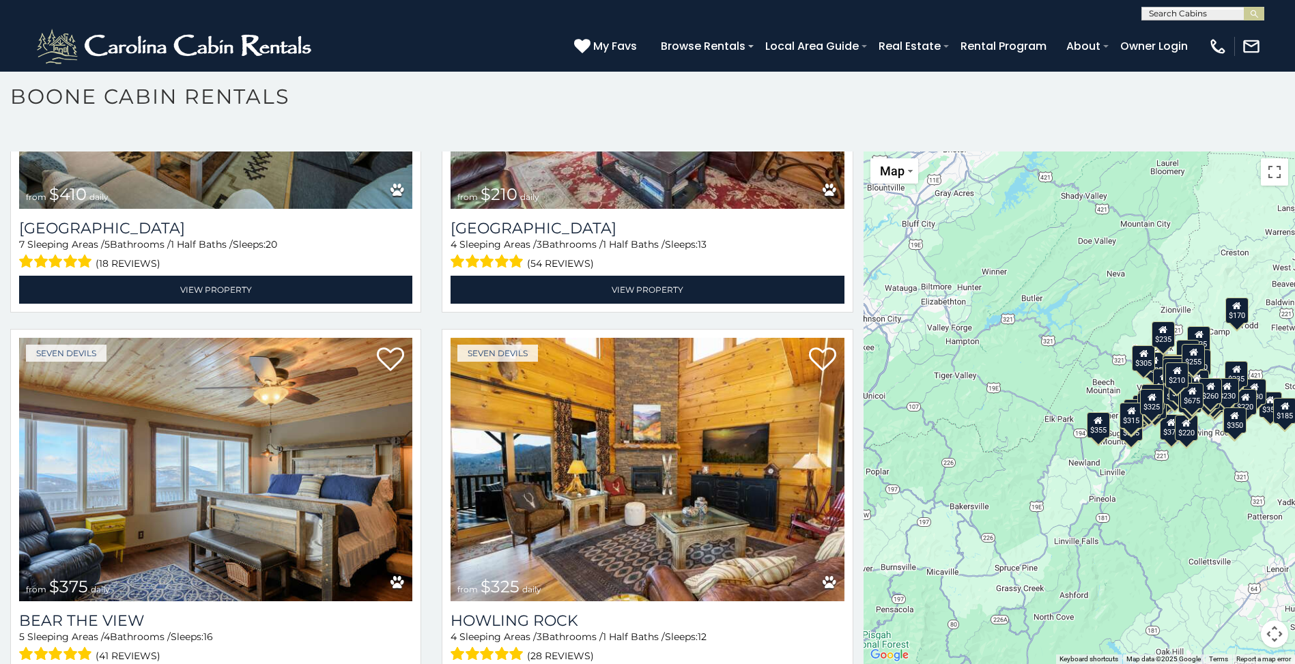
scroll to position [5077, 0]
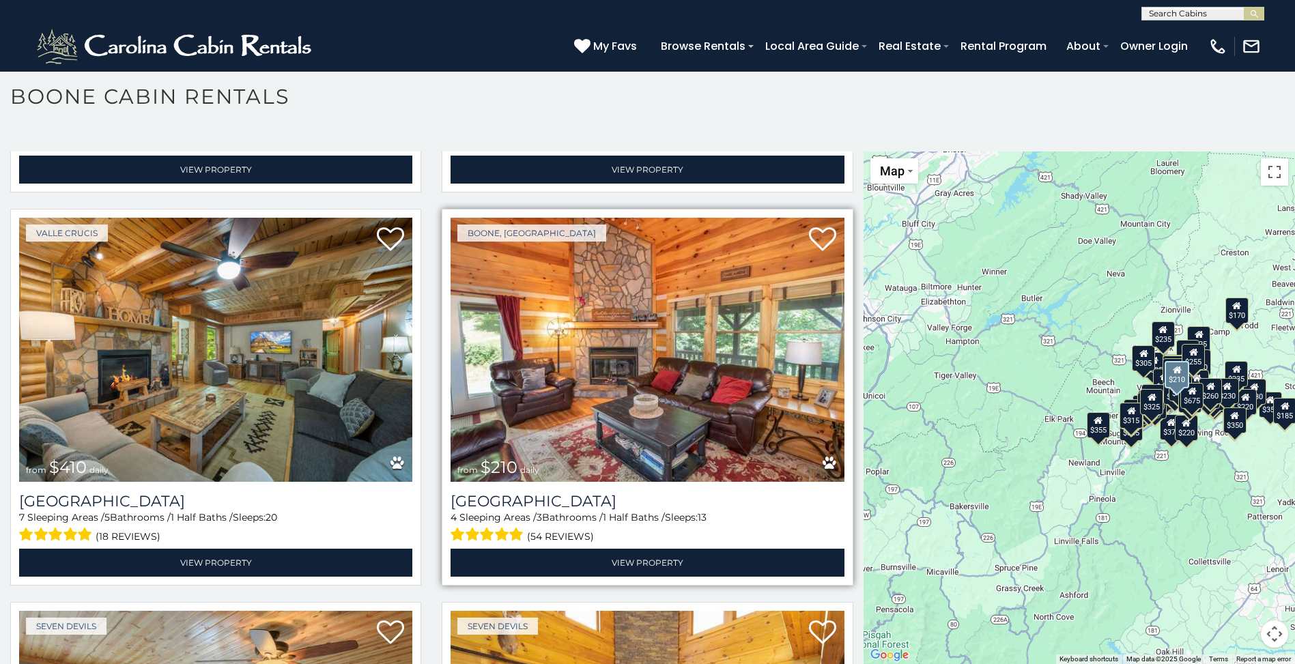
click at [665, 341] on img at bounding box center [646, 349] width 393 height 263
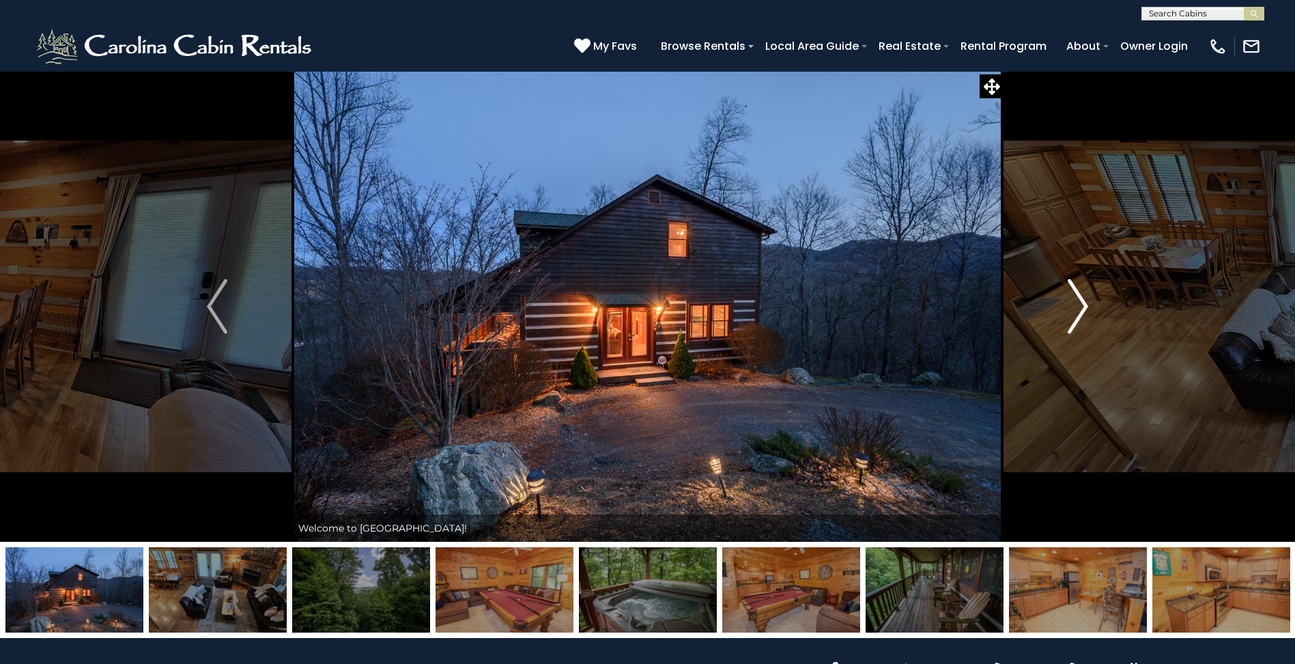
click at [1082, 304] on img "Next" at bounding box center [1077, 306] width 20 height 55
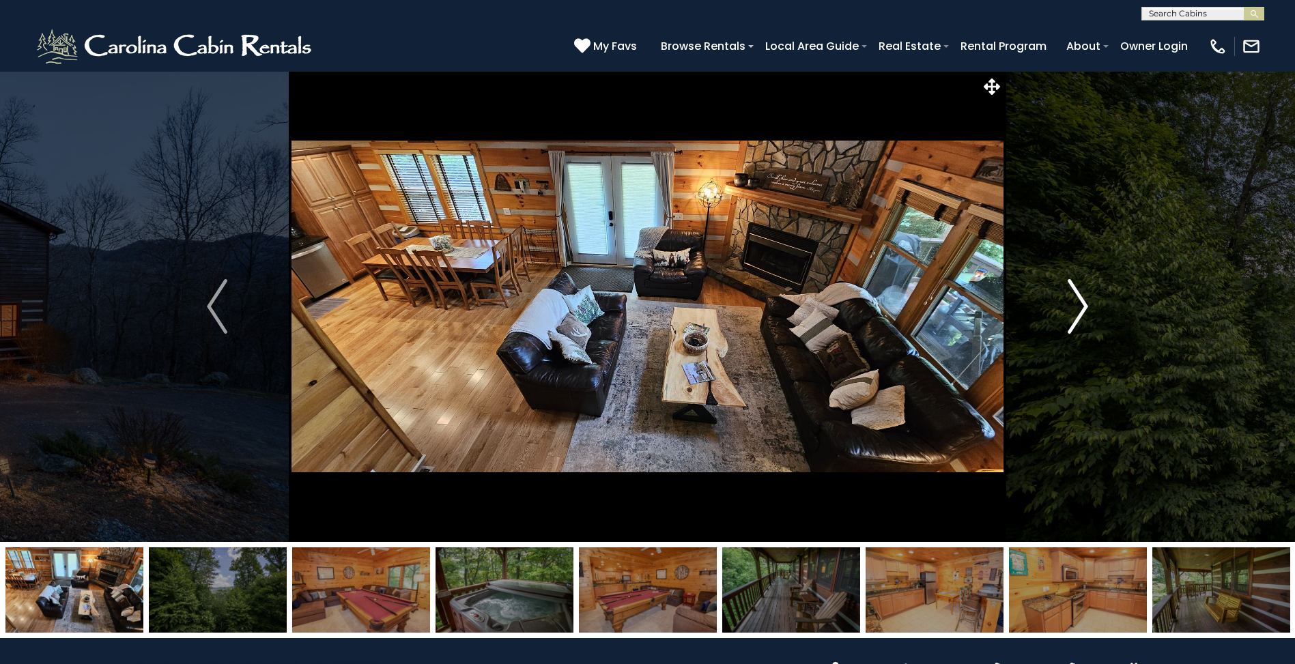
click at [1080, 304] on img "Next" at bounding box center [1077, 306] width 20 height 55
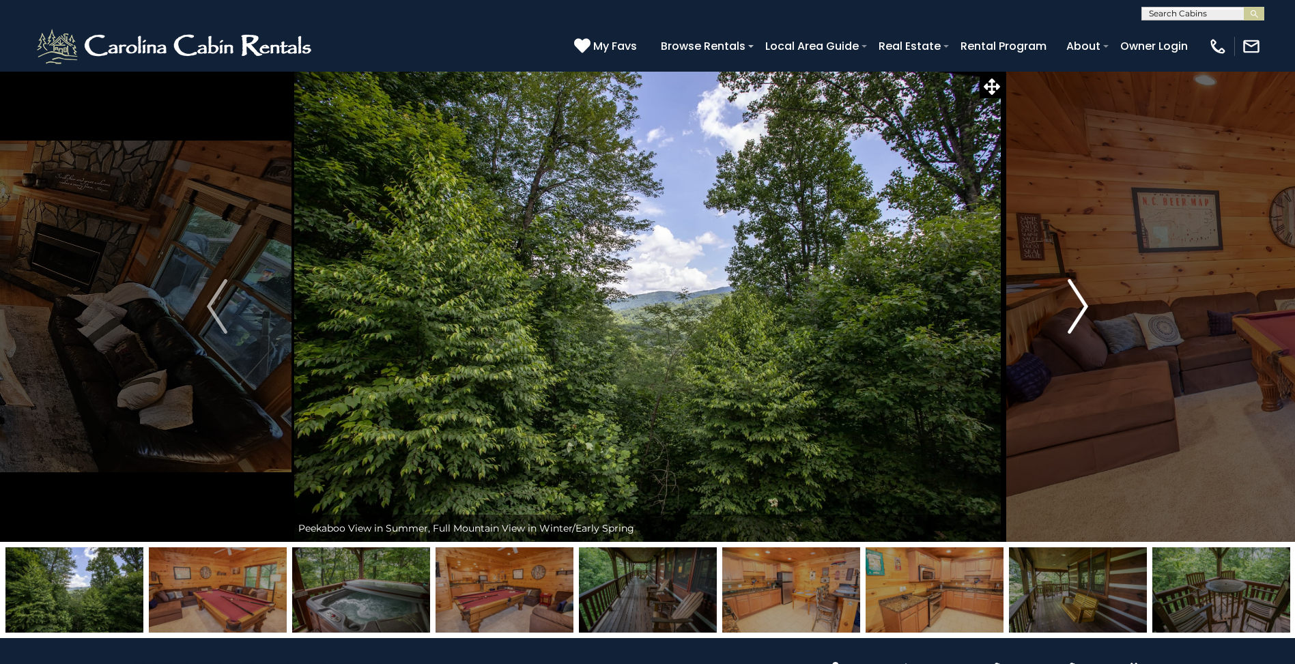
click at [1079, 302] on img "Next" at bounding box center [1077, 306] width 20 height 55
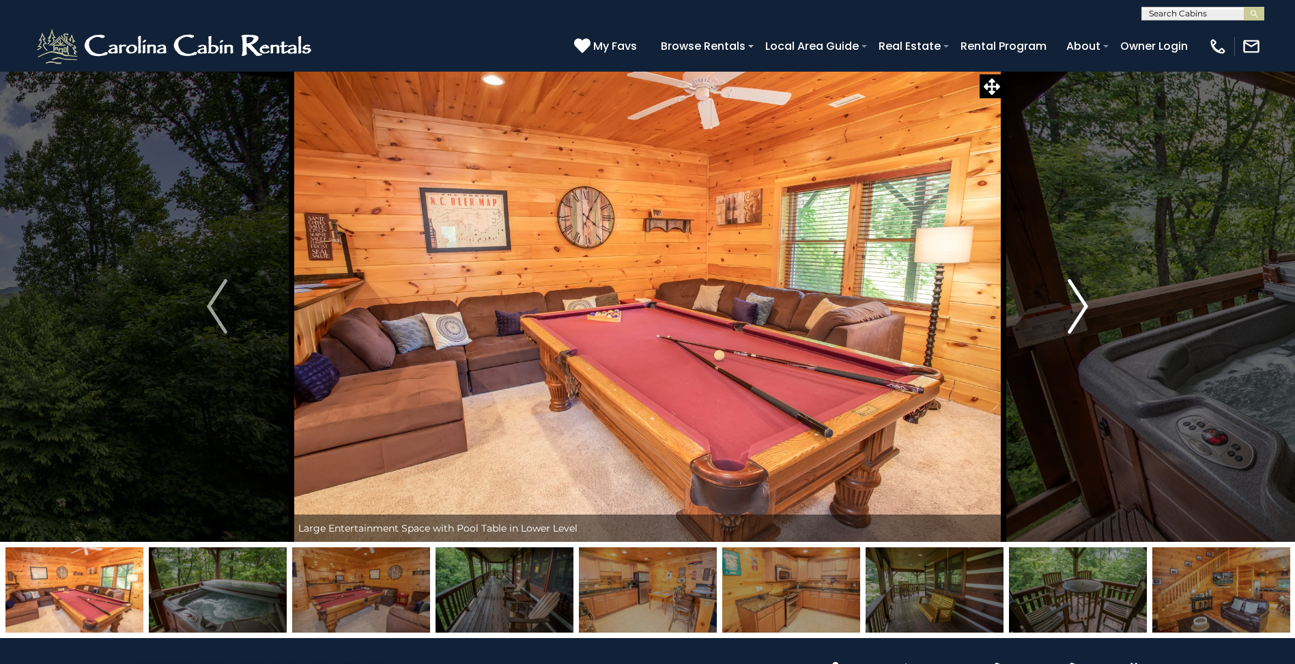
click at [1078, 304] on img "Next" at bounding box center [1077, 306] width 20 height 55
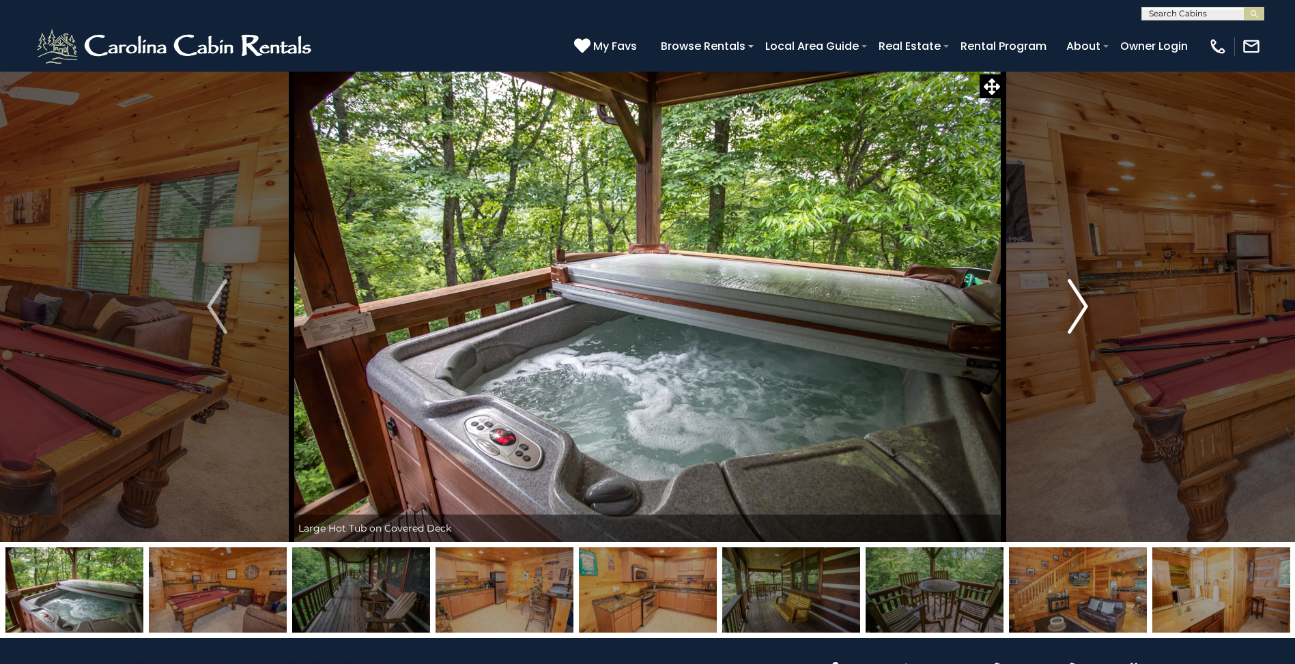
click at [1078, 304] on img "Next" at bounding box center [1077, 306] width 20 height 55
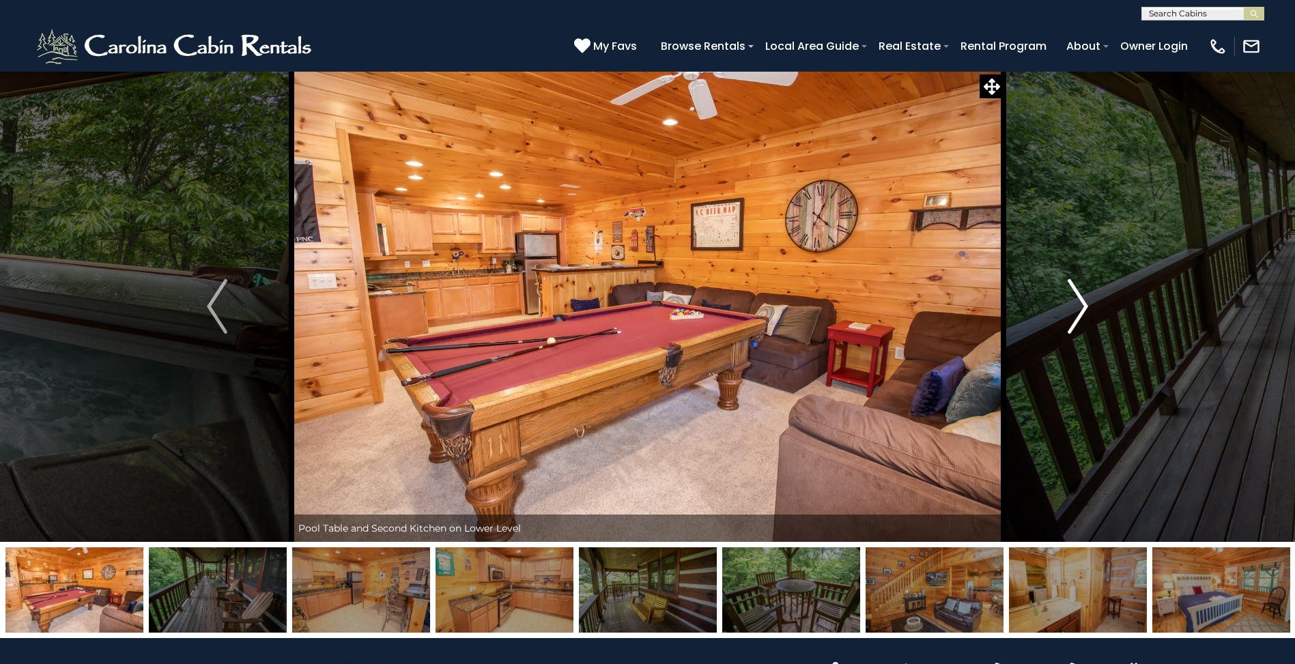
click at [1078, 304] on img "Next" at bounding box center [1077, 306] width 20 height 55
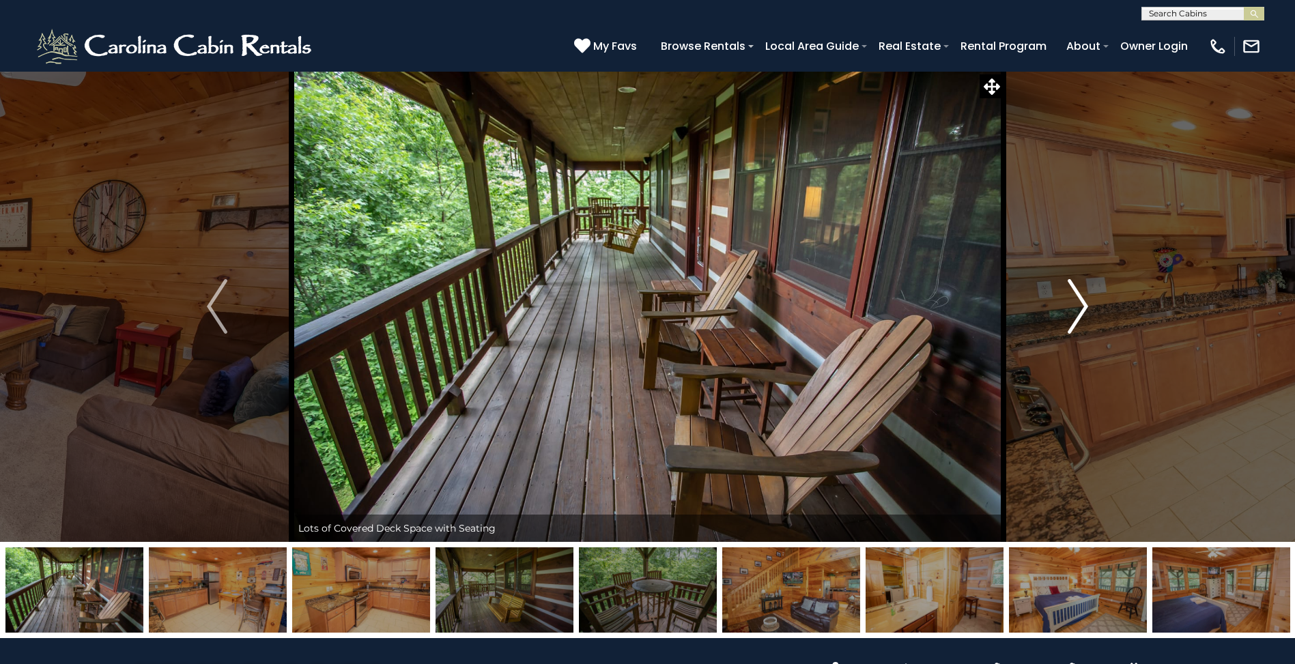
click at [1078, 304] on img "Next" at bounding box center [1077, 306] width 20 height 55
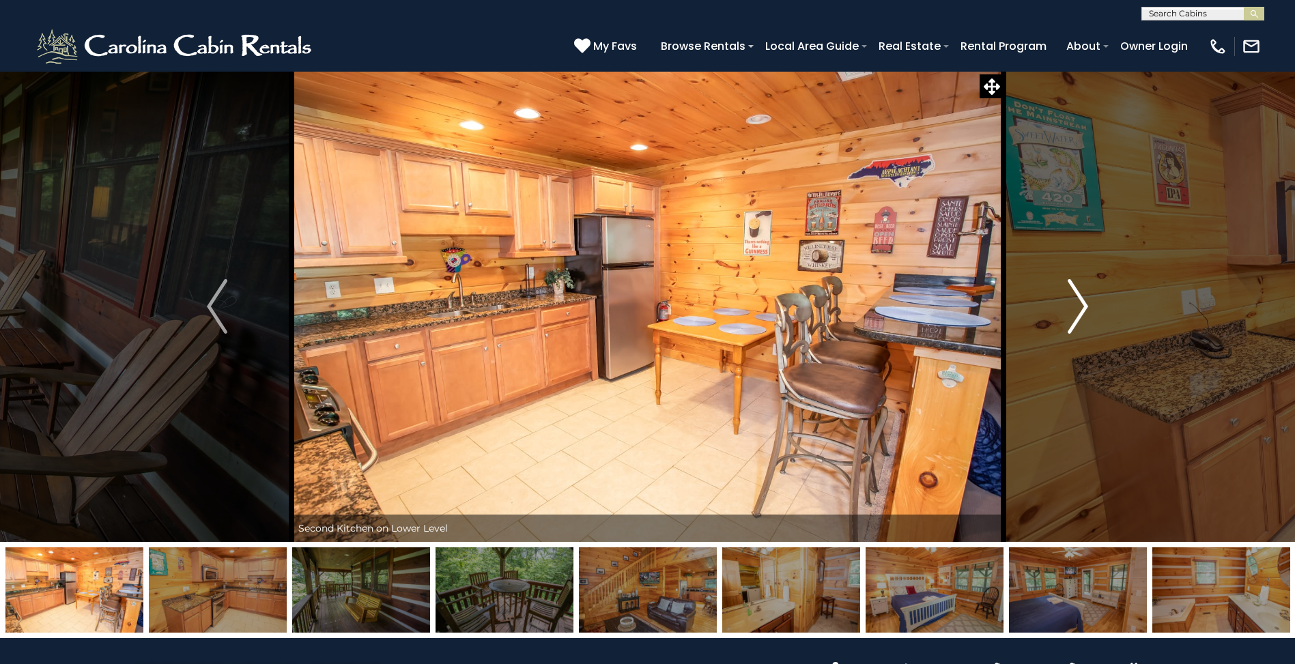
click at [1078, 303] on img "Next" at bounding box center [1077, 306] width 20 height 55
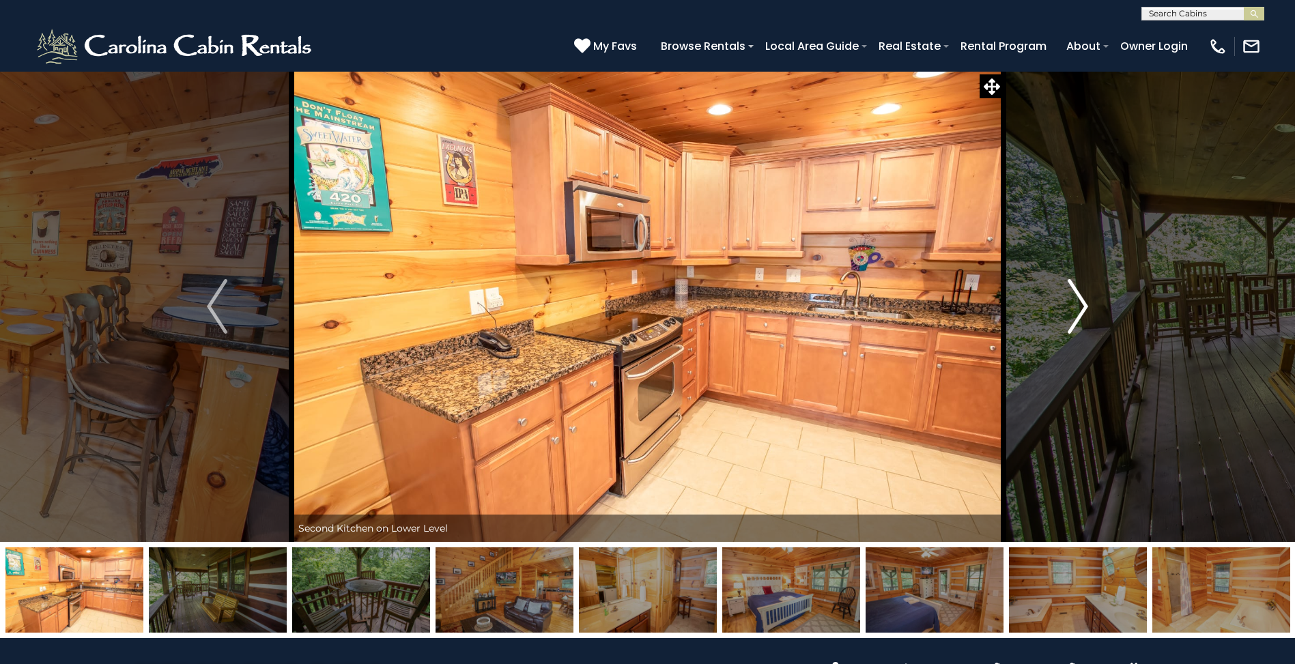
click at [1078, 303] on img "Next" at bounding box center [1077, 306] width 20 height 55
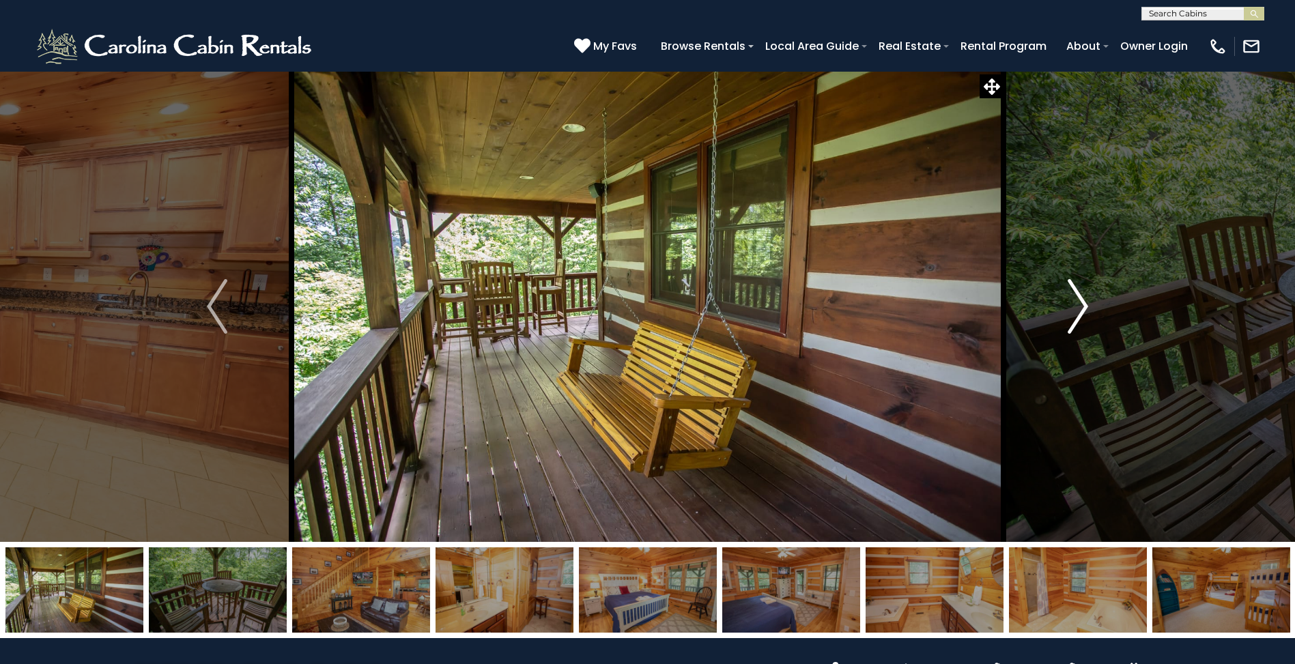
click at [1078, 303] on img "Next" at bounding box center [1077, 306] width 20 height 55
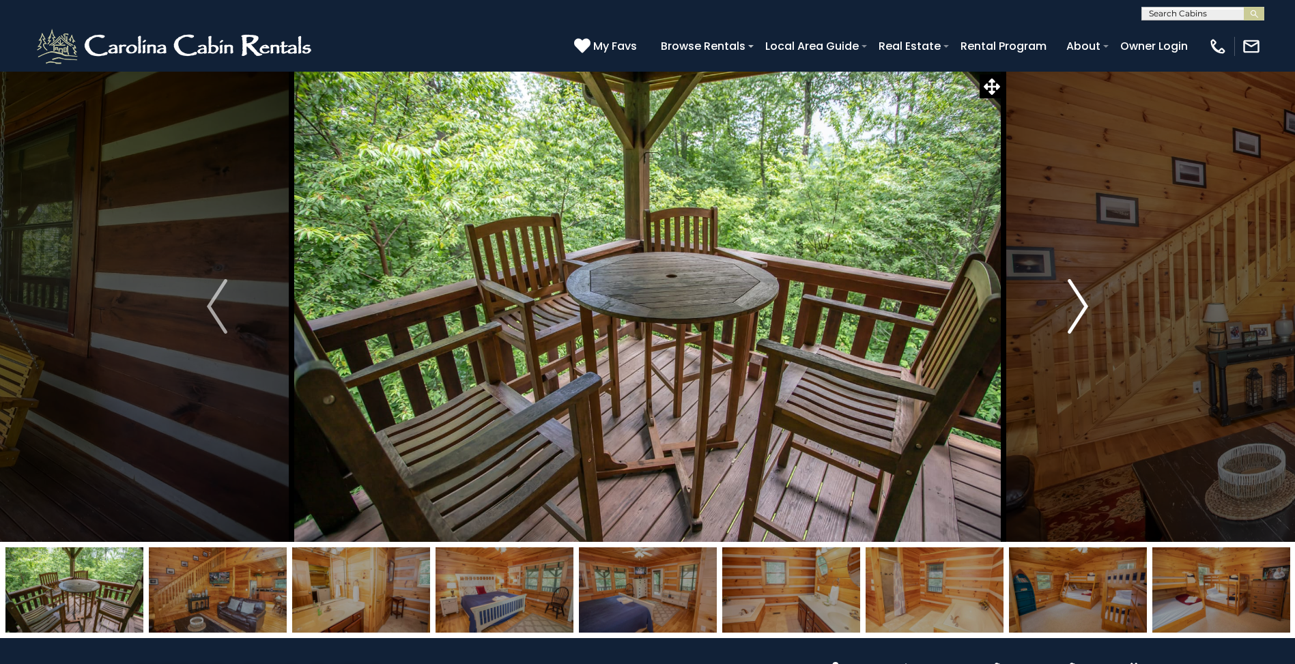
click at [1078, 303] on img "Next" at bounding box center [1077, 306] width 20 height 55
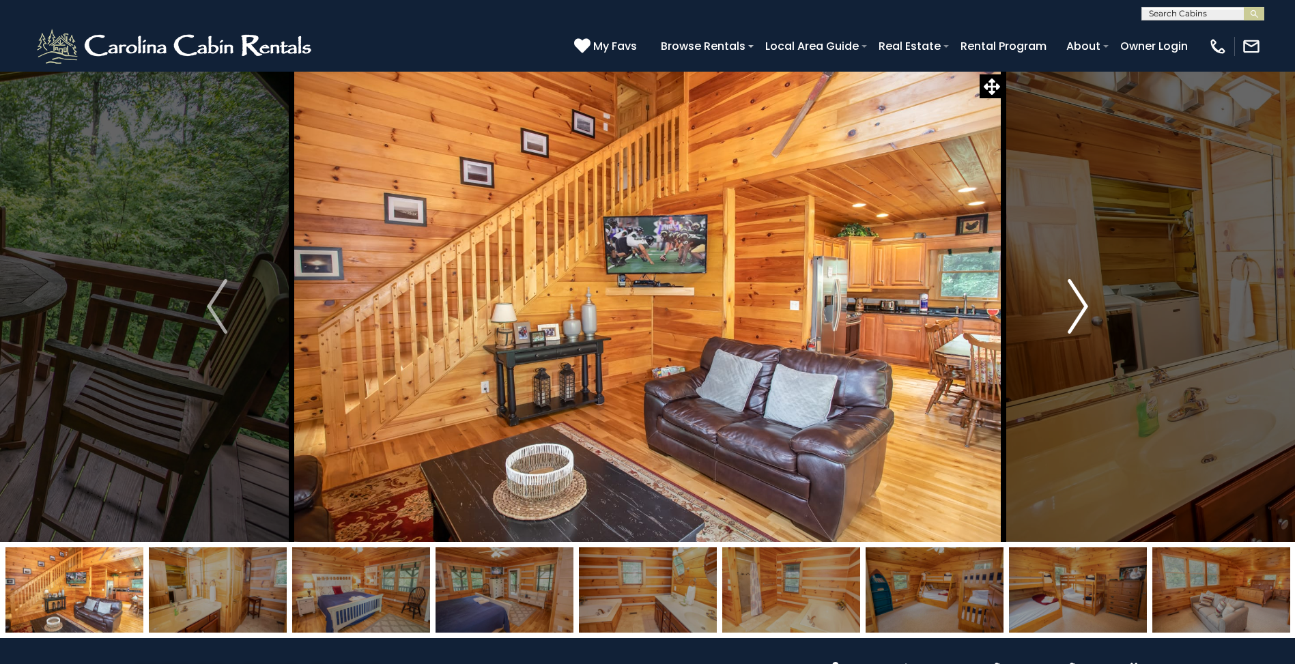
click at [1078, 303] on img "Next" at bounding box center [1077, 306] width 20 height 55
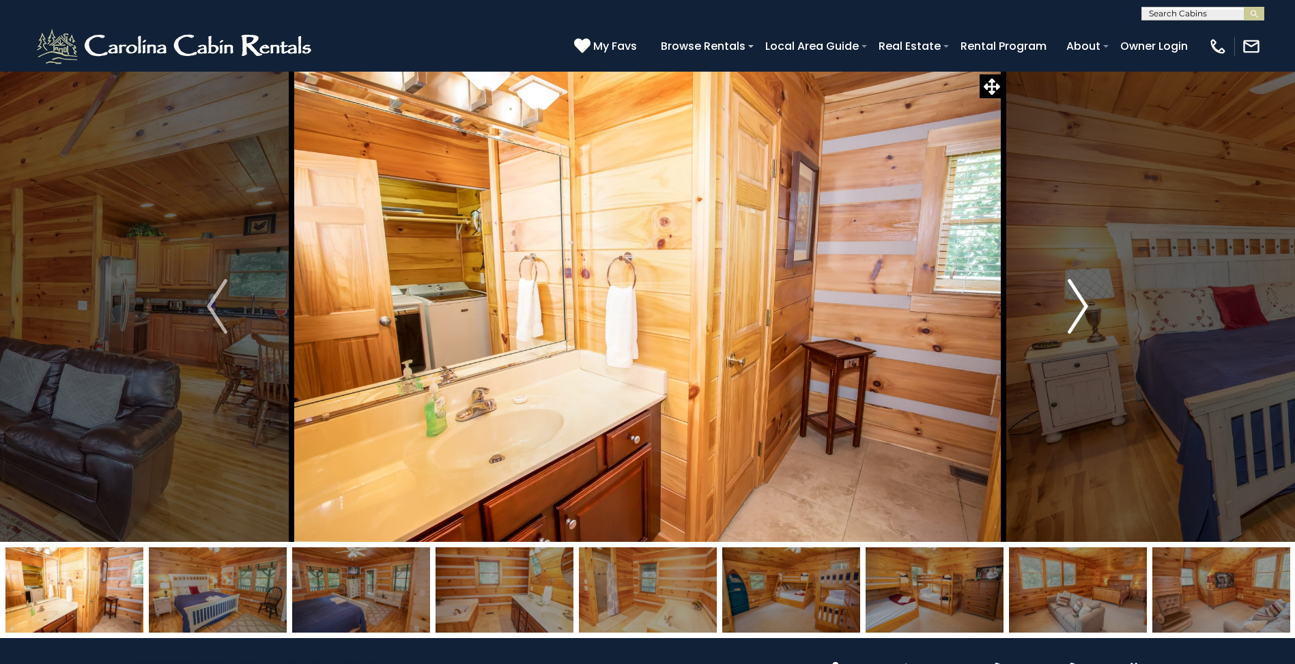
click at [1077, 303] on img "Next" at bounding box center [1077, 306] width 20 height 55
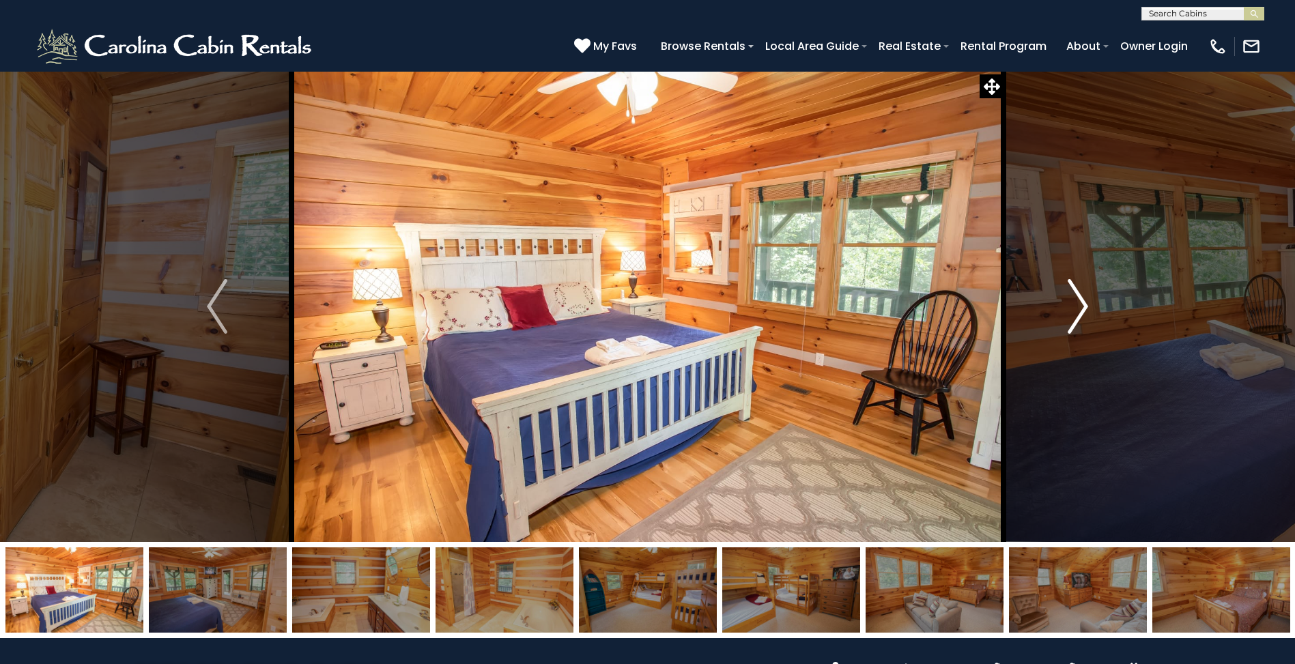
click at [1086, 306] on img "Next" at bounding box center [1077, 306] width 20 height 55
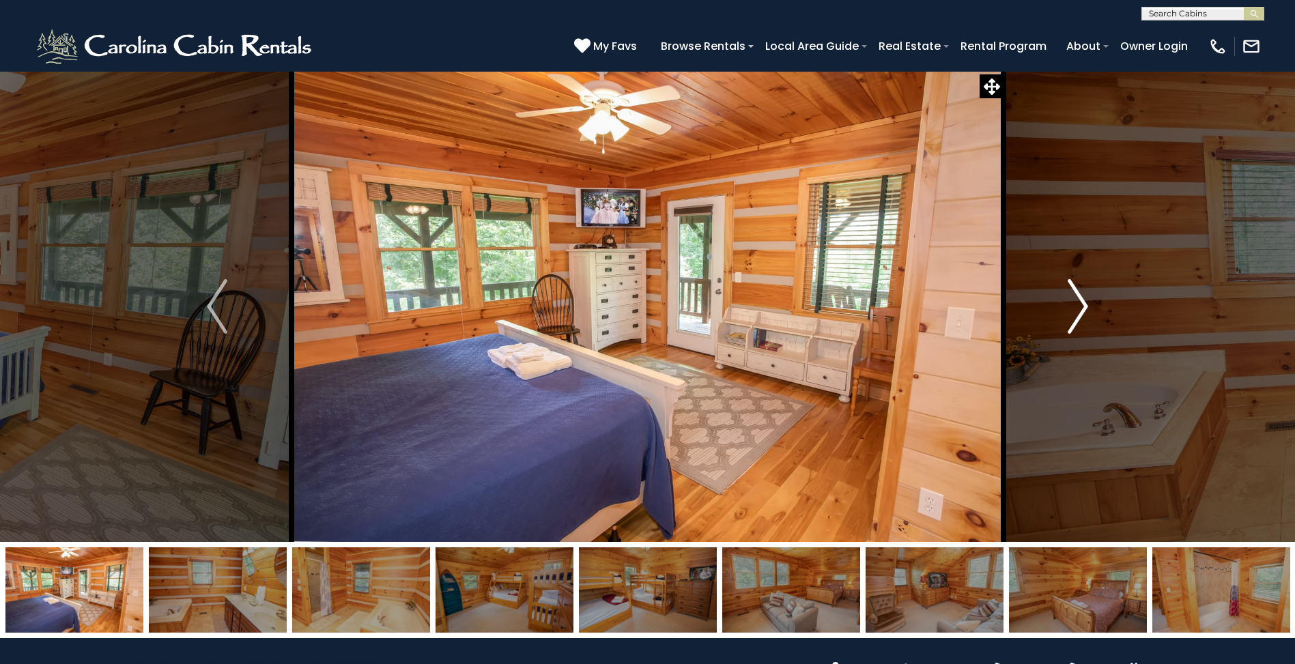
click at [1086, 306] on img "Next" at bounding box center [1077, 306] width 20 height 55
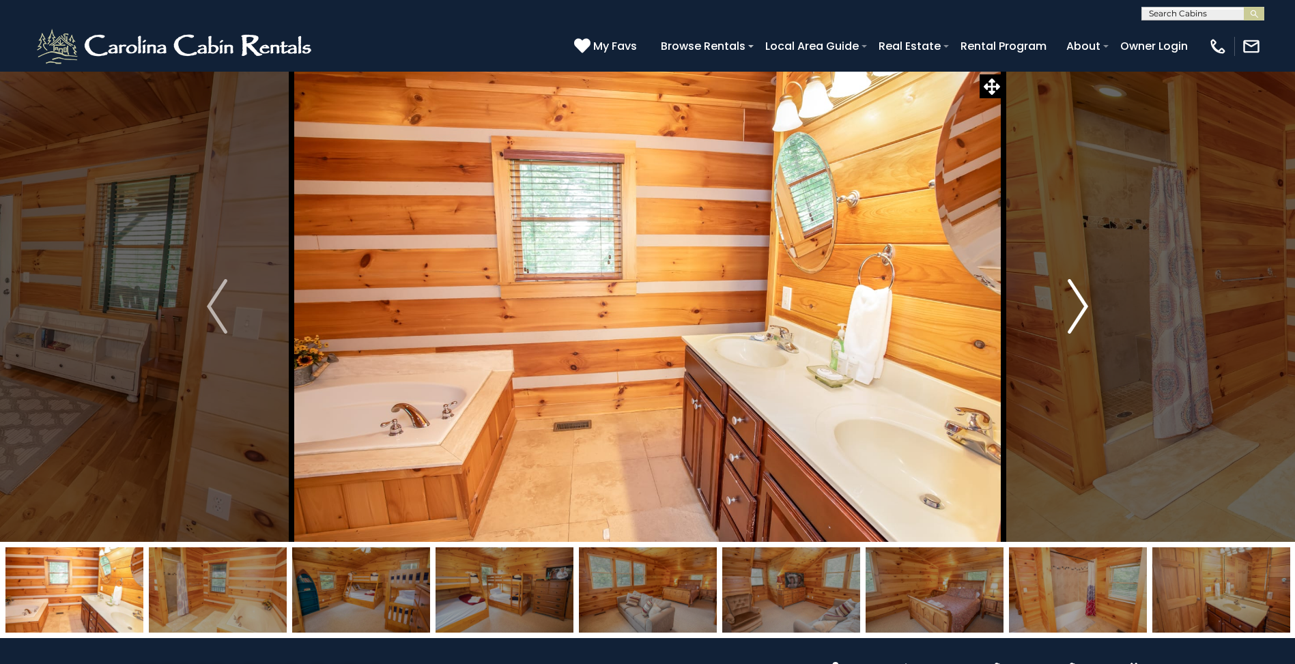
click at [1086, 306] on img "Next" at bounding box center [1077, 306] width 20 height 55
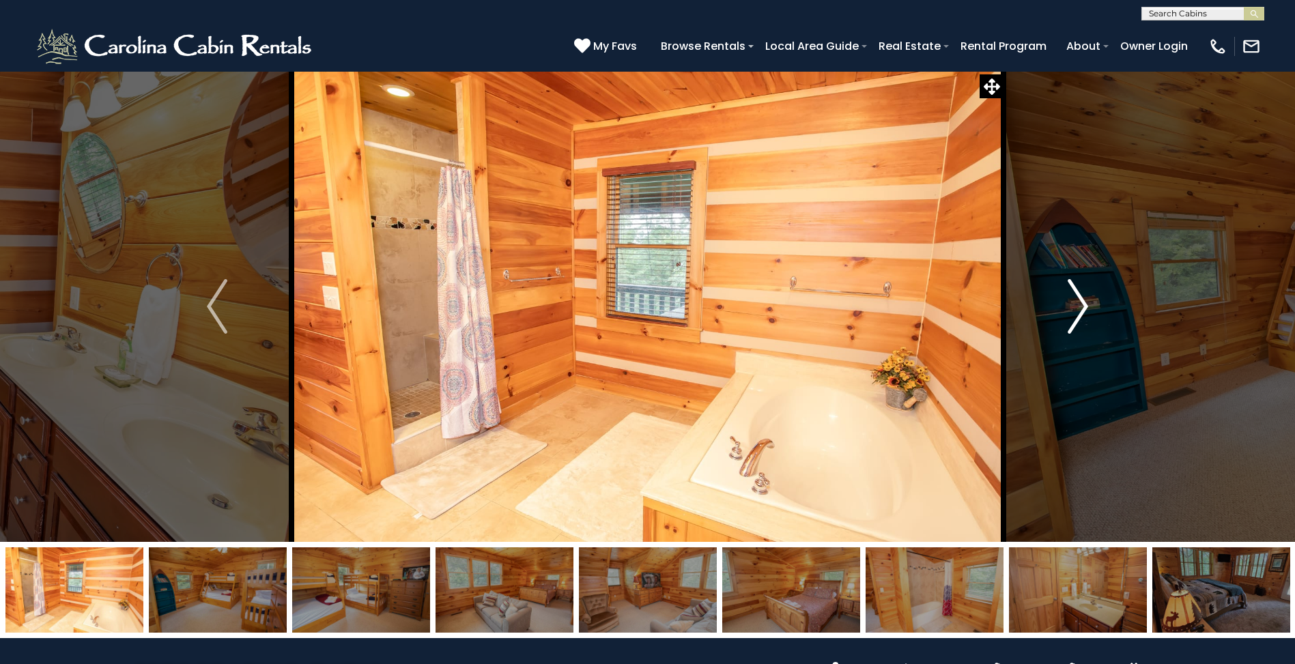
click at [1085, 306] on img "Next" at bounding box center [1077, 306] width 20 height 55
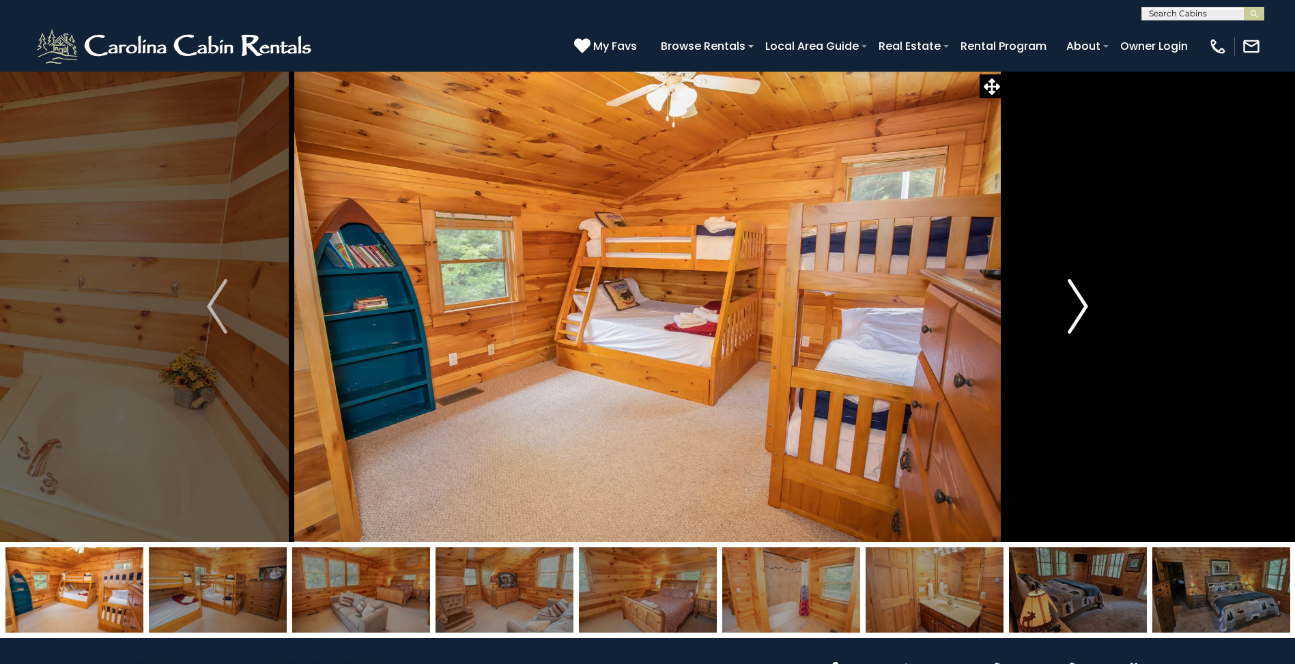
click at [1082, 305] on img "Next" at bounding box center [1077, 306] width 20 height 55
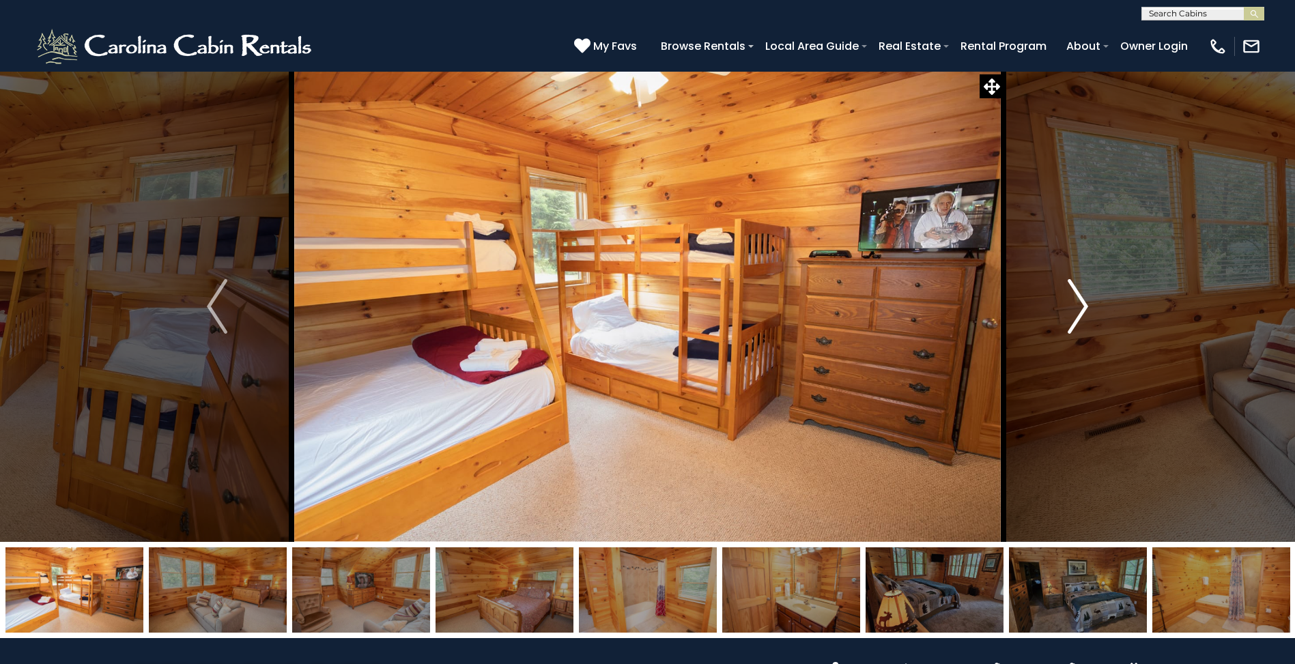
click at [1082, 305] on img "Next" at bounding box center [1077, 306] width 20 height 55
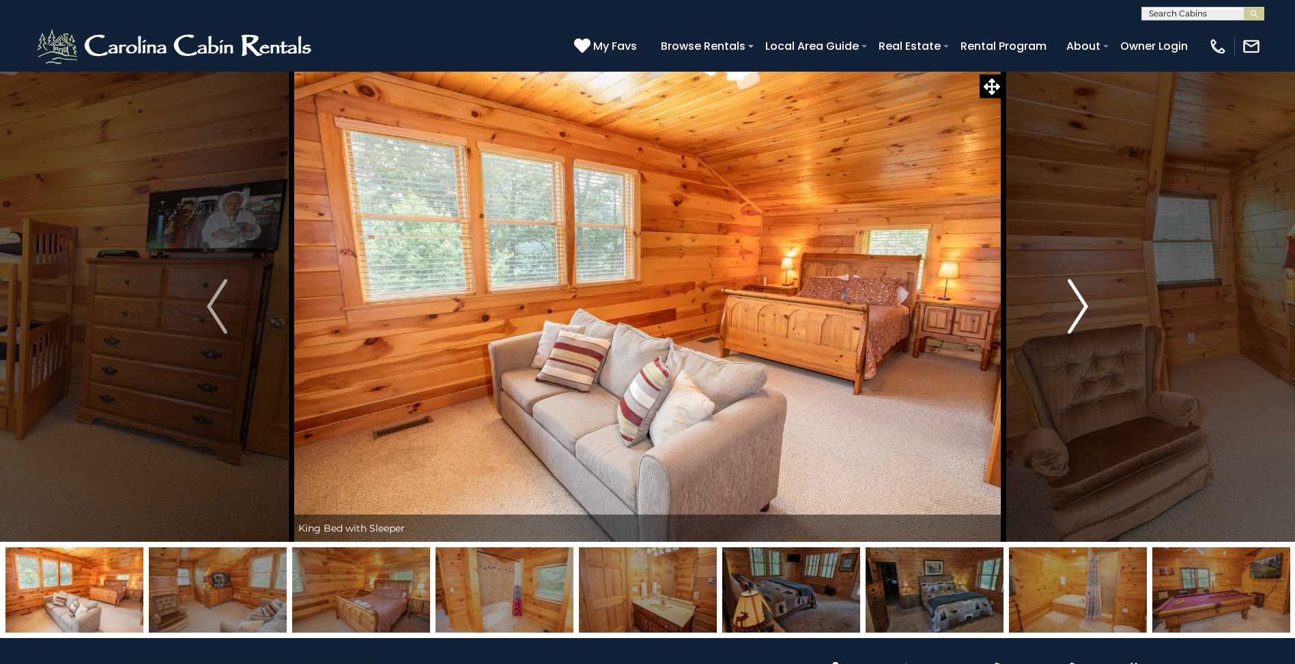
click at [1082, 305] on img "Next" at bounding box center [1077, 306] width 20 height 55
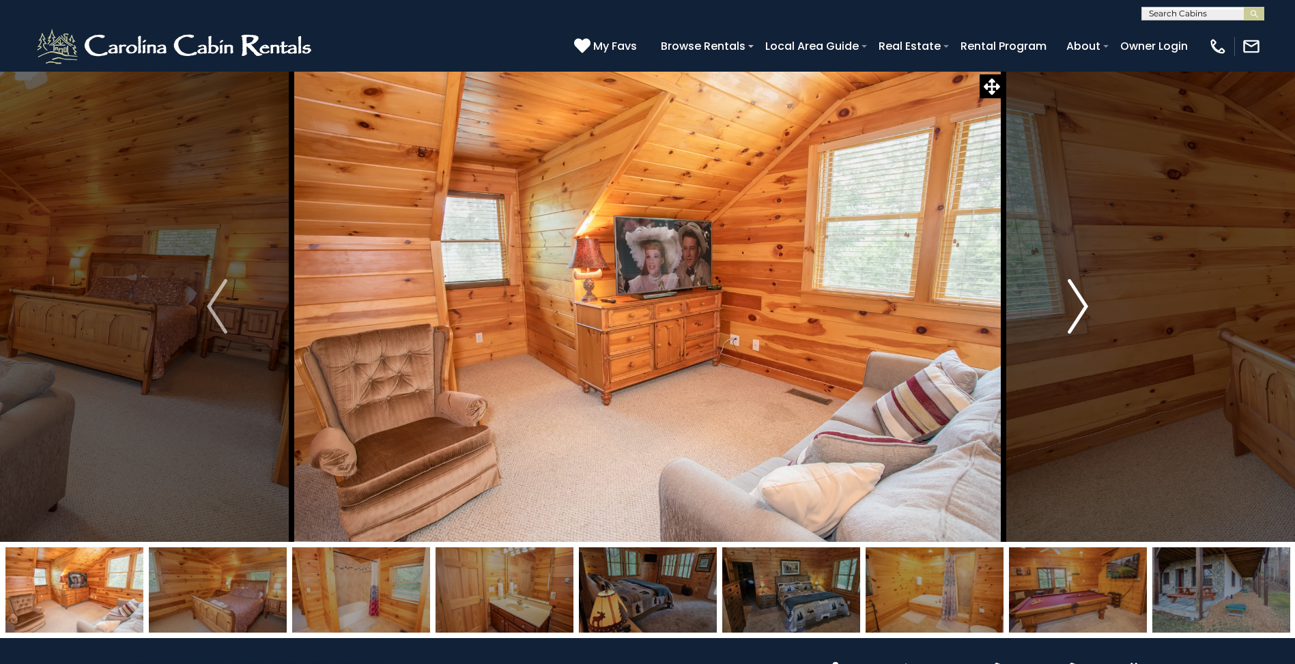
click at [1082, 305] on img "Next" at bounding box center [1077, 306] width 20 height 55
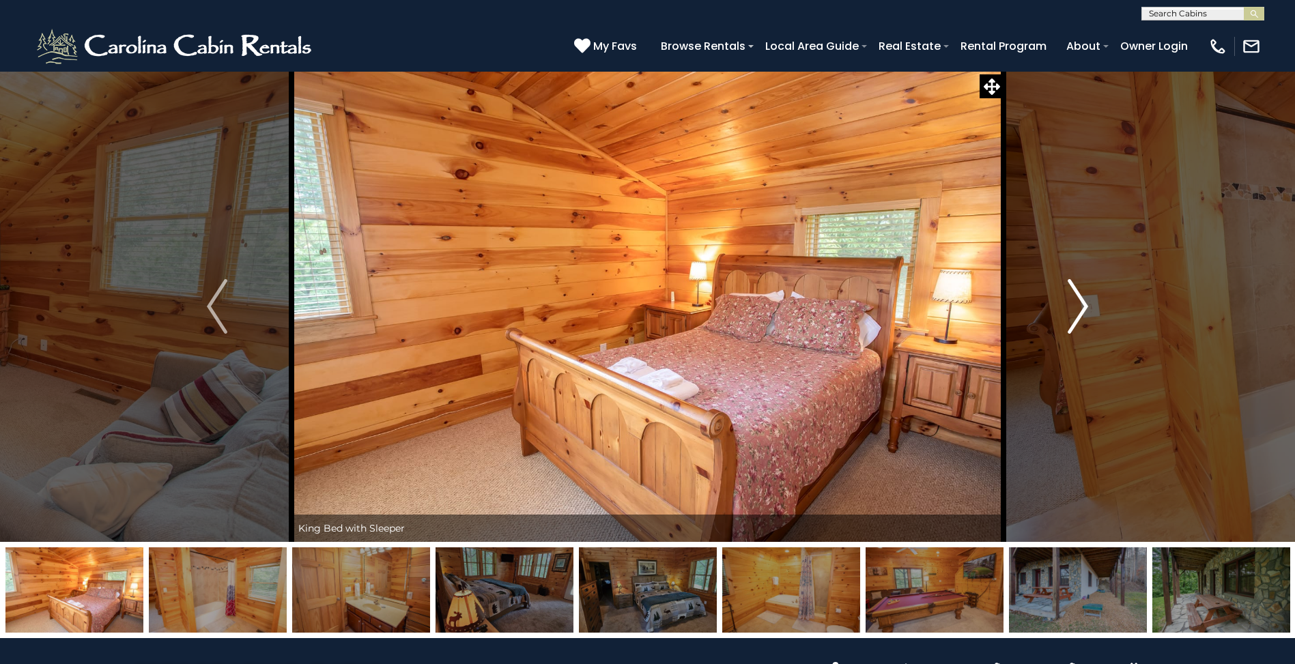
click at [1082, 305] on img "Next" at bounding box center [1077, 306] width 20 height 55
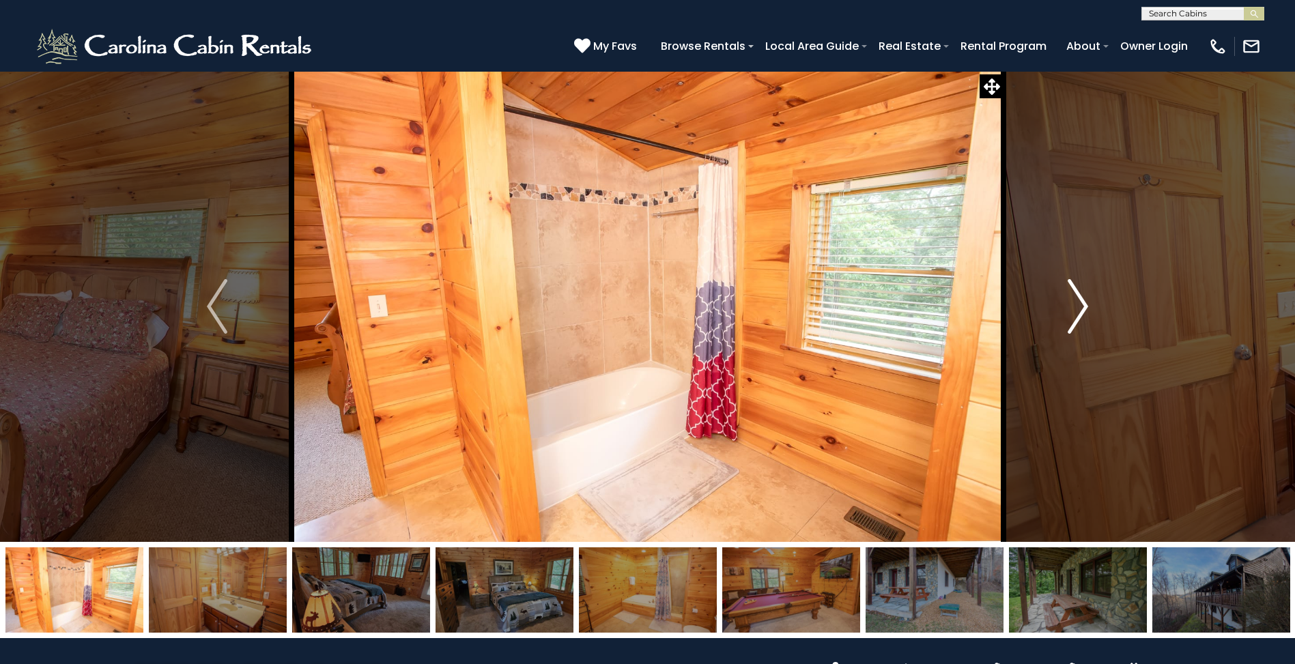
click at [1082, 305] on img "Next" at bounding box center [1077, 306] width 20 height 55
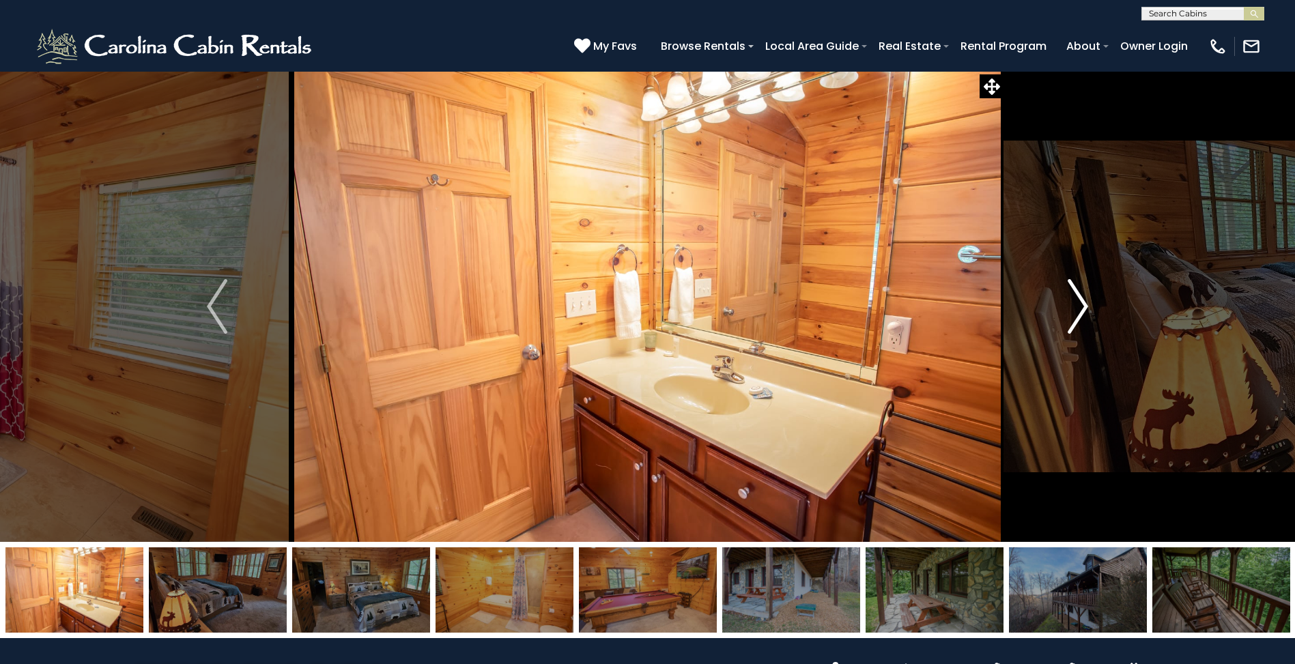
click at [1082, 305] on img "Next" at bounding box center [1077, 306] width 20 height 55
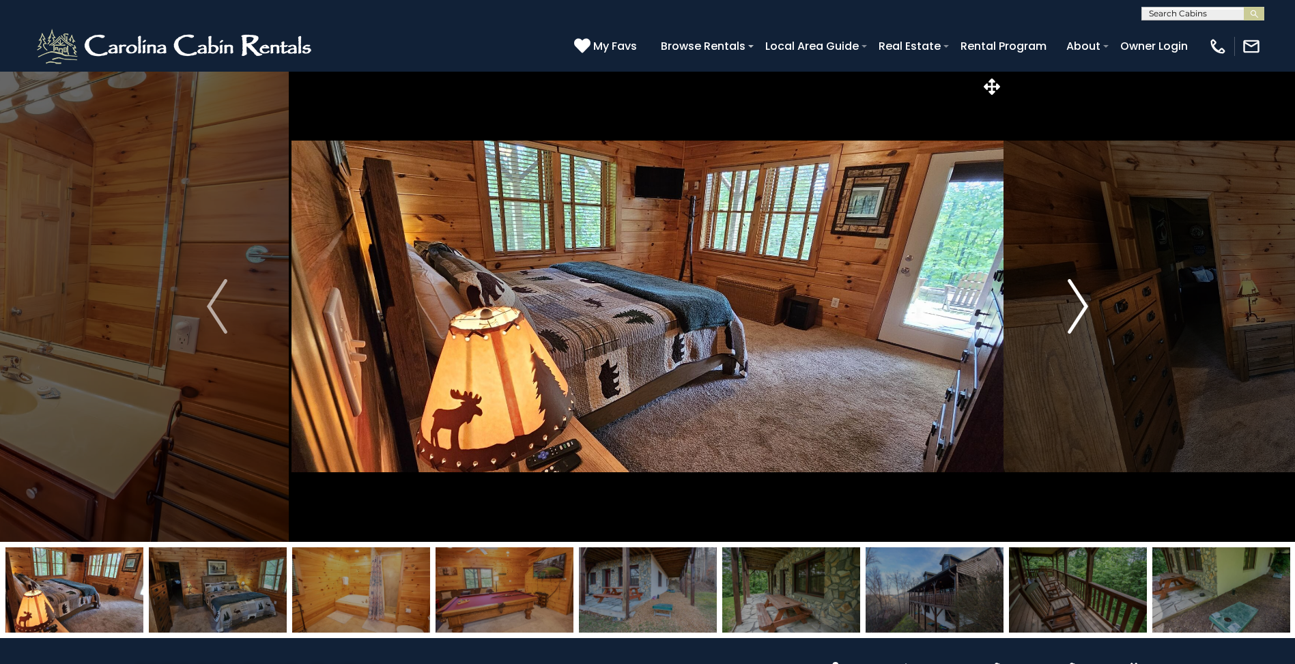
click at [1082, 305] on img "Next" at bounding box center [1077, 306] width 20 height 55
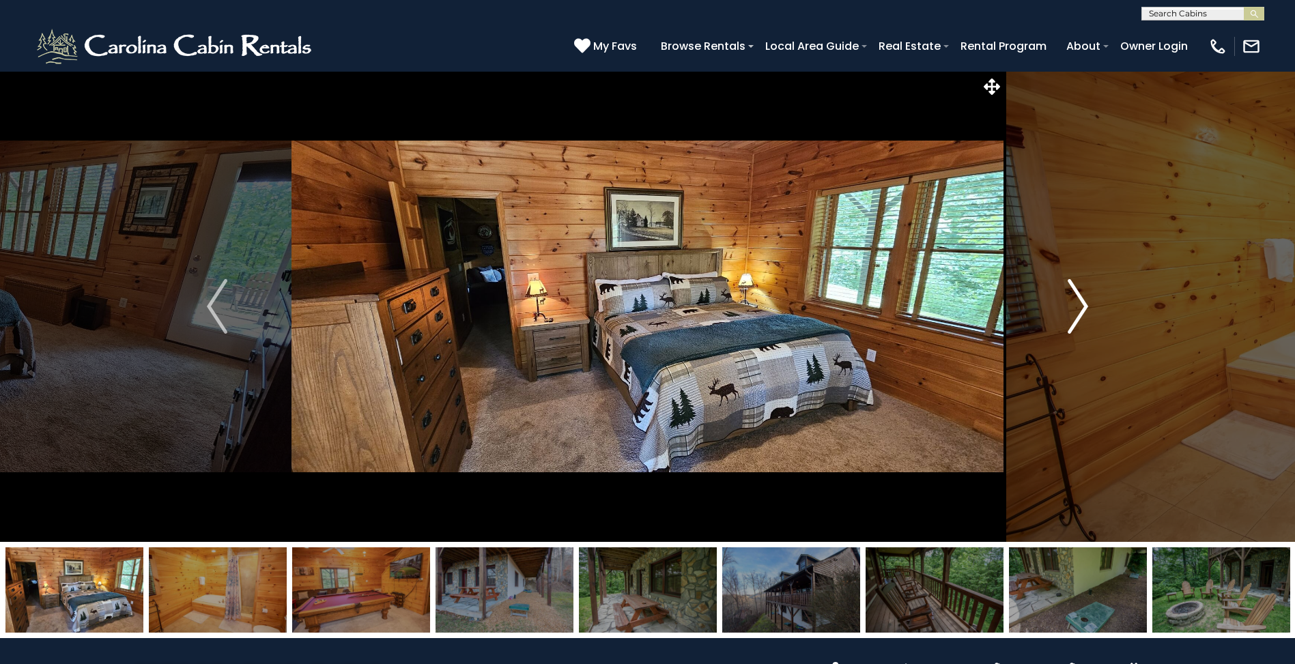
click at [1082, 305] on img "Next" at bounding box center [1077, 306] width 20 height 55
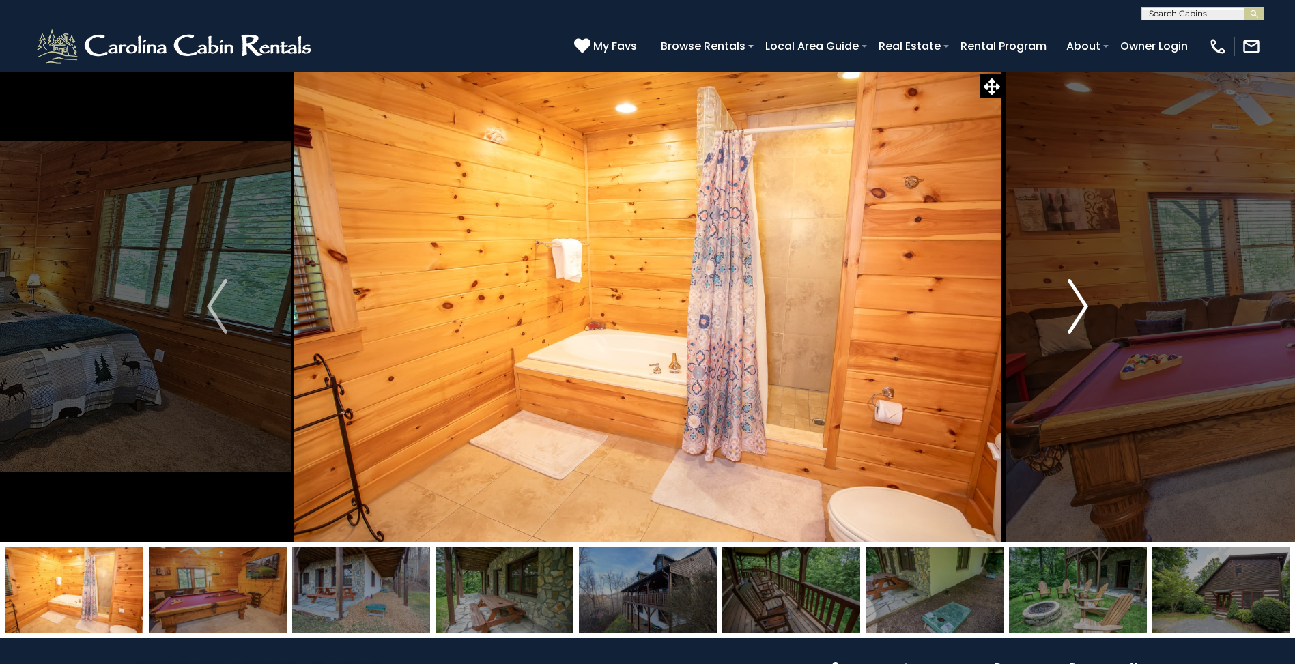
click at [1082, 305] on img "Next" at bounding box center [1077, 306] width 20 height 55
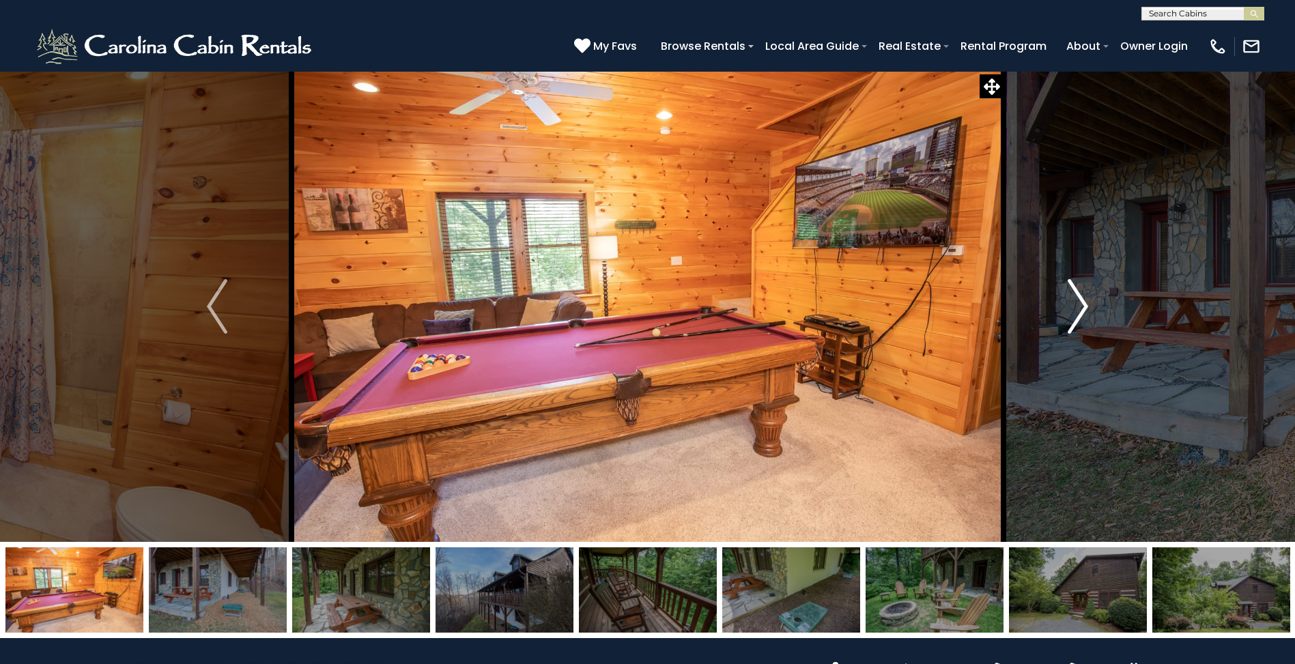
click at [1082, 305] on img "Next" at bounding box center [1077, 306] width 20 height 55
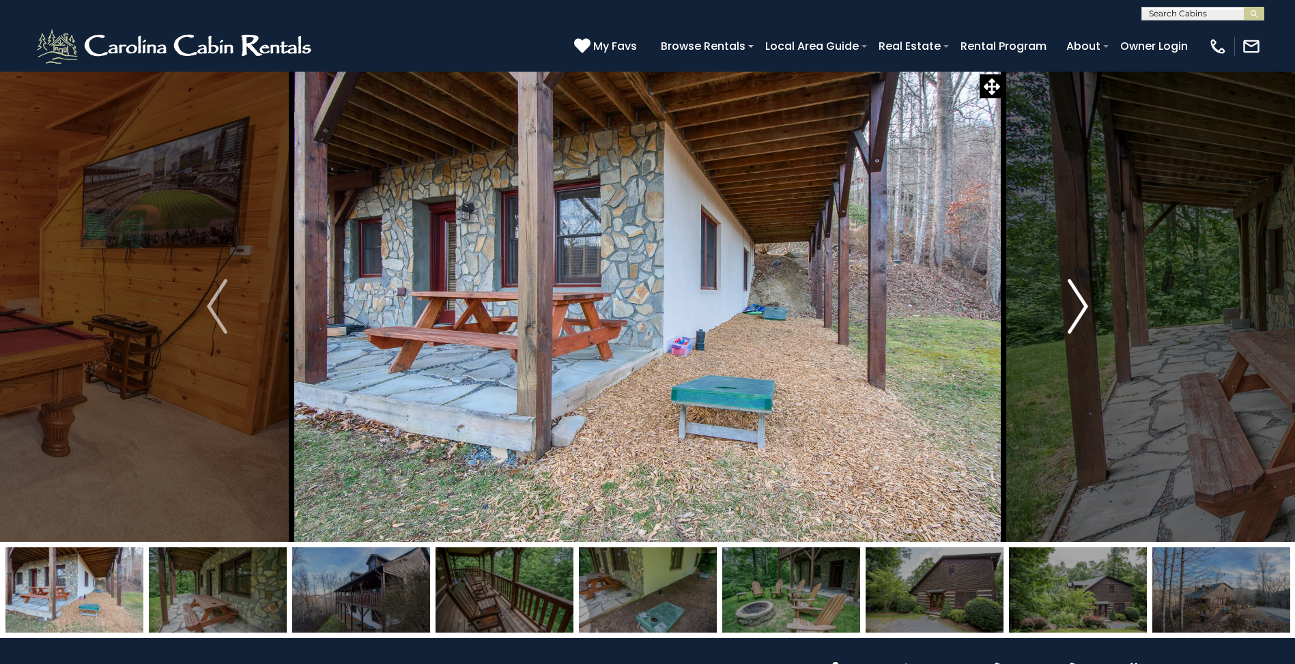
click at [1082, 305] on img "Next" at bounding box center [1077, 306] width 20 height 55
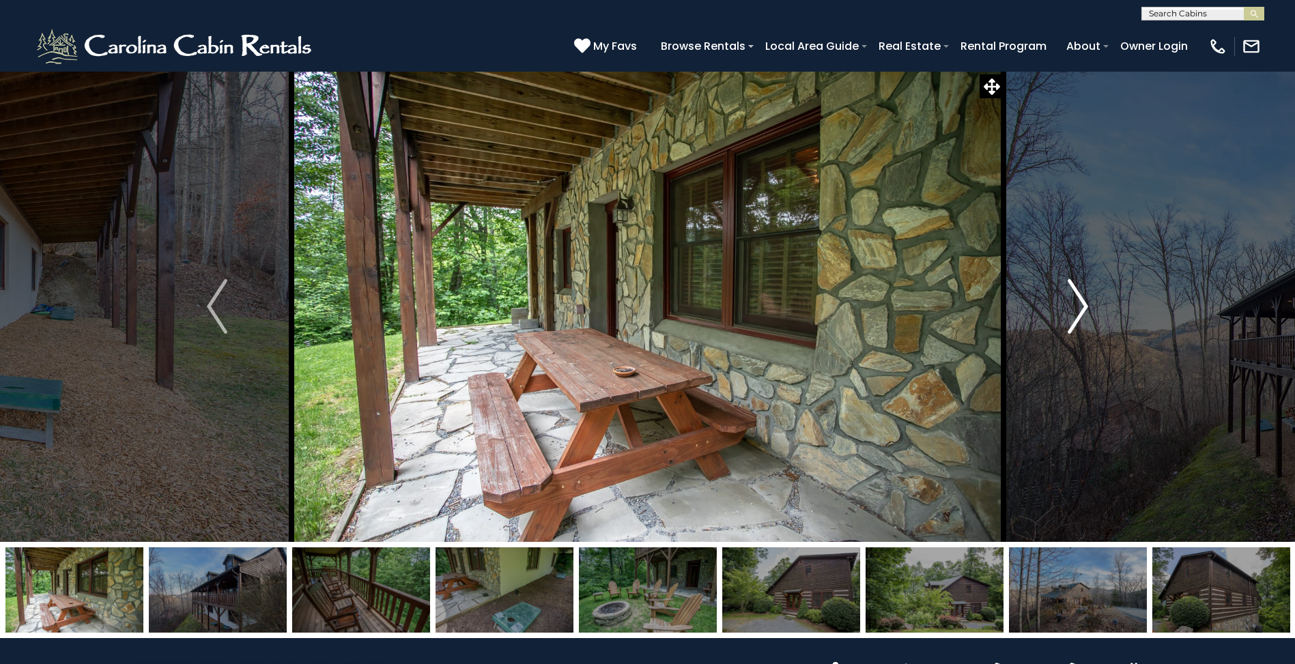
click at [1082, 305] on img "Next" at bounding box center [1077, 306] width 20 height 55
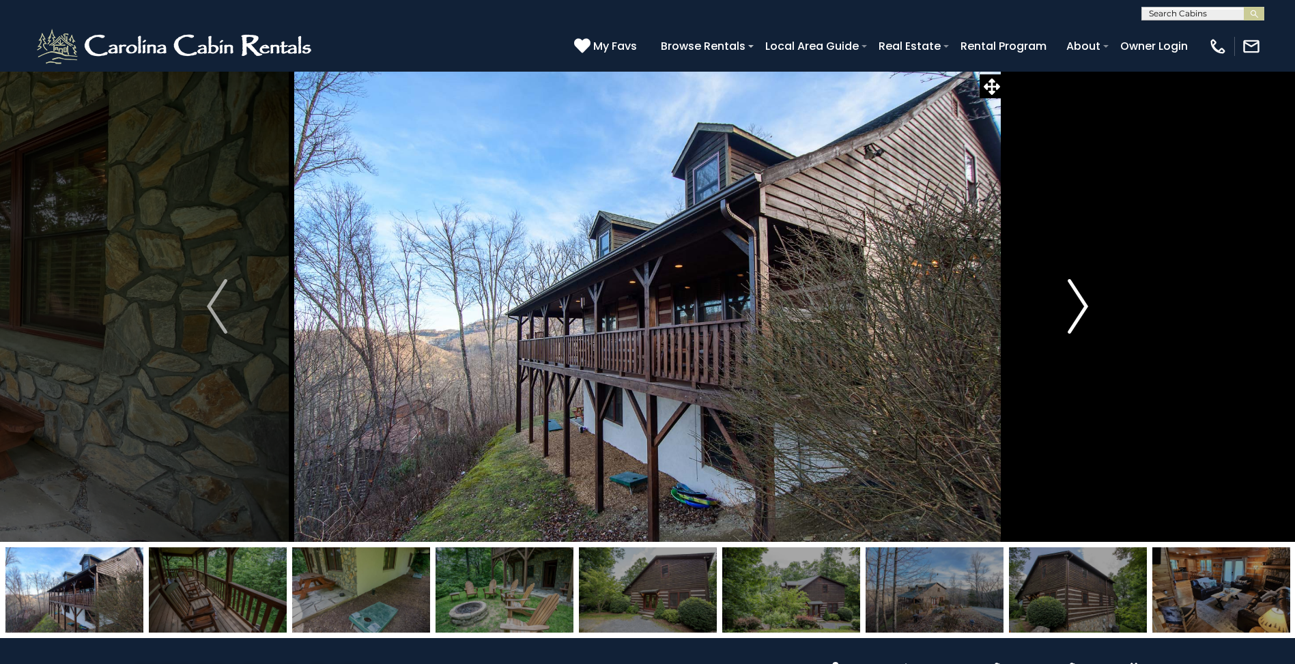
click at [1082, 305] on img "Next" at bounding box center [1077, 306] width 20 height 55
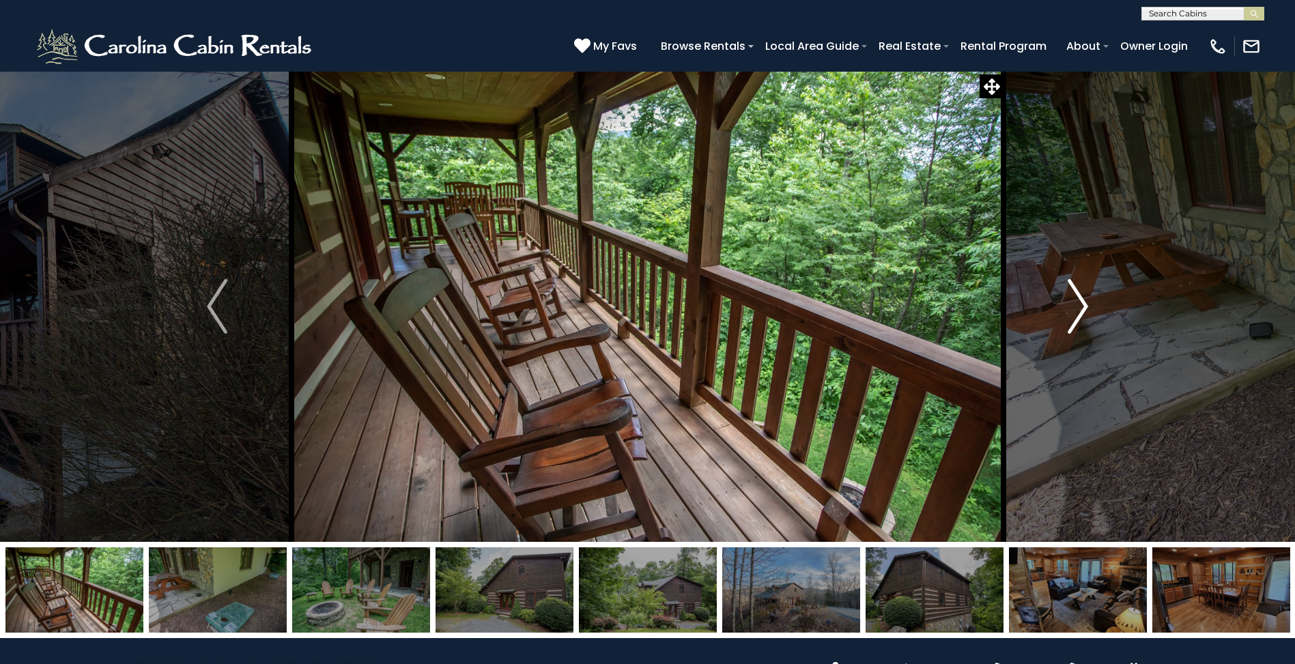
click at [1082, 305] on img "Next" at bounding box center [1077, 306] width 20 height 55
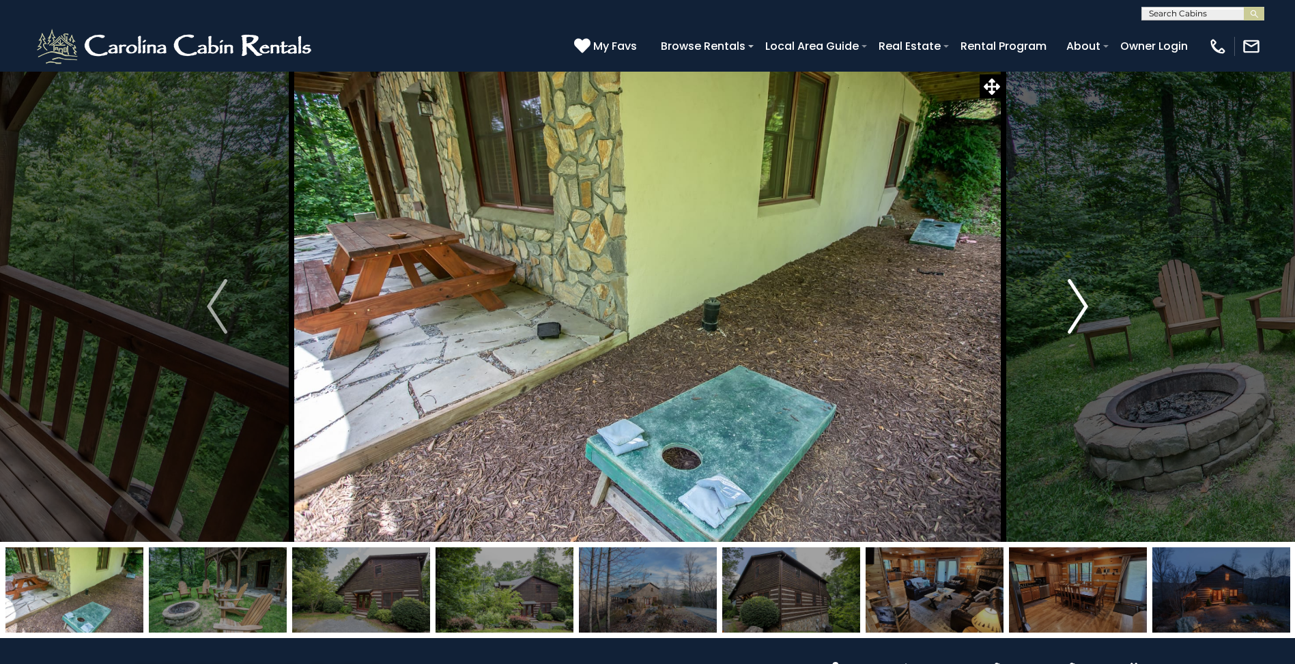
click at [1082, 305] on img "Next" at bounding box center [1077, 306] width 20 height 55
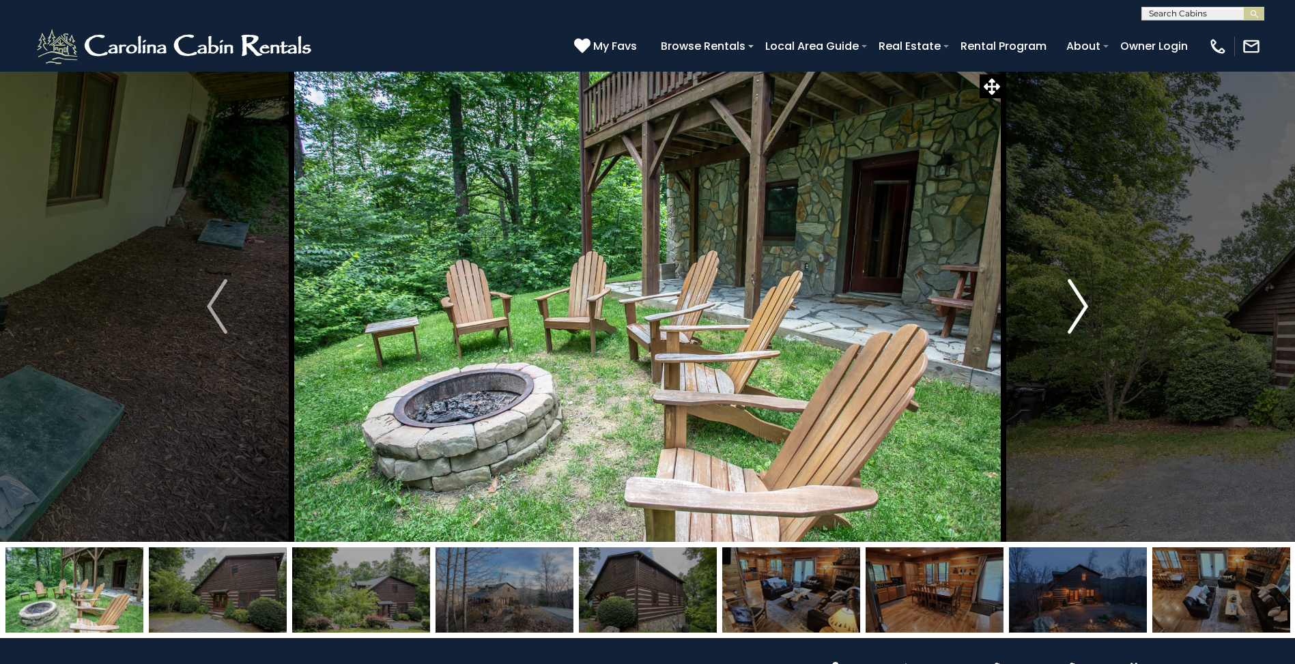
click at [1082, 305] on img "Next" at bounding box center [1077, 306] width 20 height 55
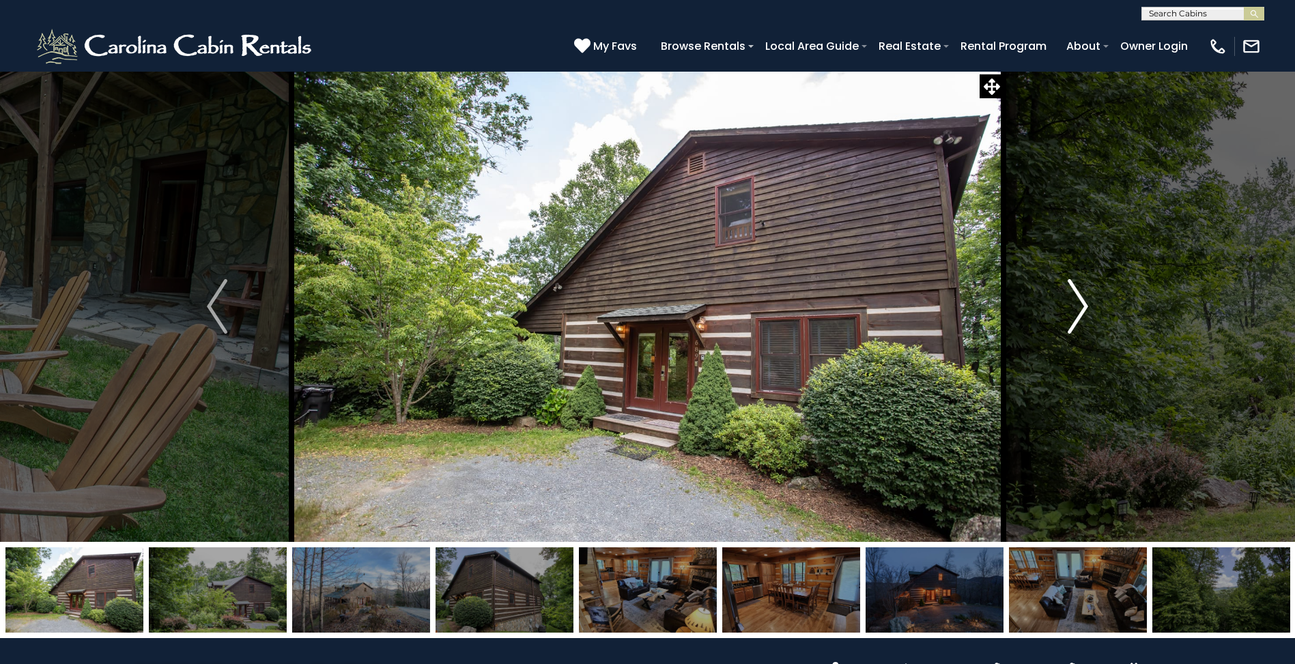
click at [1082, 305] on img "Next" at bounding box center [1077, 306] width 20 height 55
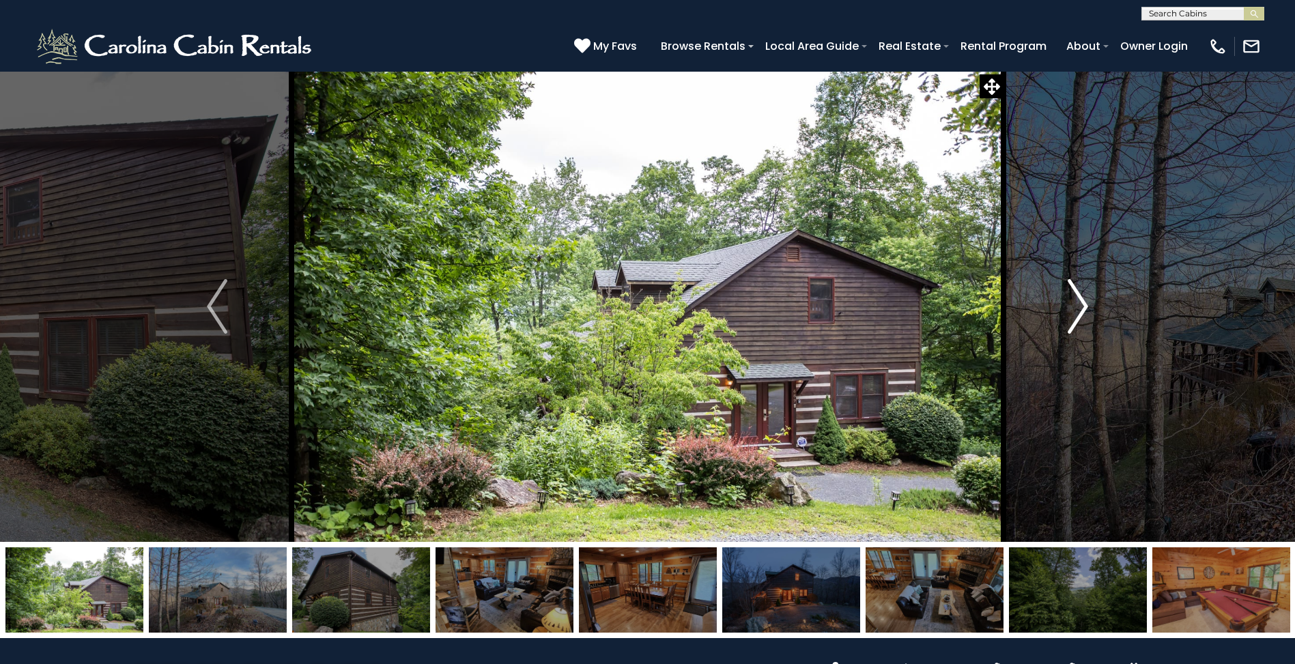
click at [1082, 305] on img "Next" at bounding box center [1077, 306] width 20 height 55
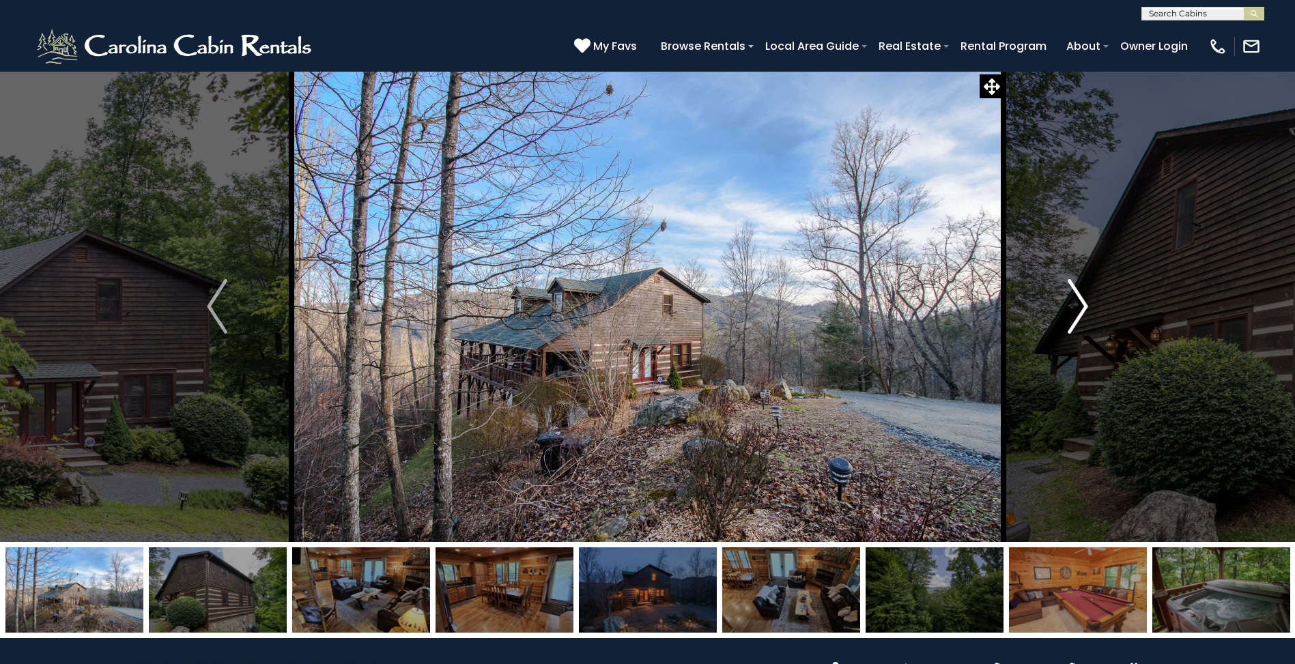
click at [1082, 305] on img "Next" at bounding box center [1077, 306] width 20 height 55
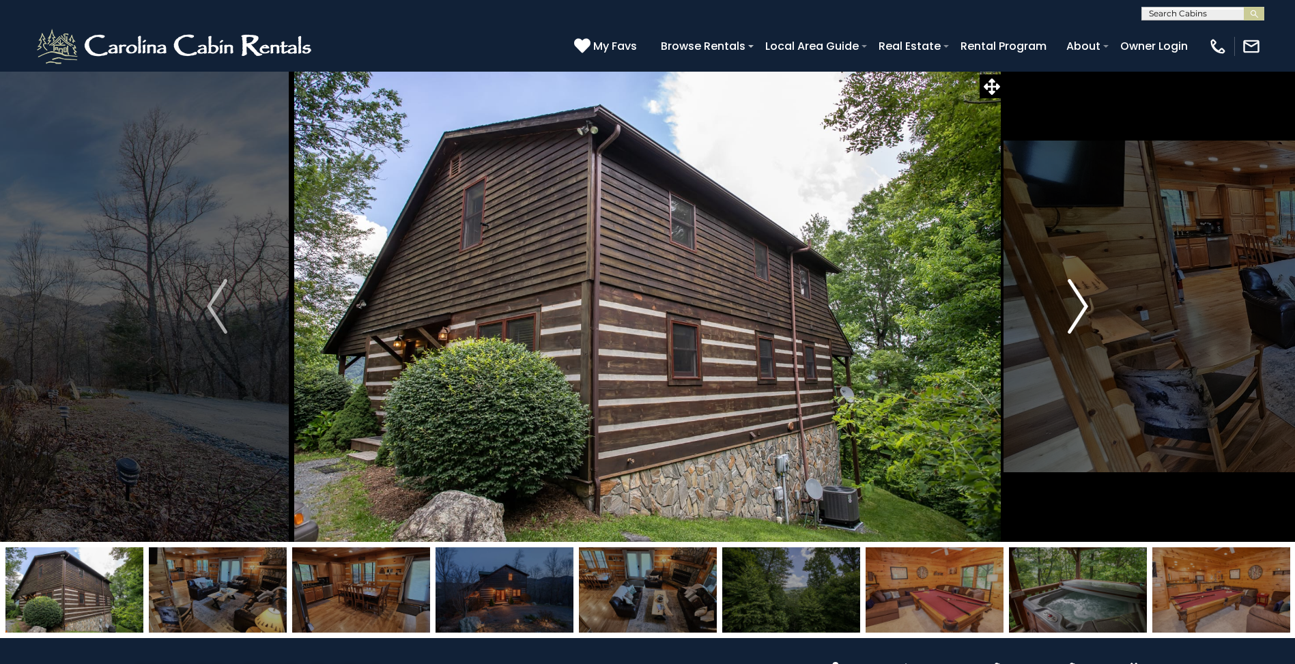
click at [1082, 305] on img "Next" at bounding box center [1077, 306] width 20 height 55
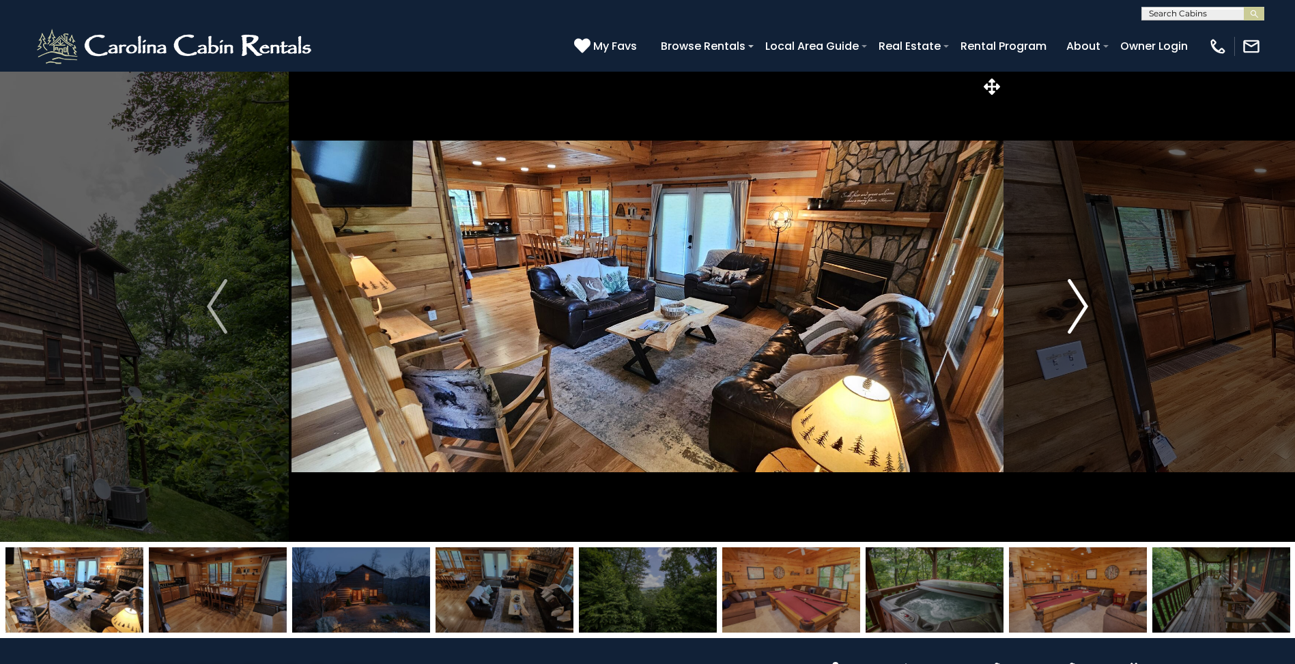
click at [1082, 305] on img "Next" at bounding box center [1077, 306] width 20 height 55
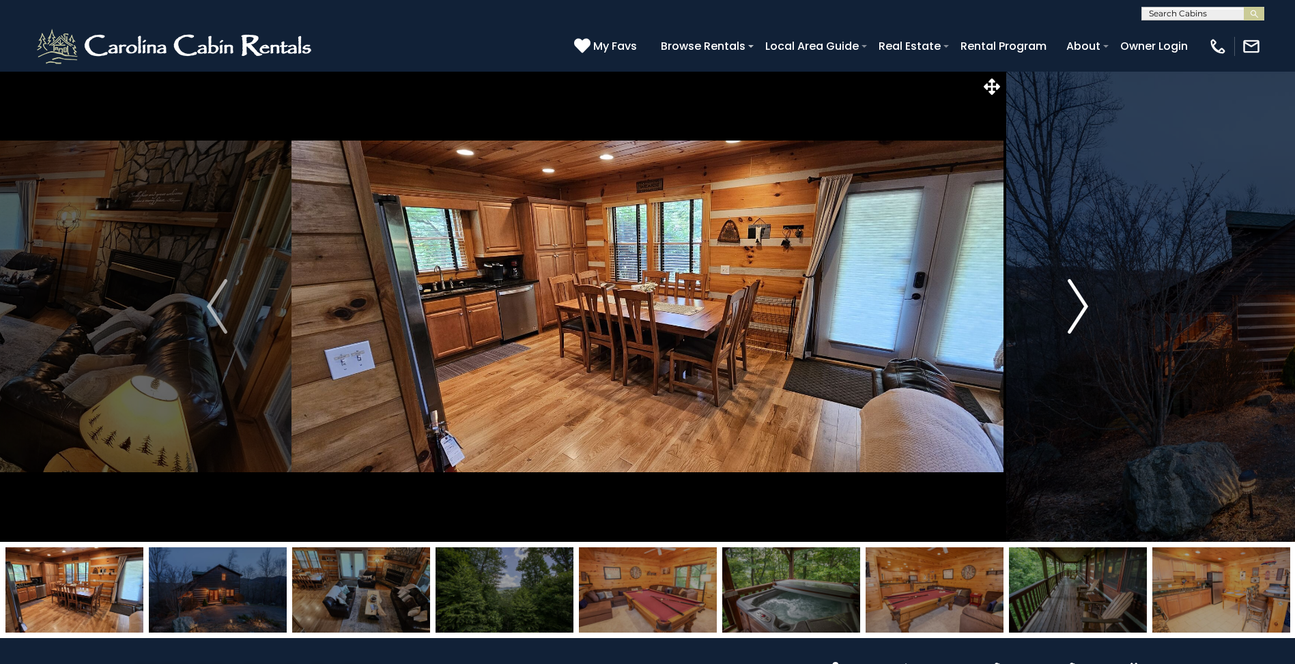
click at [1082, 304] on img "Next" at bounding box center [1077, 306] width 20 height 55
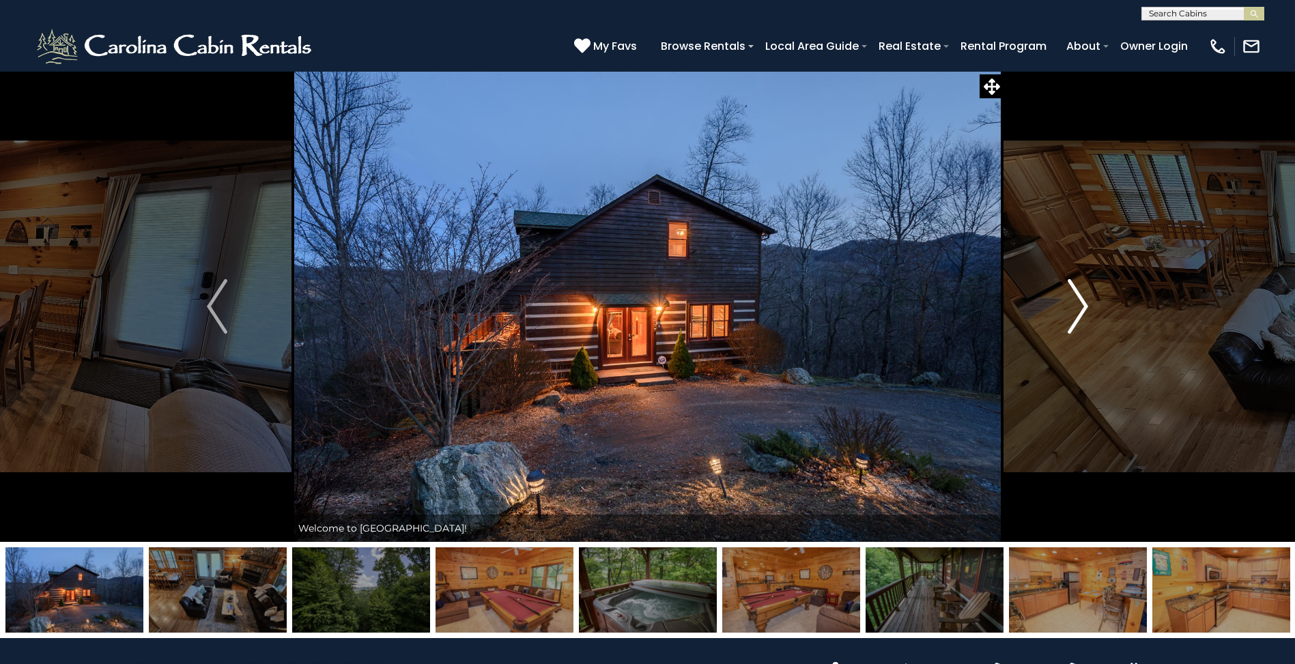
click at [1083, 302] on img "Next" at bounding box center [1077, 306] width 20 height 55
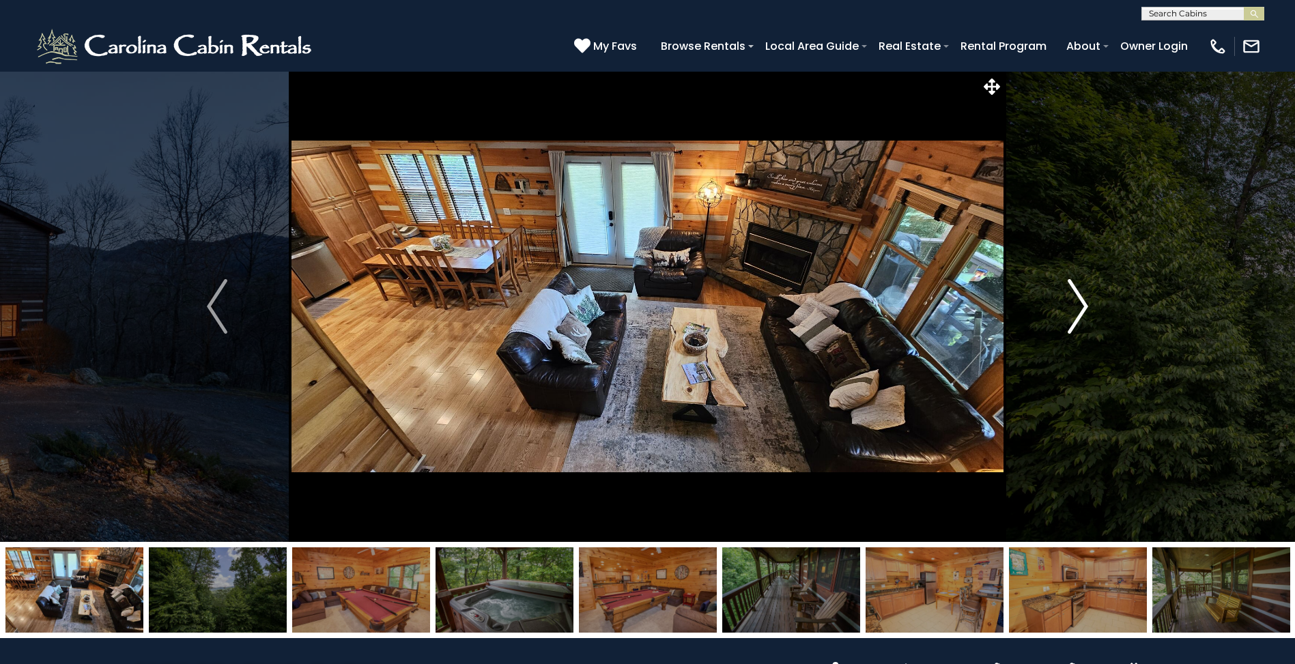
click at [1083, 302] on img "Next" at bounding box center [1077, 306] width 20 height 55
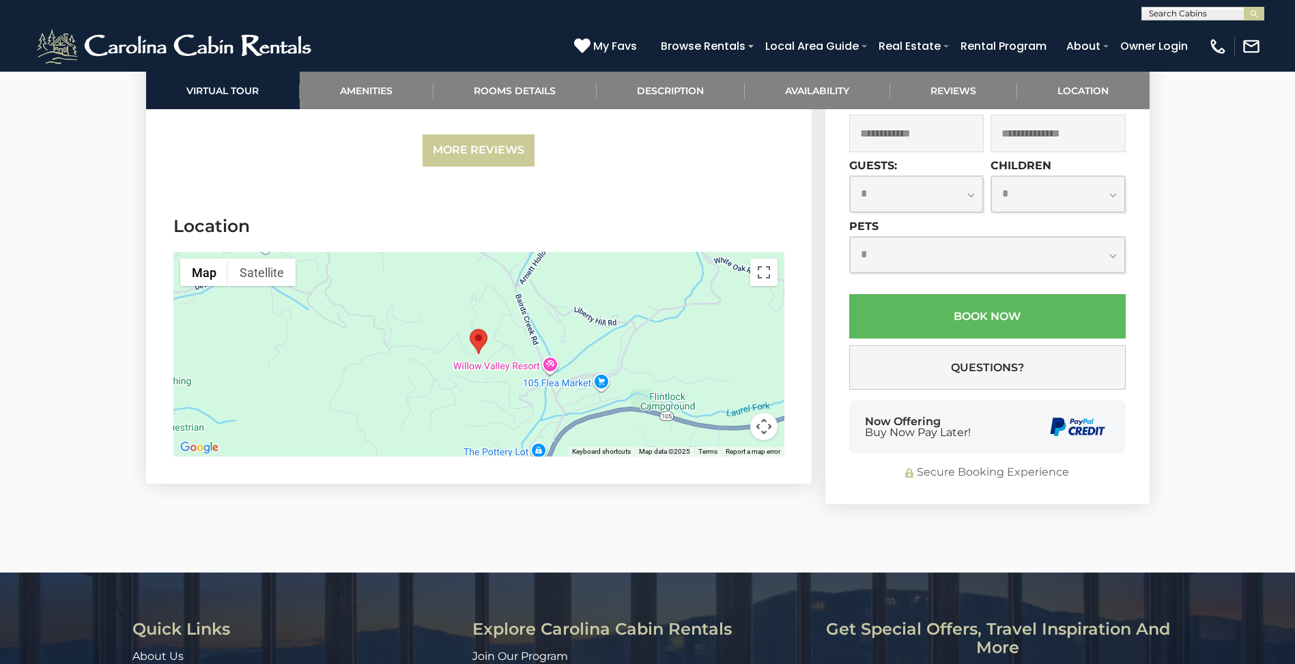
scroll to position [2935, 0]
